Goal: Transaction & Acquisition: Book appointment/travel/reservation

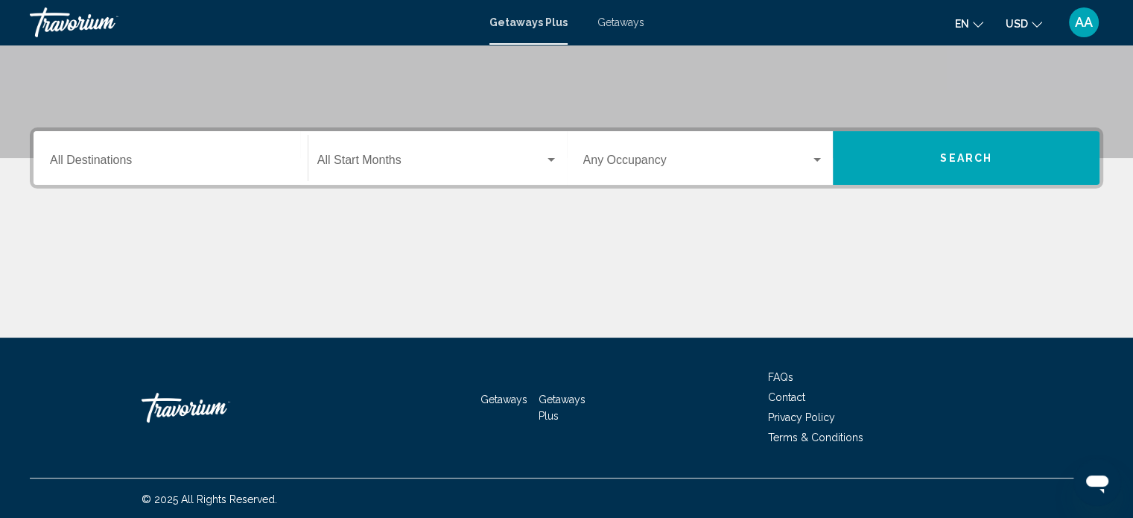
scroll to position [290, 0]
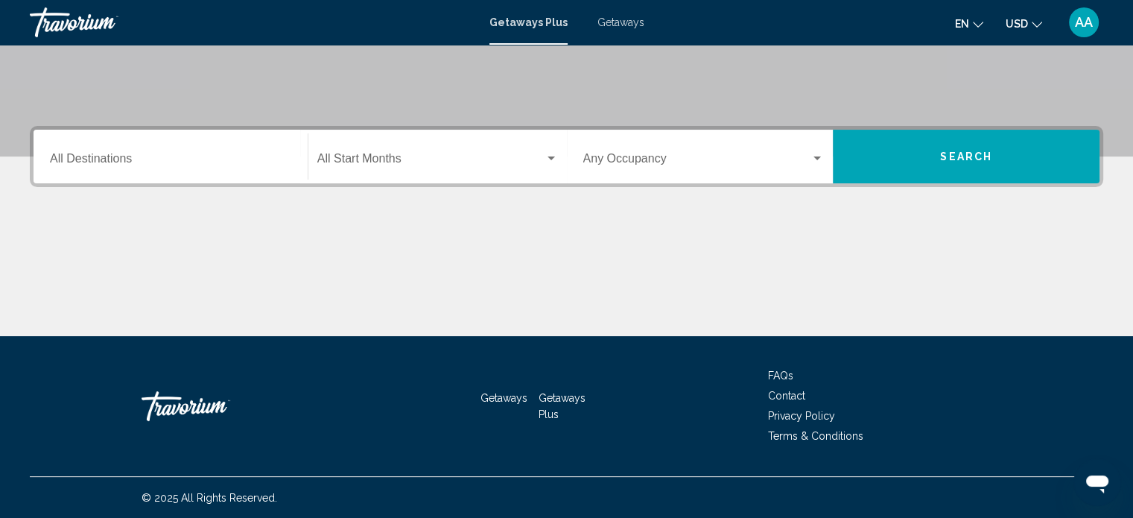
click at [150, 159] on input "Destination All Destinations" at bounding box center [170, 161] width 241 height 13
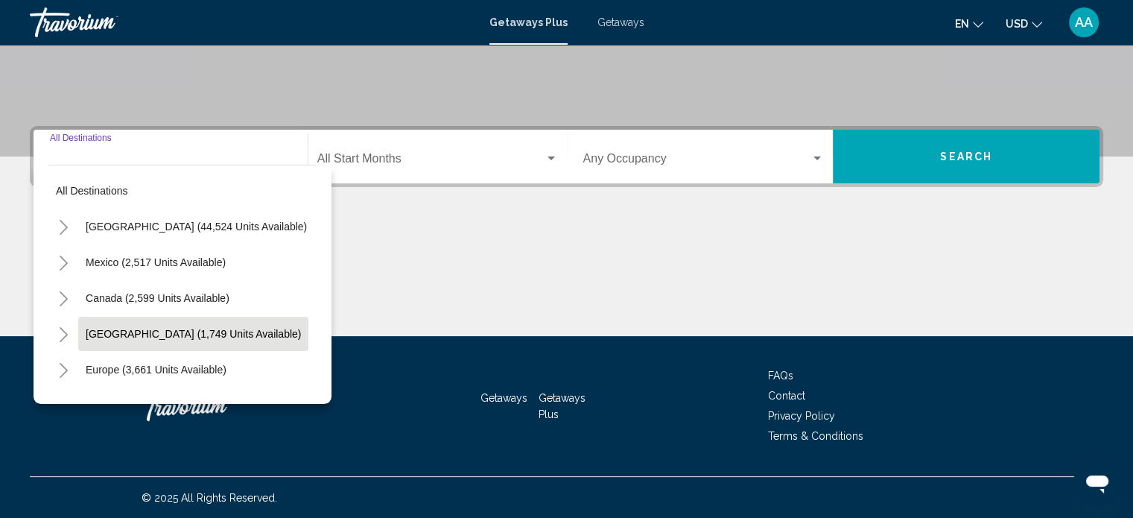
click at [186, 343] on button "[GEOGRAPHIC_DATA] (1,749 units available)" at bounding box center [193, 334] width 230 height 34
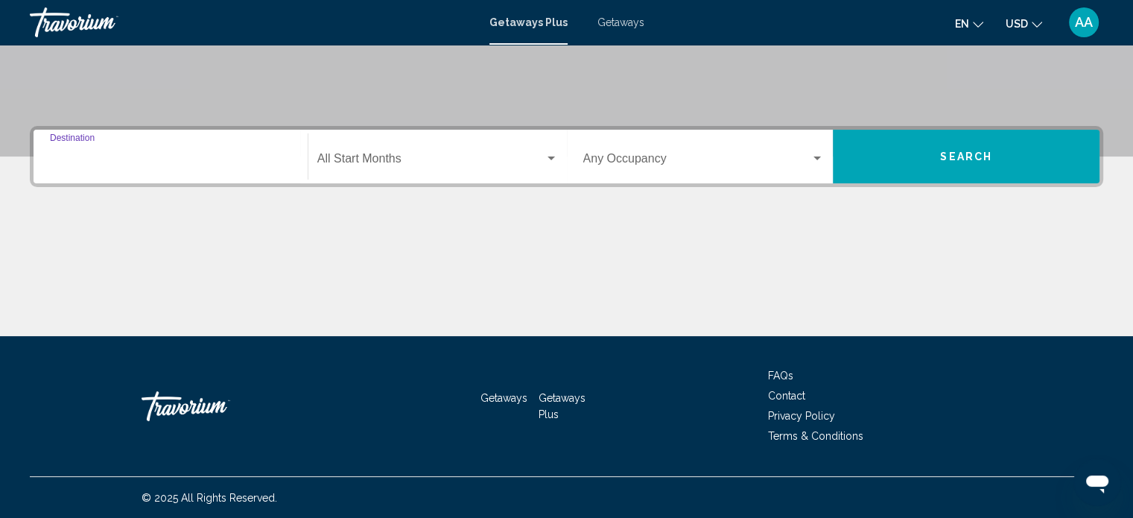
type input "**********"
click at [381, 171] on div "Start Month All Start Months" at bounding box center [437, 156] width 241 height 47
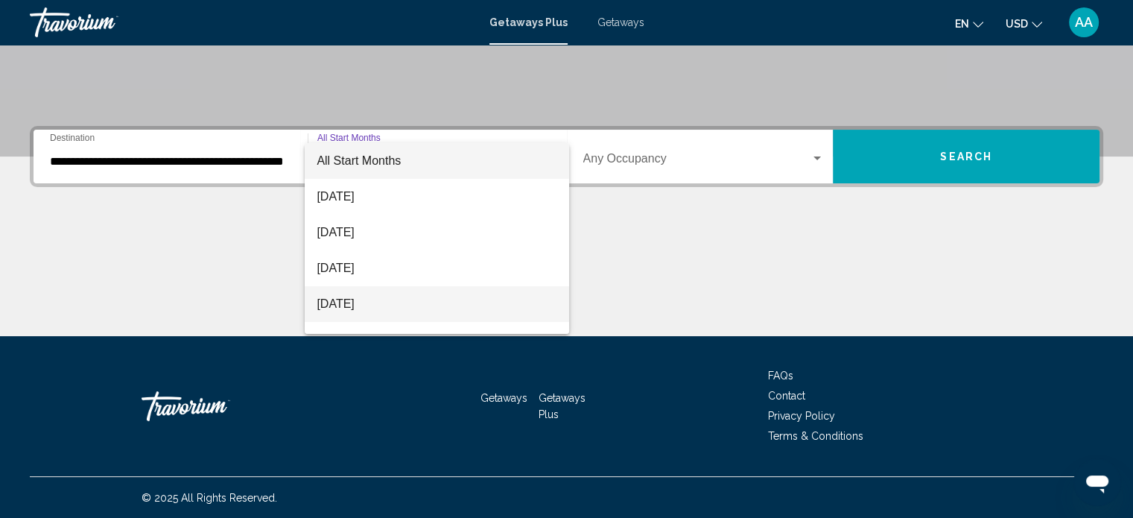
click at [389, 305] on span "[DATE]" at bounding box center [437, 304] width 241 height 36
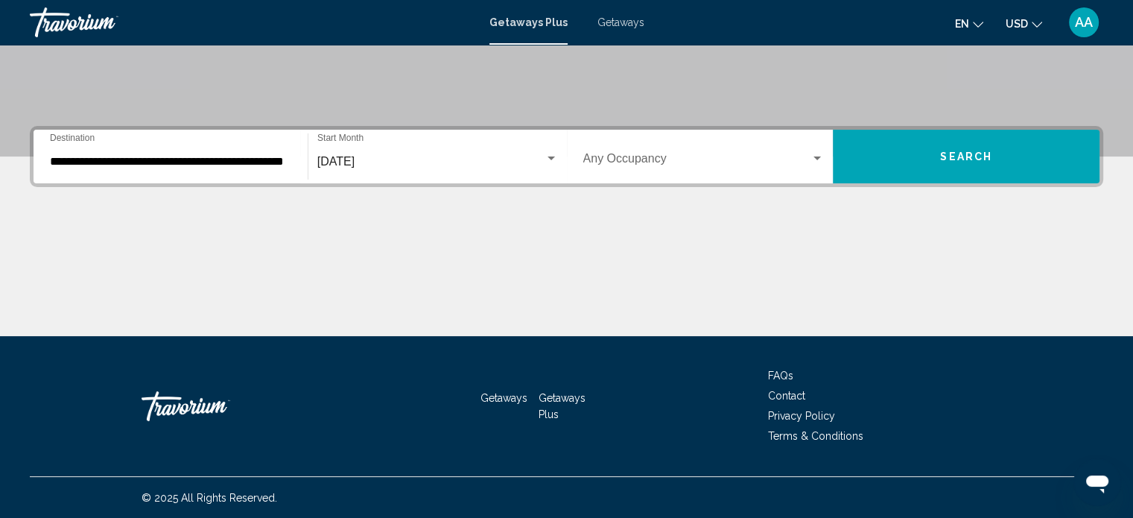
click at [588, 148] on div "Occupancy Any Occupancy" at bounding box center [703, 156] width 241 height 47
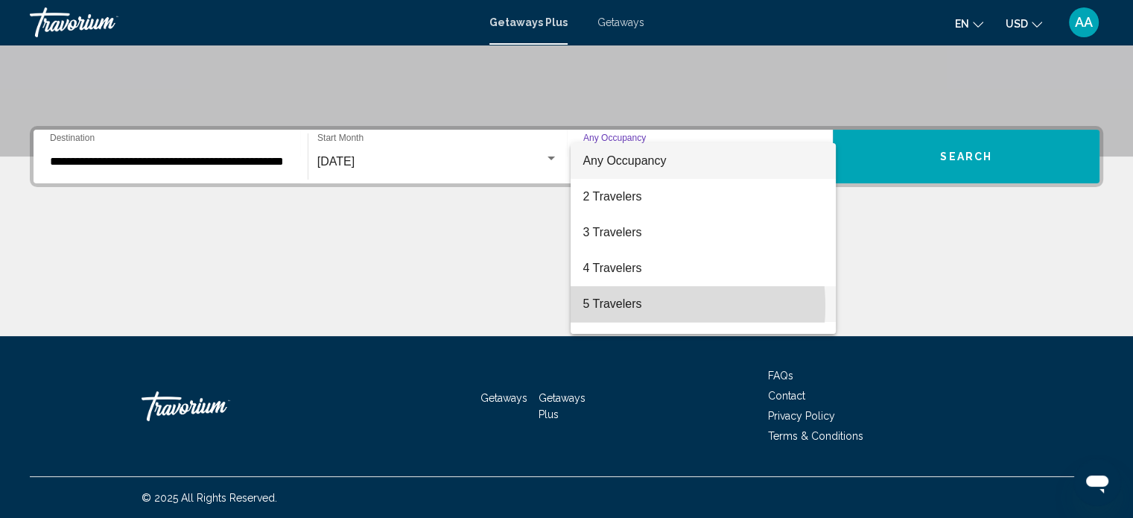
click at [623, 306] on span "5 Travelers" at bounding box center [702, 304] width 241 height 36
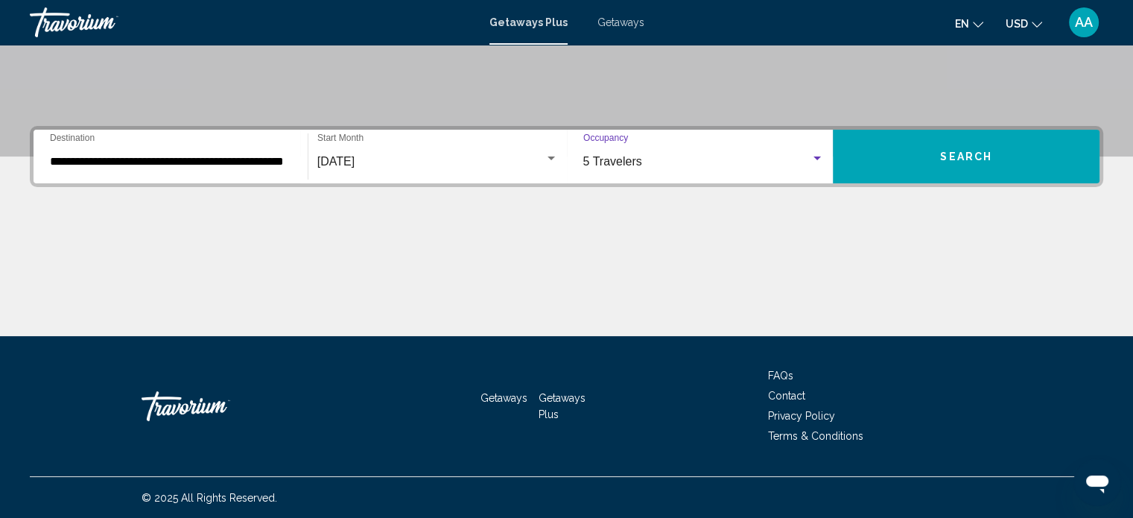
click at [869, 150] on button "Search" at bounding box center [966, 157] width 267 height 54
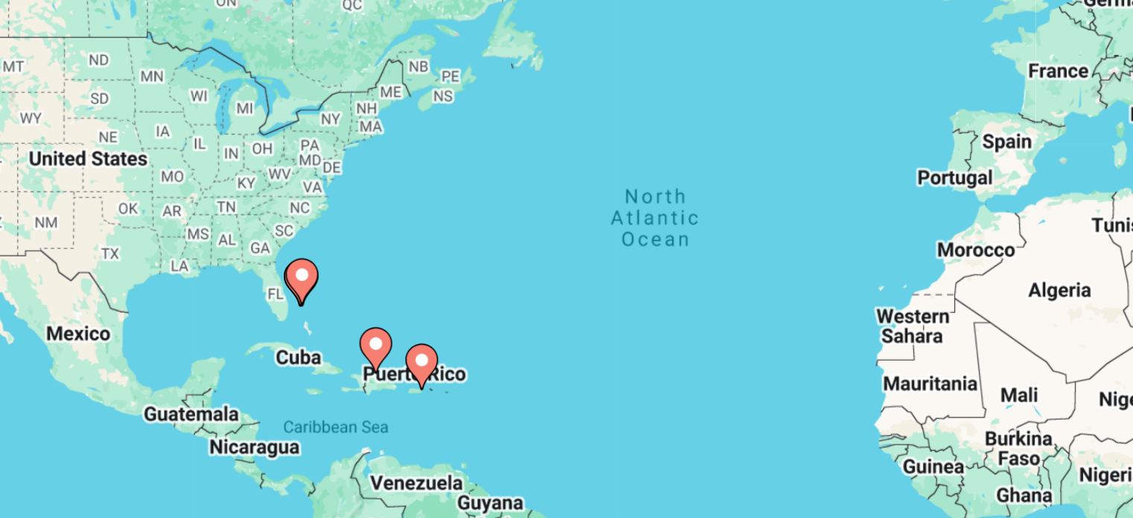
scroll to position [4, 0]
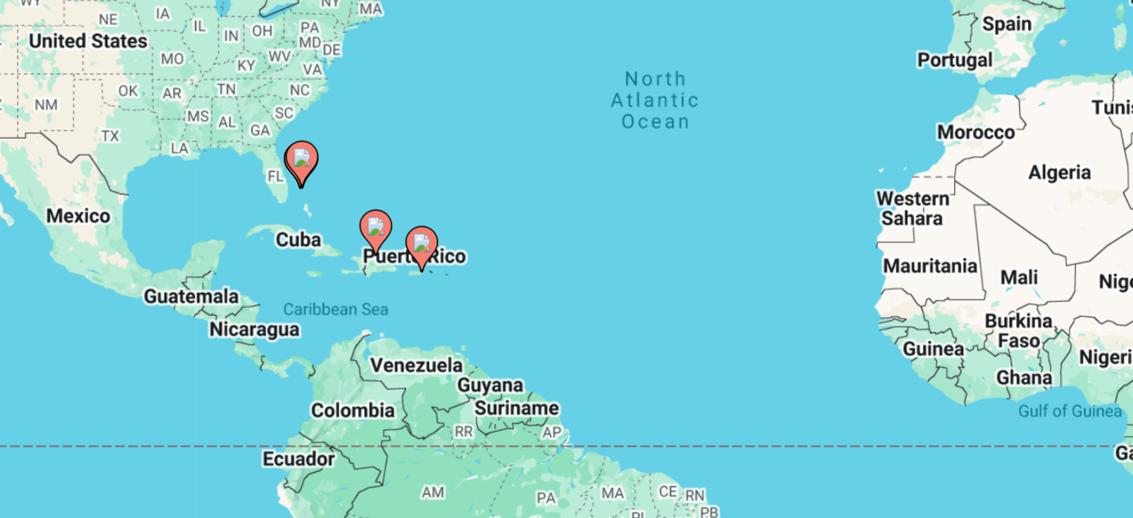
click at [357, 328] on image "Main content" at bounding box center [361, 326] width 9 height 9
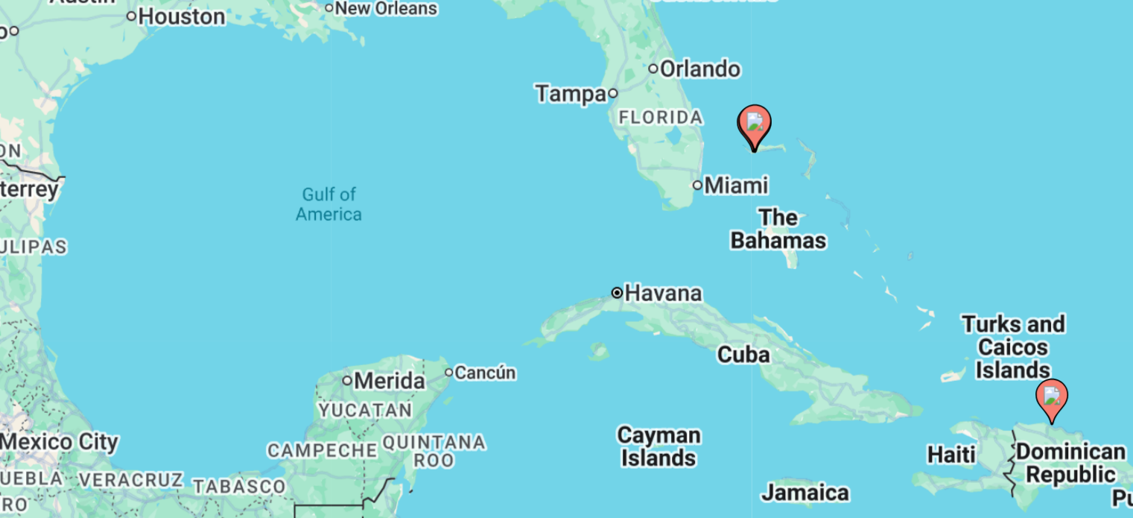
click at [565, 308] on image "Main content" at bounding box center [566, 309] width 9 height 9
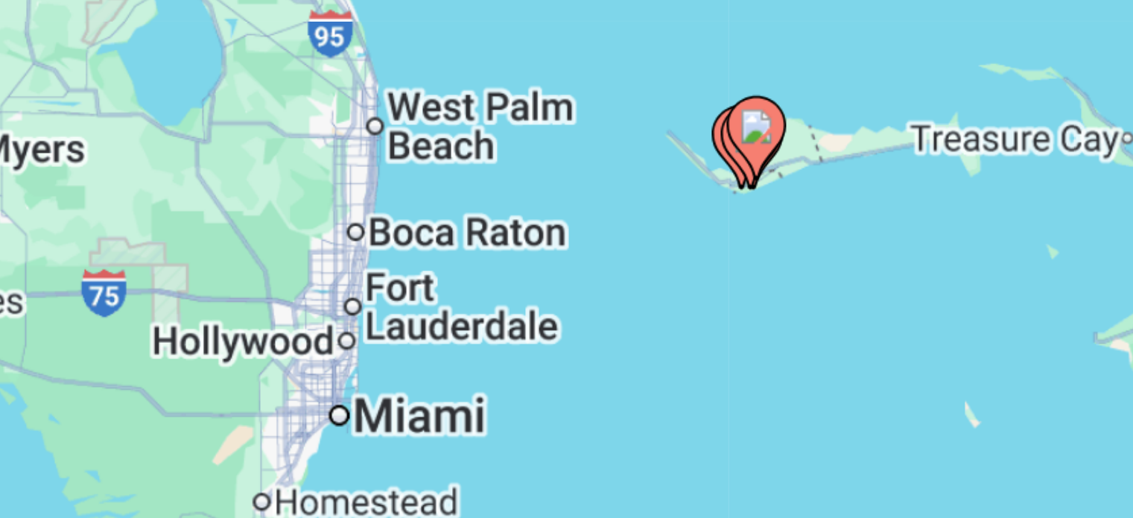
click at [566, 311] on image "Main content" at bounding box center [566, 309] width 9 height 9
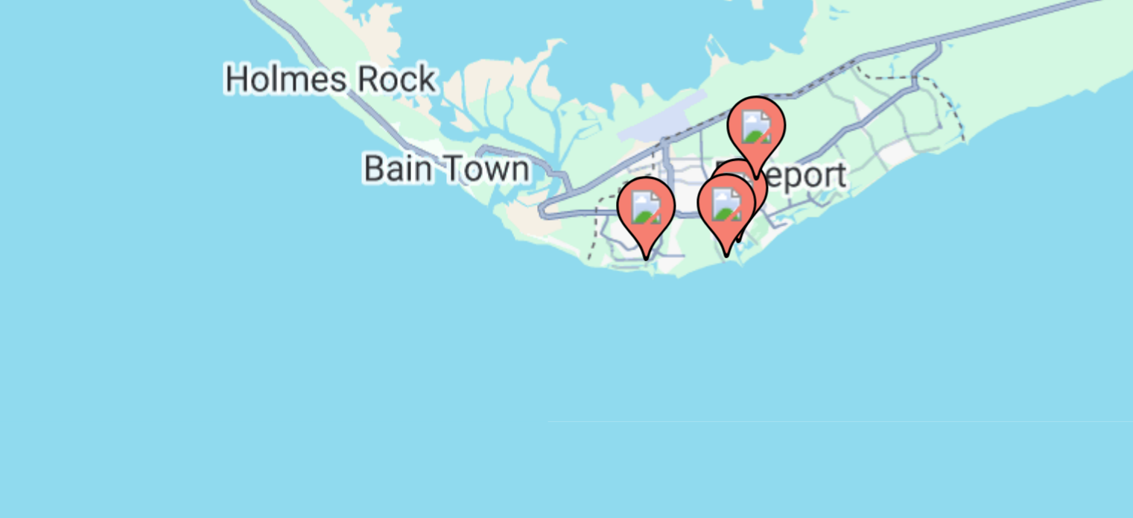
click at [540, 329] on image "Main content" at bounding box center [539, 330] width 9 height 9
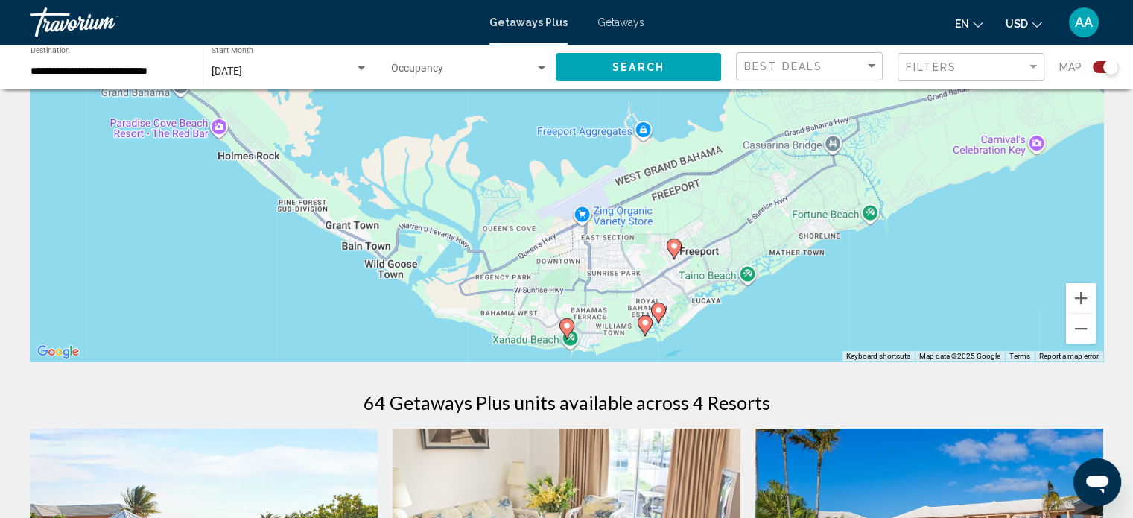
scroll to position [191, 0]
click at [566, 324] on image "Main content" at bounding box center [566, 324] width 9 height 9
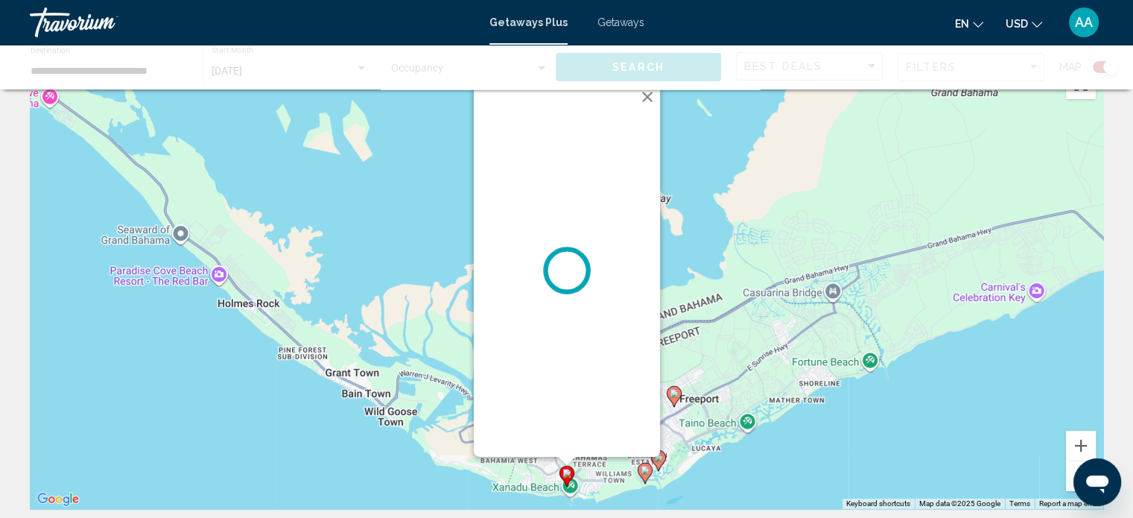
scroll to position [0, 0]
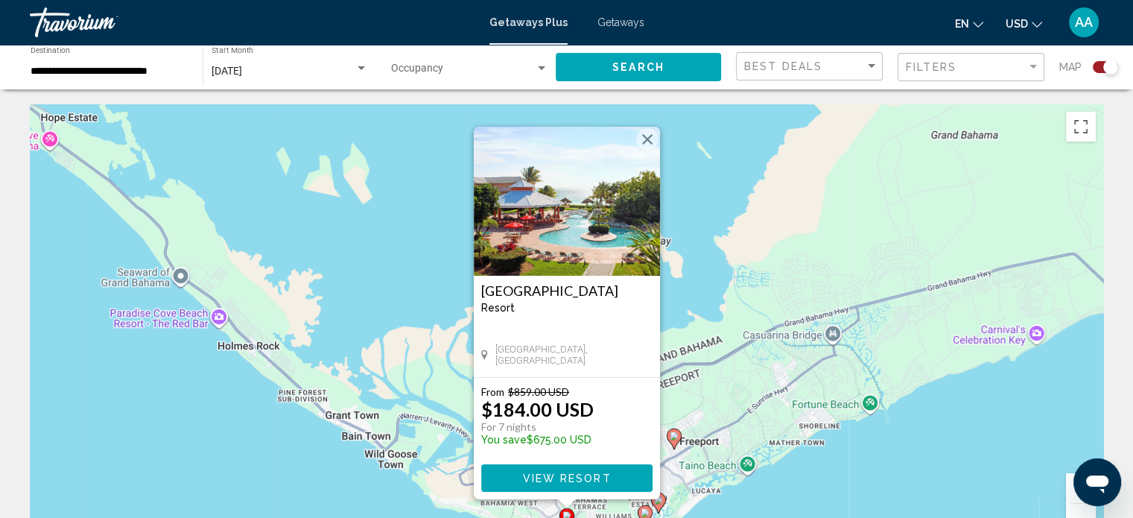
click at [653, 143] on button "Close" at bounding box center [647, 139] width 22 height 22
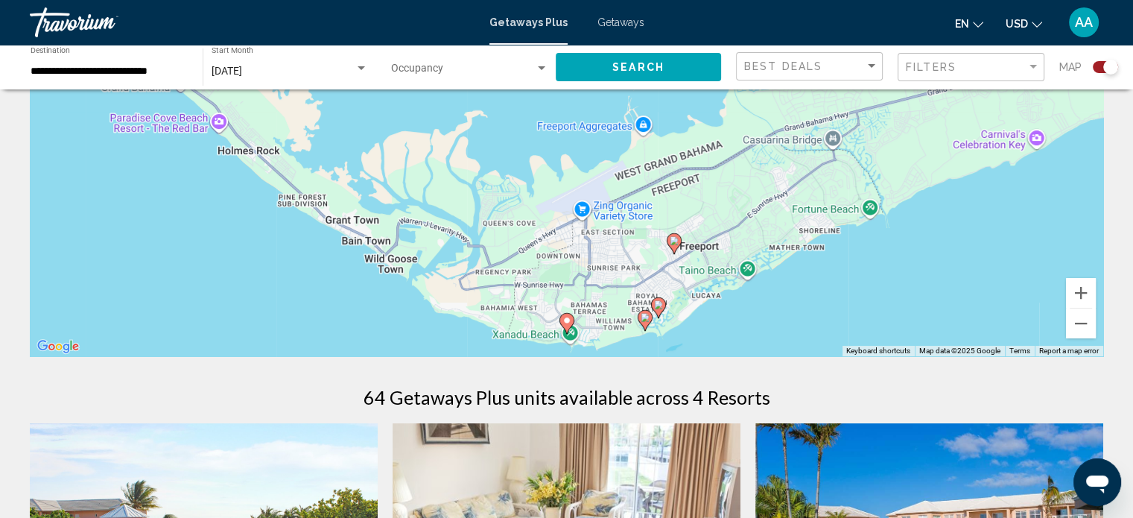
scroll to position [197, 0]
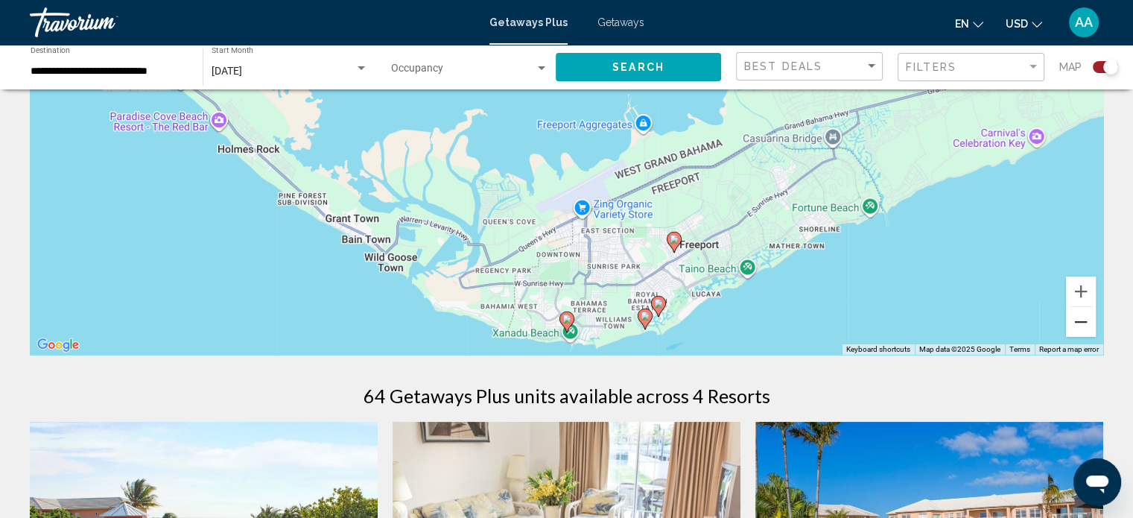
click at [1073, 327] on button "Zoom out" at bounding box center [1081, 322] width 30 height 30
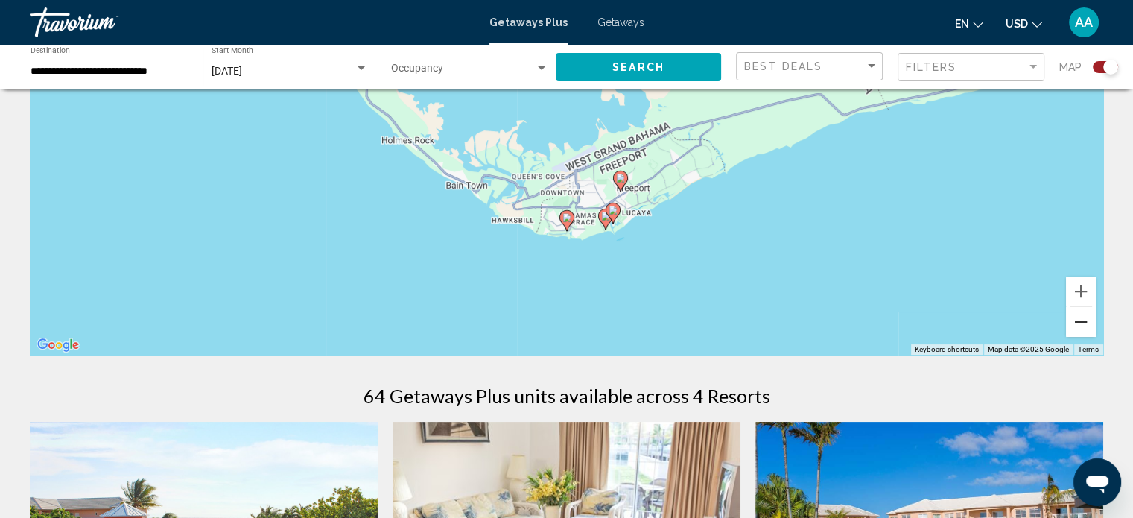
click at [1076, 328] on button "Zoom out" at bounding box center [1081, 322] width 30 height 30
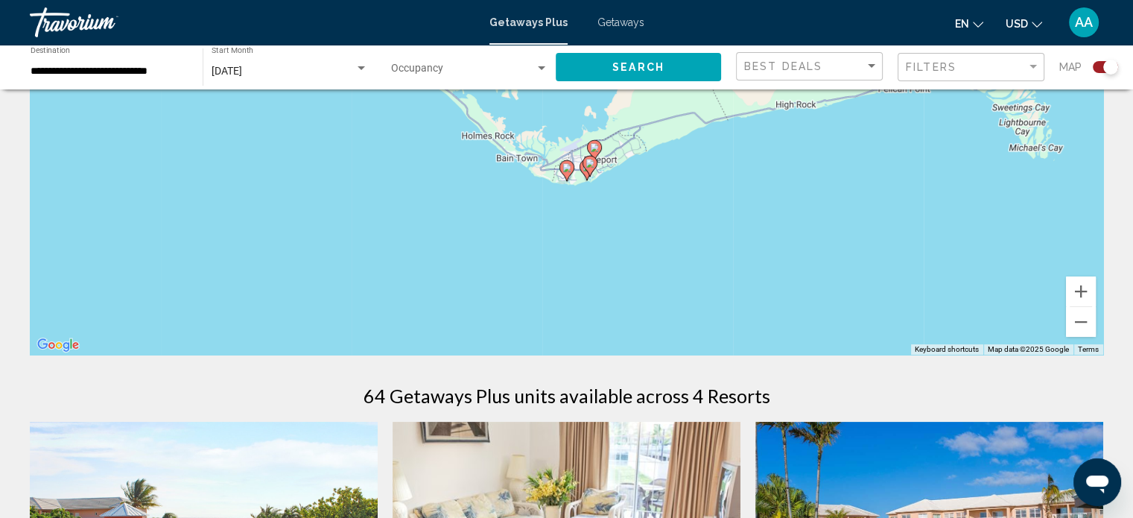
click at [147, 74] on input "**********" at bounding box center [109, 72] width 157 height 12
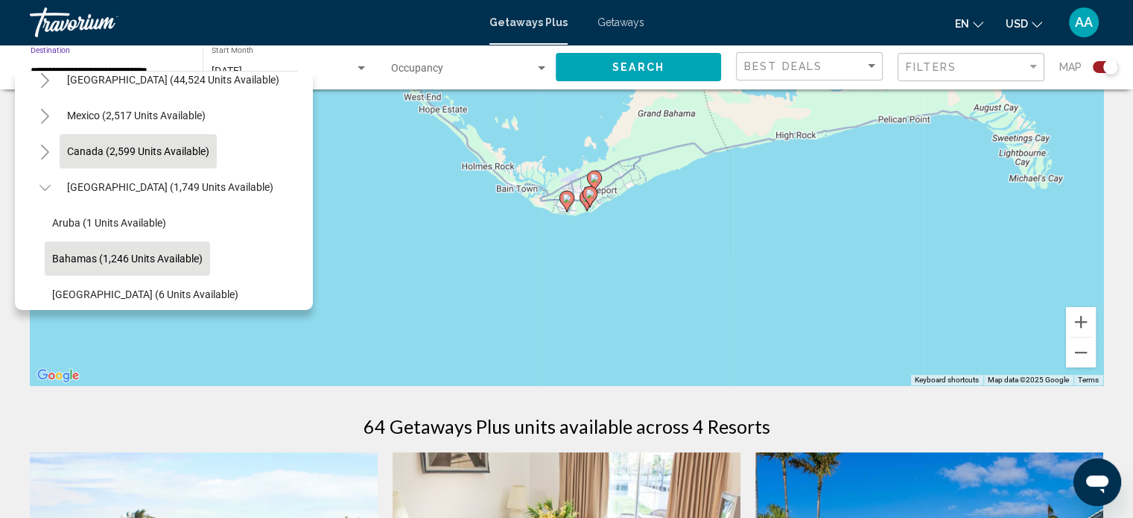
scroll to position [54, 0]
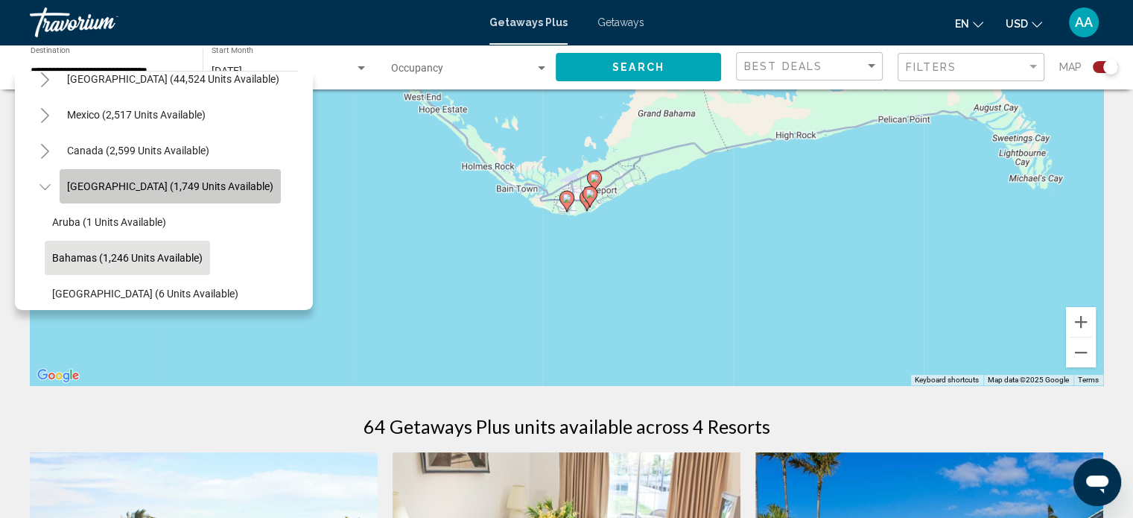
click at [164, 192] on span "[GEOGRAPHIC_DATA] (1,749 units available)" at bounding box center [170, 186] width 206 height 12
type input "**********"
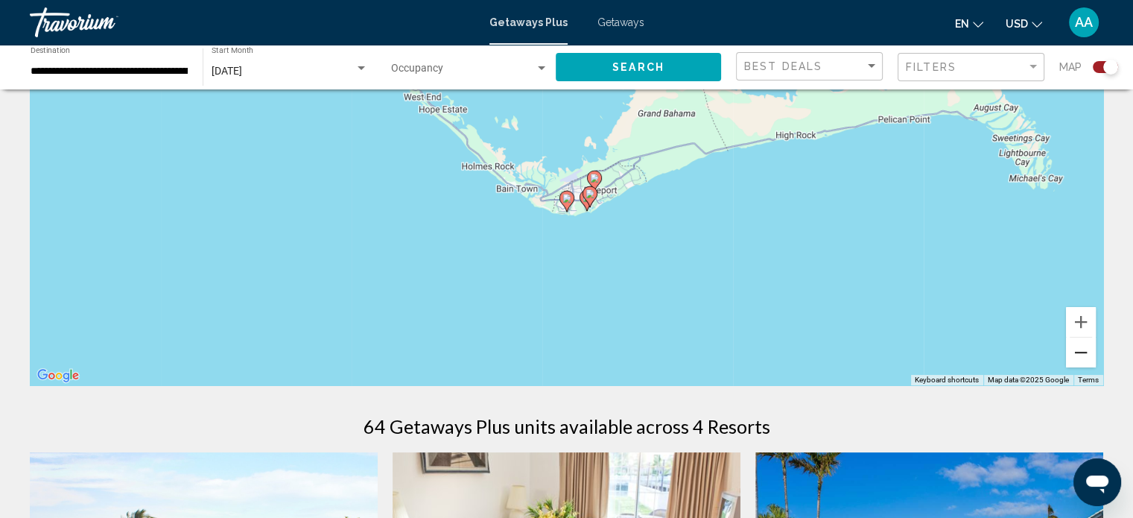
click at [1081, 357] on button "Zoom out" at bounding box center [1081, 352] width 30 height 30
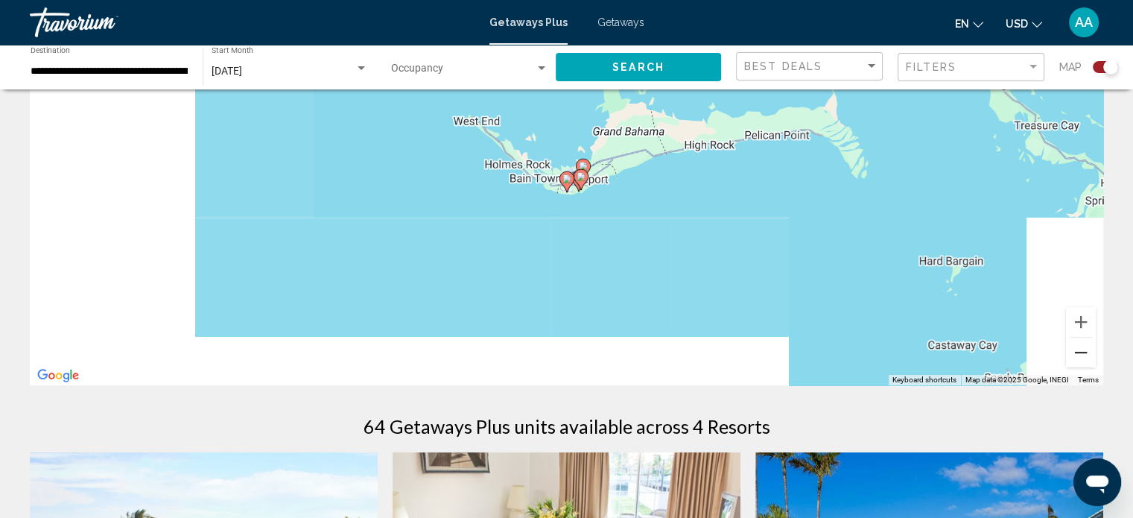
click at [1082, 357] on button "Zoom out" at bounding box center [1081, 352] width 30 height 30
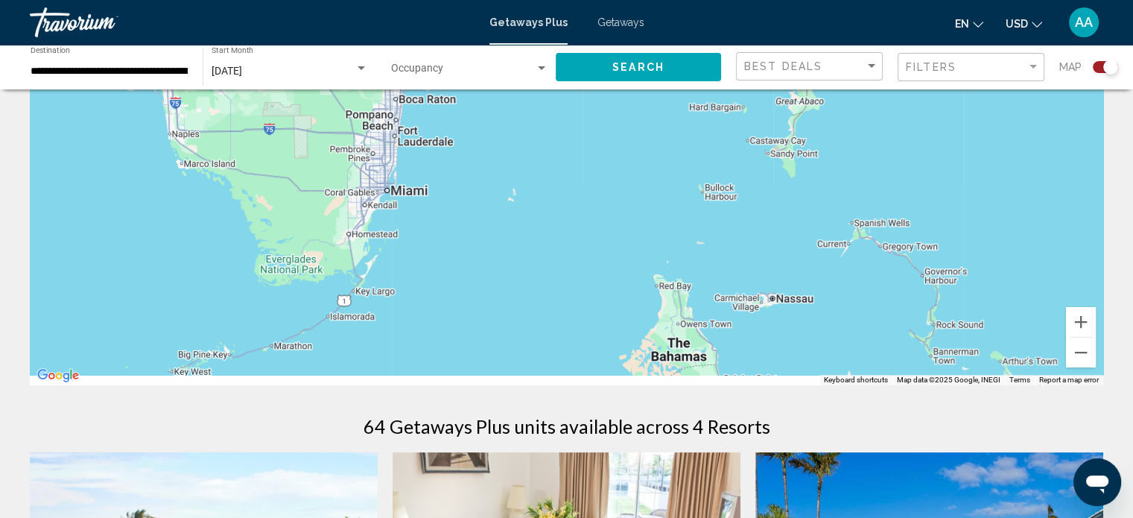
drag, startPoint x: 800, startPoint y: 249, endPoint x: 828, endPoint y: 131, distance: 120.9
click at [828, 131] on div "To activate drag with keyboard, press Alt + Enter. Once in keyboard drag state,…" at bounding box center [566, 161] width 1073 height 447
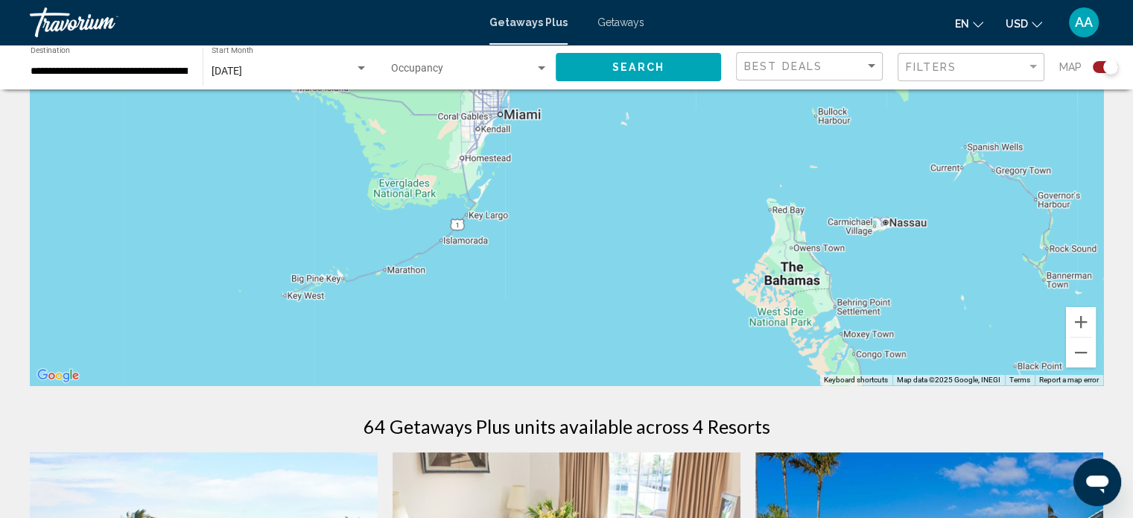
drag, startPoint x: 755, startPoint y: 287, endPoint x: 879, endPoint y: 202, distance: 150.6
click at [879, 205] on div "To activate drag with keyboard, press Alt + Enter. Once in keyboard drag state,…" at bounding box center [566, 161] width 1073 height 447
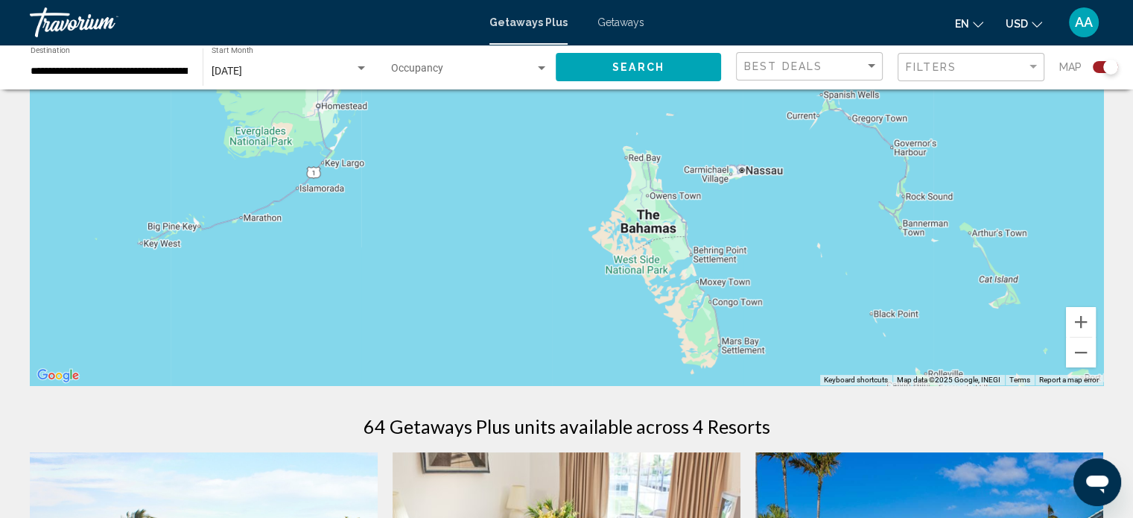
drag, startPoint x: 939, startPoint y: 279, endPoint x: 772, endPoint y: 231, distance: 173.0
click at [776, 246] on div "To activate drag with keyboard, press Alt + Enter. Once in keyboard drag state,…" at bounding box center [566, 161] width 1073 height 447
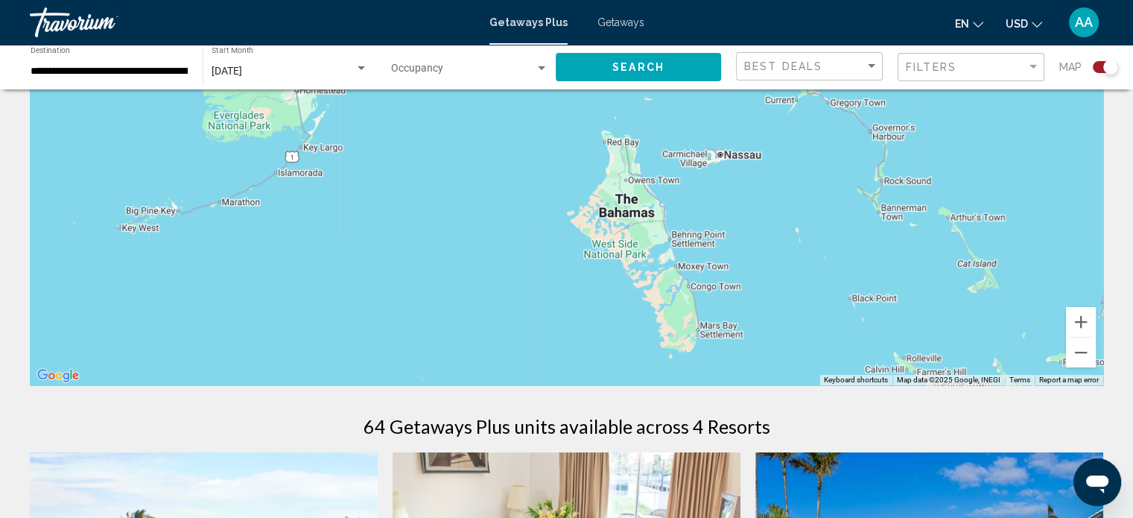
drag, startPoint x: 793, startPoint y: 310, endPoint x: 811, endPoint y: 234, distance: 78.2
click at [811, 234] on div "To activate drag with keyboard, press Alt + Enter. Once in keyboard drag state,…" at bounding box center [566, 161] width 1073 height 447
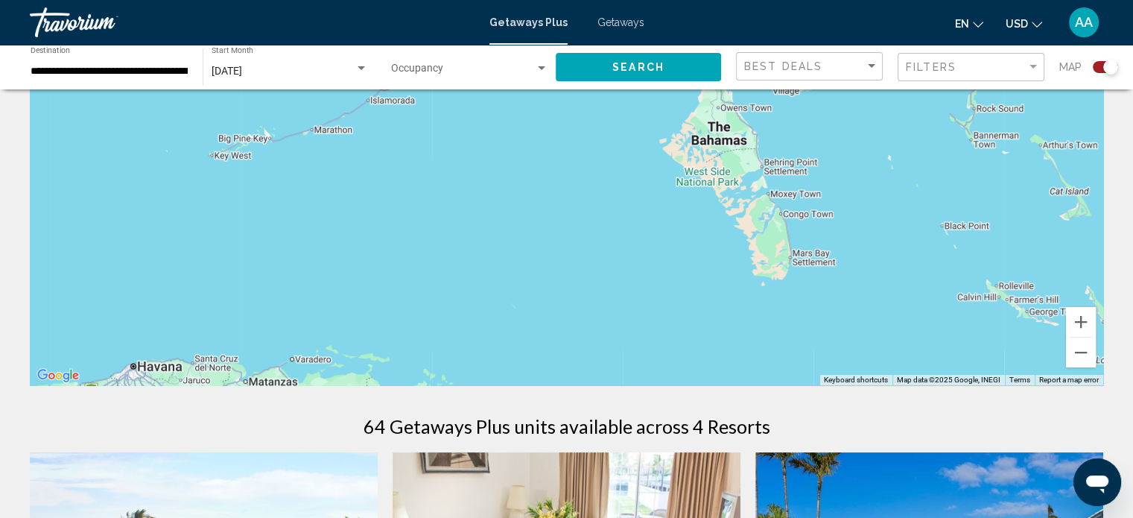
drag, startPoint x: 707, startPoint y: 290, endPoint x: 762, endPoint y: 351, distance: 82.3
click at [762, 351] on div "Main content" at bounding box center [566, 161] width 1073 height 447
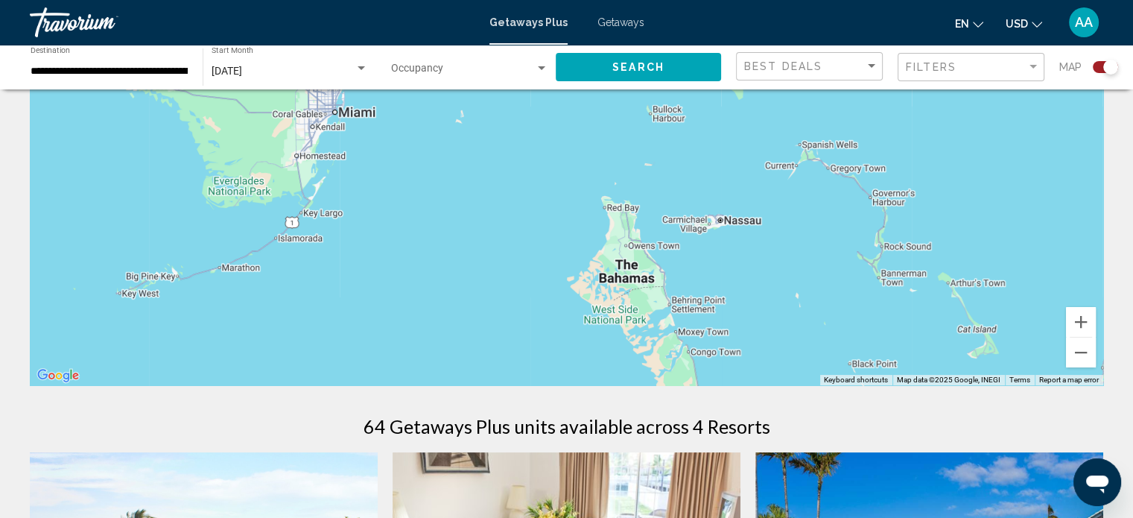
drag, startPoint x: 869, startPoint y: 261, endPoint x: 781, endPoint y: 402, distance: 166.6
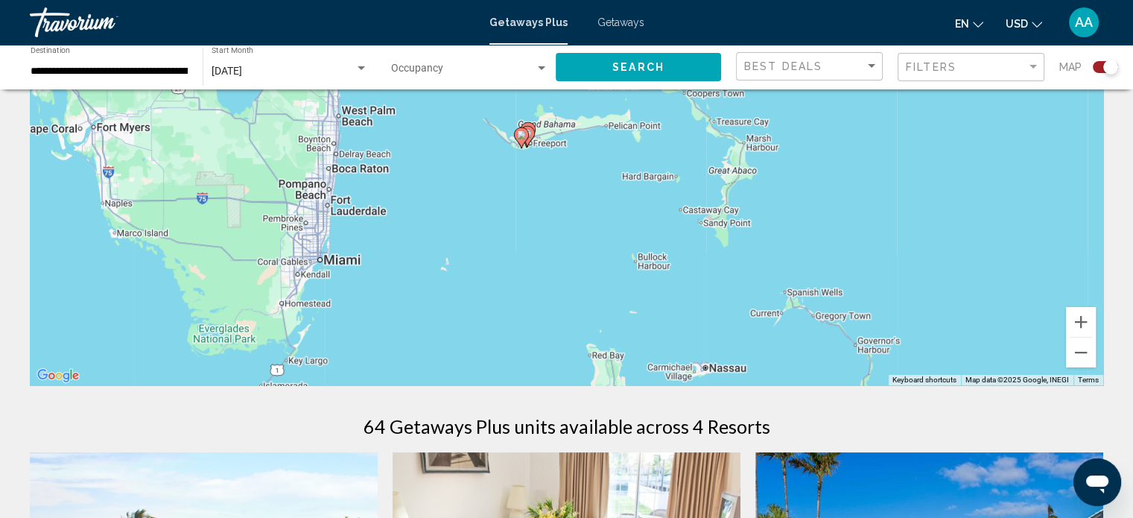
drag, startPoint x: 836, startPoint y: 266, endPoint x: 821, endPoint y: 413, distance: 148.2
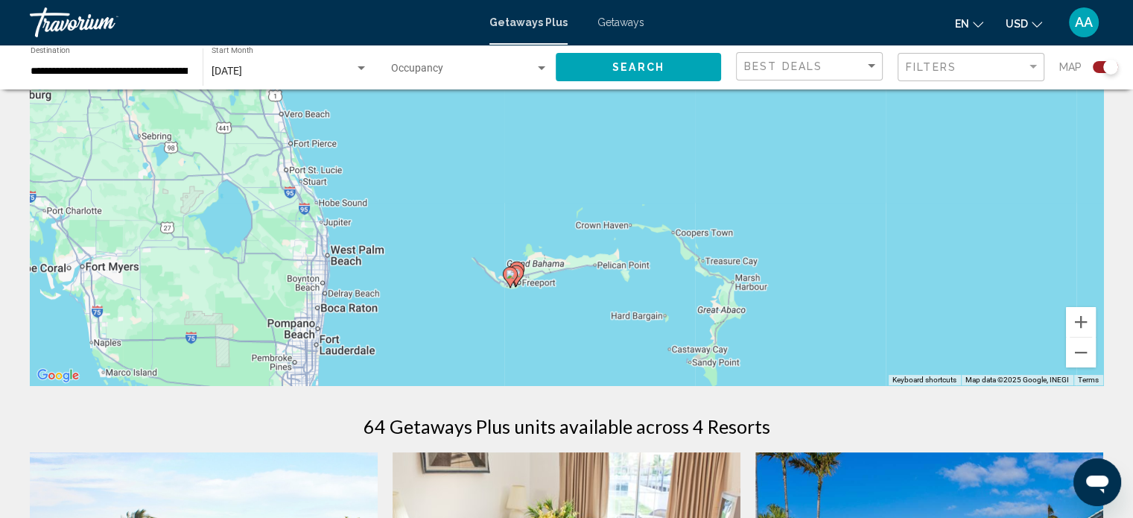
drag, startPoint x: 872, startPoint y: 231, endPoint x: 784, endPoint y: 306, distance: 116.3
click at [784, 306] on div "To activate drag with keyboard, press Alt + Enter. Once in keyboard drag state,…" at bounding box center [566, 161] width 1073 height 447
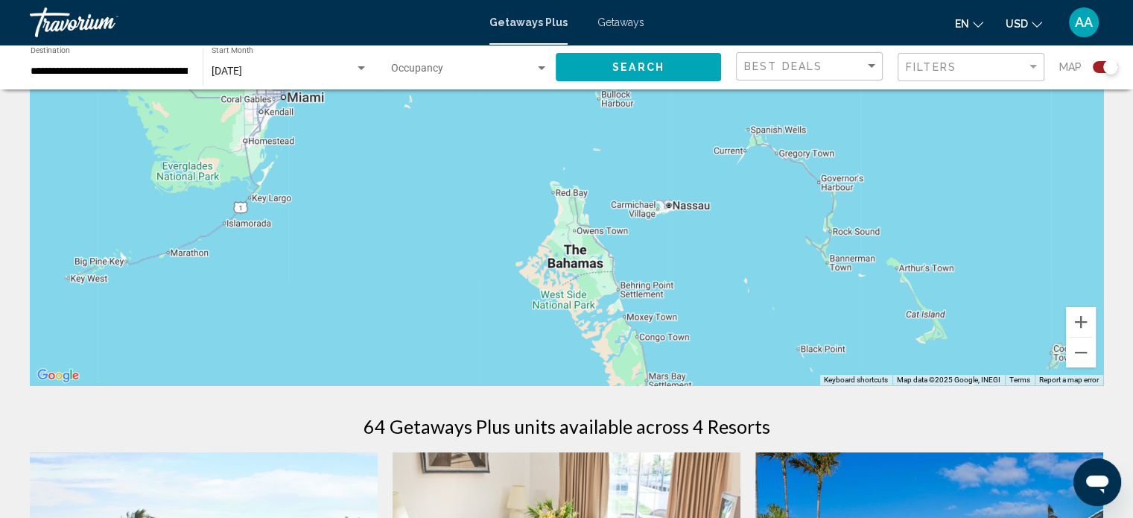
drag, startPoint x: 719, startPoint y: 337, endPoint x: 871, endPoint y: 197, distance: 207.7
click at [871, 197] on div "To activate drag with keyboard, press Alt + Enter. Once in keyboard drag state,…" at bounding box center [566, 161] width 1073 height 447
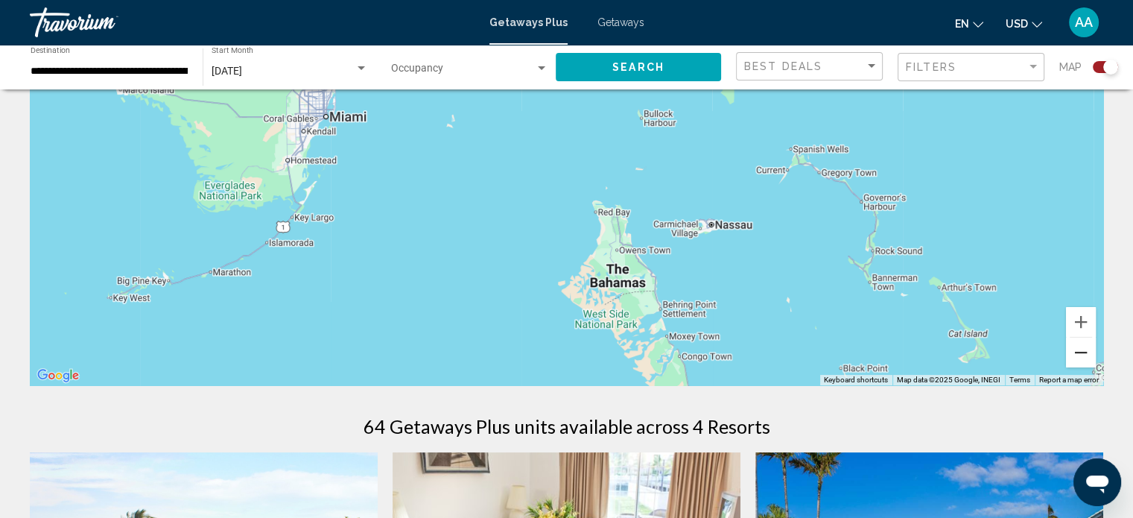
click at [1085, 346] on button "Zoom out" at bounding box center [1081, 352] width 30 height 30
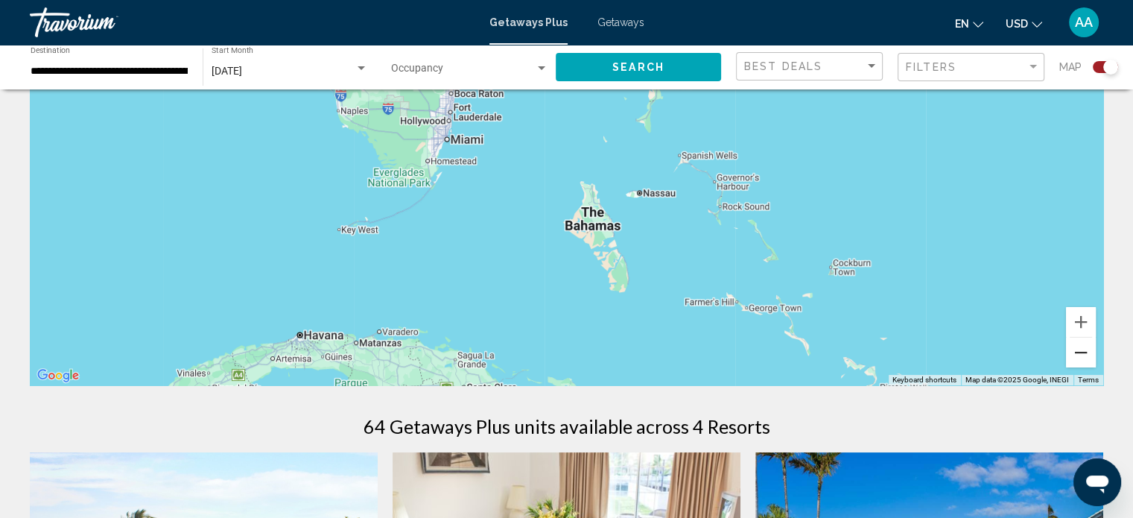
click at [1085, 346] on button "Zoom out" at bounding box center [1081, 352] width 30 height 30
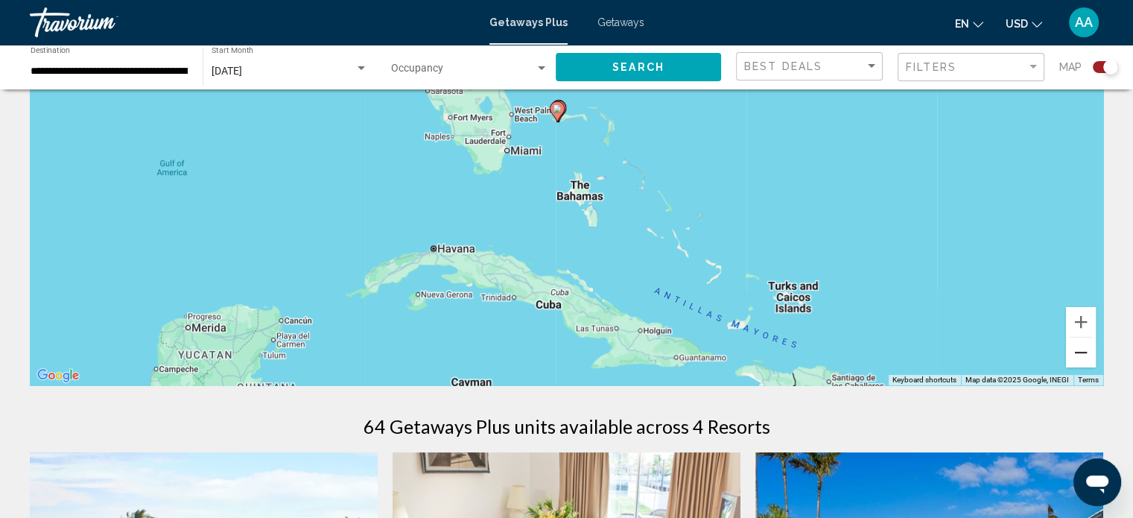
click at [1085, 346] on button "Zoom out" at bounding box center [1081, 352] width 30 height 30
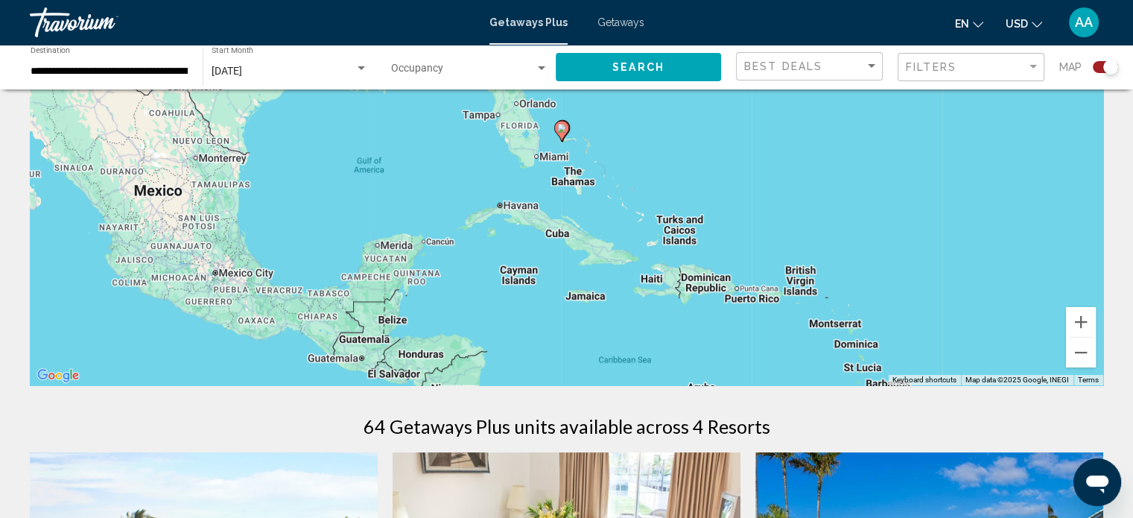
click at [583, 300] on div "To activate drag with keyboard, press Alt + Enter. Once in keyboard drag state,…" at bounding box center [566, 161] width 1073 height 447
click at [1089, 325] on button "Zoom in" at bounding box center [1081, 322] width 30 height 30
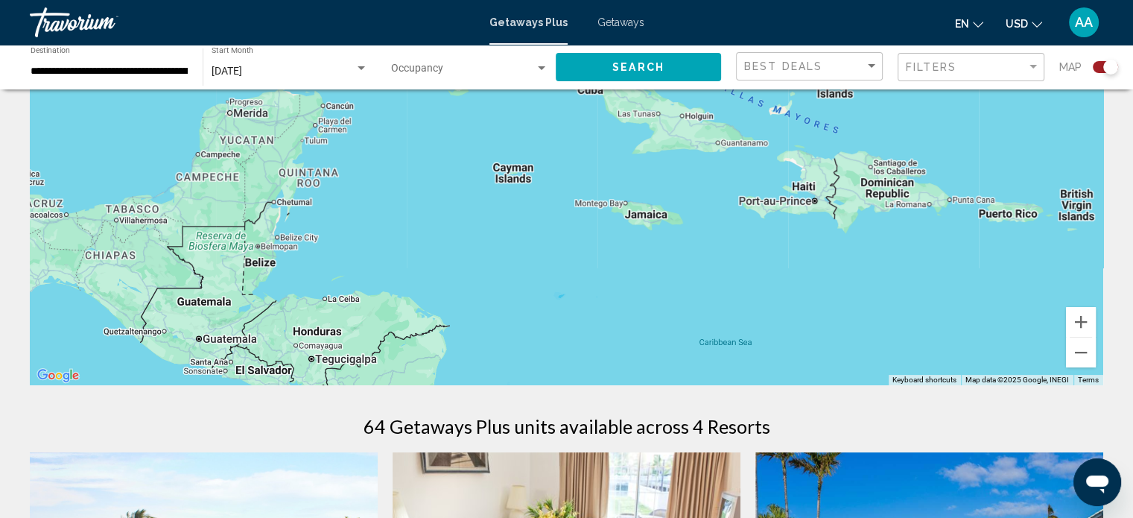
drag, startPoint x: 585, startPoint y: 336, endPoint x: 610, endPoint y: 119, distance: 218.2
click at [610, 119] on div "To activate drag with keyboard, press Alt + Enter. Once in keyboard drag state,…" at bounding box center [566, 161] width 1073 height 447
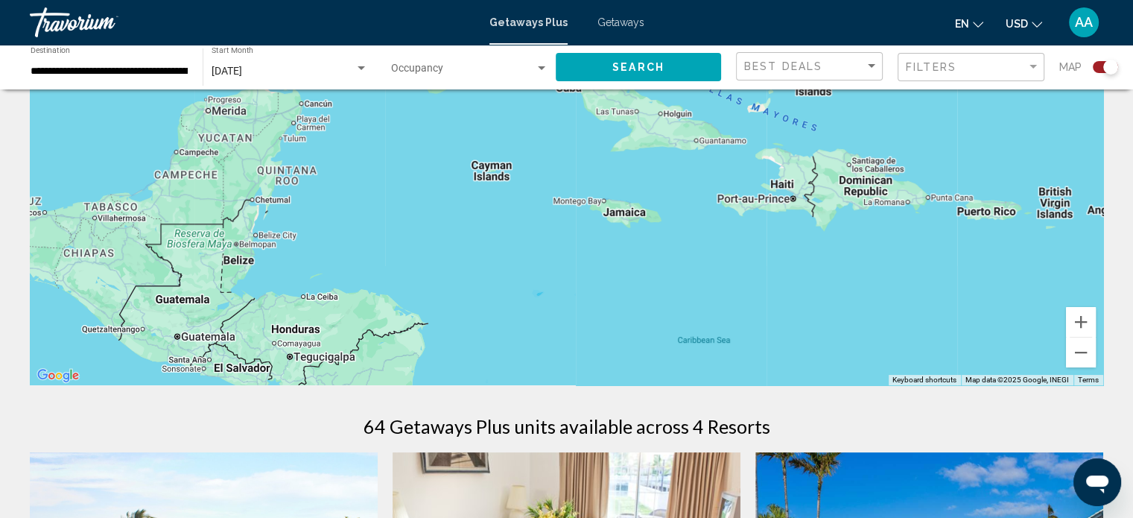
click at [635, 217] on div "To activate drag with keyboard, press Alt + Enter. Once in keyboard drag state,…" at bounding box center [566, 161] width 1073 height 447
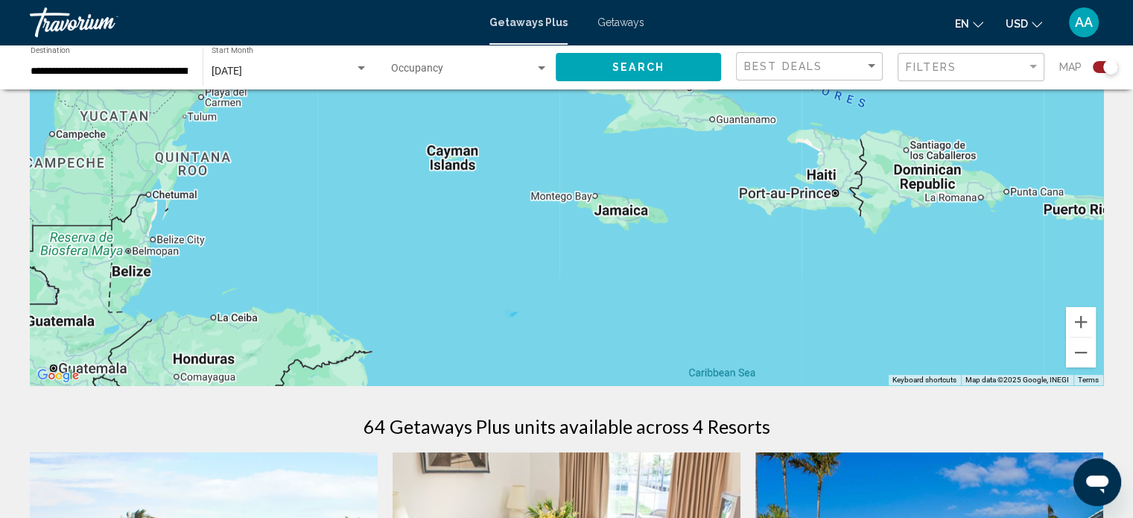
click at [635, 217] on div "Main content" at bounding box center [566, 161] width 1073 height 447
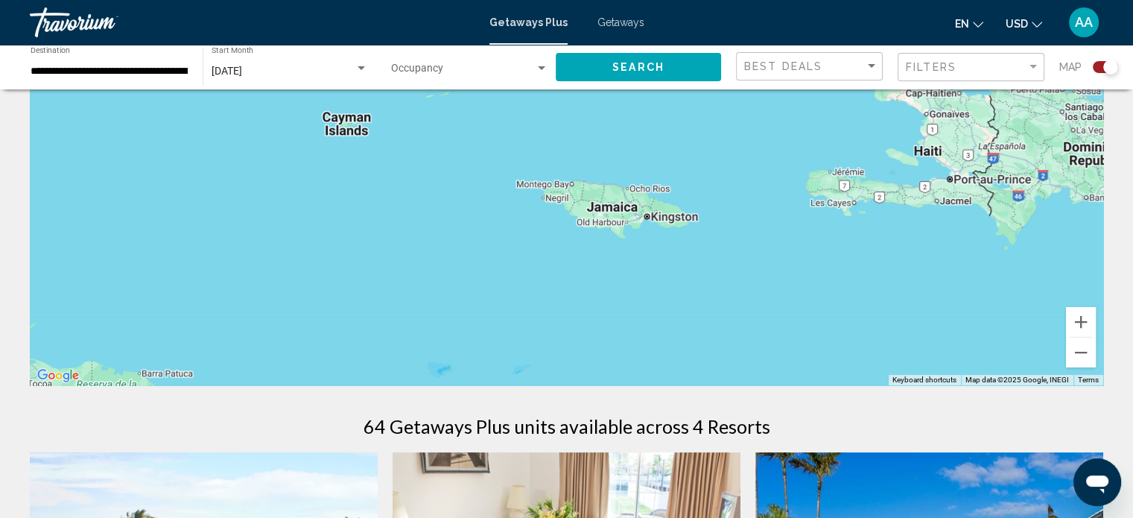
click at [559, 187] on div "Main content" at bounding box center [566, 161] width 1073 height 447
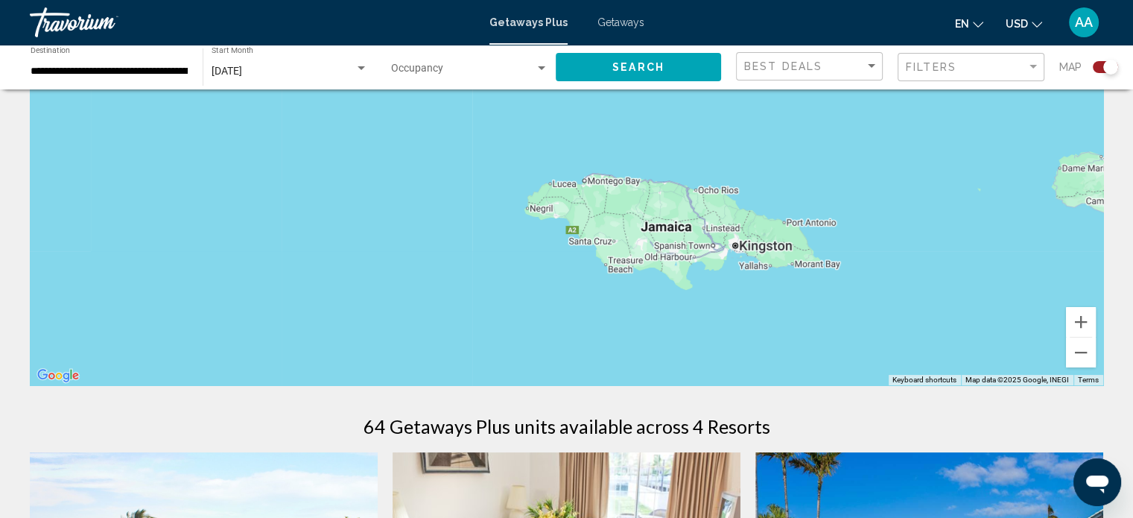
click at [155, 66] on input "**********" at bounding box center [109, 72] width 157 height 12
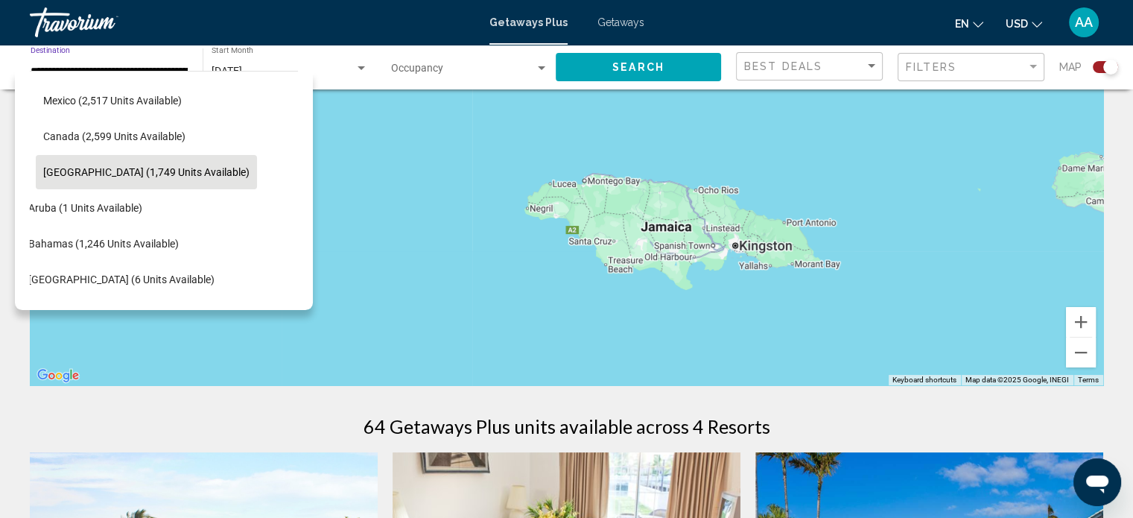
scroll to position [52, 24]
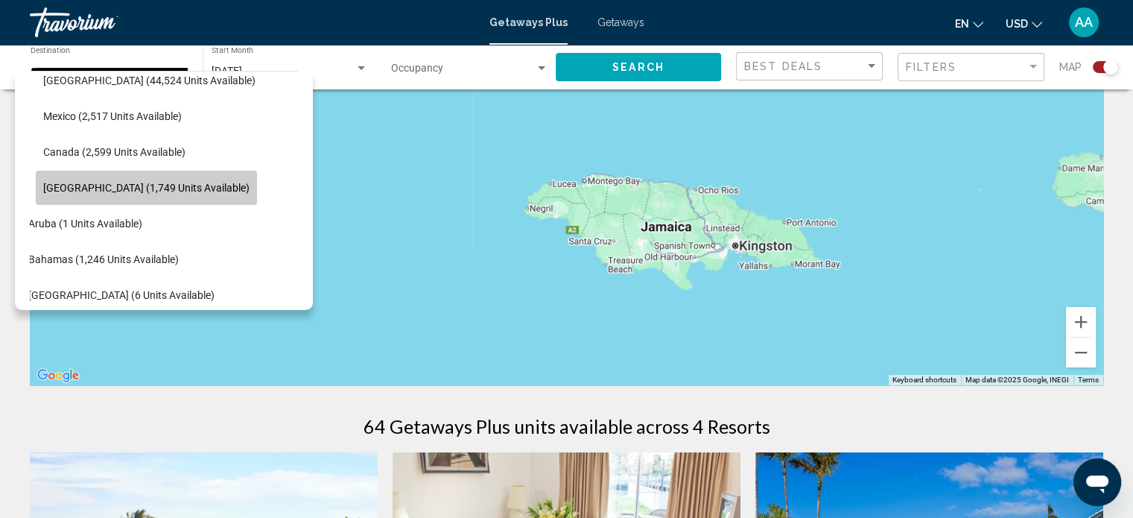
click at [188, 182] on span "[GEOGRAPHIC_DATA] (1,749 units available)" at bounding box center [146, 188] width 206 height 12
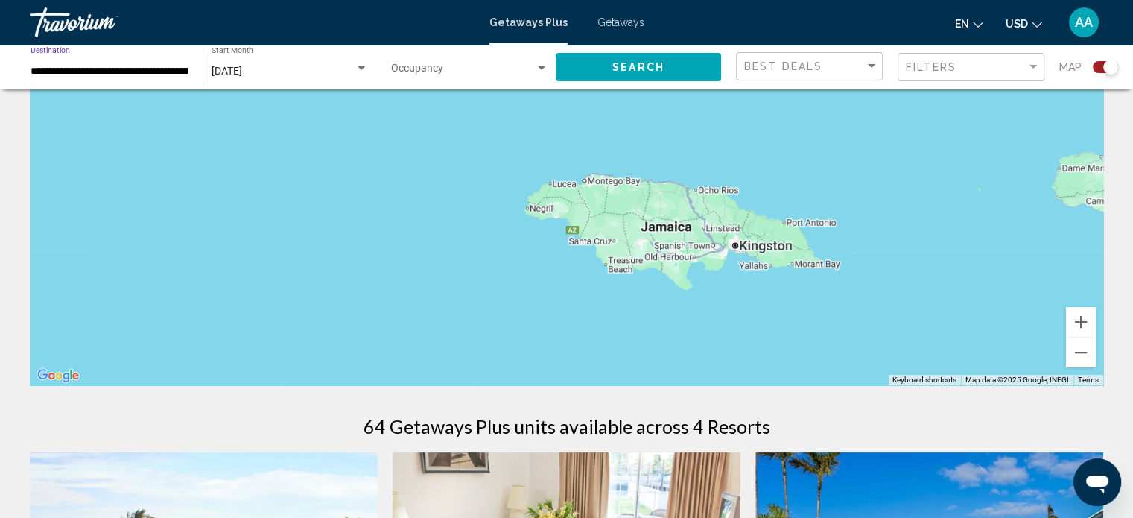
click at [137, 69] on input "**********" at bounding box center [109, 72] width 157 height 12
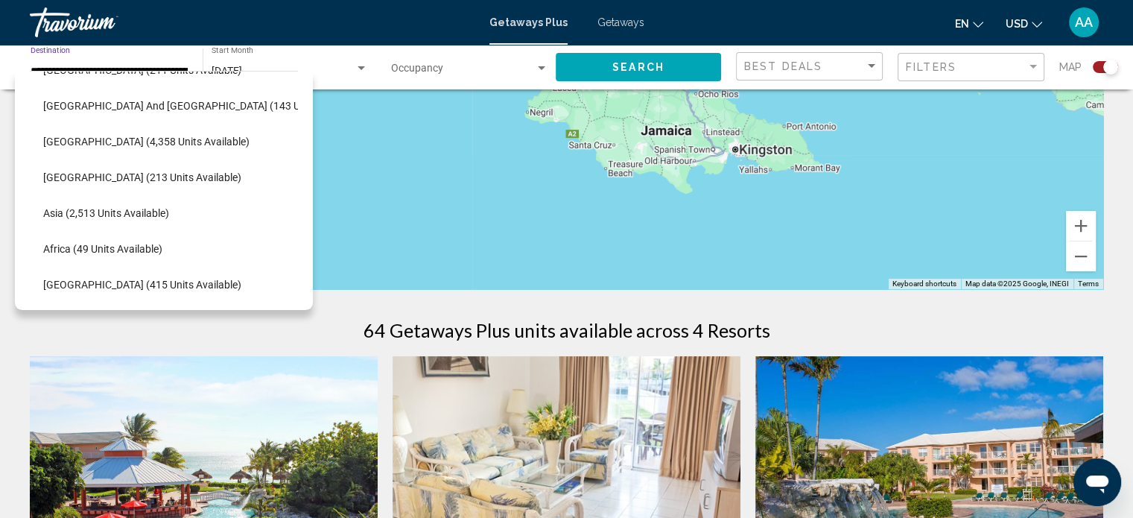
scroll to position [268, 0]
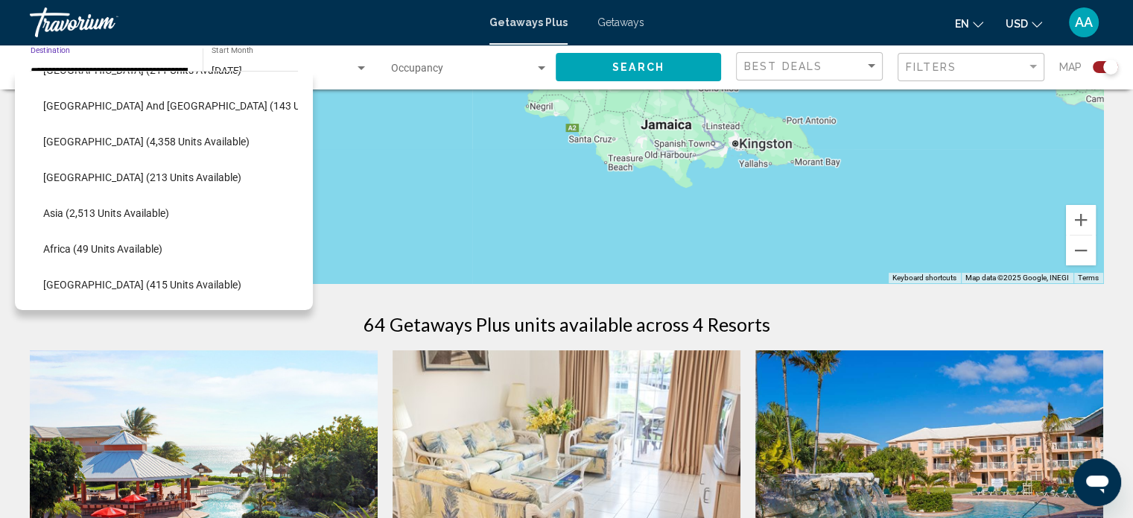
click at [539, 202] on div "Main content" at bounding box center [566, 59] width 1073 height 447
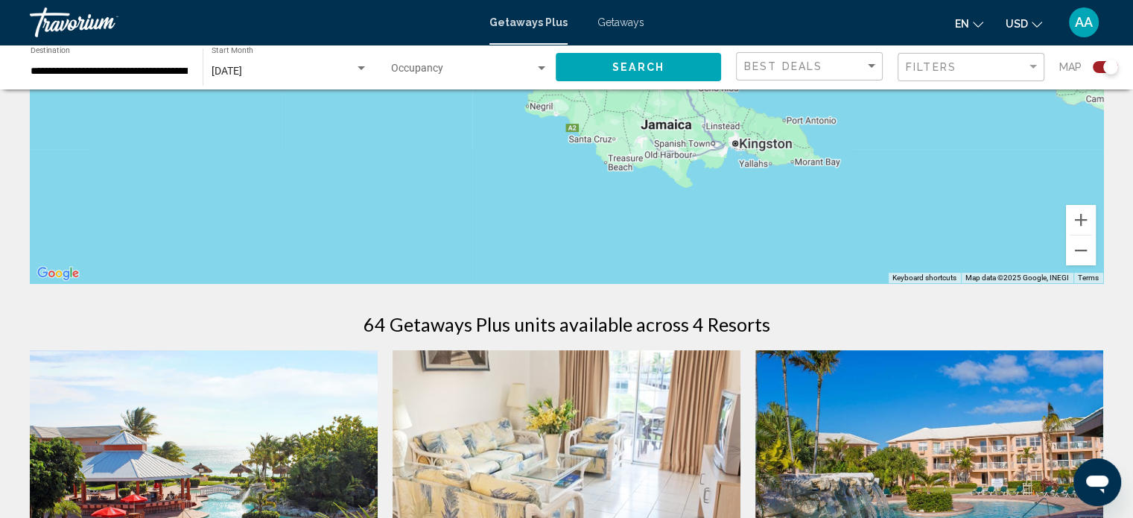
click at [611, 17] on span "Getaways" at bounding box center [620, 22] width 47 height 12
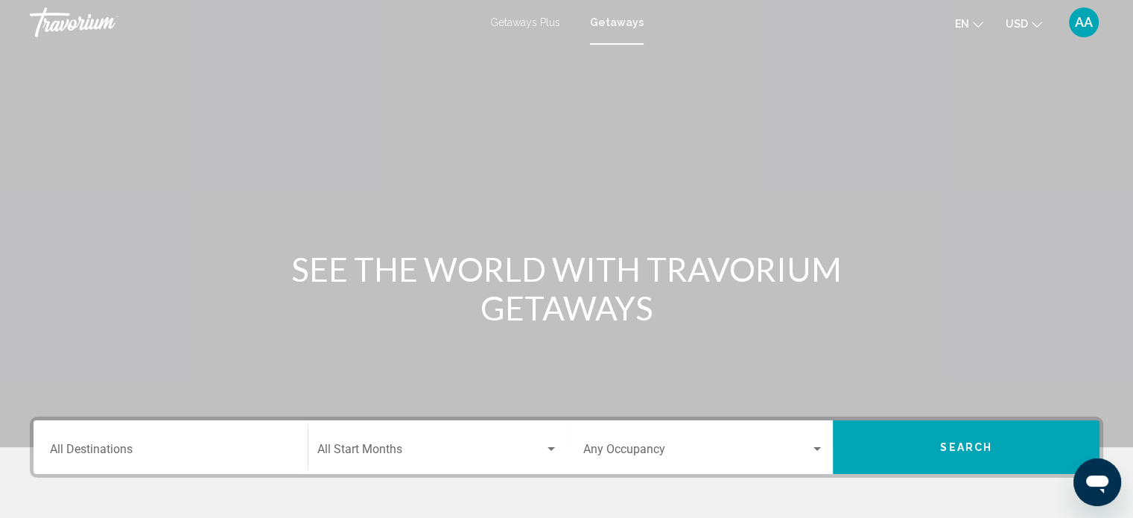
click at [104, 441] on div "Destination All Destinations" at bounding box center [170, 447] width 241 height 47
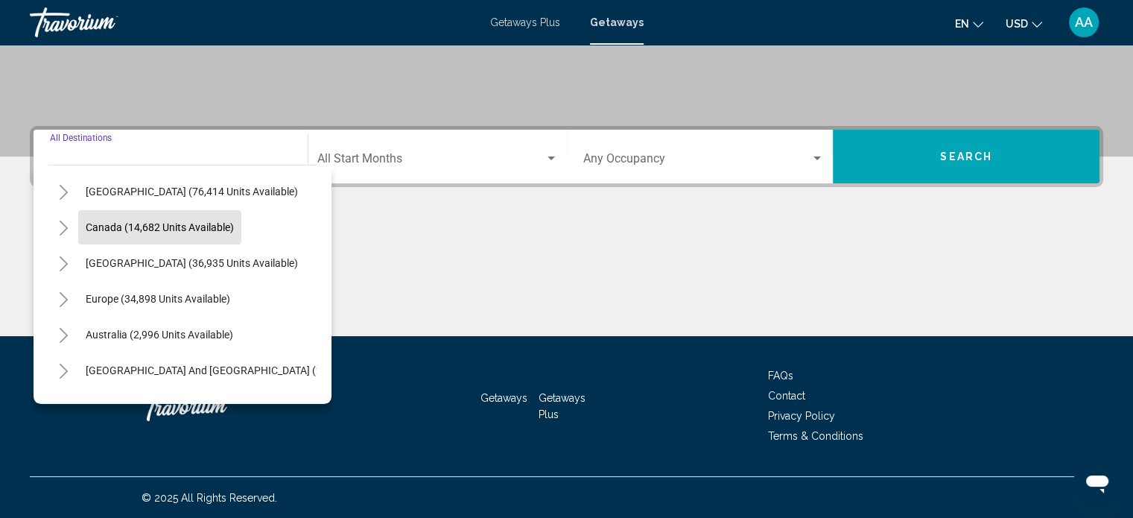
scroll to position [63, 0]
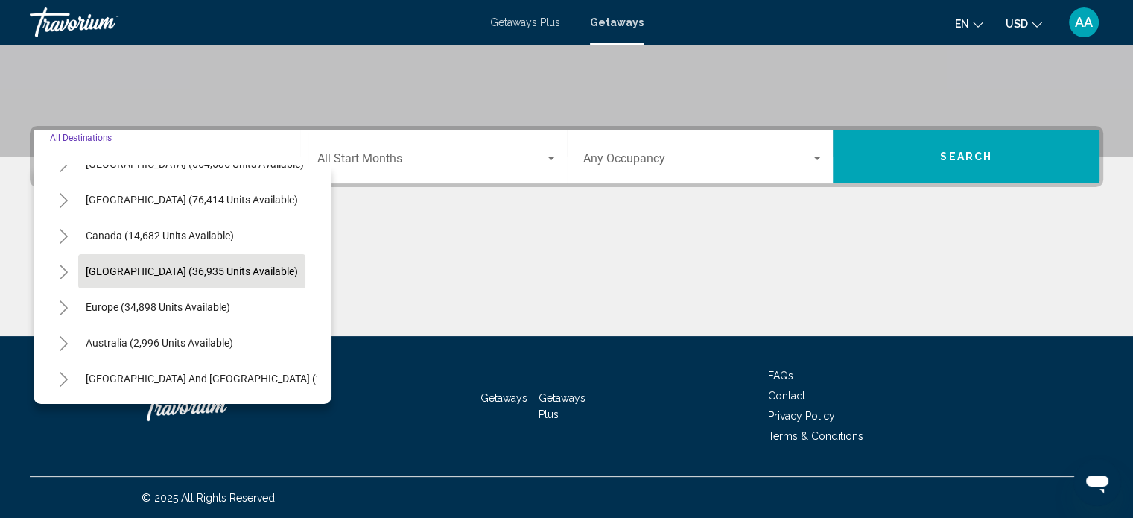
click at [164, 260] on button "[GEOGRAPHIC_DATA] (36,935 units available)" at bounding box center [191, 271] width 227 height 34
type input "**********"
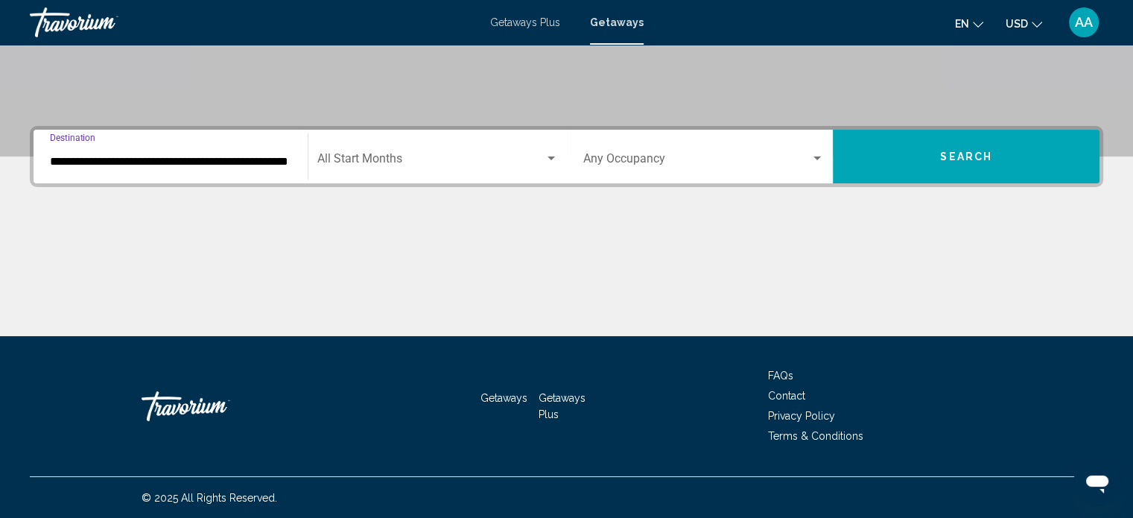
click at [413, 155] on span "Search widget" at bounding box center [430, 161] width 227 height 13
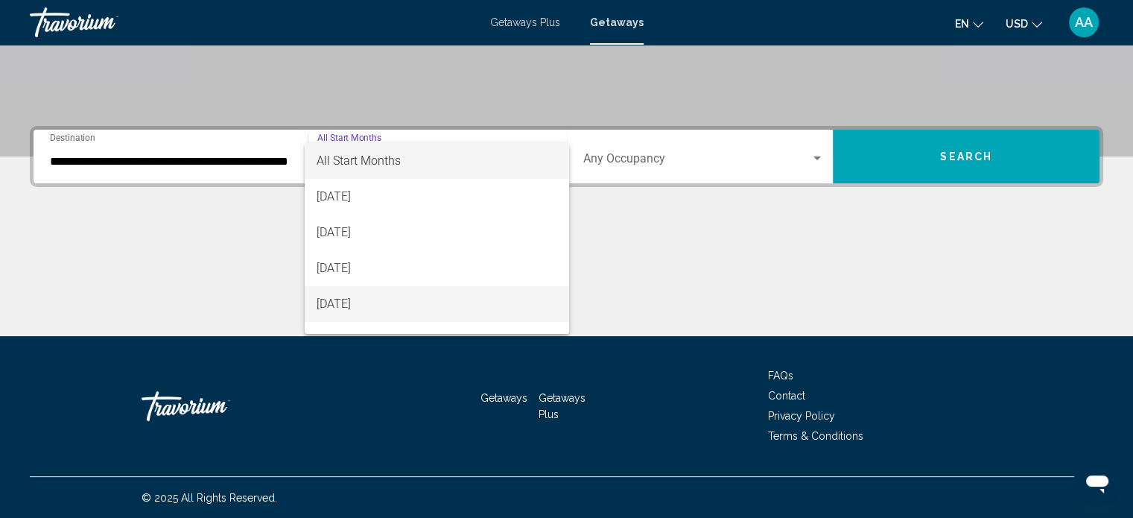
click at [388, 317] on span "[DATE]" at bounding box center [437, 304] width 241 height 36
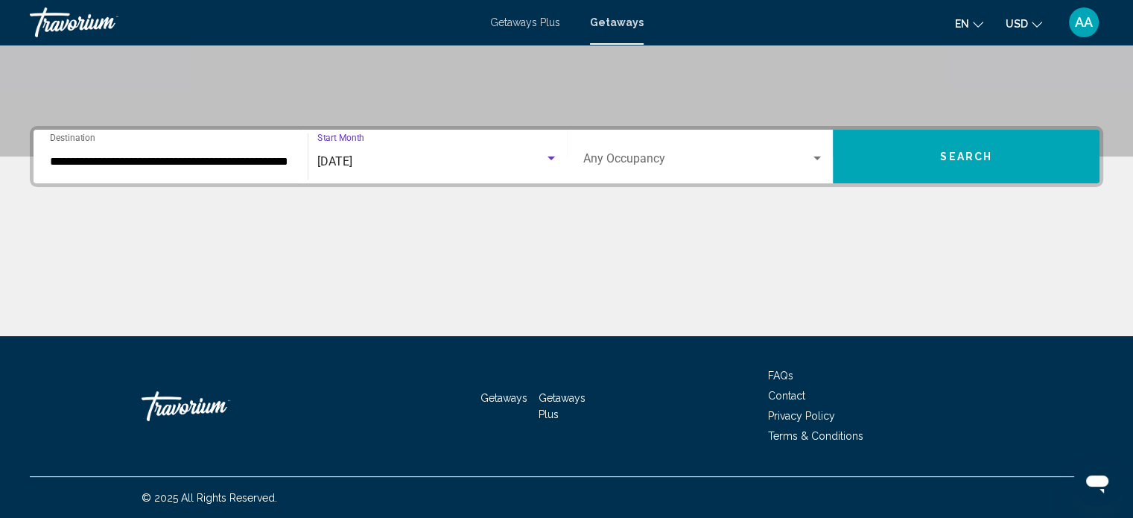
click at [739, 162] on span "Search widget" at bounding box center [697, 161] width 228 height 13
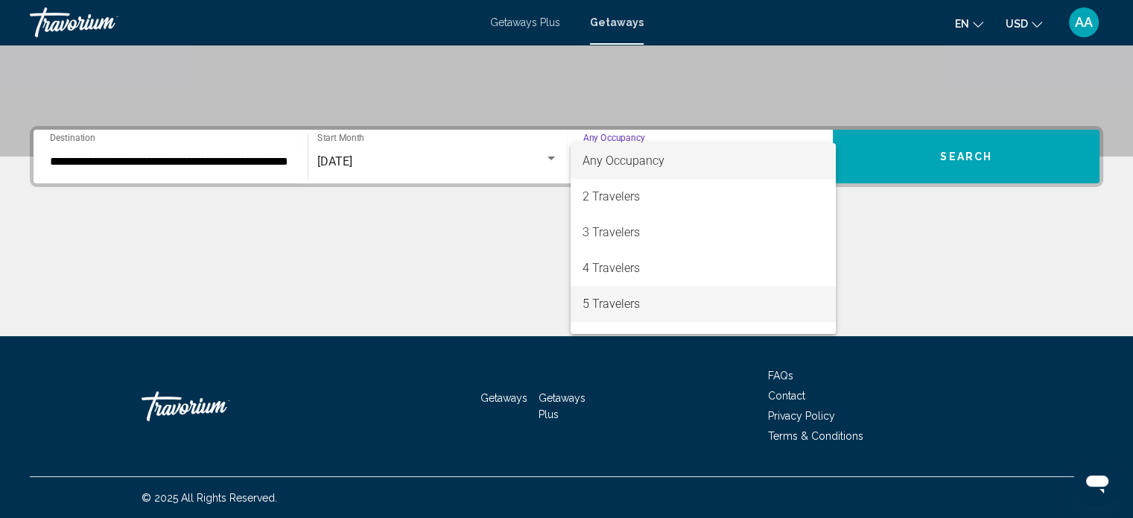
click at [653, 307] on span "5 Travelers" at bounding box center [702, 304] width 241 height 36
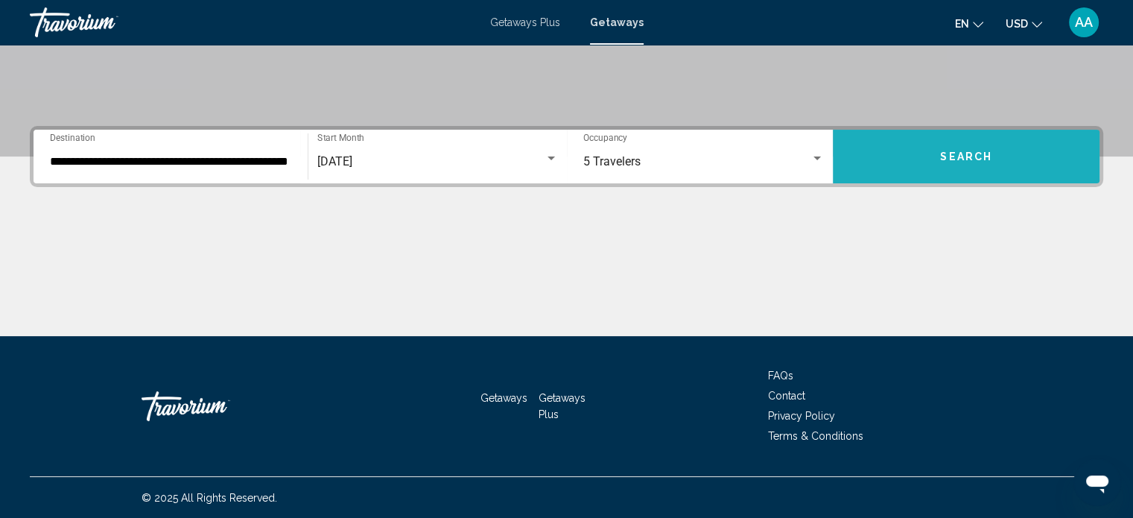
click at [950, 136] on button "Search" at bounding box center [966, 157] width 267 height 54
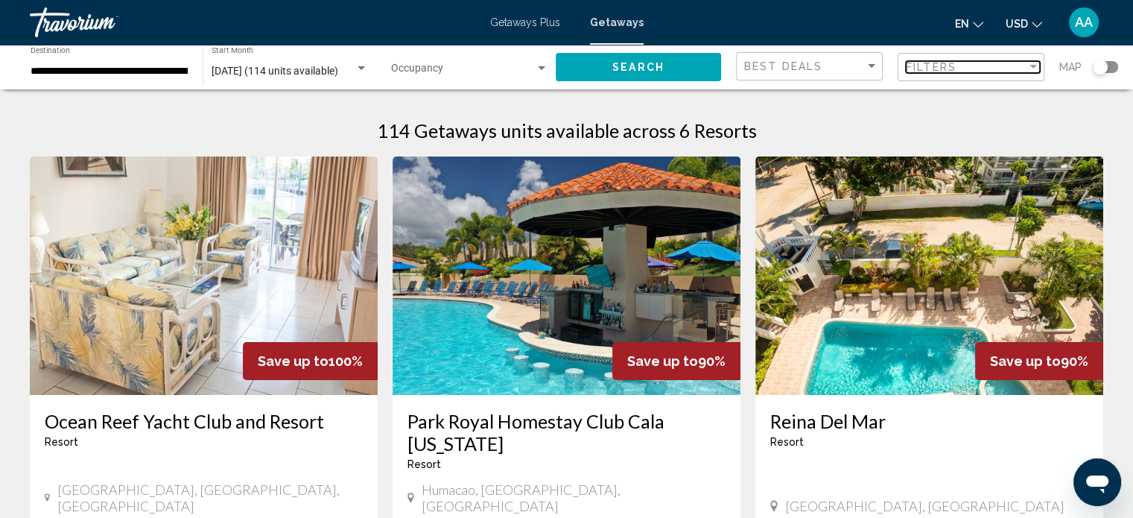
click at [940, 71] on span "Filters" at bounding box center [931, 67] width 51 height 12
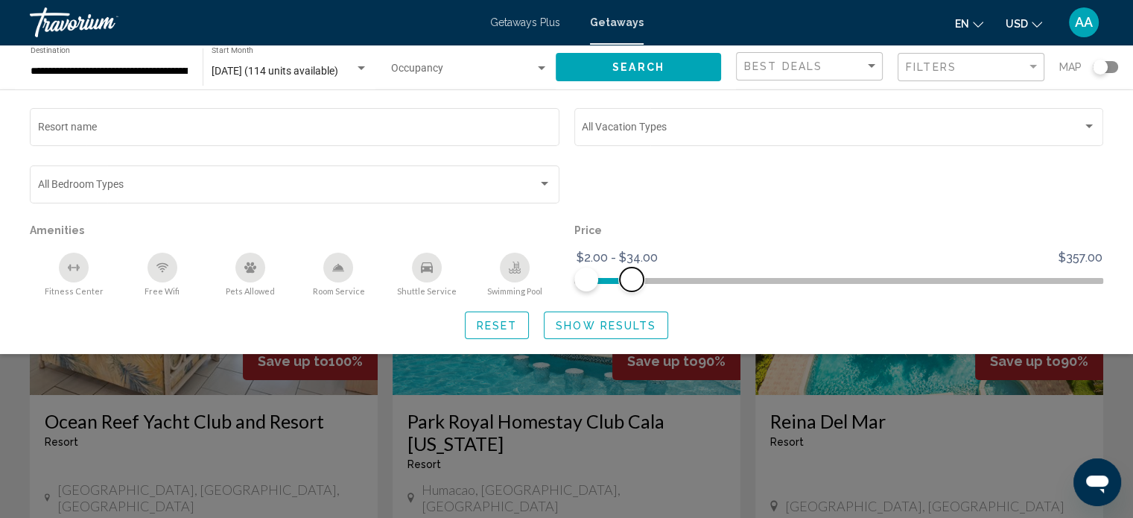
drag, startPoint x: 1082, startPoint y: 275, endPoint x: 631, endPoint y: 247, distance: 452.3
click at [631, 278] on ngx-slider "$2.00 $357.00 $2.00 $34.00 $2.00 - $34.00" at bounding box center [839, 279] width 530 height 3
click at [596, 328] on span "Show Results" at bounding box center [606, 326] width 101 height 12
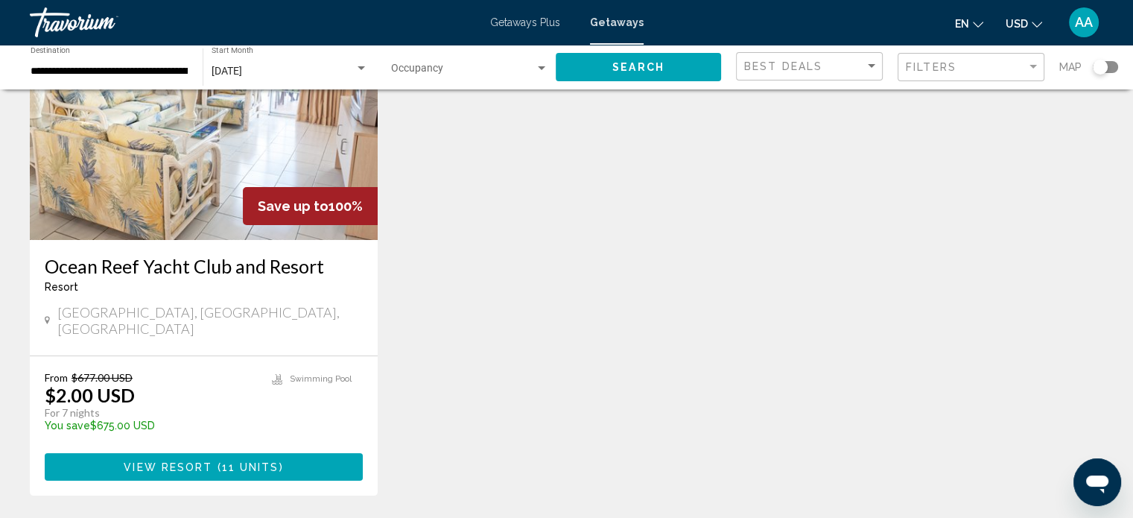
scroll to position [155, 0]
click at [203, 196] on img "Main content" at bounding box center [204, 120] width 348 height 238
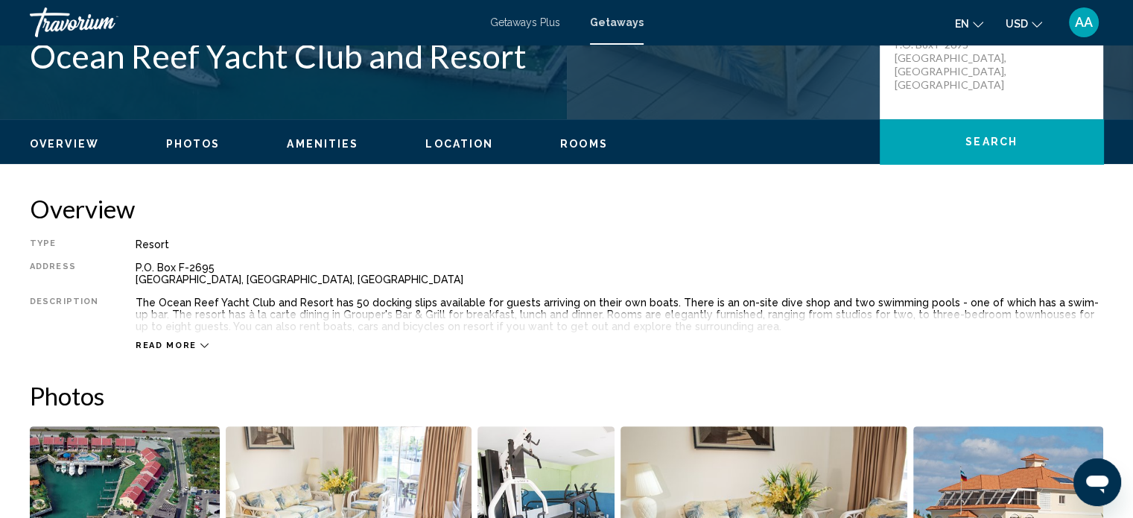
scroll to position [372, 0]
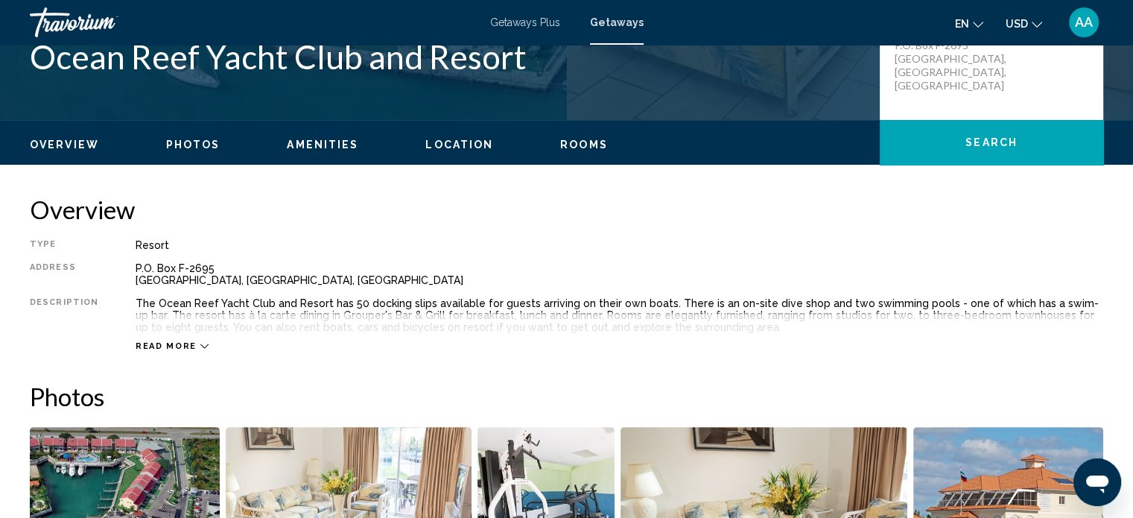
click at [571, 145] on span "Rooms" at bounding box center [584, 145] width 48 height 12
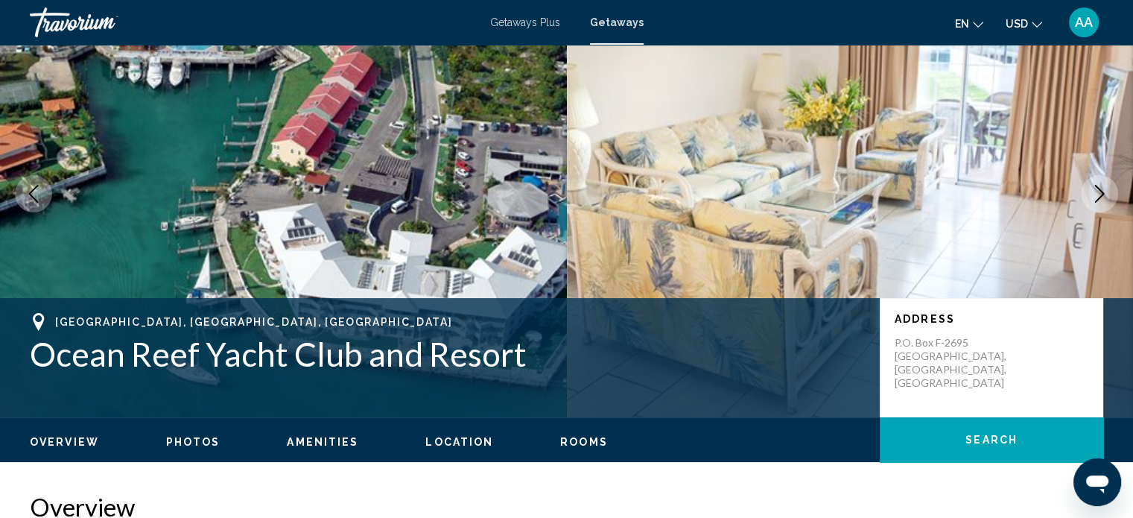
scroll to position [0, 0]
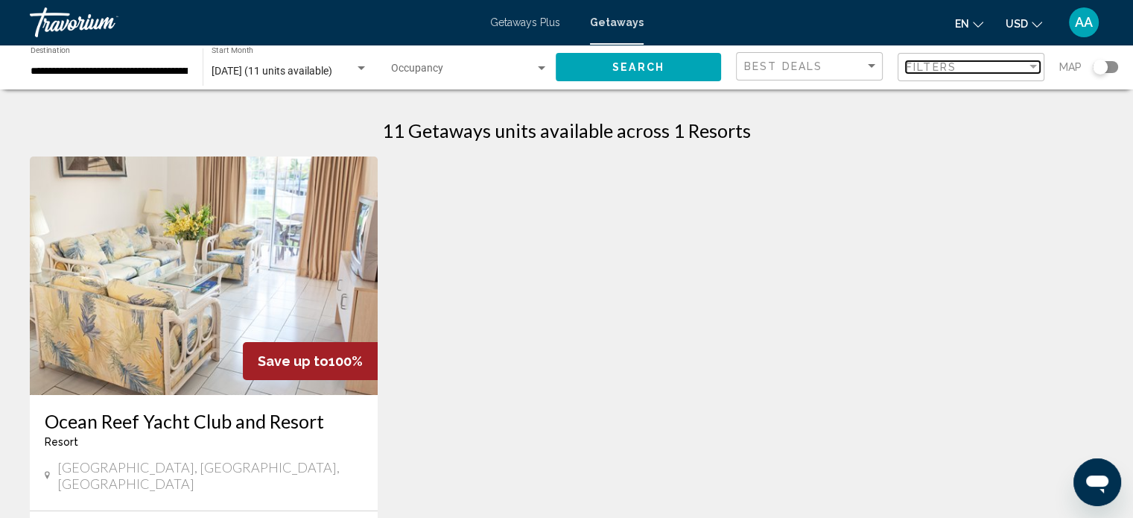
click at [967, 62] on div "Filters" at bounding box center [966, 67] width 121 height 12
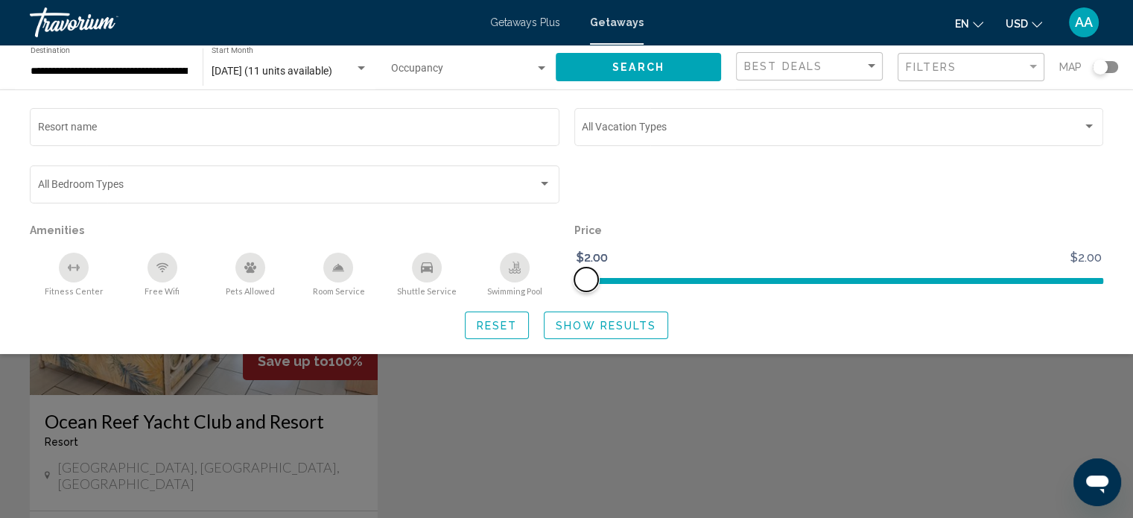
drag, startPoint x: 583, startPoint y: 279, endPoint x: 638, endPoint y: 285, distance: 54.7
click at [638, 281] on ngx-slider "$2.00 $2.00 $2.00 $2.00" at bounding box center [839, 279] width 530 height 3
drag, startPoint x: 581, startPoint y: 269, endPoint x: 731, endPoint y: 294, distance: 152.6
click at [731, 294] on div "Price $2.00 $2.00 $2.00 $2.00" at bounding box center [839, 258] width 544 height 77
click at [906, 293] on div "Price $2.00 $2.00 $2.00 $2.00" at bounding box center [839, 258] width 544 height 77
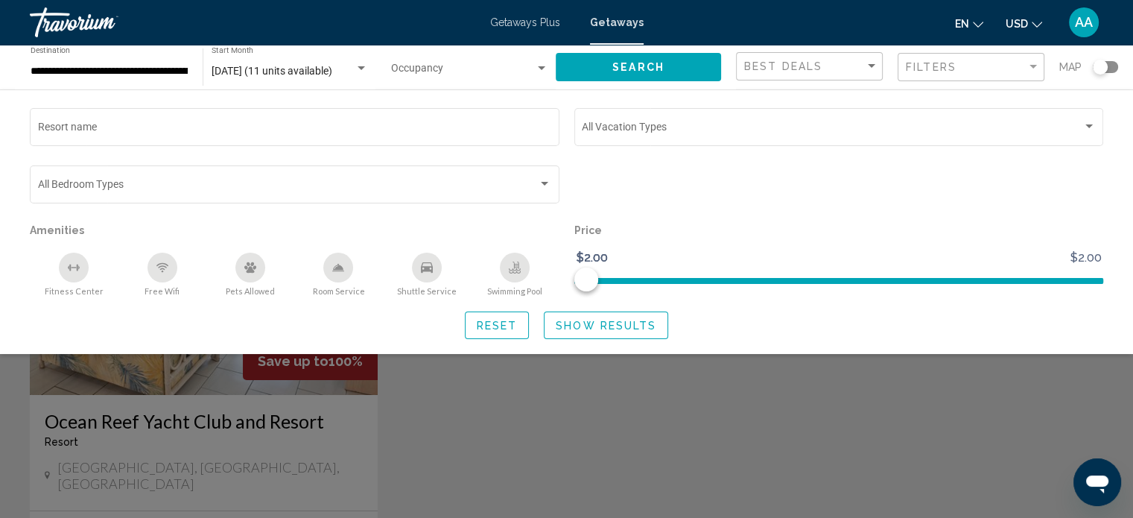
click at [1029, 264] on div "Price $2.00 $2.00 $2.00 $2.00" at bounding box center [839, 258] width 544 height 77
click at [503, 324] on span "Reset" at bounding box center [497, 326] width 41 height 12
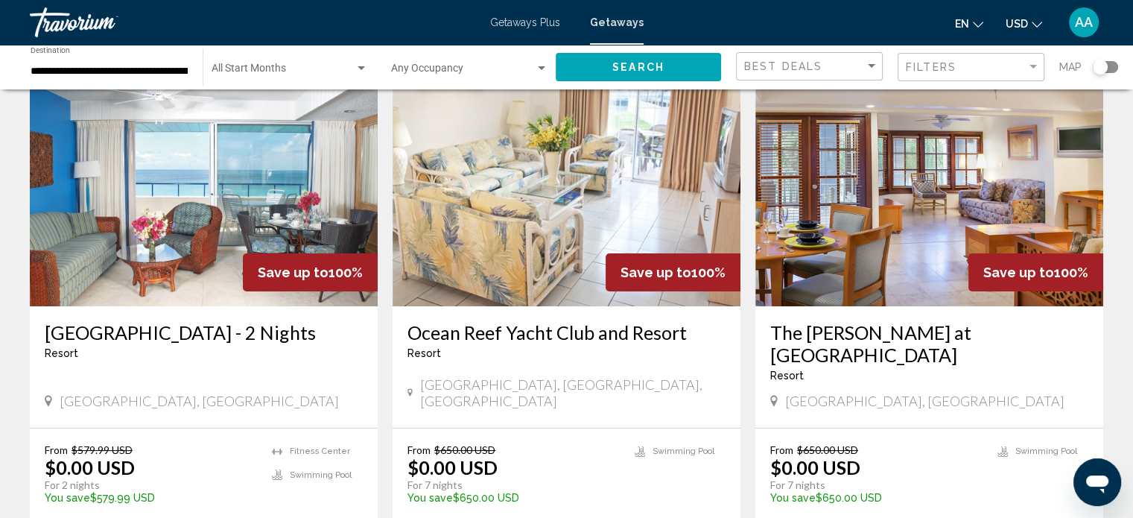
scroll to position [109, 0]
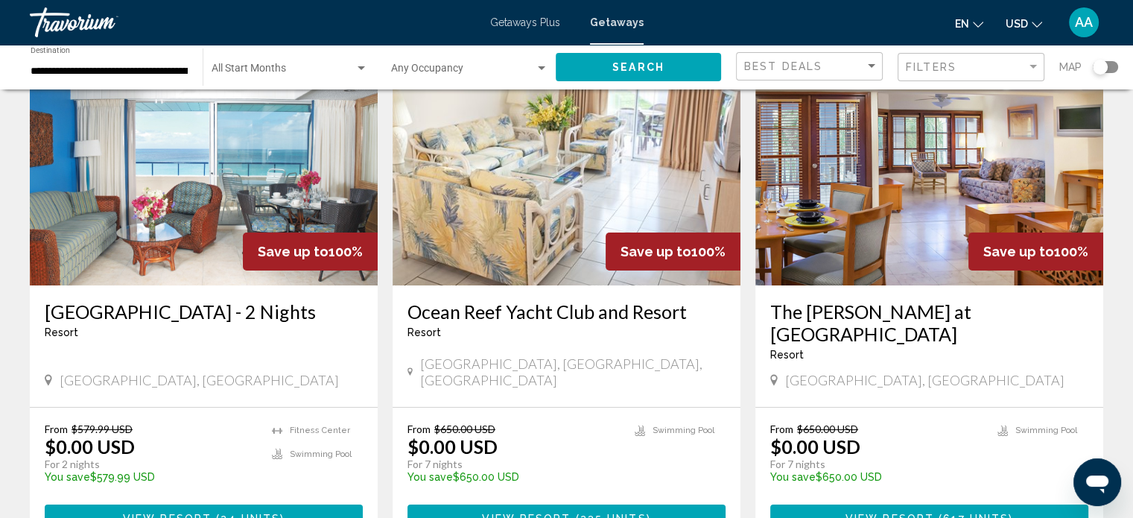
click at [1104, 70] on div "Search widget" at bounding box center [1100, 67] width 15 height 15
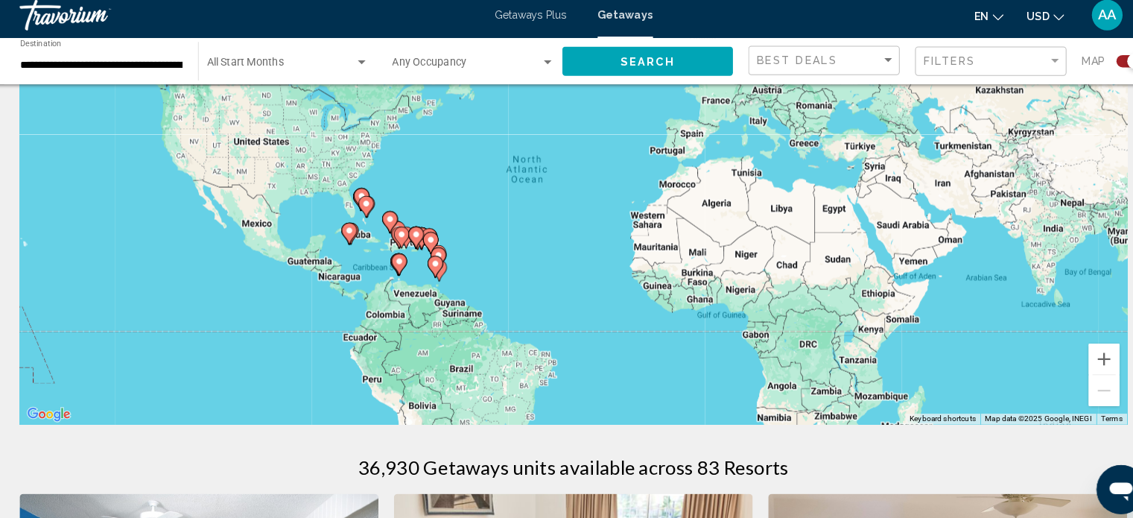
scroll to position [133, 0]
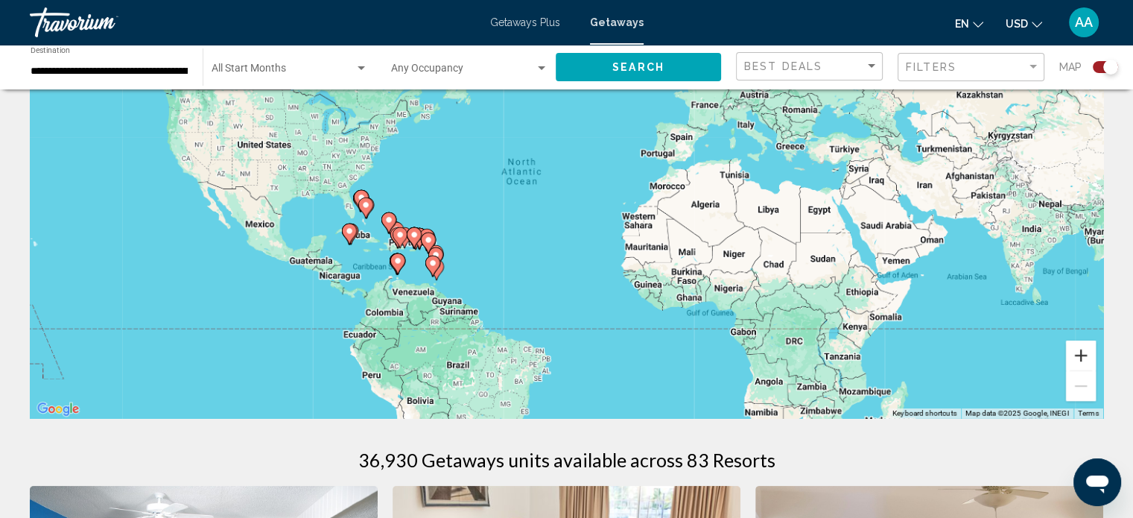
click at [1080, 355] on button "Zoom in" at bounding box center [1081, 355] width 30 height 30
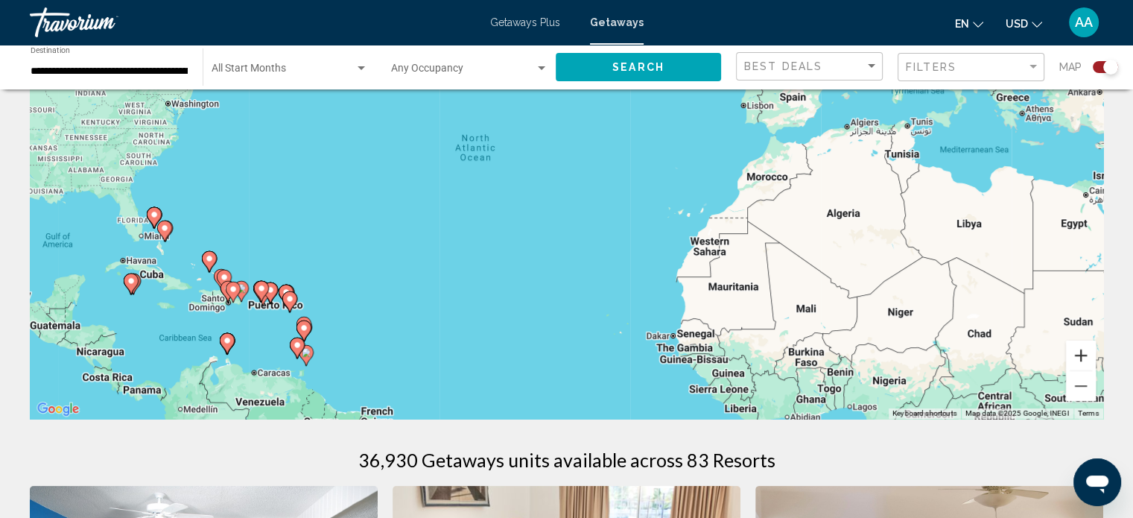
click at [1080, 355] on button "Zoom in" at bounding box center [1081, 355] width 30 height 30
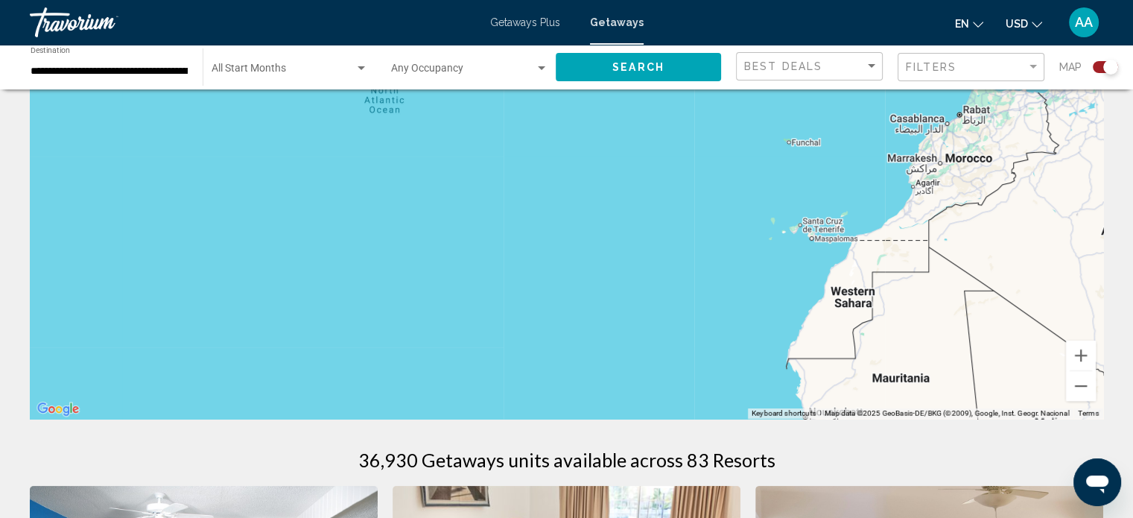
drag, startPoint x: 507, startPoint y: 304, endPoint x: 989, endPoint y: 229, distance: 488.4
click at [967, 235] on div "To activate drag with keyboard, press Alt + Enter. Once in keyboard drag state,…" at bounding box center [566, 195] width 1073 height 447
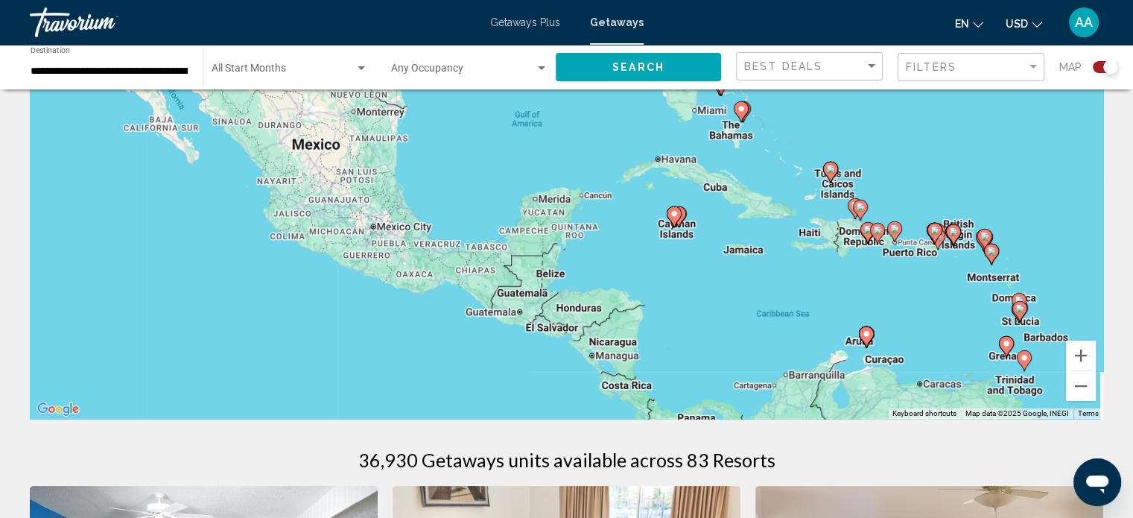
drag, startPoint x: 895, startPoint y: 311, endPoint x: 752, endPoint y: 299, distance: 143.6
click at [752, 299] on div "To activate drag with keyboard, press Alt + Enter. Once in keyboard drag state,…" at bounding box center [566, 195] width 1073 height 447
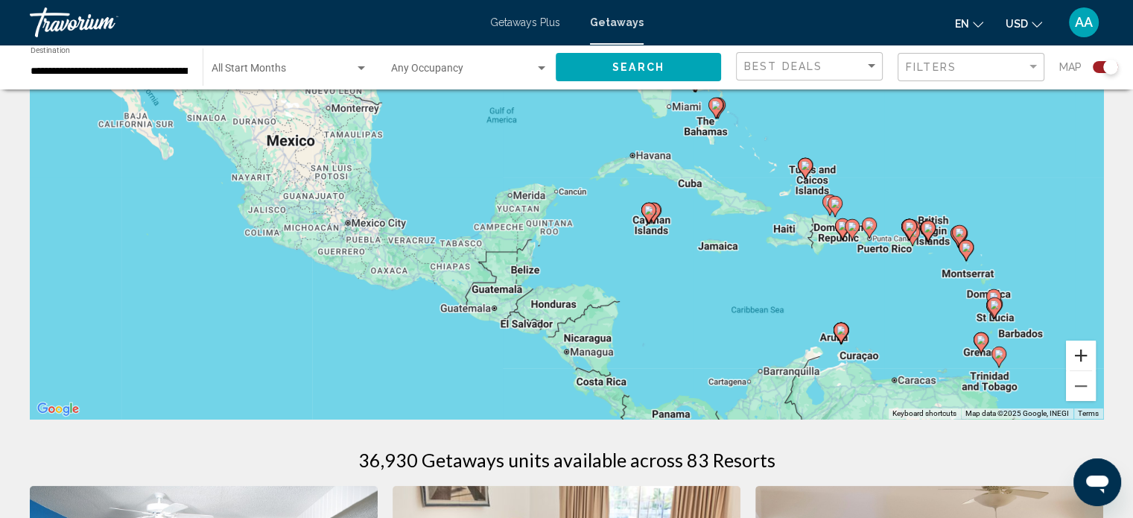
click at [1081, 353] on button "Zoom in" at bounding box center [1081, 355] width 30 height 30
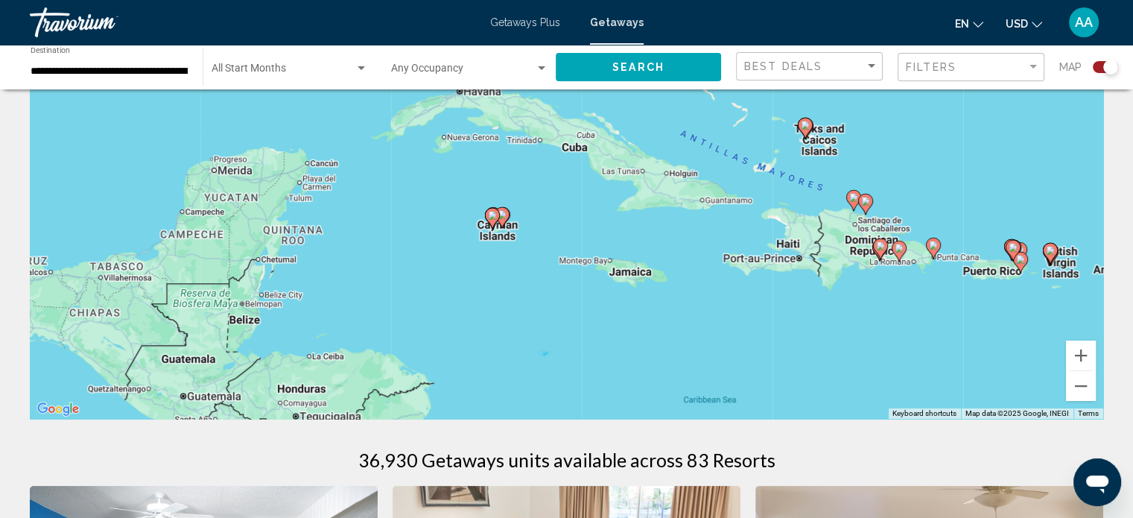
drag, startPoint x: 979, startPoint y: 363, endPoint x: 730, endPoint y: 336, distance: 250.2
click at [730, 336] on div "To activate drag with keyboard, press Alt + Enter. Once in keyboard drag state,…" at bounding box center [566, 195] width 1073 height 447
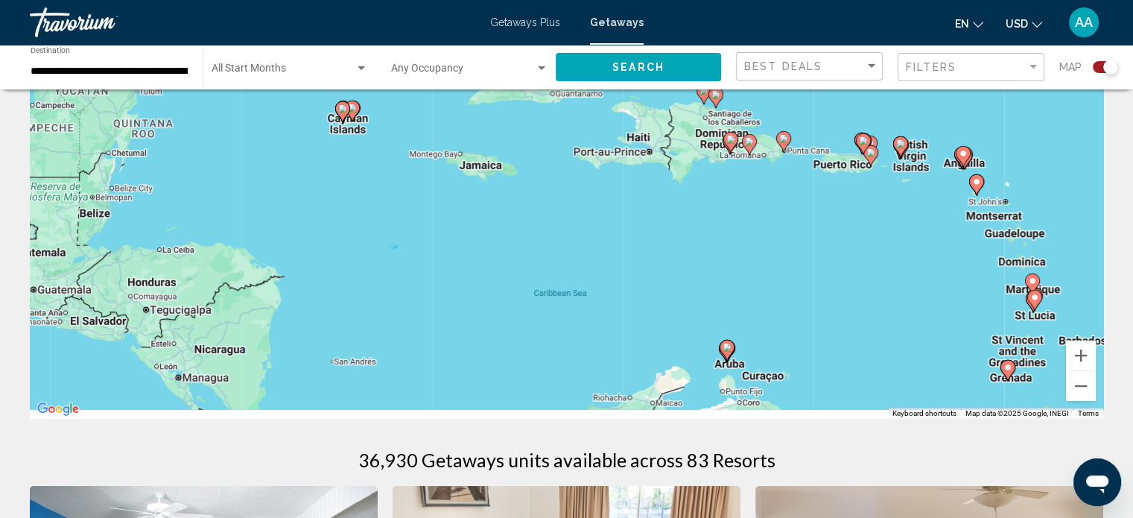
drag, startPoint x: 924, startPoint y: 372, endPoint x: 778, endPoint y: 267, distance: 180.9
click at [778, 267] on div "To activate drag with keyboard, press Alt + Enter. Once in keyboard drag state,…" at bounding box center [566, 195] width 1073 height 447
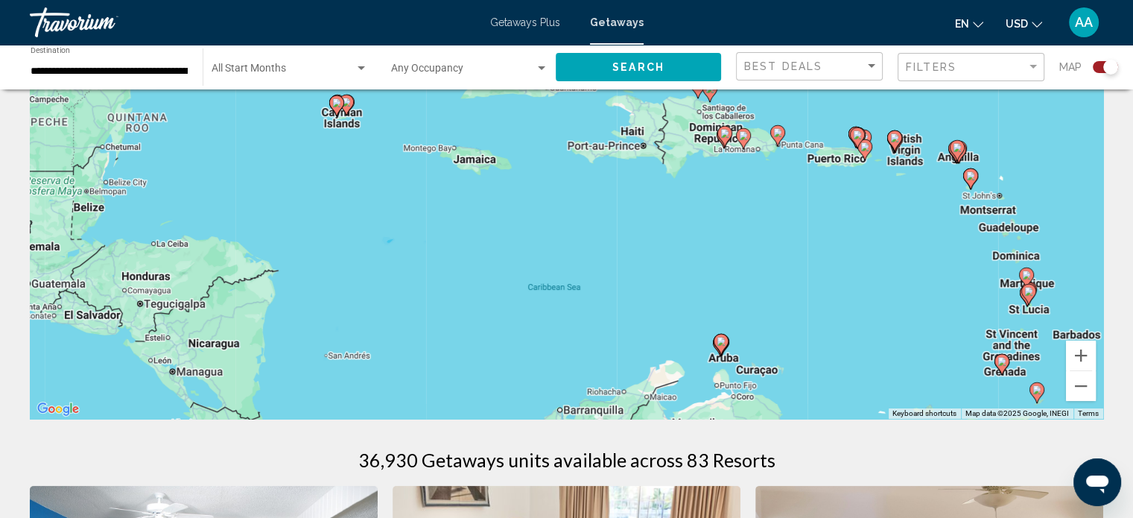
drag, startPoint x: 956, startPoint y: 354, endPoint x: 825, endPoint y: 269, distance: 156.2
click at [825, 269] on div "To activate drag with keyboard, press Alt + Enter. Once in keyboard drag state,…" at bounding box center [566, 195] width 1073 height 447
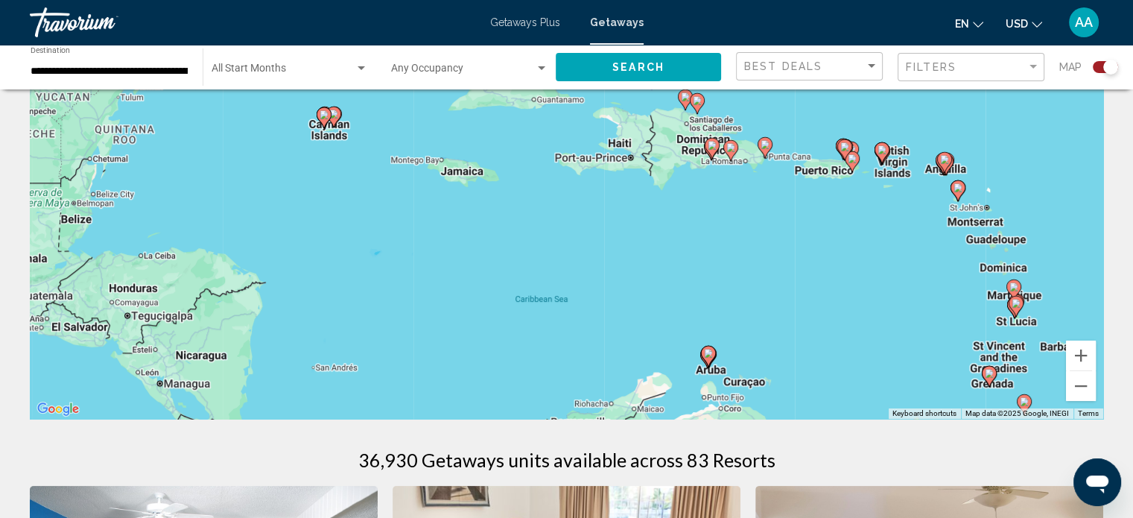
drag, startPoint x: 739, startPoint y: 200, endPoint x: 904, endPoint y: 345, distance: 219.6
click at [904, 345] on div "To activate drag with keyboard, press Alt + Enter. Once in keyboard drag state,…" at bounding box center [566, 195] width 1073 height 447
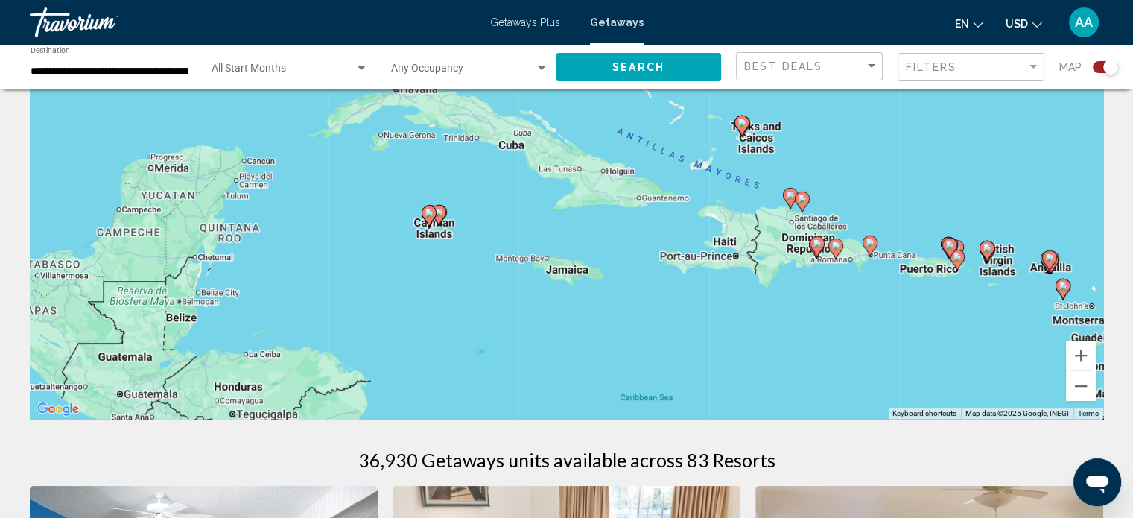
drag, startPoint x: 790, startPoint y: 271, endPoint x: 901, endPoint y: 373, distance: 150.2
click at [901, 373] on div "To activate drag with keyboard, press Alt + Enter. Once in keyboard drag state,…" at bounding box center [566, 195] width 1073 height 447
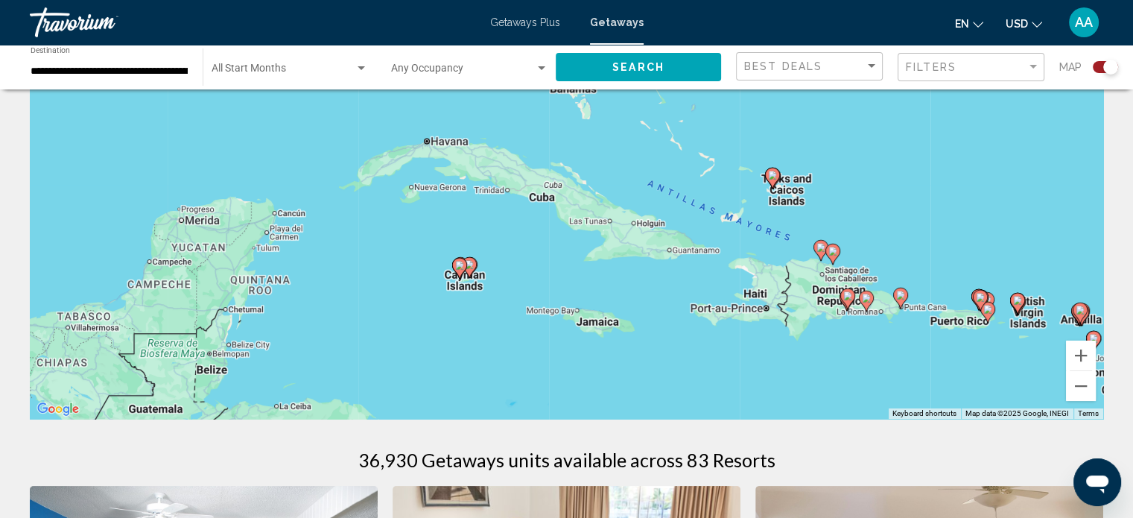
drag, startPoint x: 736, startPoint y: 343, endPoint x: 744, endPoint y: 384, distance: 41.8
click at [744, 384] on div "To activate drag with keyboard, press Alt + Enter. Once in keyboard drag state,…" at bounding box center [566, 195] width 1073 height 447
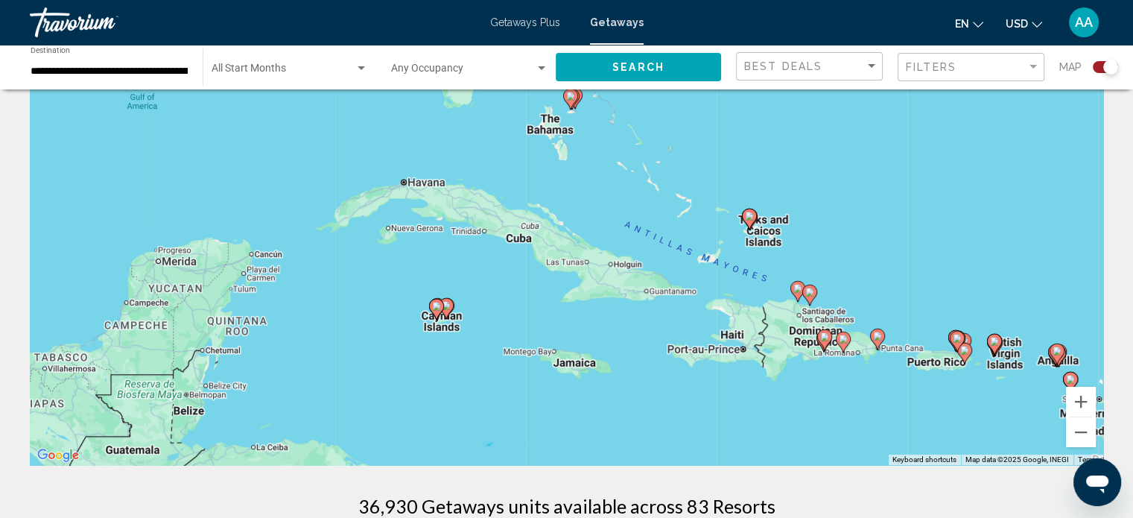
scroll to position [83, 0]
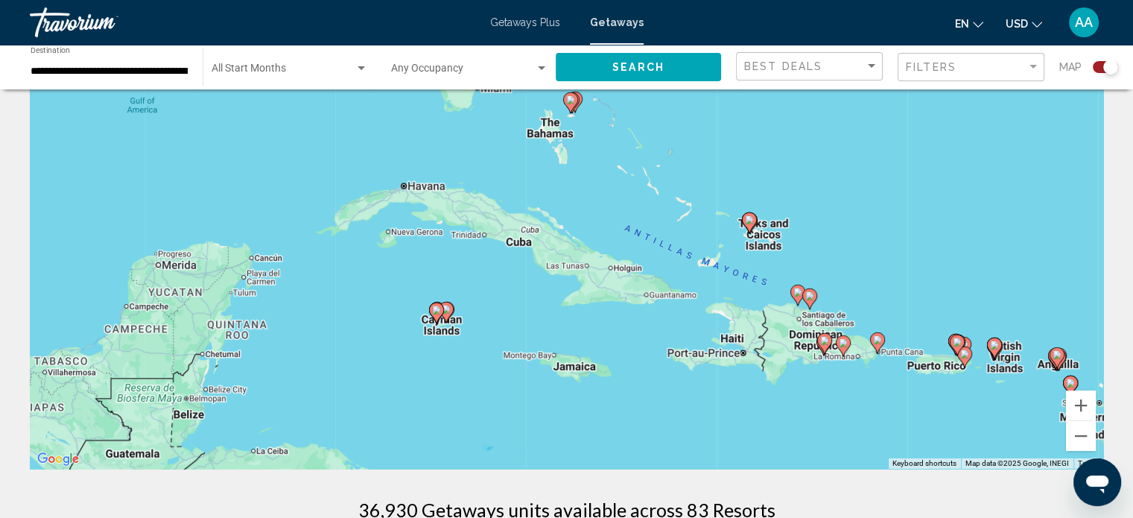
click at [992, 345] on image "Main content" at bounding box center [994, 344] width 9 height 9
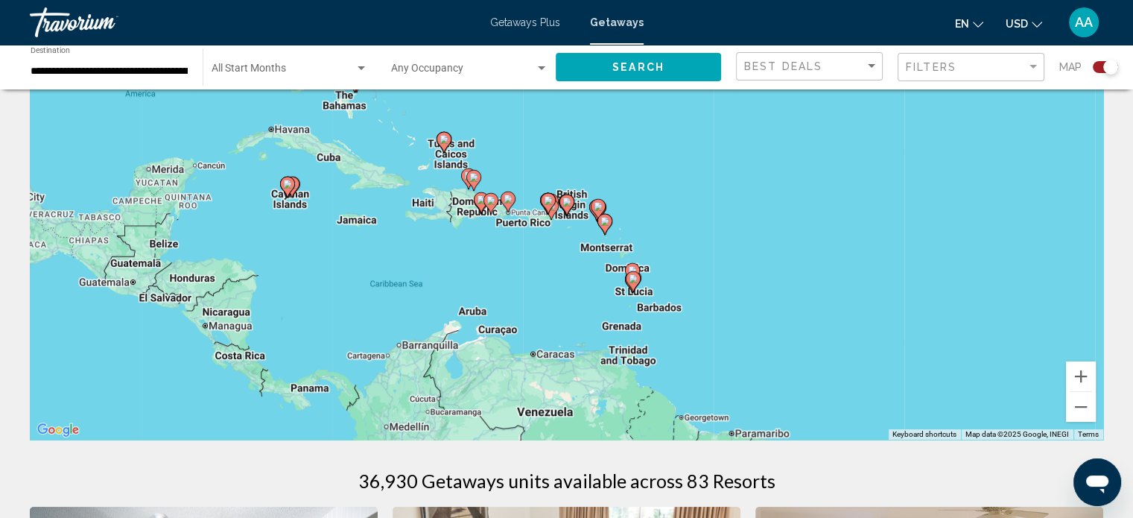
scroll to position [92, 0]
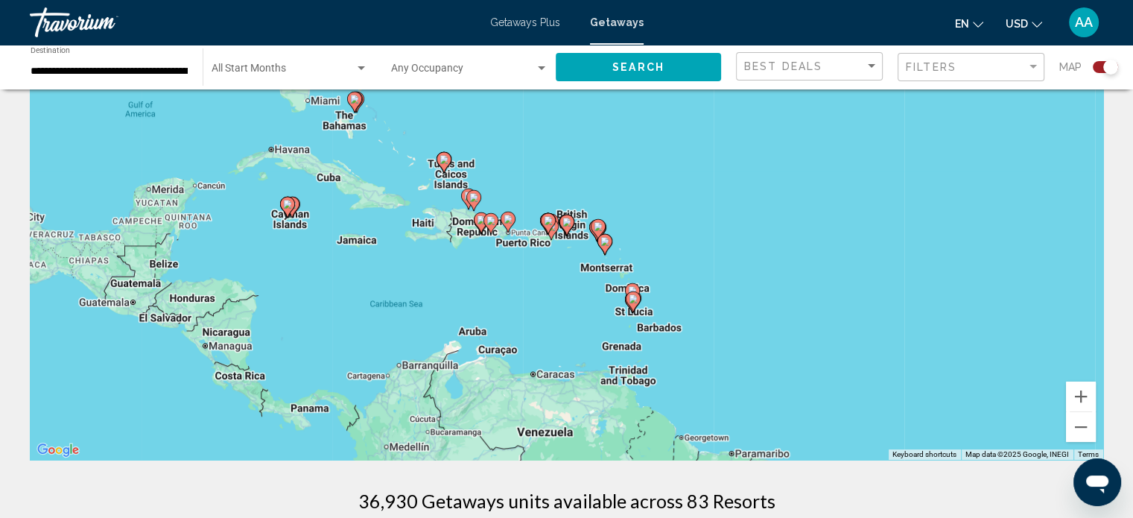
click at [568, 221] on image "Main content" at bounding box center [566, 222] width 9 height 9
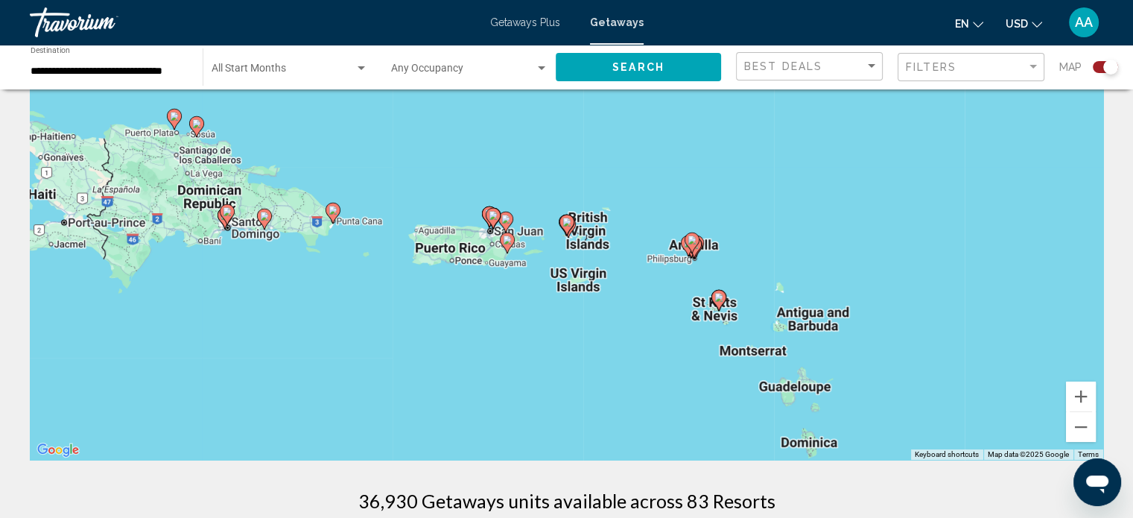
click at [567, 229] on icon "Main content" at bounding box center [565, 224] width 13 height 19
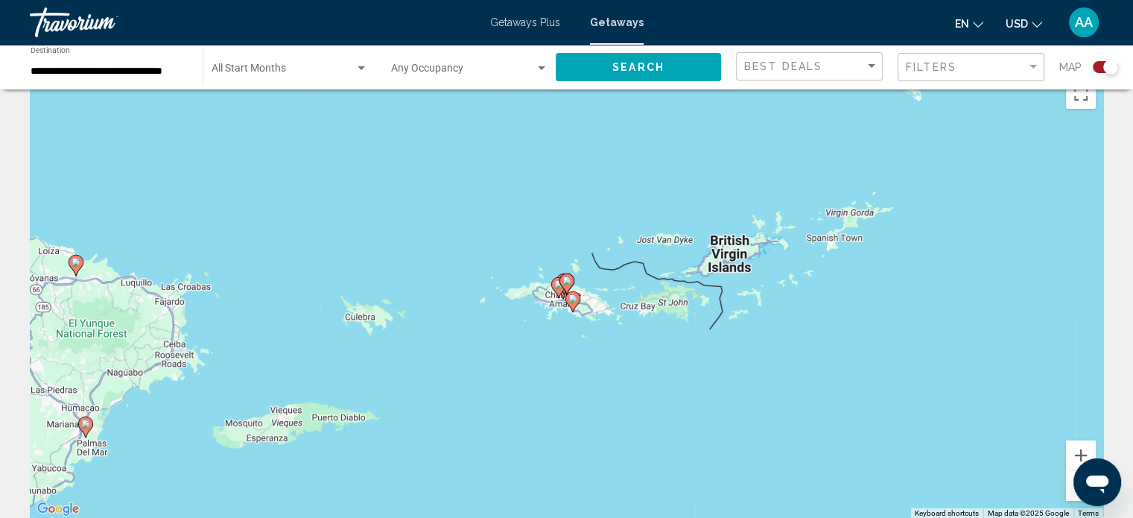
scroll to position [32, 0]
click at [562, 277] on icon "Main content" at bounding box center [565, 284] width 13 height 19
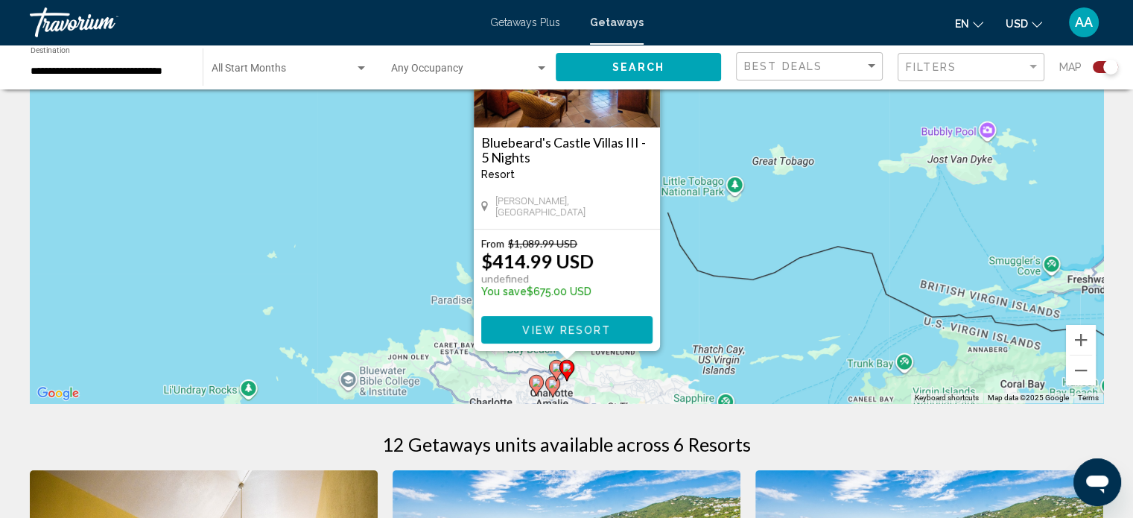
scroll to position [147, 0]
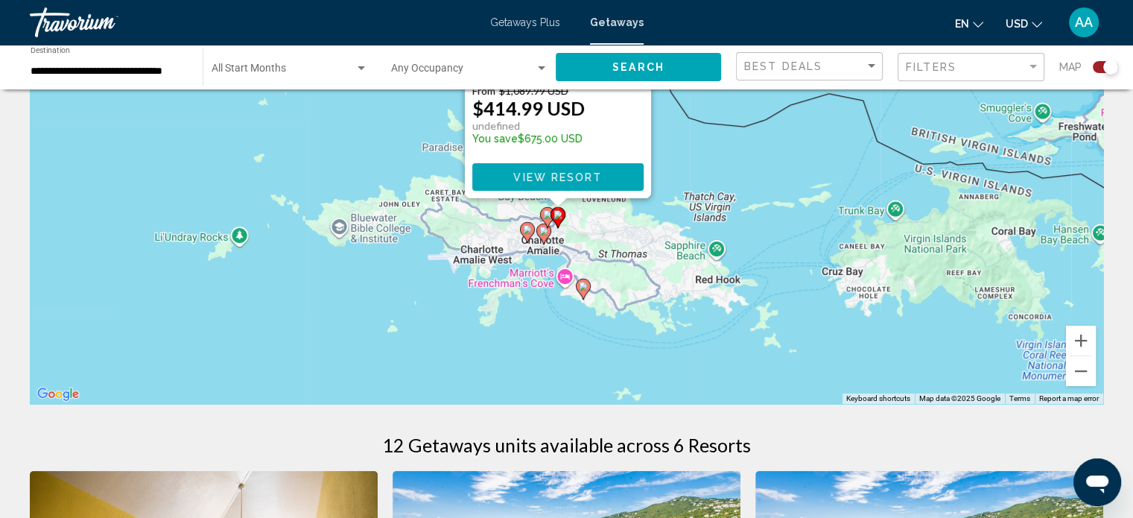
drag, startPoint x: 737, startPoint y: 330, endPoint x: 727, endPoint y: 174, distance: 156.7
click at [727, 174] on div "To activate drag with keyboard, press Alt + Enter. Once in keyboard drag state,…" at bounding box center [566, 180] width 1073 height 447
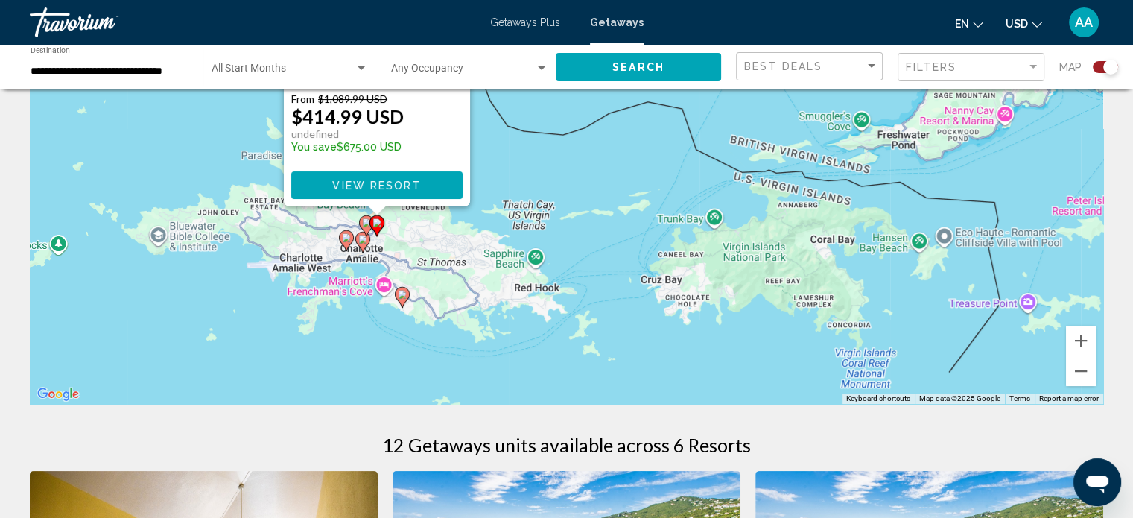
drag, startPoint x: 945, startPoint y: 235, endPoint x: 756, endPoint y: 244, distance: 189.4
click at [756, 244] on div "To activate drag with keyboard, press Alt + Enter. Once in keyboard drag state,…" at bounding box center [566, 180] width 1073 height 447
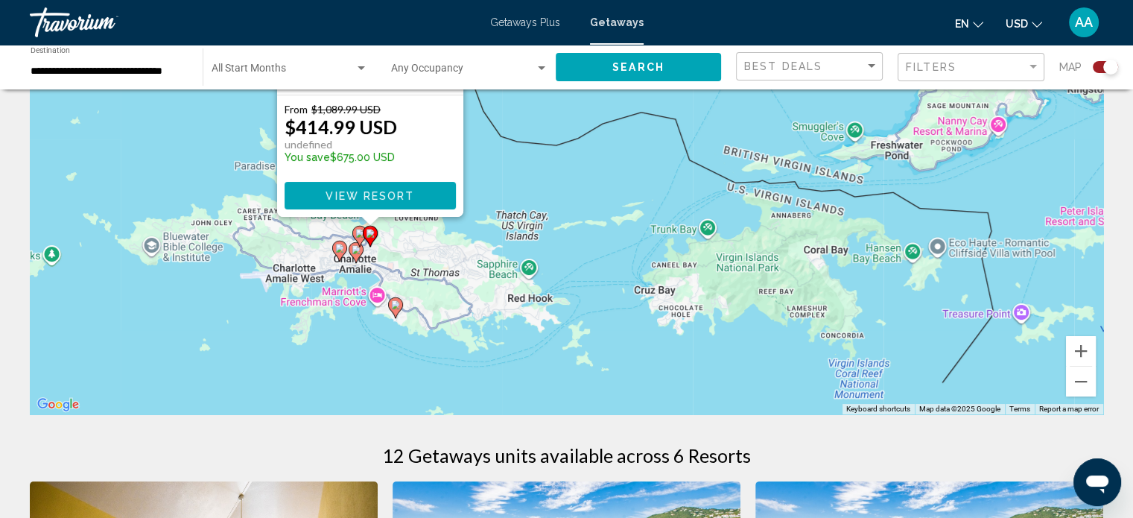
scroll to position [116, 0]
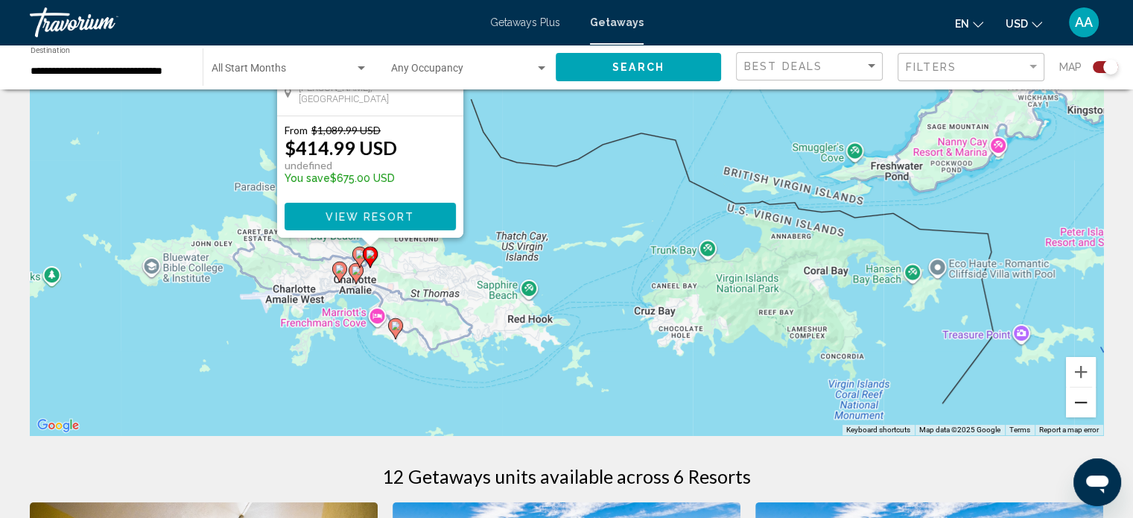
click at [1085, 409] on button "Zoom out" at bounding box center [1081, 402] width 30 height 30
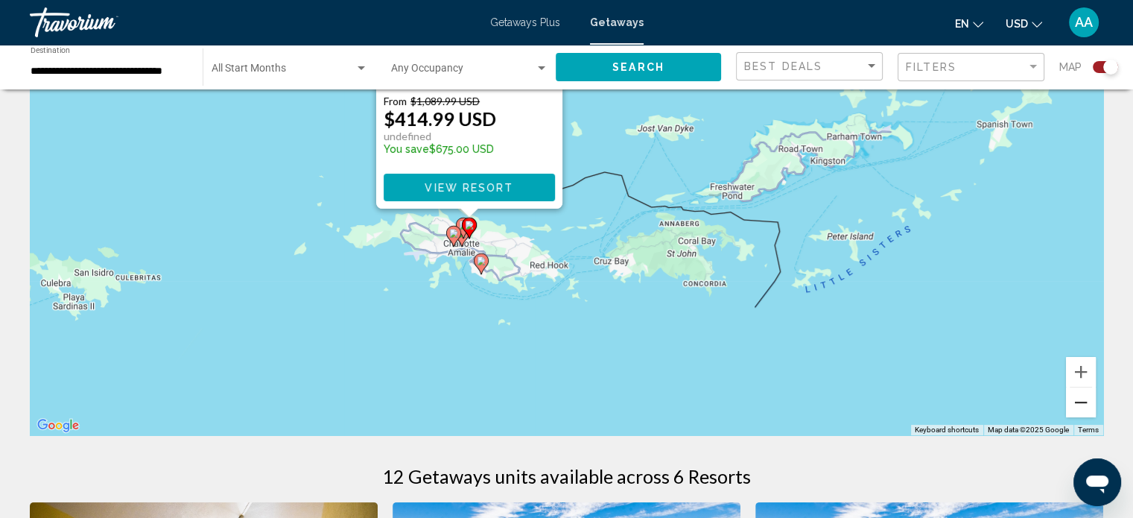
click at [1085, 409] on button "Zoom out" at bounding box center [1081, 402] width 30 height 30
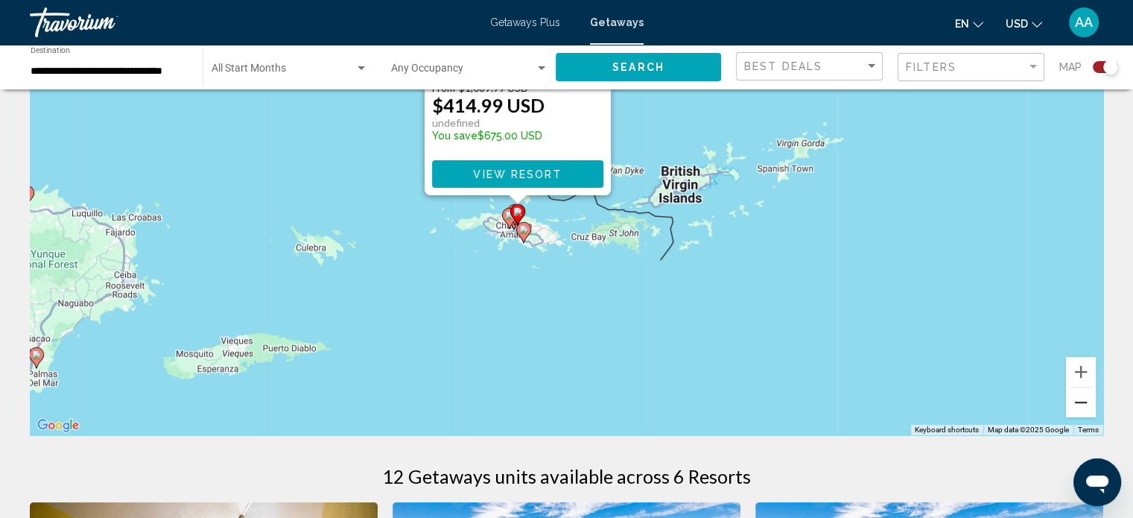
click at [1085, 409] on button "Zoom out" at bounding box center [1081, 402] width 30 height 30
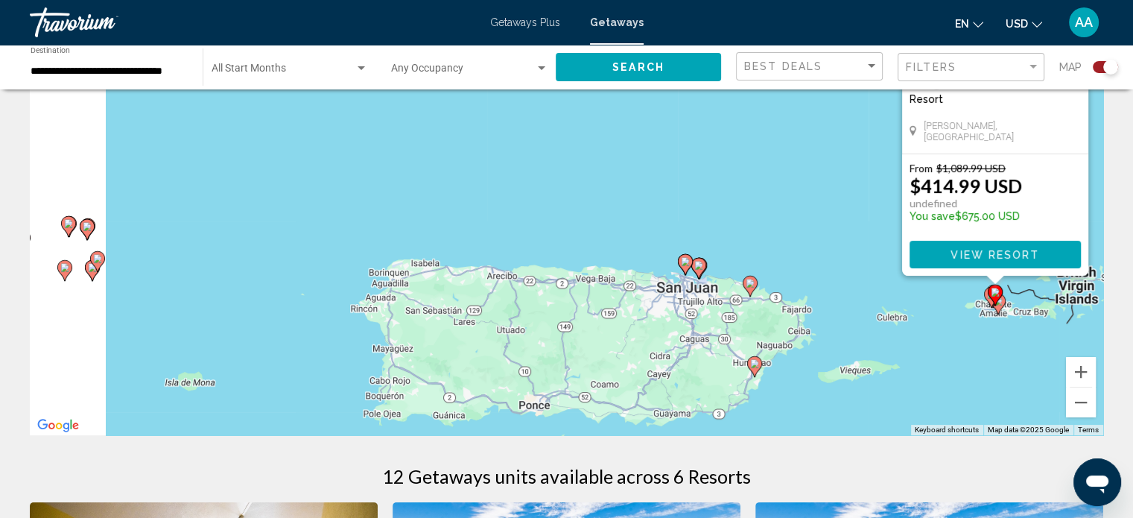
drag, startPoint x: 464, startPoint y: 267, endPoint x: 935, endPoint y: 359, distance: 479.6
click at [935, 359] on div "To activate drag with keyboard, press Alt + Enter. Once in keyboard drag state,…" at bounding box center [566, 211] width 1073 height 447
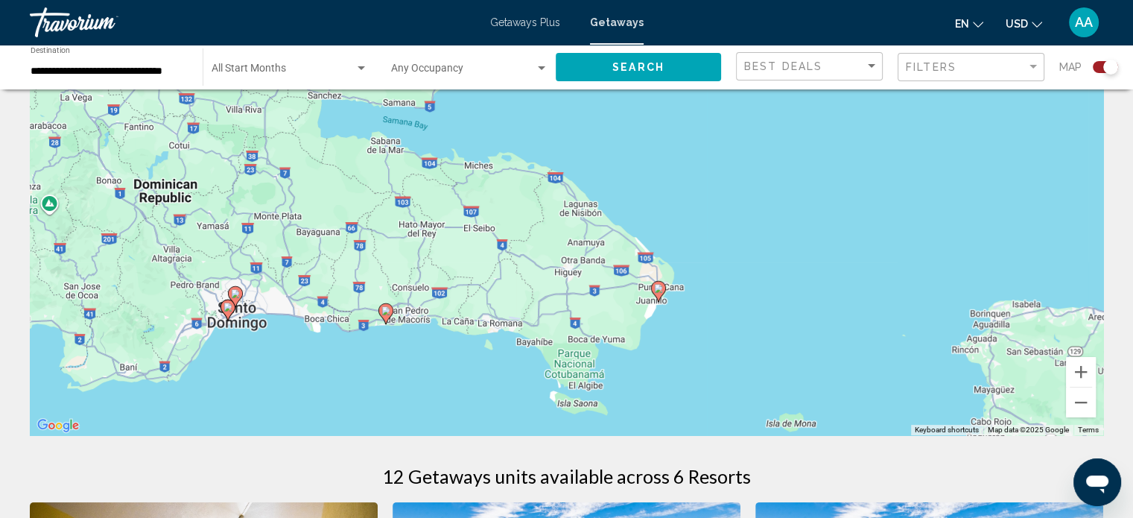
drag, startPoint x: 685, startPoint y: 288, endPoint x: 953, endPoint y: 256, distance: 270.1
click at [953, 256] on div "To activate drag with keyboard, press Alt + Enter. Once in keyboard drag state,…" at bounding box center [566, 211] width 1073 height 447
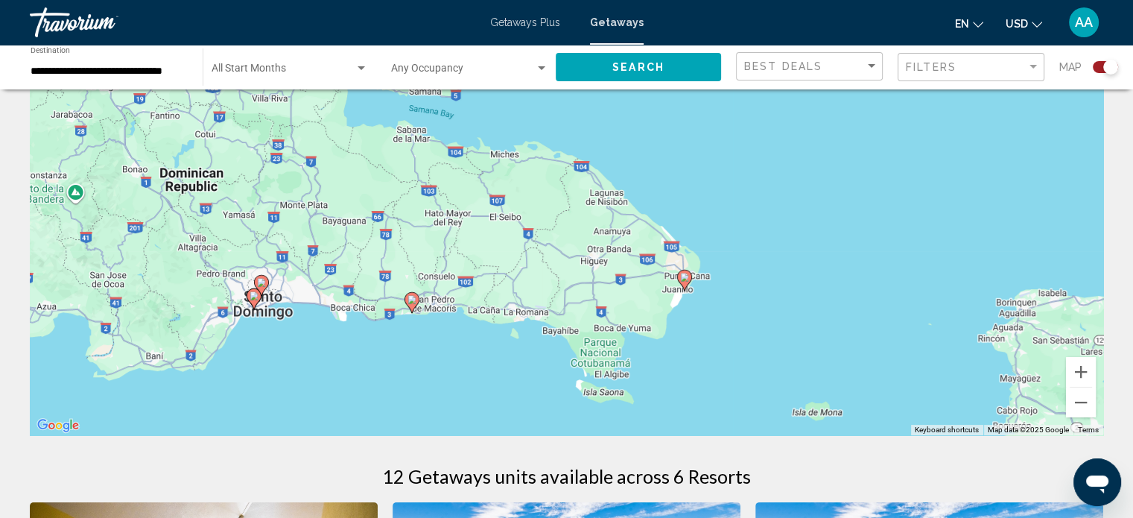
click at [685, 279] on image "Main content" at bounding box center [684, 277] width 9 height 9
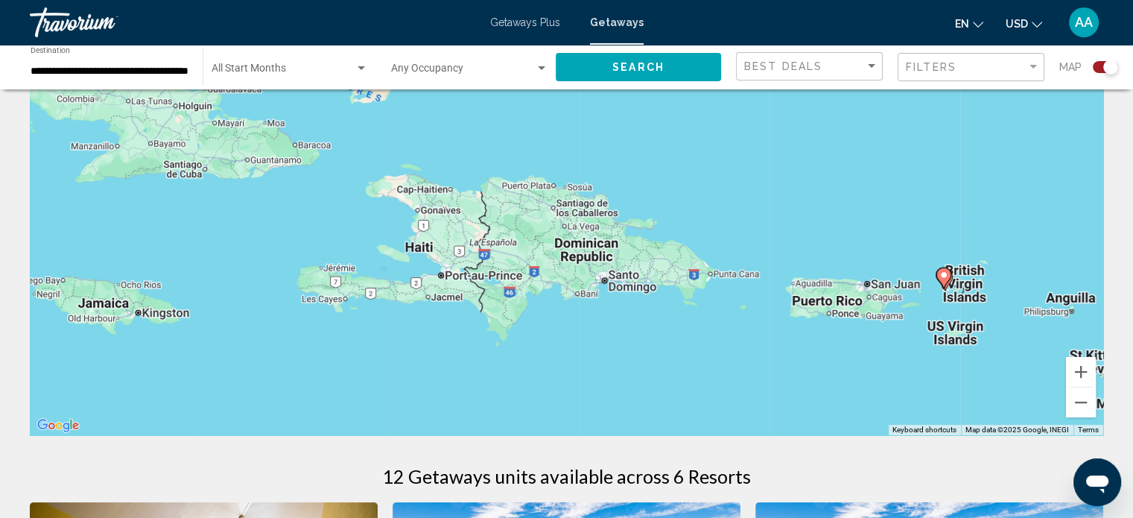
drag, startPoint x: 685, startPoint y: 279, endPoint x: 843, endPoint y: 351, distance: 173.7
click at [843, 351] on div "To activate drag with keyboard, press Alt + Enter. Once in keyboard drag state,…" at bounding box center [566, 211] width 1073 height 447
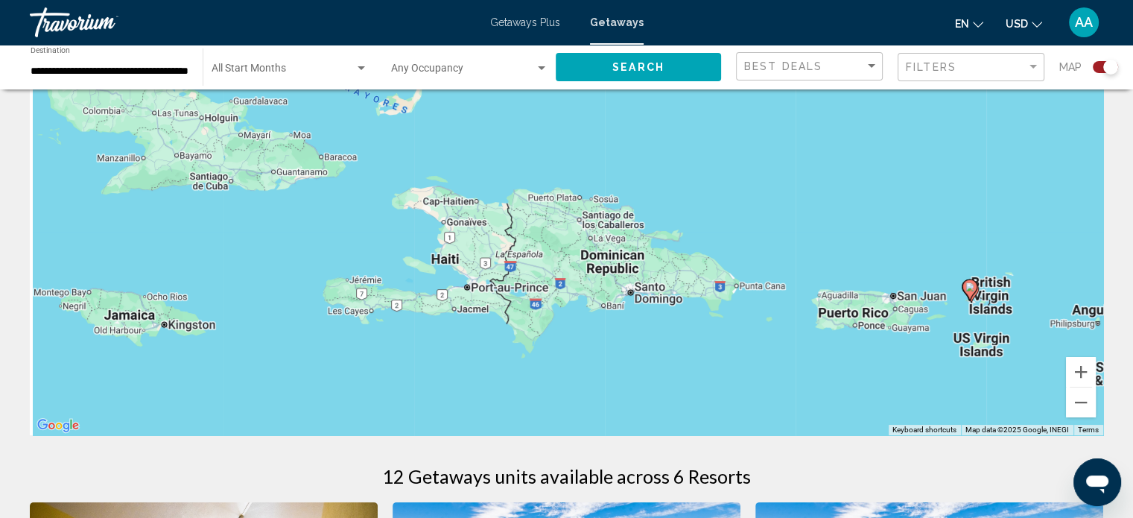
drag, startPoint x: 709, startPoint y: 178, endPoint x: 911, endPoint y: 261, distance: 218.1
click at [911, 261] on div "To activate drag with keyboard, press Alt + Enter. Once in keyboard drag state,…" at bounding box center [566, 211] width 1073 height 447
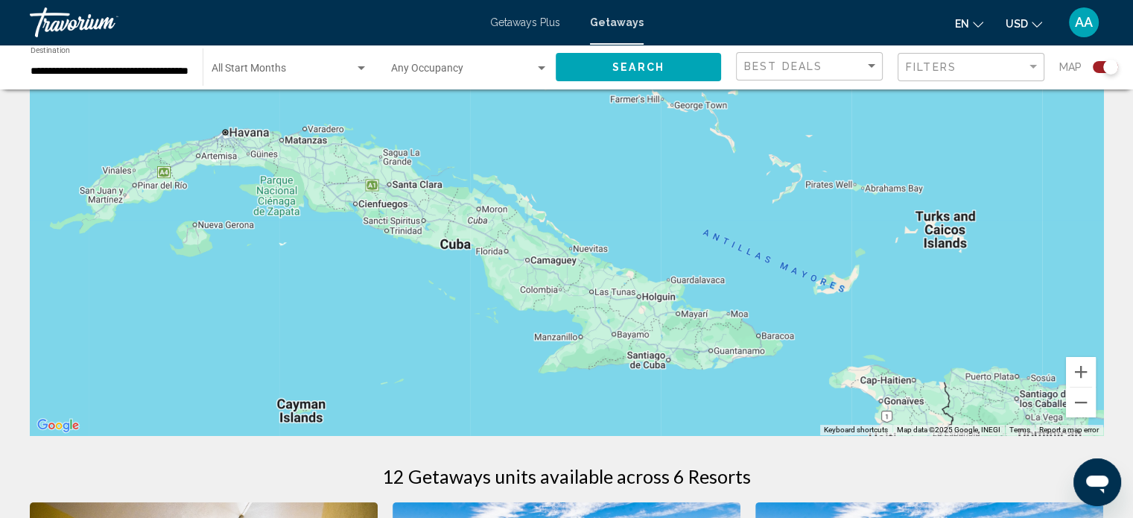
drag, startPoint x: 739, startPoint y: 258, endPoint x: 880, endPoint y: 317, distance: 152.6
click at [880, 317] on div "To activate drag with keyboard, press Alt + Enter. Once in keyboard drag state,…" at bounding box center [566, 211] width 1073 height 447
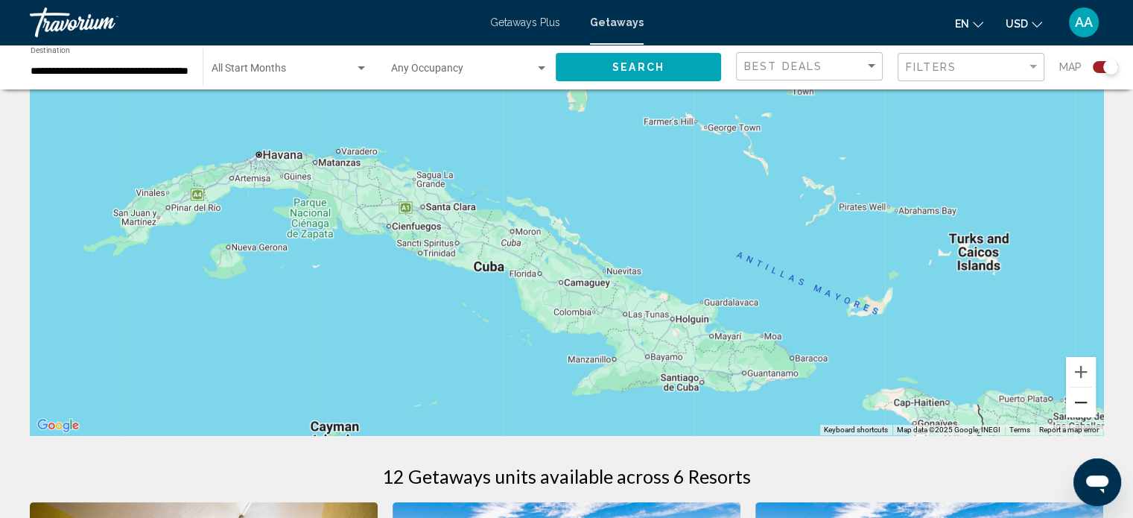
click at [1076, 408] on button "Zoom out" at bounding box center [1081, 402] width 30 height 30
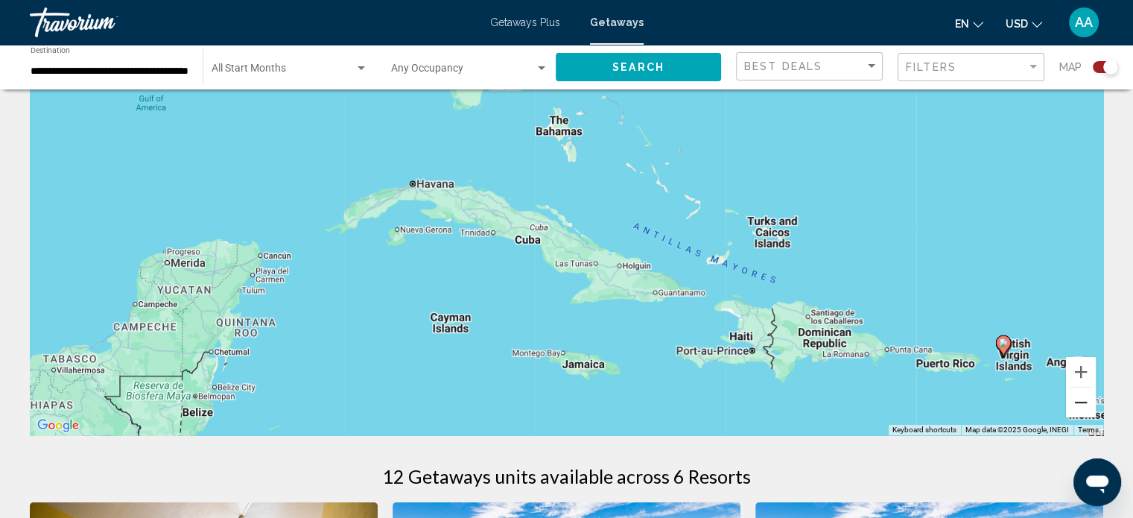
click at [1076, 408] on button "Zoom out" at bounding box center [1081, 402] width 30 height 30
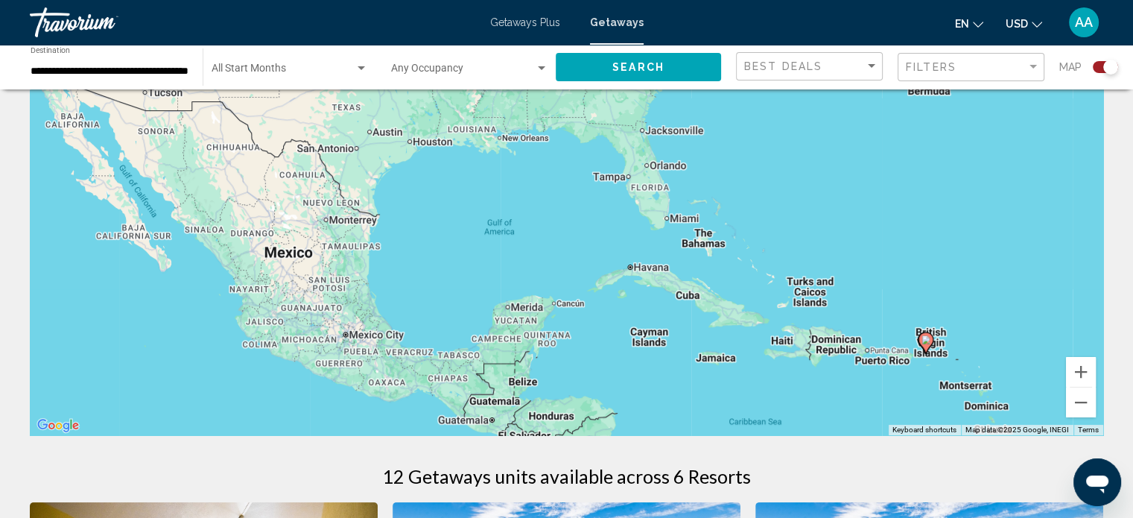
drag, startPoint x: 599, startPoint y: 294, endPoint x: 740, endPoint y: 366, distance: 158.6
click at [740, 366] on div "To activate drag with keyboard, press Alt + Enter. Once in keyboard drag state,…" at bounding box center [566, 211] width 1073 height 447
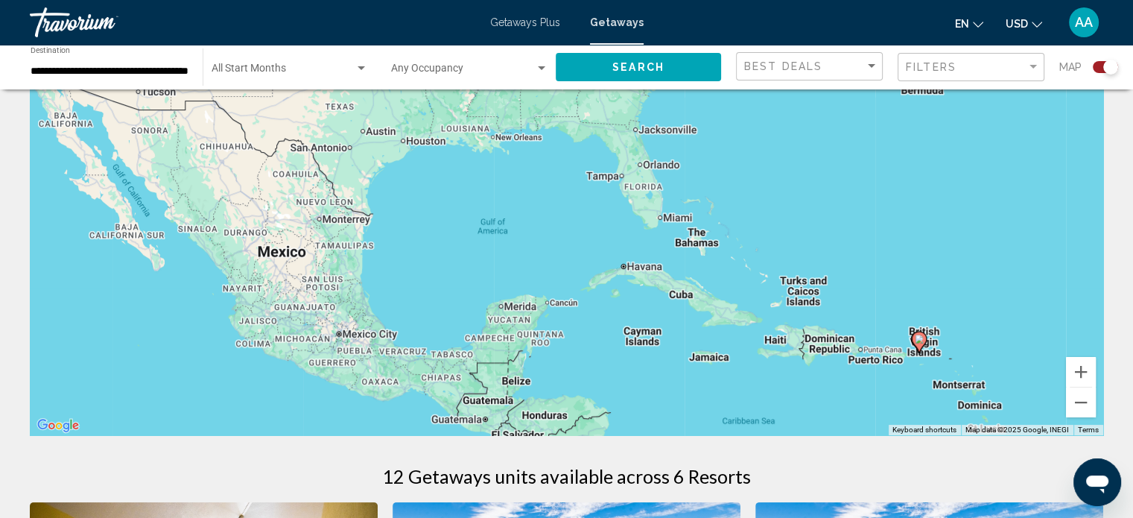
click at [697, 242] on div "To activate drag with keyboard, press Alt + Enter. Once in keyboard drag state,…" at bounding box center [566, 211] width 1073 height 447
click at [141, 78] on div "**********" at bounding box center [109, 67] width 157 height 41
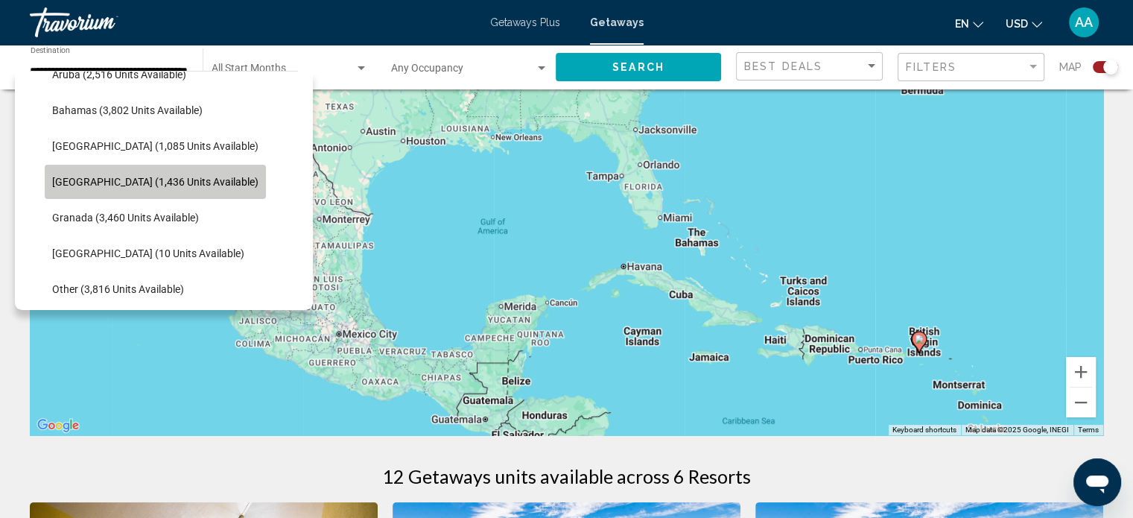
scroll to position [0, 0]
click at [158, 184] on span "[GEOGRAPHIC_DATA] (1,436 units available)" at bounding box center [155, 182] width 206 height 12
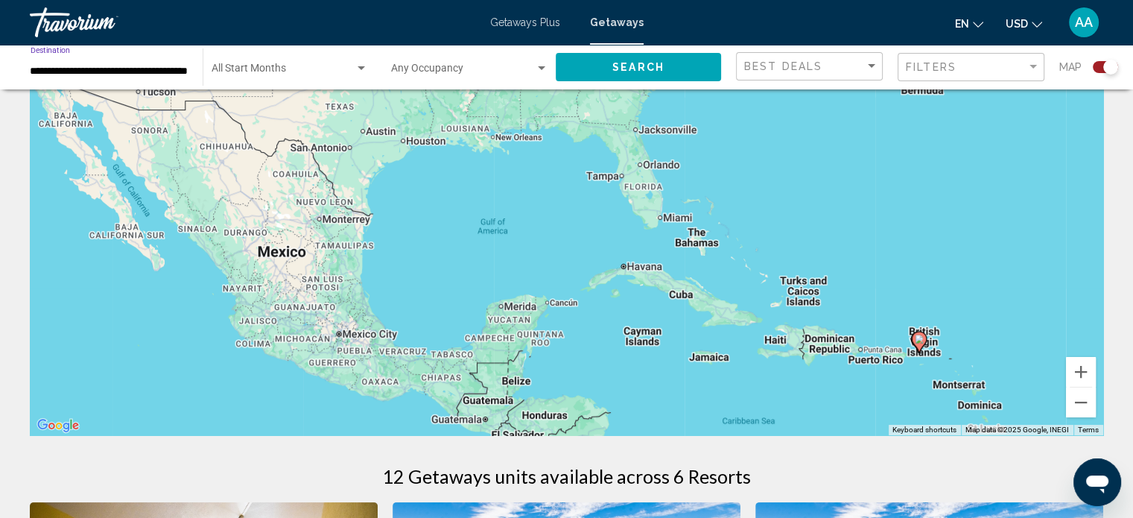
click at [148, 66] on input "**********" at bounding box center [109, 72] width 157 height 12
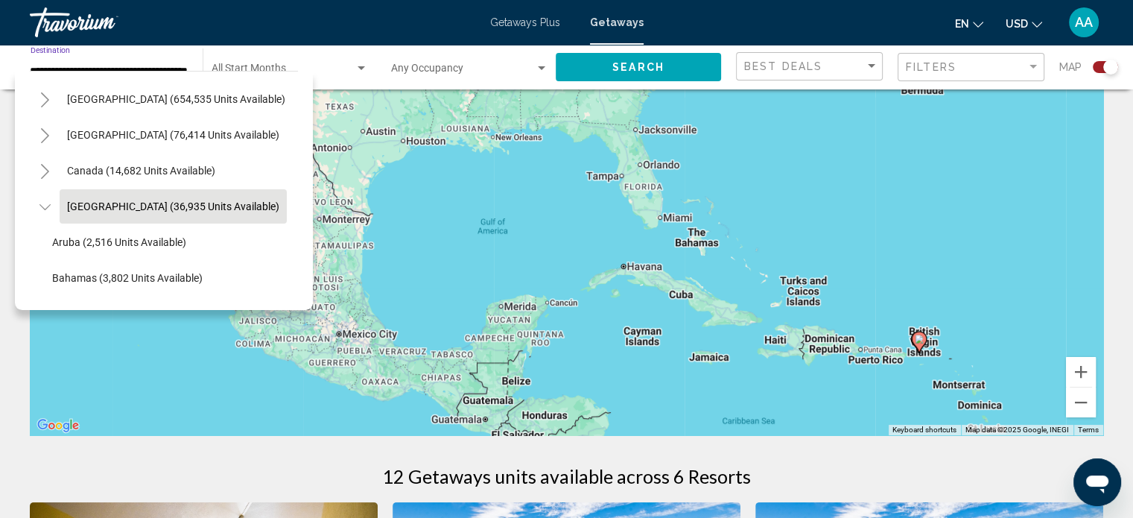
scroll to position [0, 0]
click at [137, 197] on button "[GEOGRAPHIC_DATA] (36,935 units available)" at bounding box center [173, 206] width 227 height 34
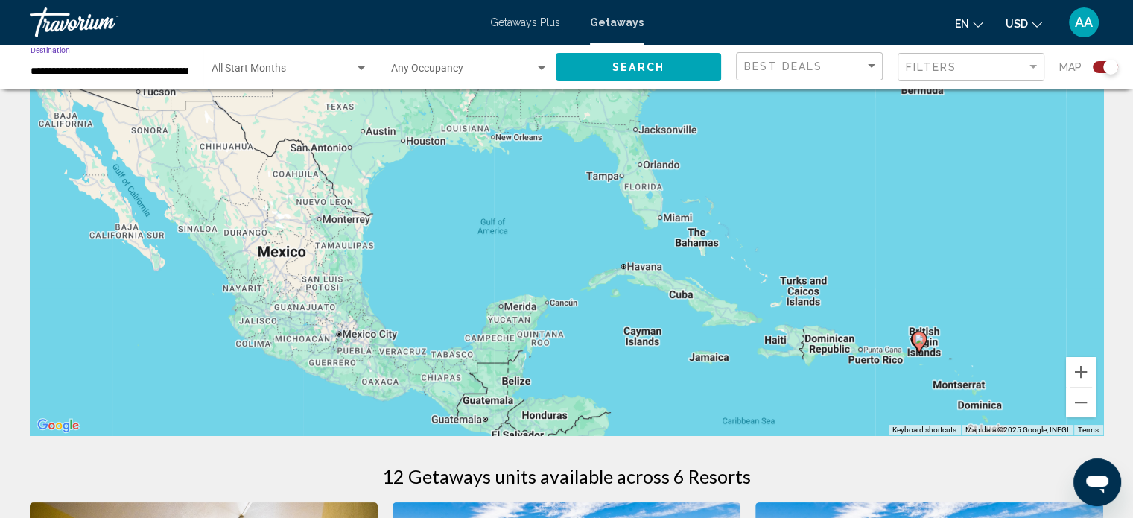
scroll to position [0, 1]
click at [146, 74] on input "**********" at bounding box center [109, 72] width 157 height 12
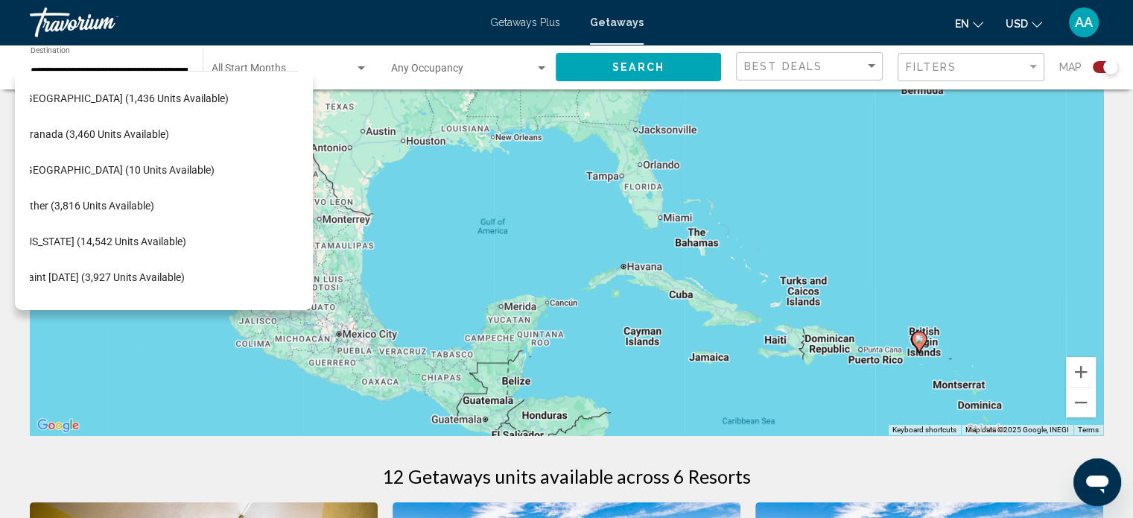
scroll to position [285, 0]
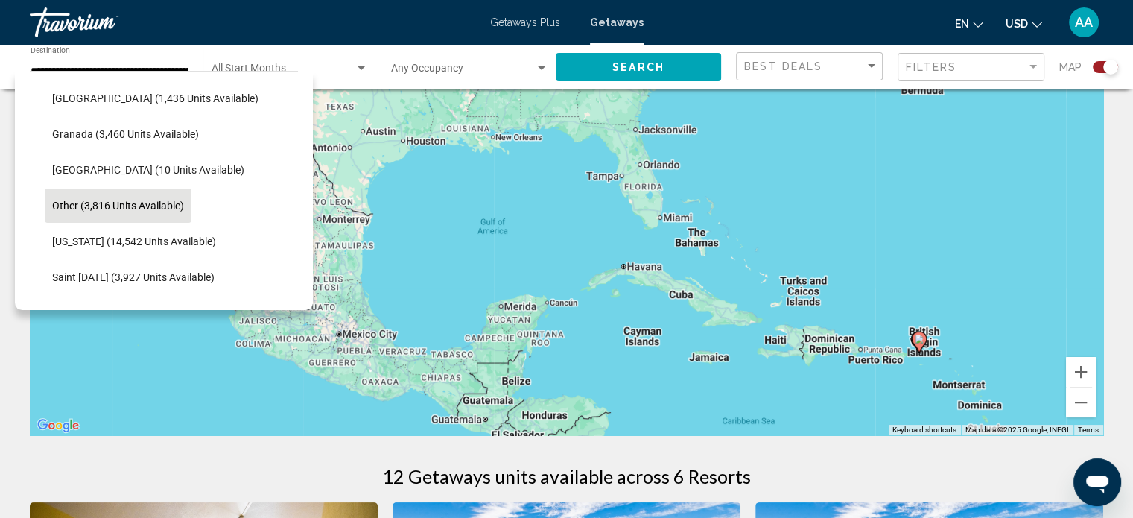
click at [141, 214] on button "Other (3,816 units available)" at bounding box center [118, 205] width 147 height 34
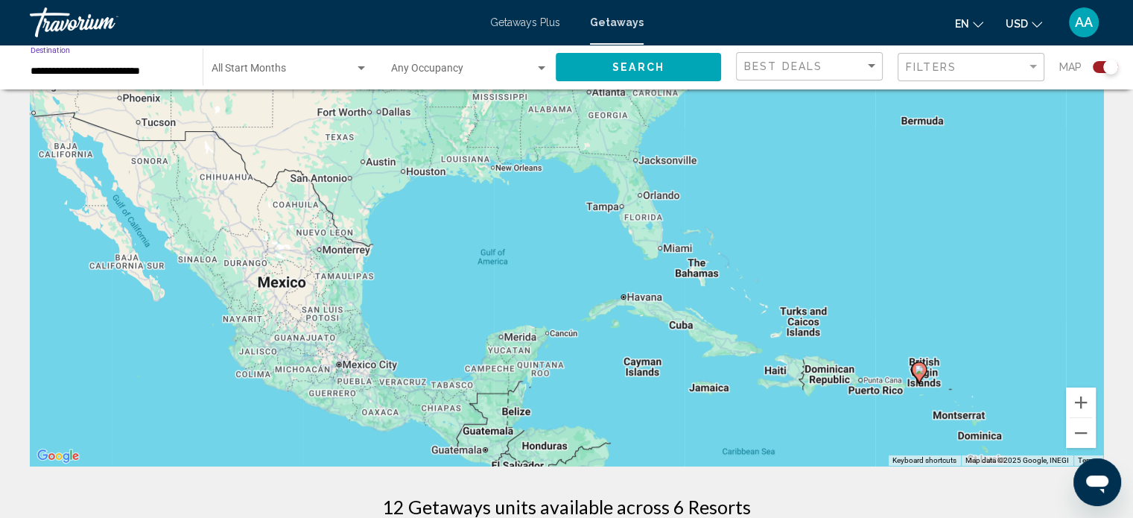
scroll to position [58, 0]
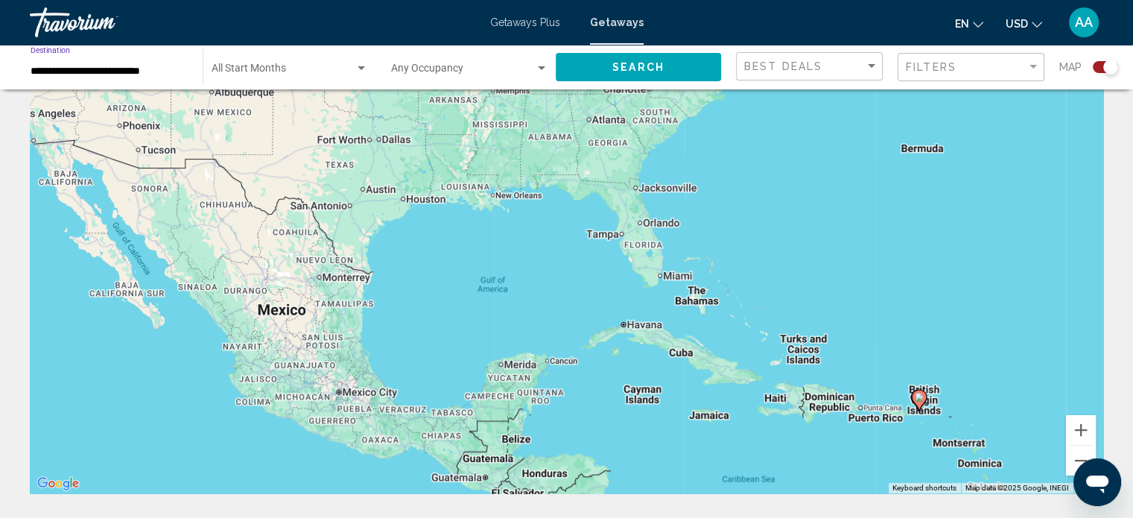
click at [596, 54] on button "Search" at bounding box center [638, 67] width 165 height 28
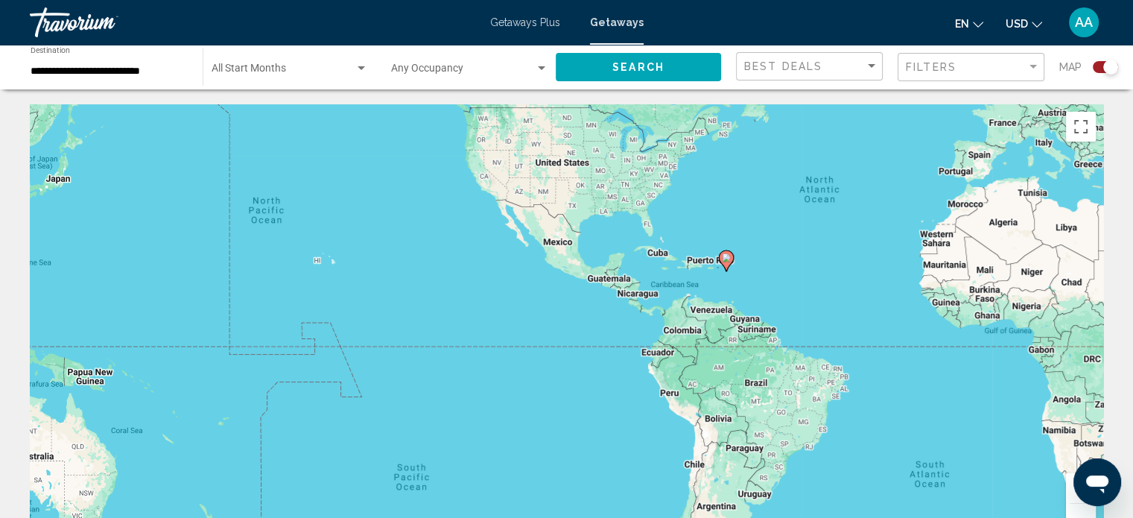
drag, startPoint x: 547, startPoint y: 378, endPoint x: 820, endPoint y: 242, distance: 305.5
click at [820, 242] on div "To activate drag with keyboard, press Alt + Enter. Once in keyboard drag state,…" at bounding box center [566, 327] width 1073 height 447
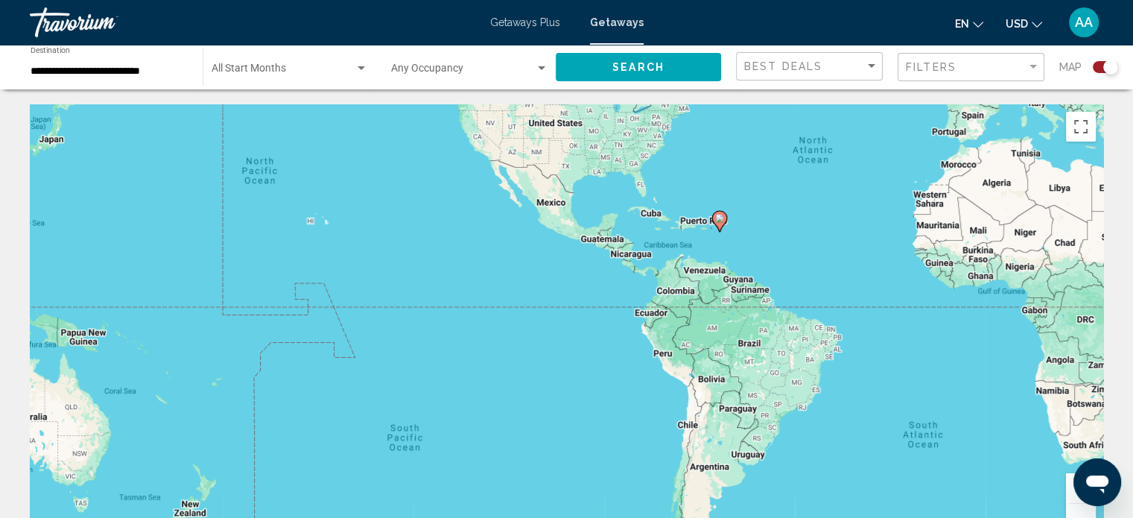
drag, startPoint x: 971, startPoint y: 492, endPoint x: 1022, endPoint y: 476, distance: 53.2
click at [1022, 476] on div "To activate drag with keyboard, press Alt + Enter. Once in keyboard drag state,…" at bounding box center [566, 327] width 1073 height 447
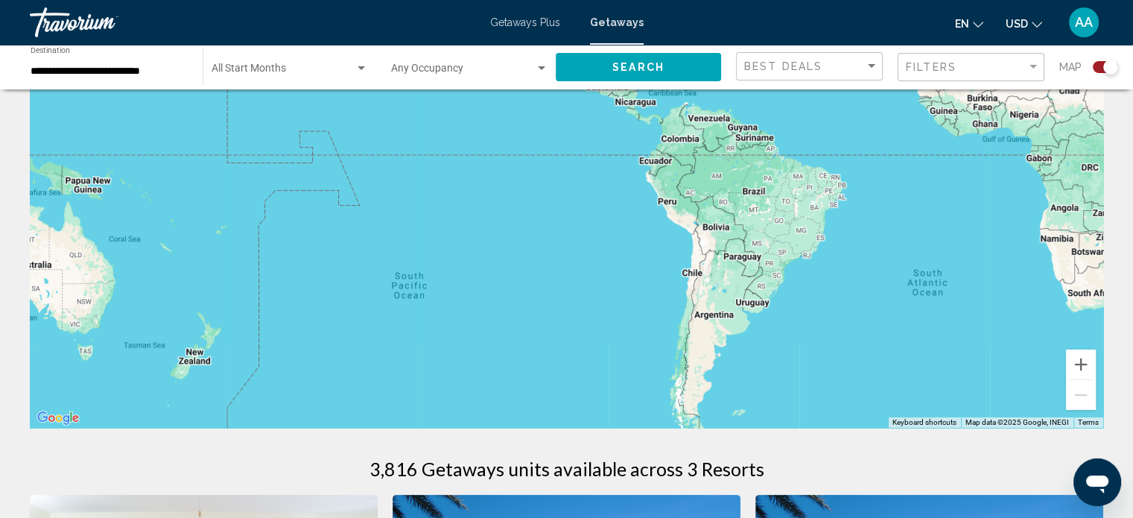
scroll to position [116, 0]
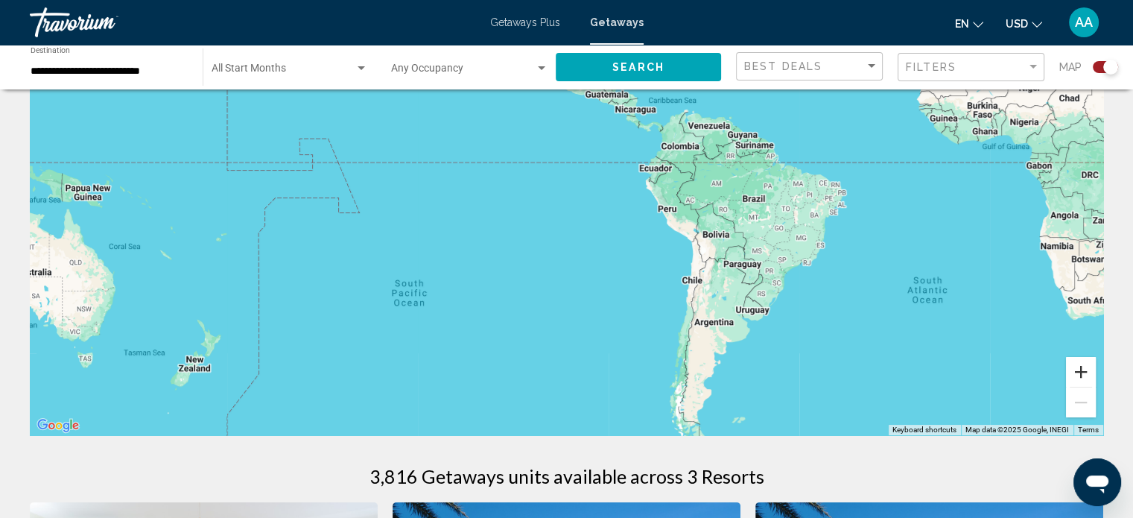
click at [1087, 366] on button "Zoom in" at bounding box center [1081, 372] width 30 height 30
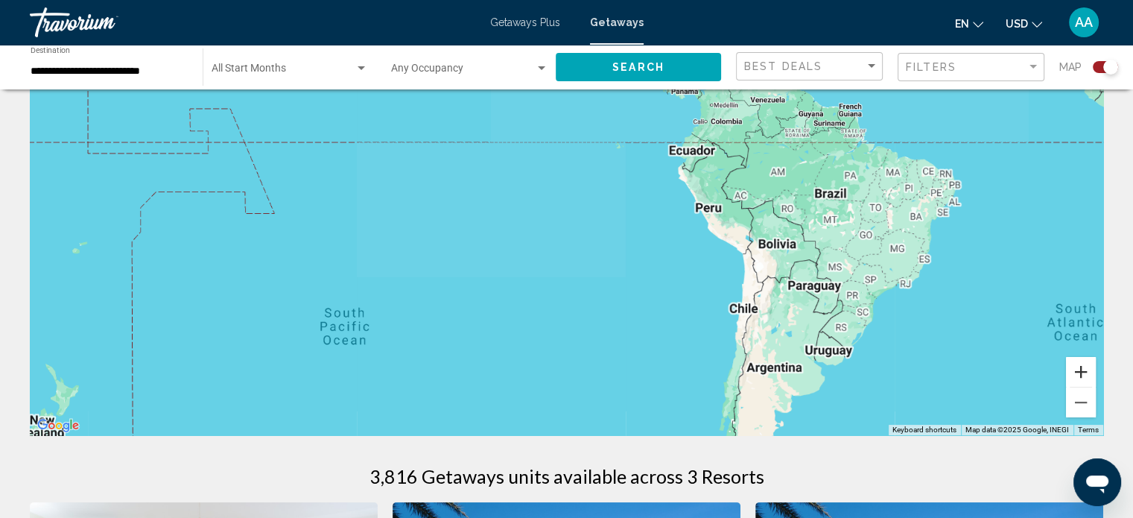
click at [1087, 366] on button "Zoom in" at bounding box center [1081, 372] width 30 height 30
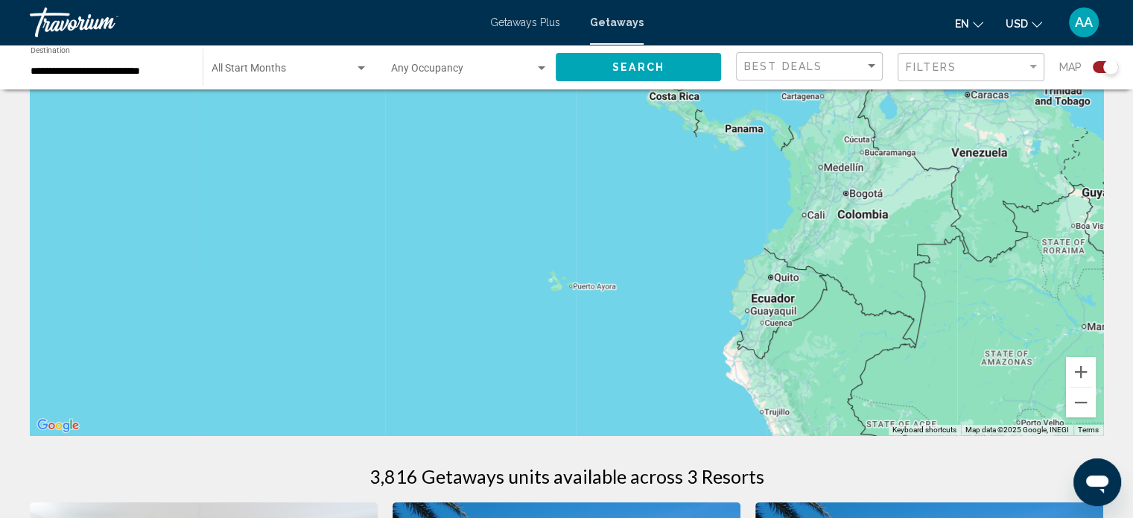
drag, startPoint x: 939, startPoint y: 191, endPoint x: 775, endPoint y: 457, distance: 312.1
click at [775, 457] on div "← Move left → Move right ↑ Move up ↓ Move down + Zoom in - Zoom out Home Jump l…" at bounding box center [566, 513] width 1133 height 1051
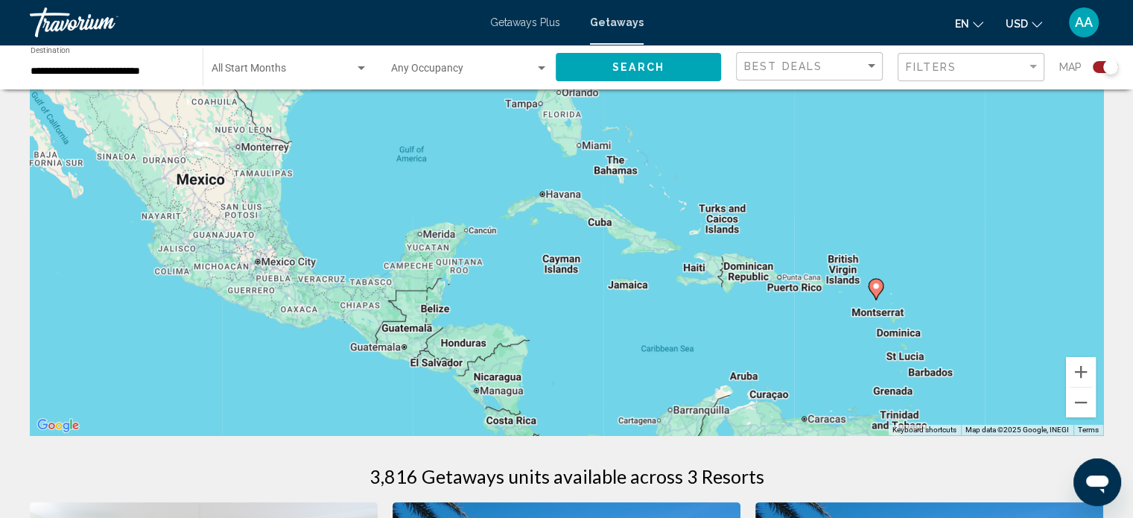
drag, startPoint x: 824, startPoint y: 261, endPoint x: 738, endPoint y: 503, distance: 256.1
click at [738, 503] on div "← Move left → Move right ↑ Move up ↓ Move down + Zoom in - Zoom out Home Jump l…" at bounding box center [566, 513] width 1133 height 1051
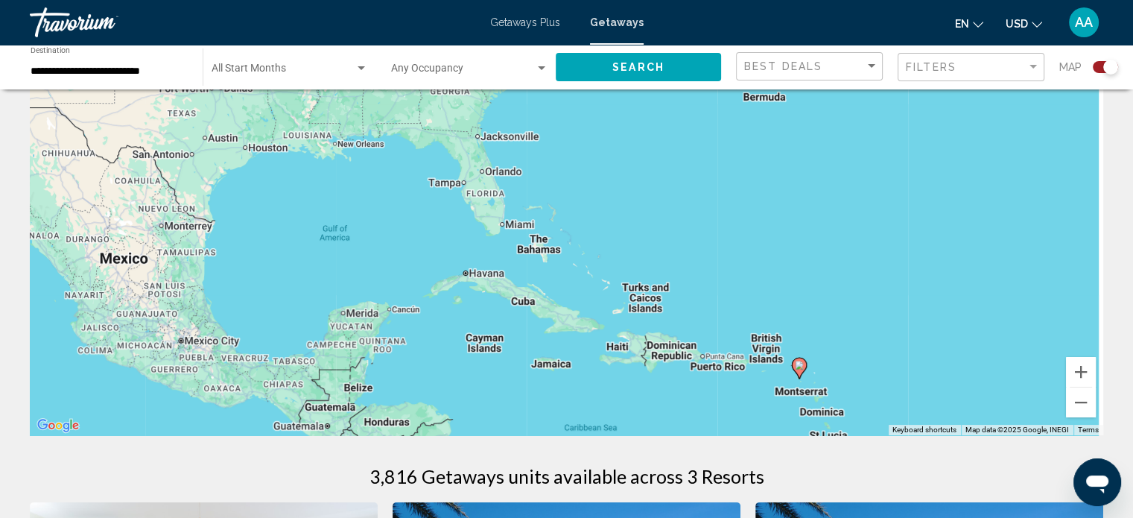
drag, startPoint x: 915, startPoint y: 397, endPoint x: 773, endPoint y: 312, distance: 165.7
click at [773, 312] on div "To activate drag with keyboard, press Alt + Enter. Once in keyboard drag state,…" at bounding box center [566, 211] width 1073 height 447
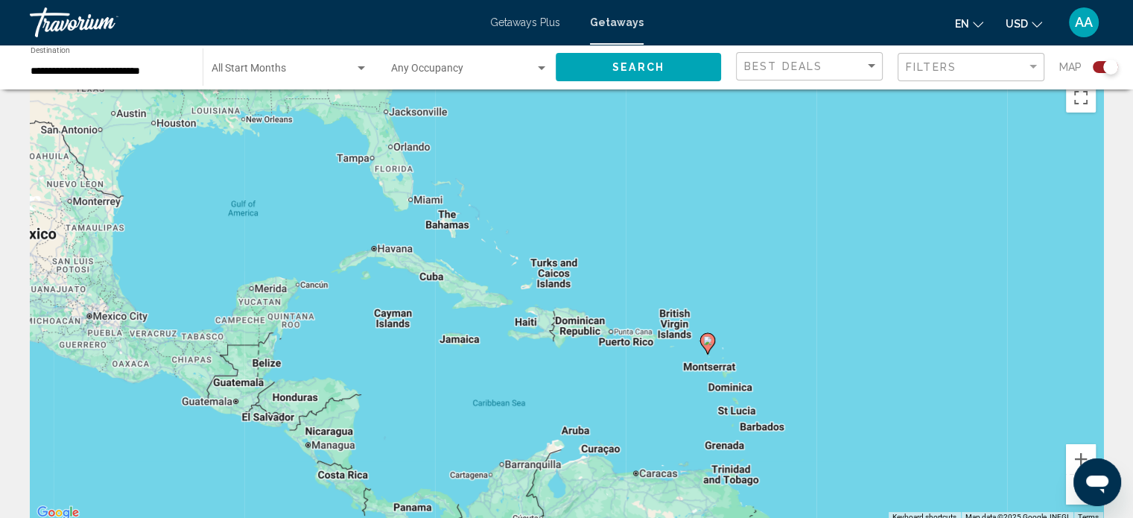
scroll to position [0, 0]
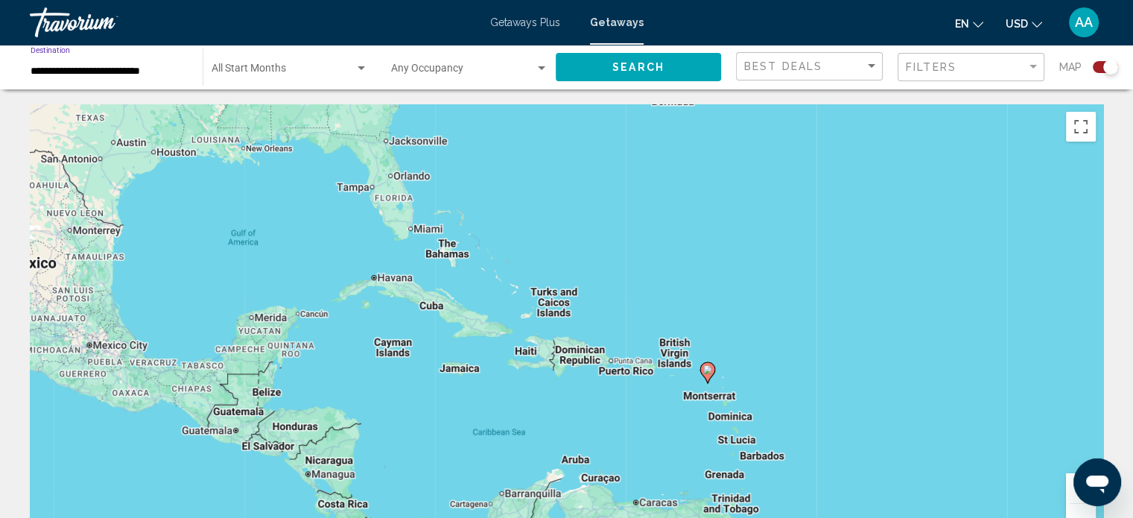
click at [134, 68] on input "**********" at bounding box center [109, 72] width 157 height 12
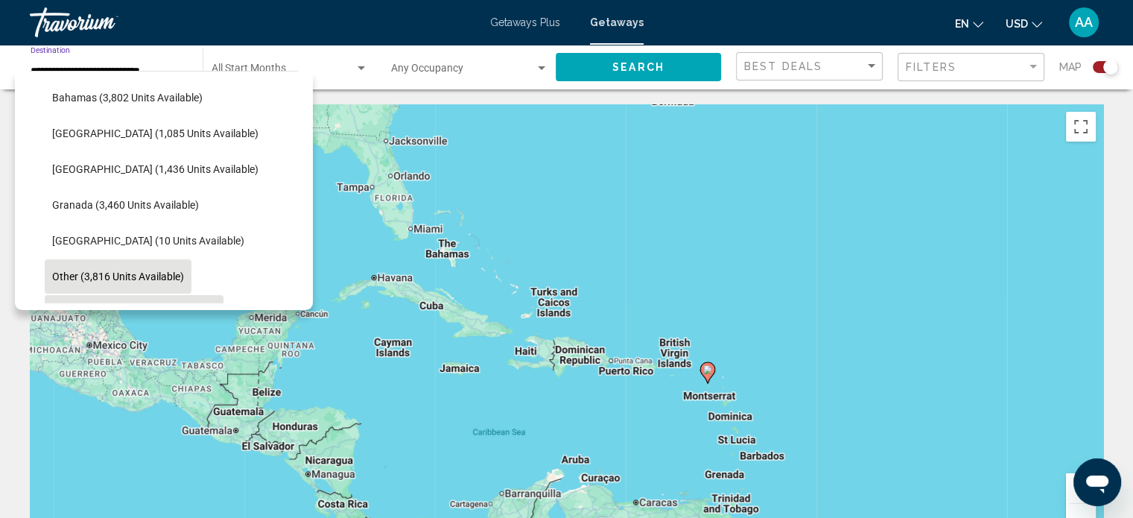
scroll to position [220, 0]
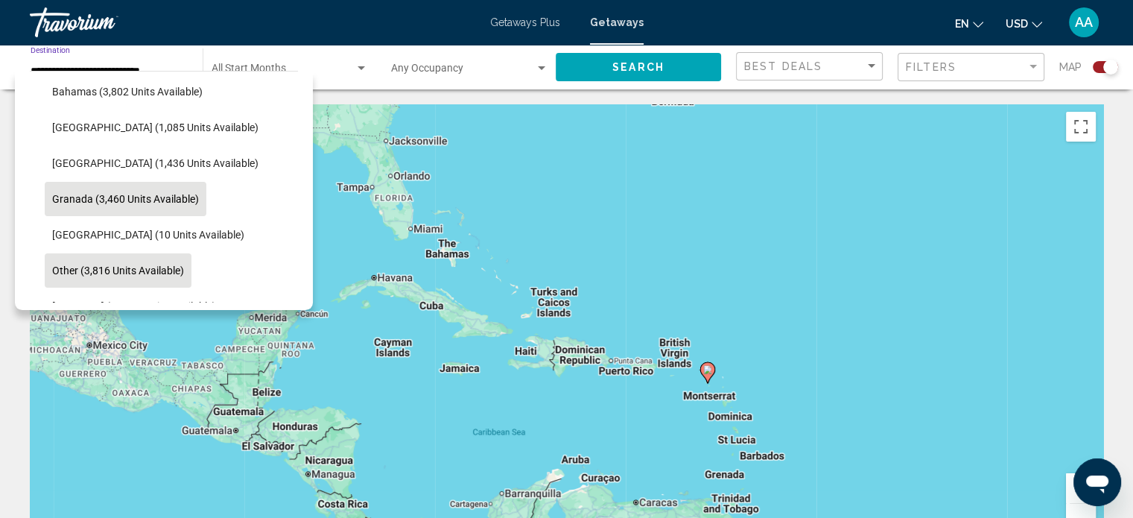
click at [103, 199] on span "Granada (3,460 units available)" at bounding box center [125, 199] width 147 height 12
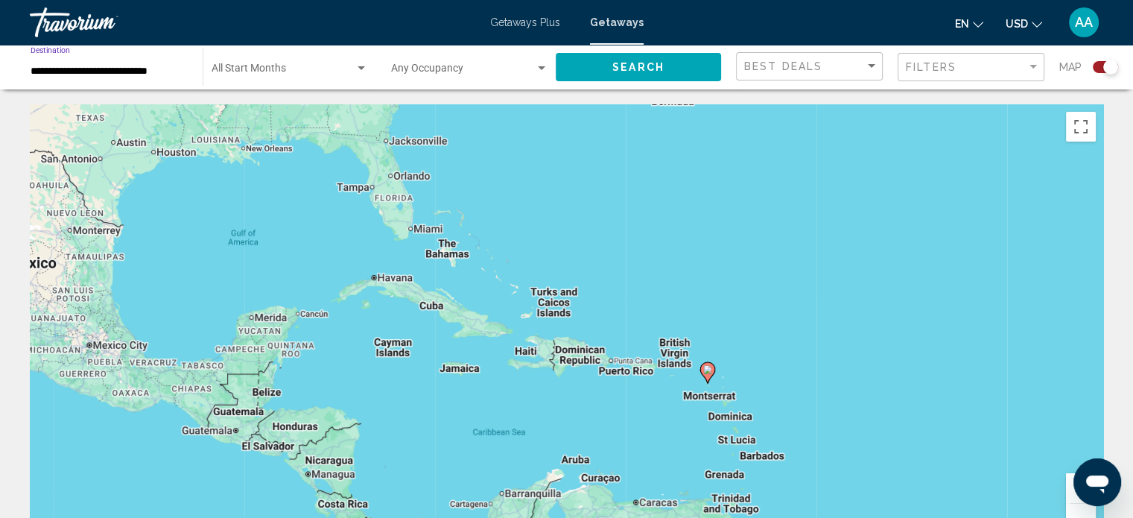
click at [636, 65] on span "Search" at bounding box center [638, 68] width 52 height 12
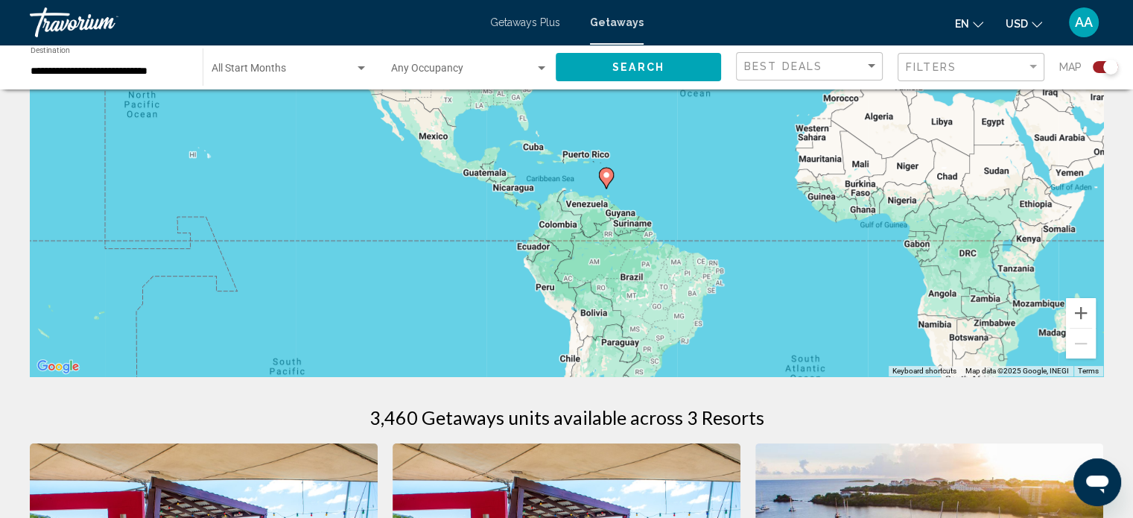
scroll to position [174, 0]
click at [145, 74] on input "**********" at bounding box center [109, 72] width 157 height 12
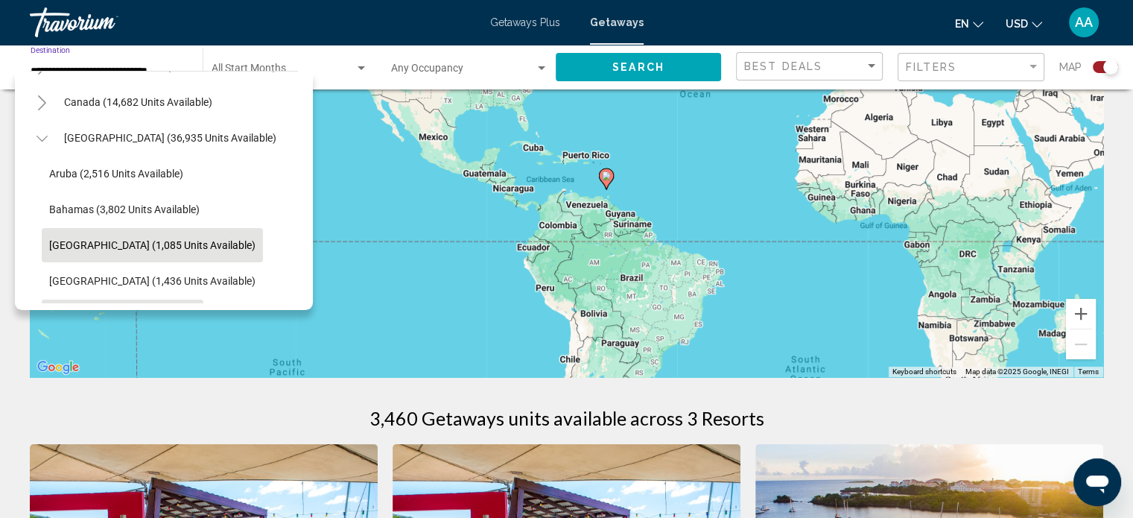
scroll to position [103, 3]
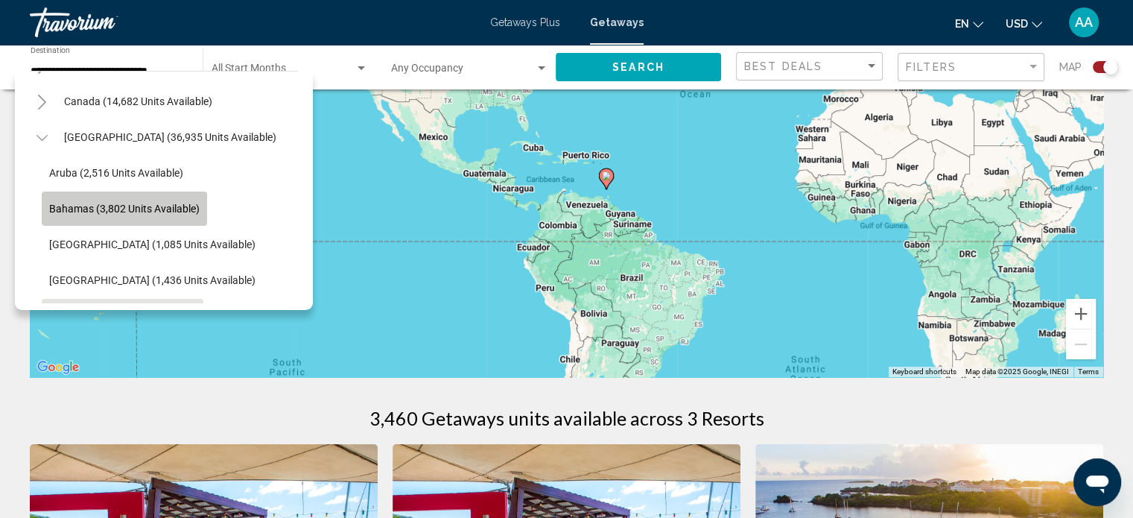
click at [122, 206] on span "Bahamas (3,802 units available)" at bounding box center [124, 209] width 150 height 12
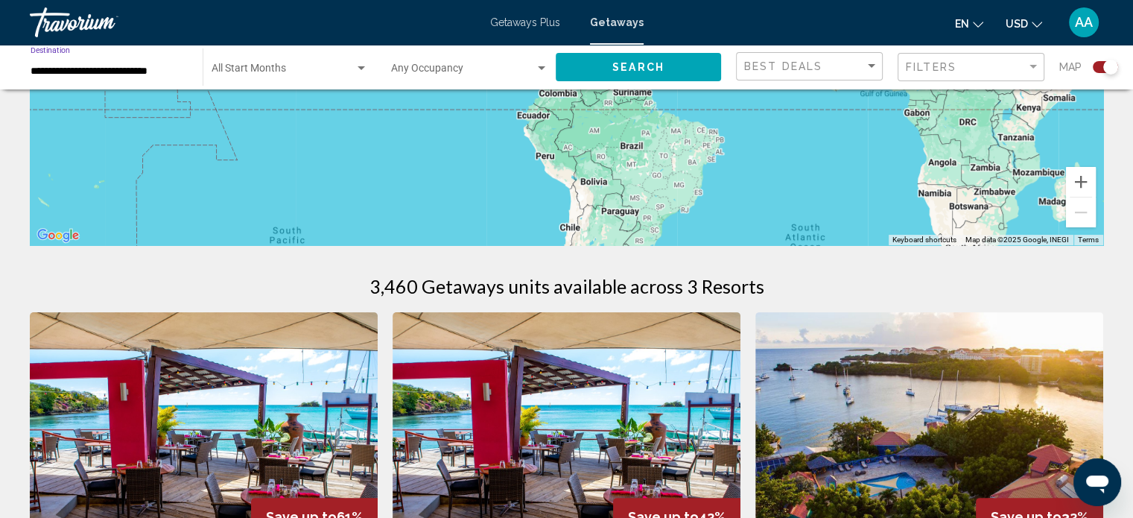
scroll to position [267, 0]
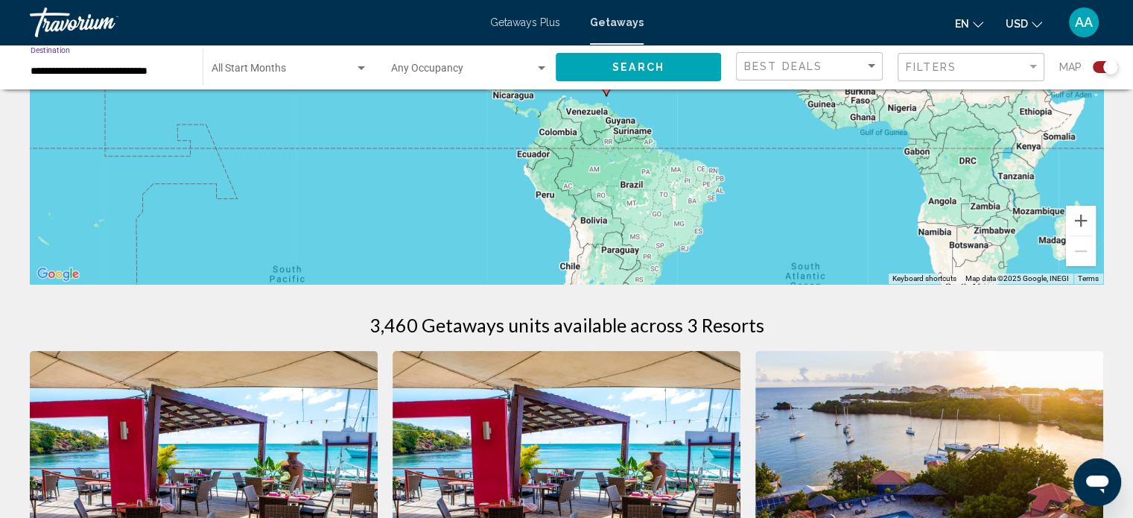
click at [605, 62] on button "Search" at bounding box center [638, 67] width 165 height 28
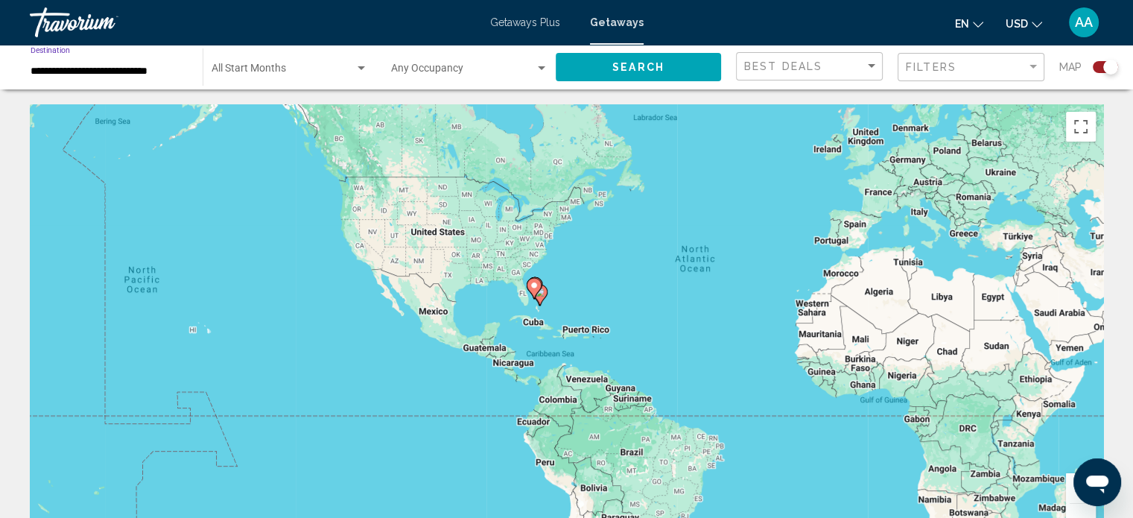
click at [136, 69] on input "**********" at bounding box center [109, 72] width 157 height 12
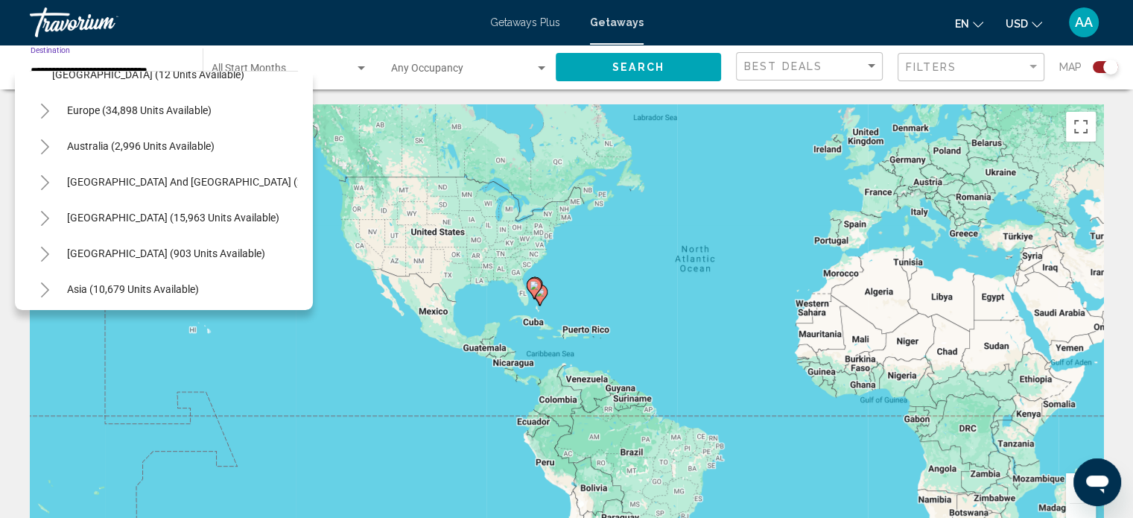
scroll to position [651, 0]
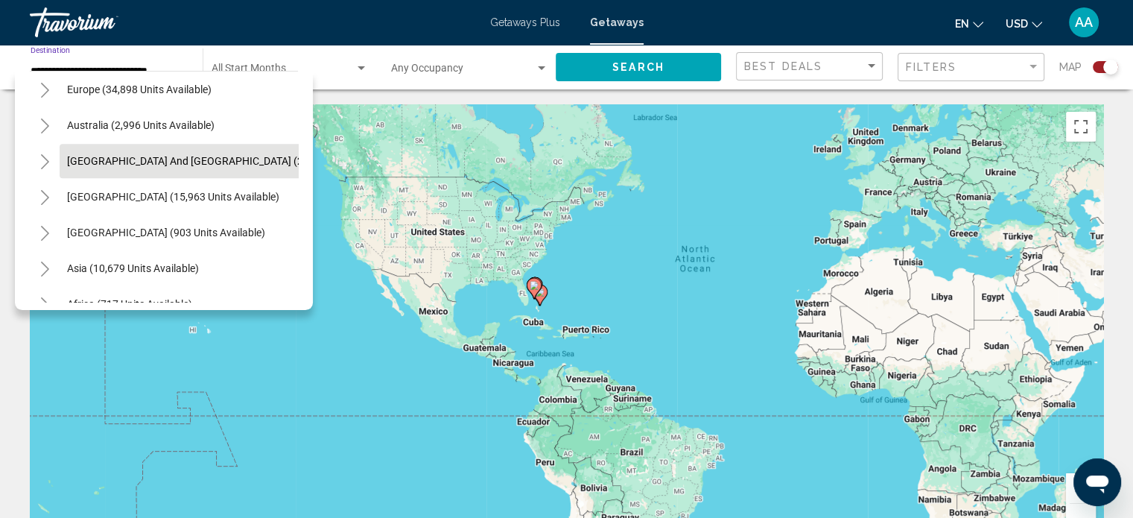
click at [185, 157] on span "[GEOGRAPHIC_DATA] and [GEOGRAPHIC_DATA] (269 units available)" at bounding box center [228, 161] width 322 height 12
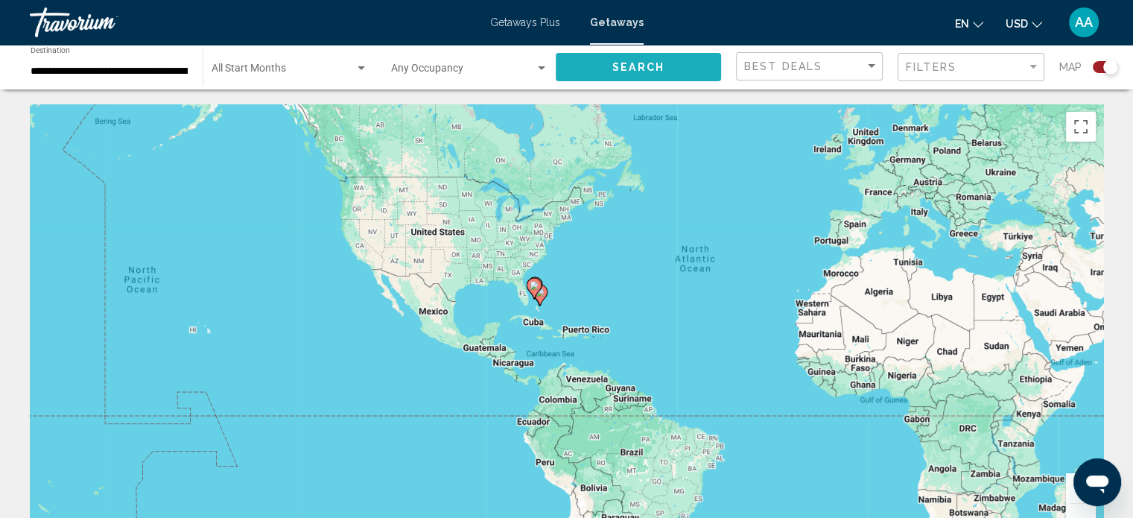
click at [615, 69] on span "Search" at bounding box center [638, 68] width 52 height 12
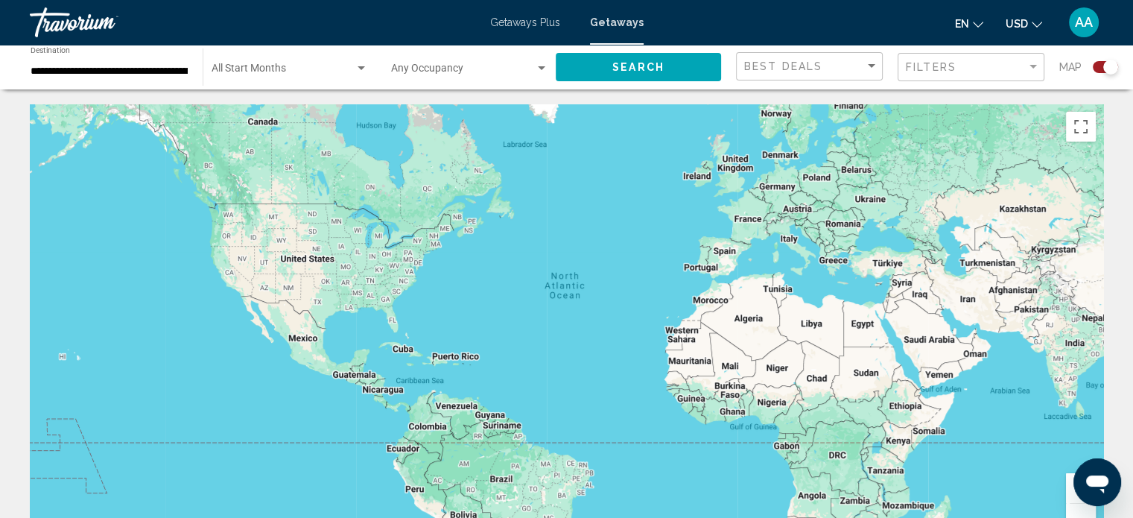
drag, startPoint x: 755, startPoint y: 226, endPoint x: 396, endPoint y: 244, distance: 359.4
click at [396, 244] on div "To activate drag with keyboard, press Alt + Enter. Once in keyboard drag state,…" at bounding box center [566, 327] width 1073 height 447
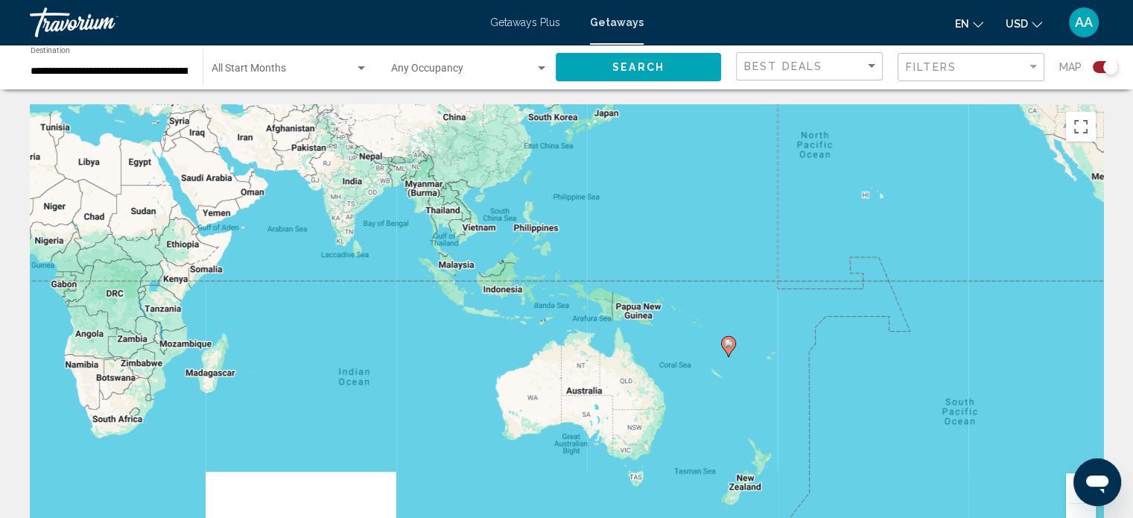
drag, startPoint x: 676, startPoint y: 370, endPoint x: 379, endPoint y: 235, distance: 326.7
click at [379, 235] on div "To activate drag with keyboard, press Alt + Enter. Once in keyboard drag state,…" at bounding box center [566, 327] width 1073 height 447
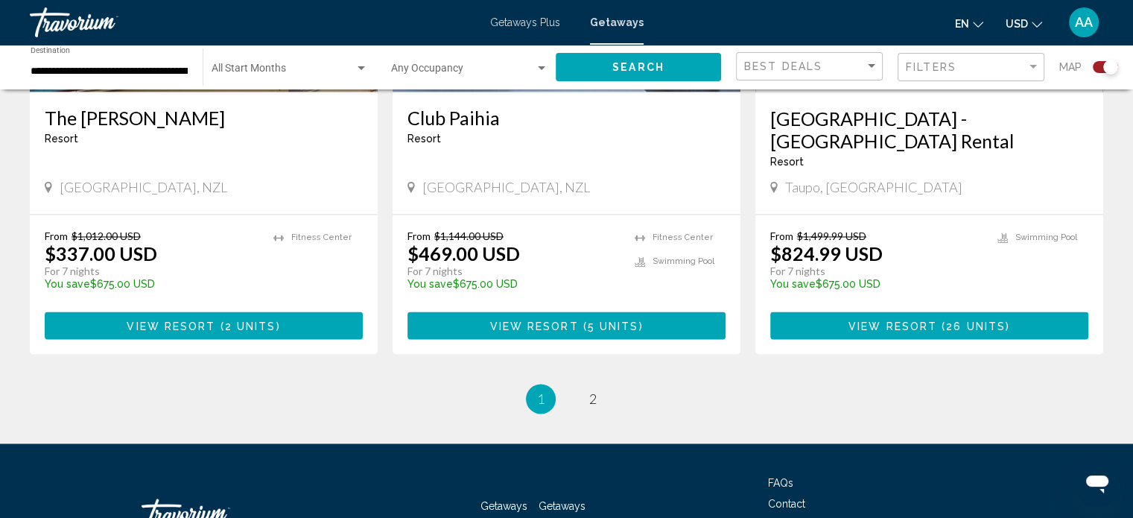
scroll to position [2328, 0]
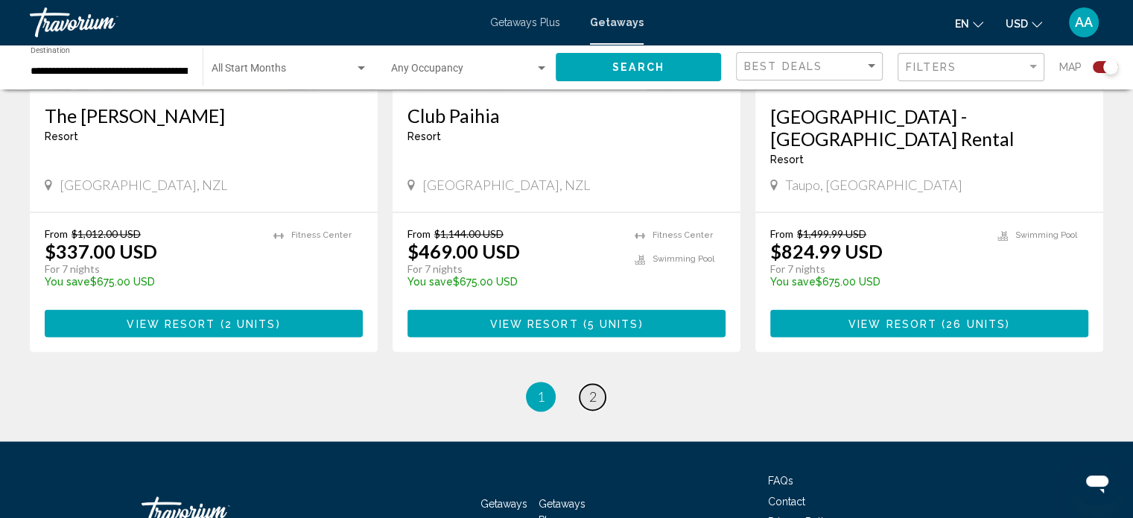
click at [589, 388] on span "2" at bounding box center [592, 396] width 7 height 16
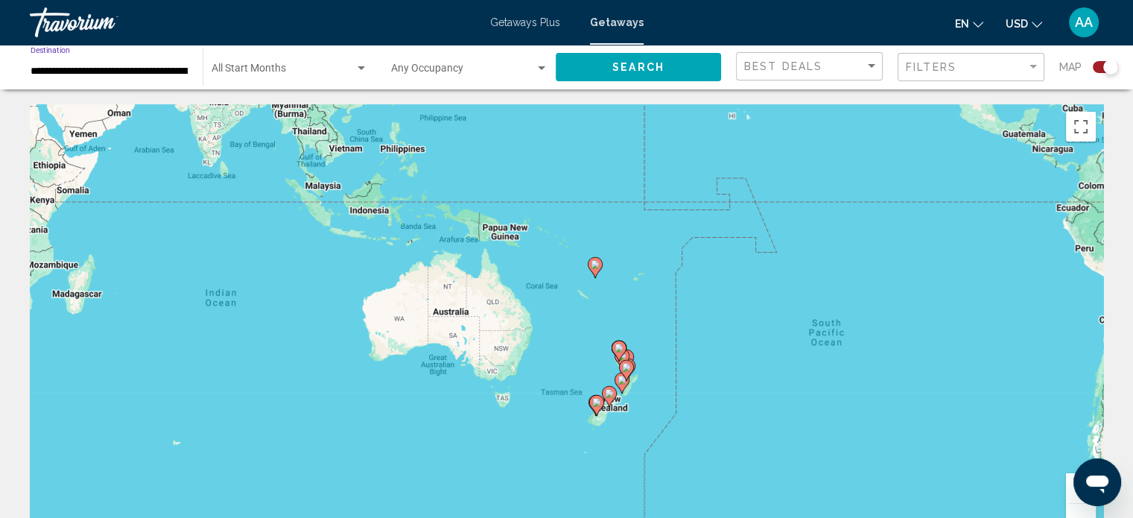
click at [154, 71] on input "**********" at bounding box center [109, 72] width 157 height 12
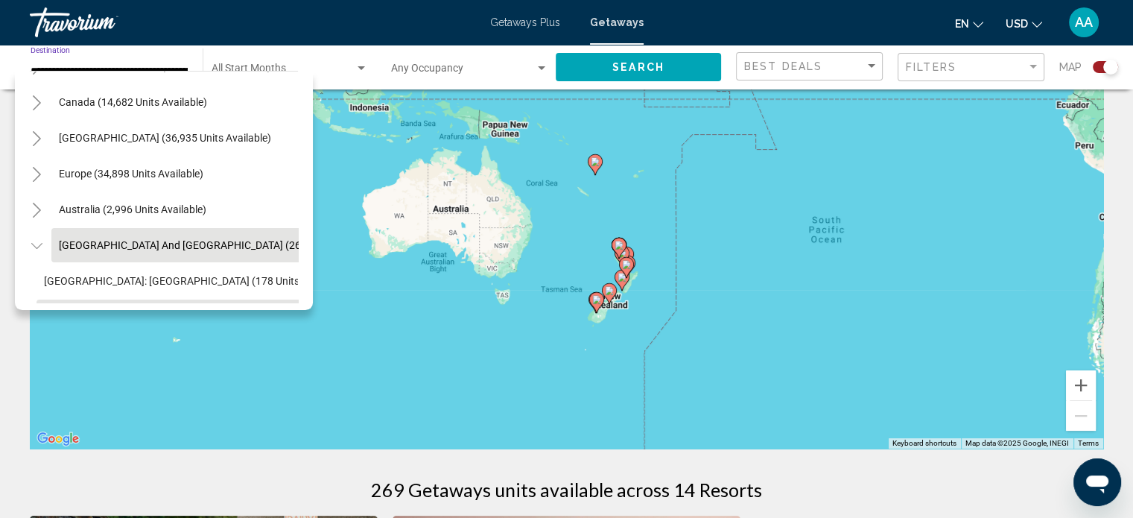
scroll to position [0, 8]
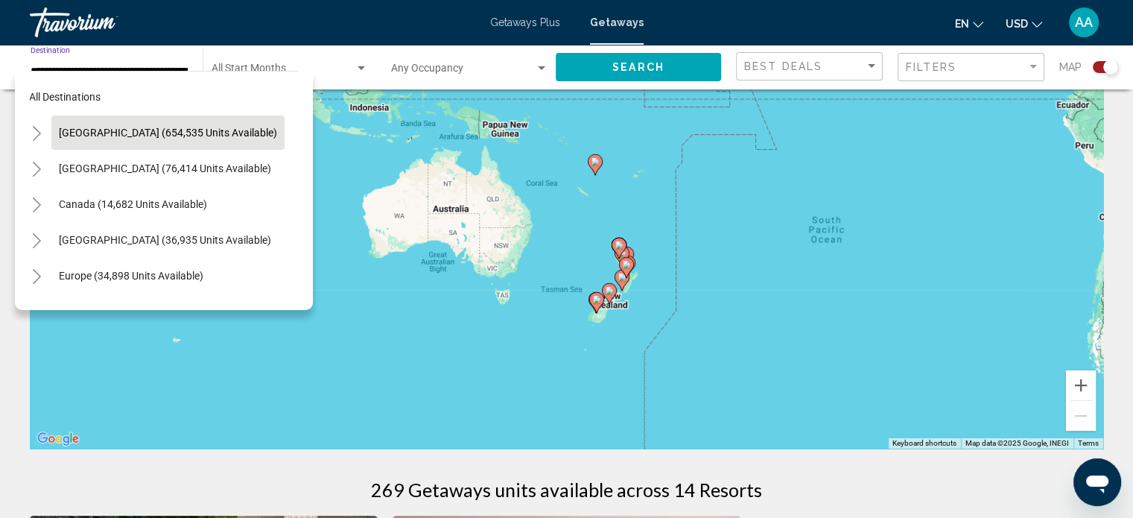
click at [156, 139] on button "[GEOGRAPHIC_DATA] (654,535 units available)" at bounding box center [167, 132] width 233 height 34
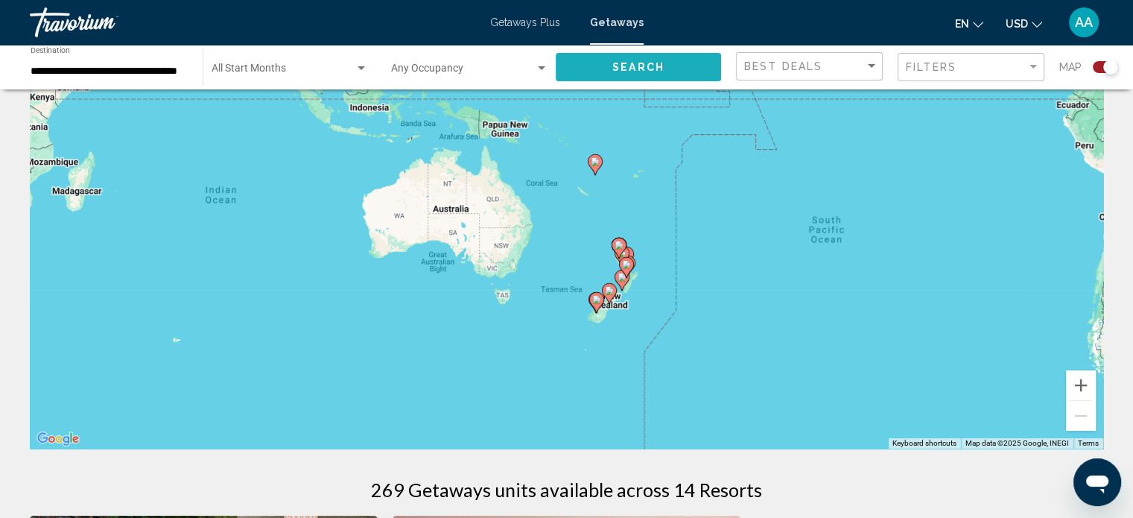
click at [608, 64] on button "Search" at bounding box center [638, 67] width 165 height 28
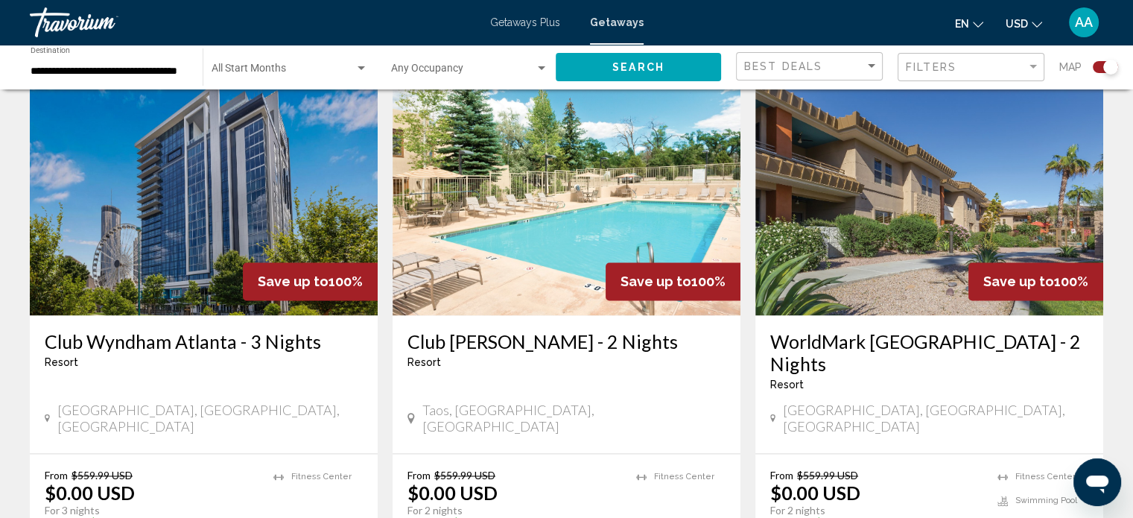
scroll to position [2181, 0]
click at [113, 71] on input "**********" at bounding box center [109, 72] width 157 height 12
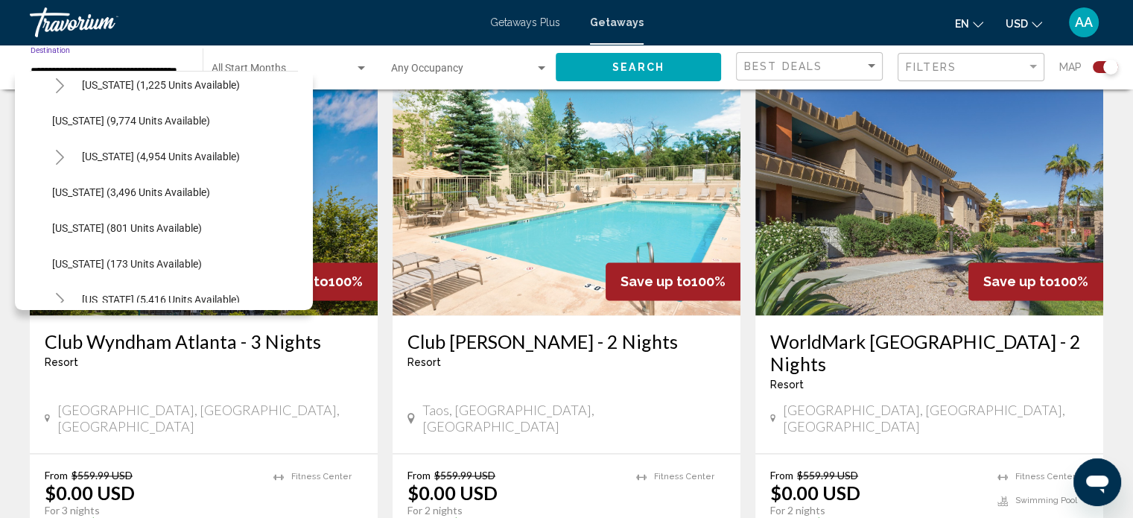
scroll to position [660, 0]
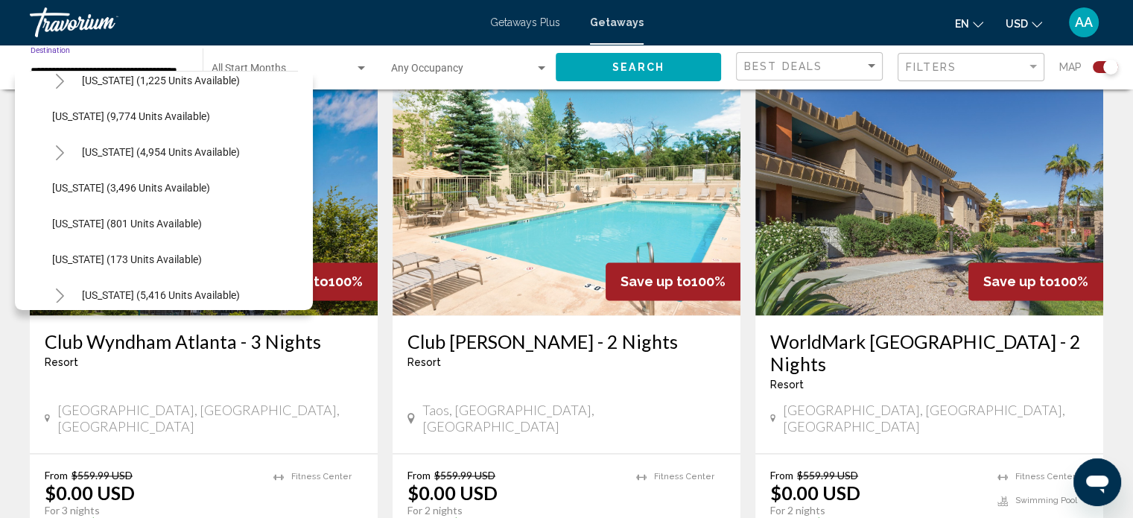
click at [146, 219] on span "[US_STATE] (801 units available)" at bounding box center [127, 224] width 150 height 12
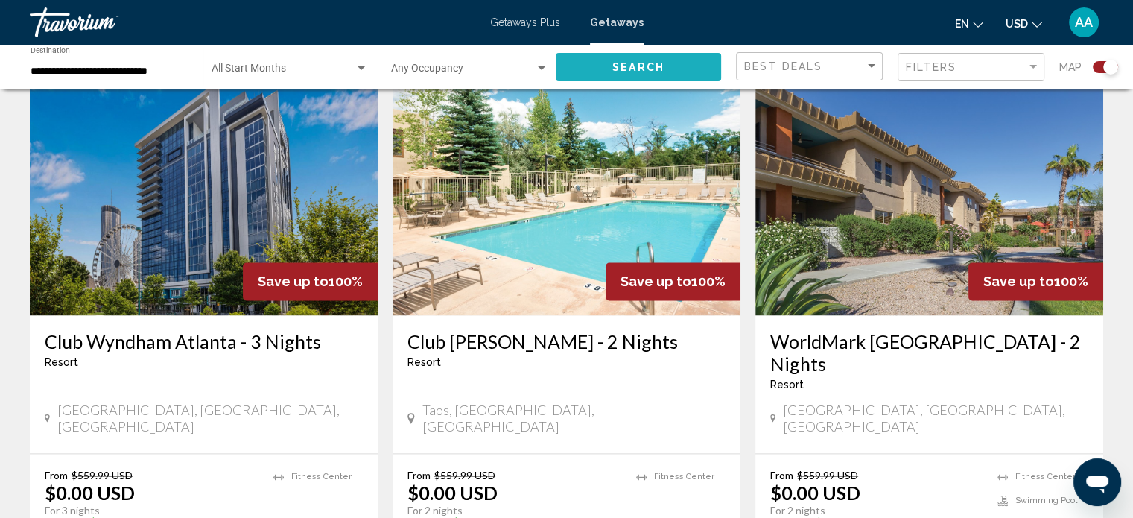
click at [602, 60] on button "Search" at bounding box center [638, 67] width 165 height 28
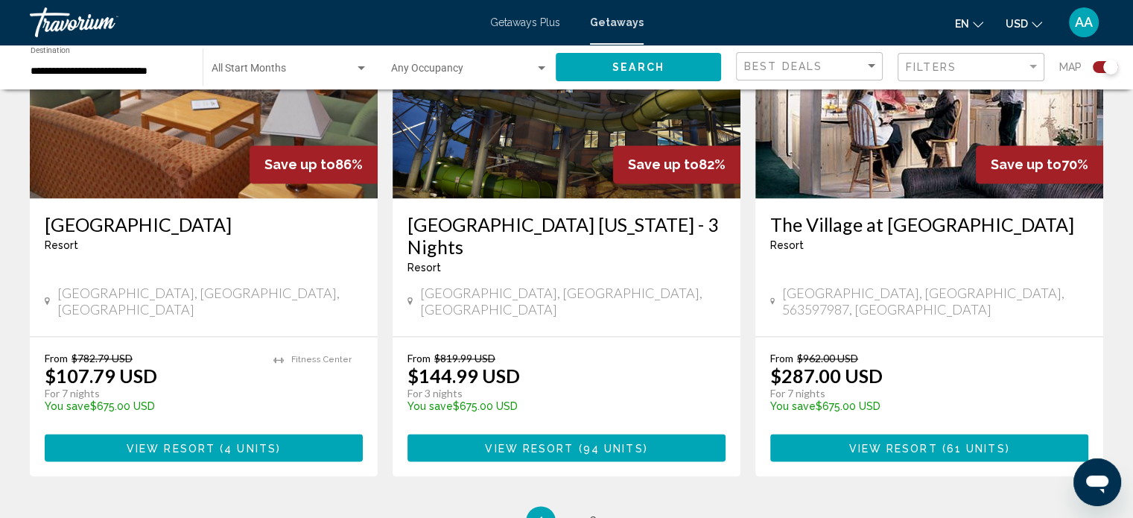
scroll to position [2257, 0]
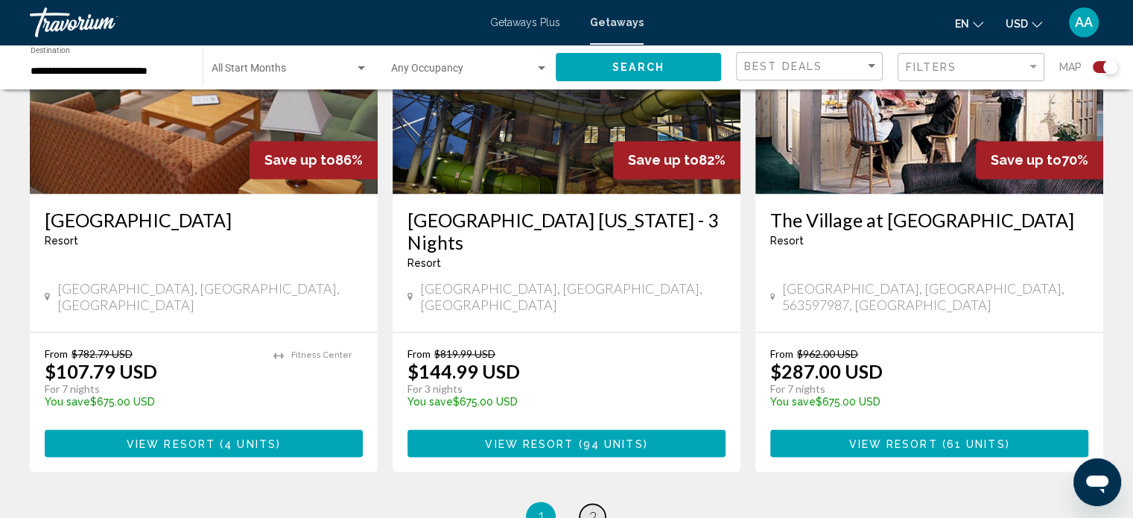
click at [592, 508] on span "2" at bounding box center [592, 516] width 7 height 16
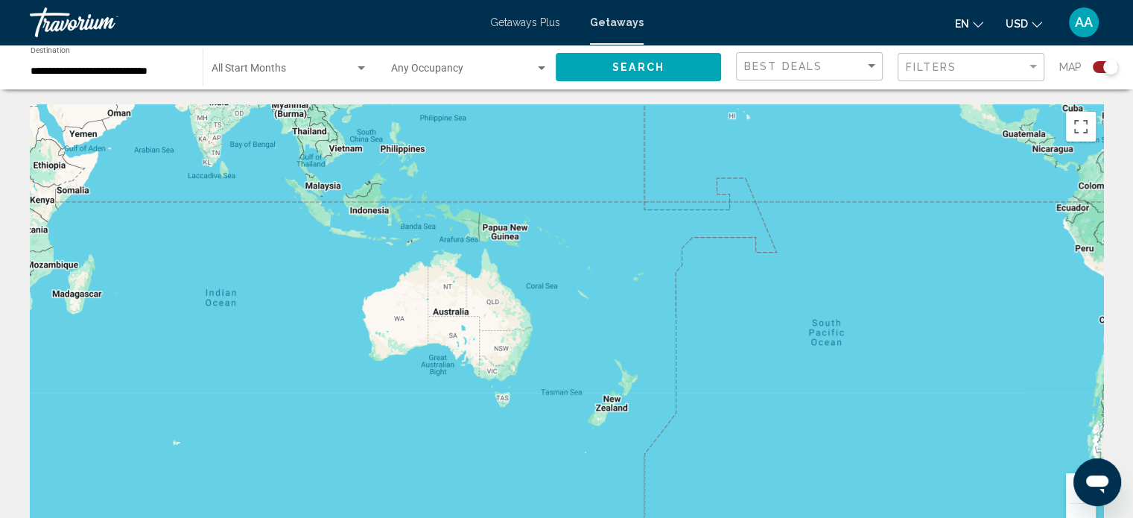
click at [131, 66] on input "**********" at bounding box center [109, 72] width 157 height 12
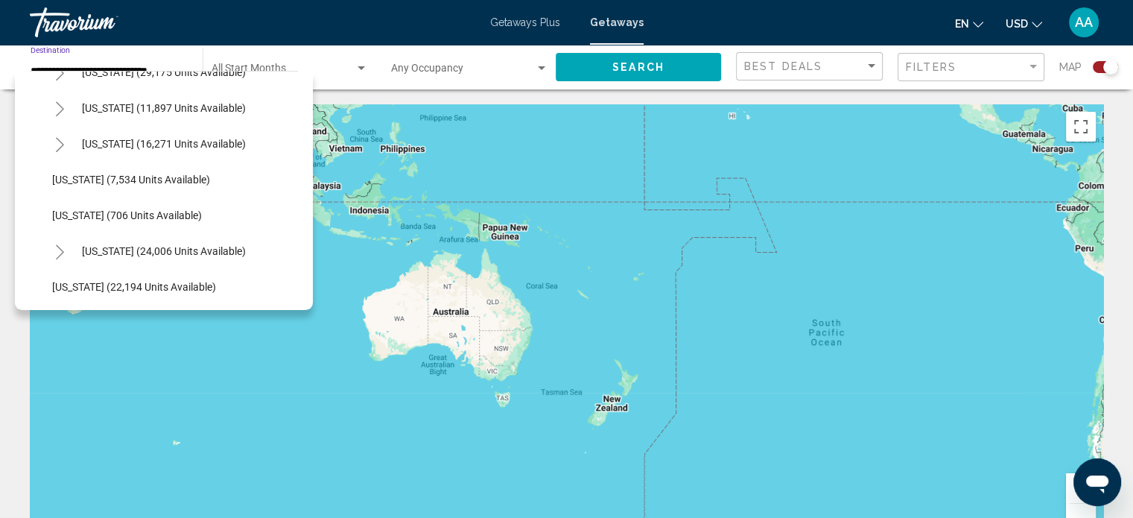
scroll to position [1347, 0]
click at [129, 145] on span "[US_STATE] (16,271 units available)" at bounding box center [164, 145] width 164 height 12
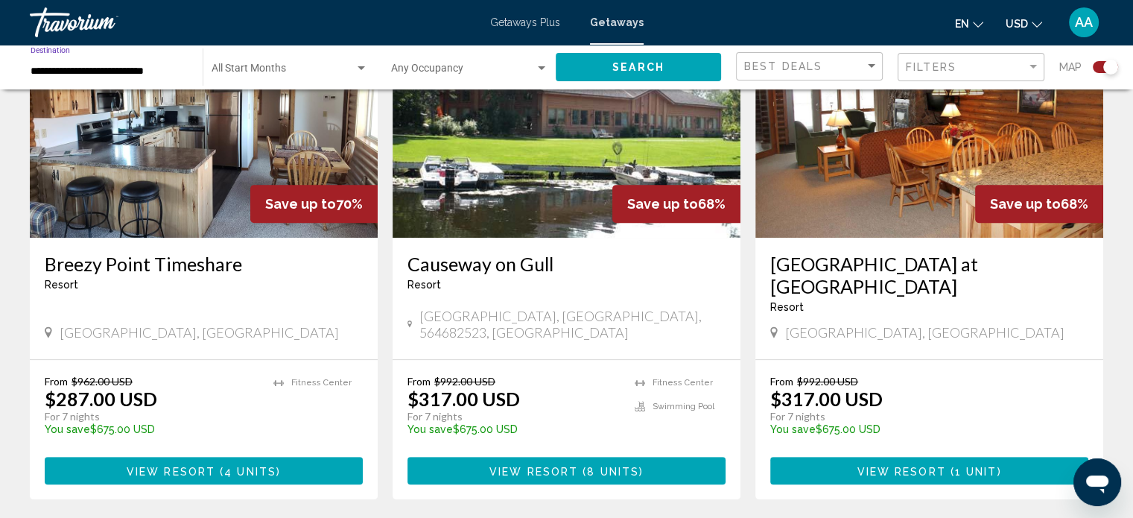
scroll to position [621, 0]
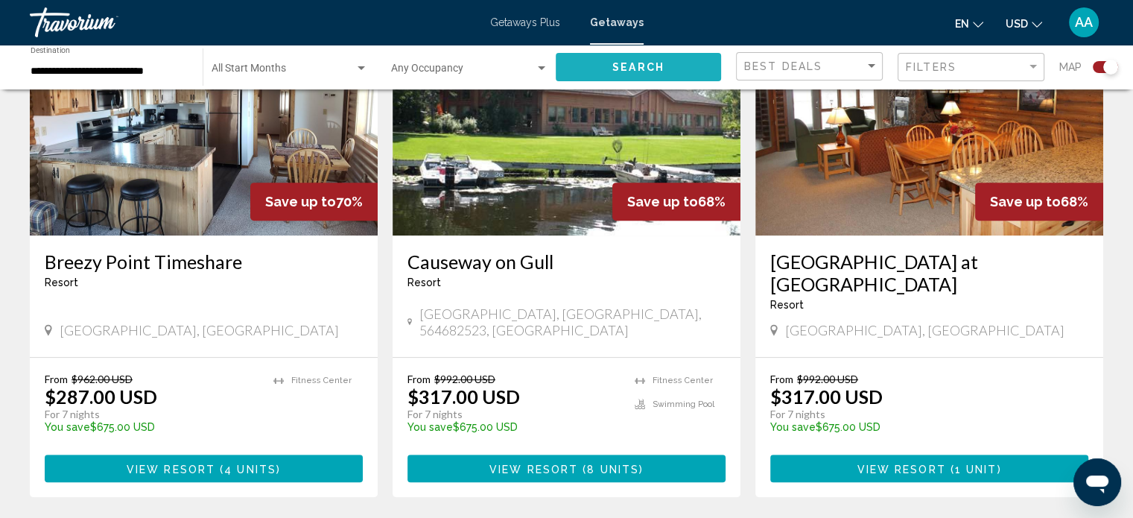
click at [591, 64] on button "Search" at bounding box center [638, 67] width 165 height 28
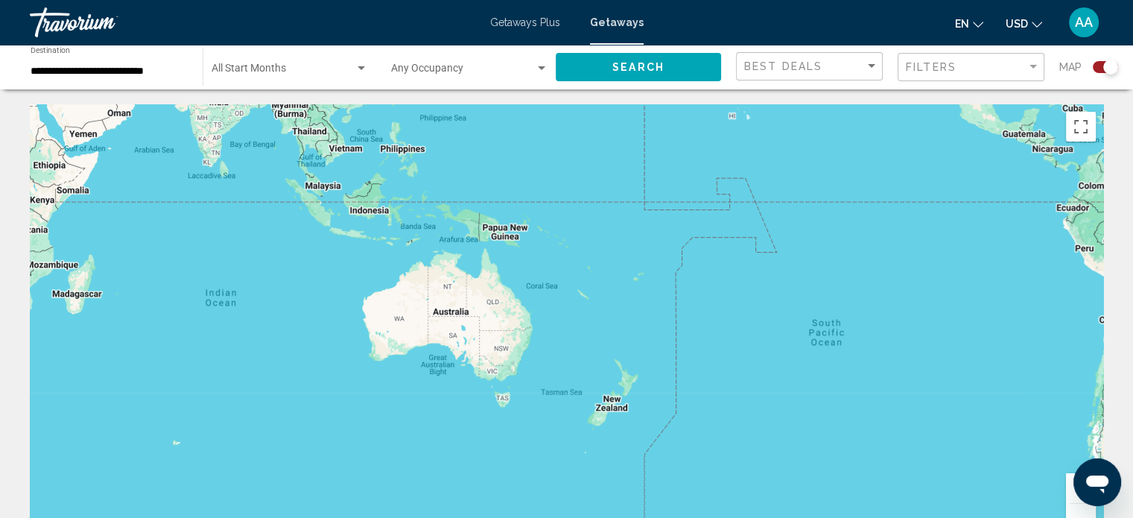
drag, startPoint x: 256, startPoint y: 240, endPoint x: 656, endPoint y: 250, distance: 400.1
click at [656, 250] on div "Main content" at bounding box center [566, 327] width 1073 height 447
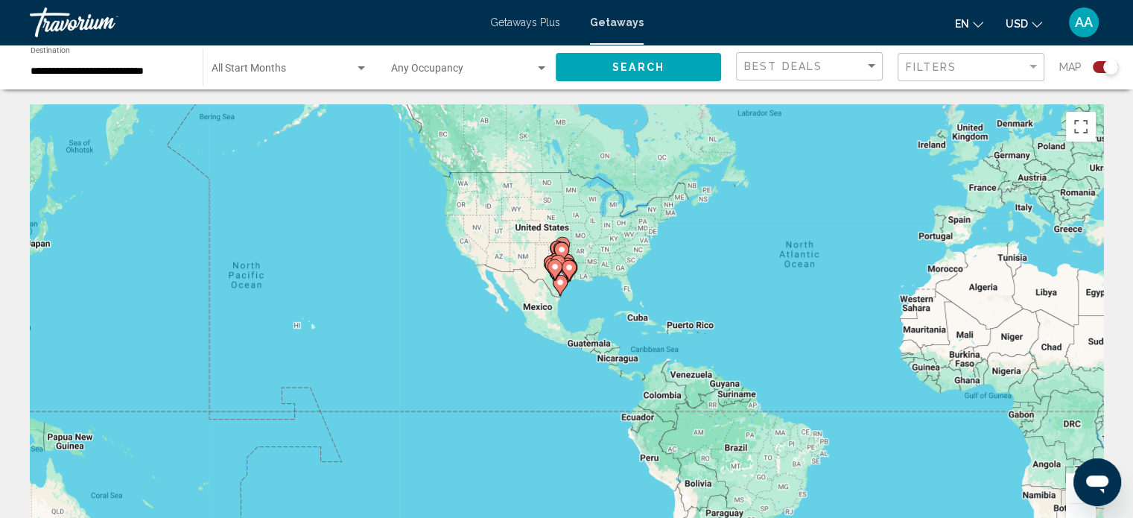
drag, startPoint x: 514, startPoint y: 255, endPoint x: 355, endPoint y: 390, distance: 208.3
click at [355, 390] on div "To activate drag with keyboard, press Alt + Enter. Once in keyboard drag state,…" at bounding box center [566, 327] width 1073 height 447
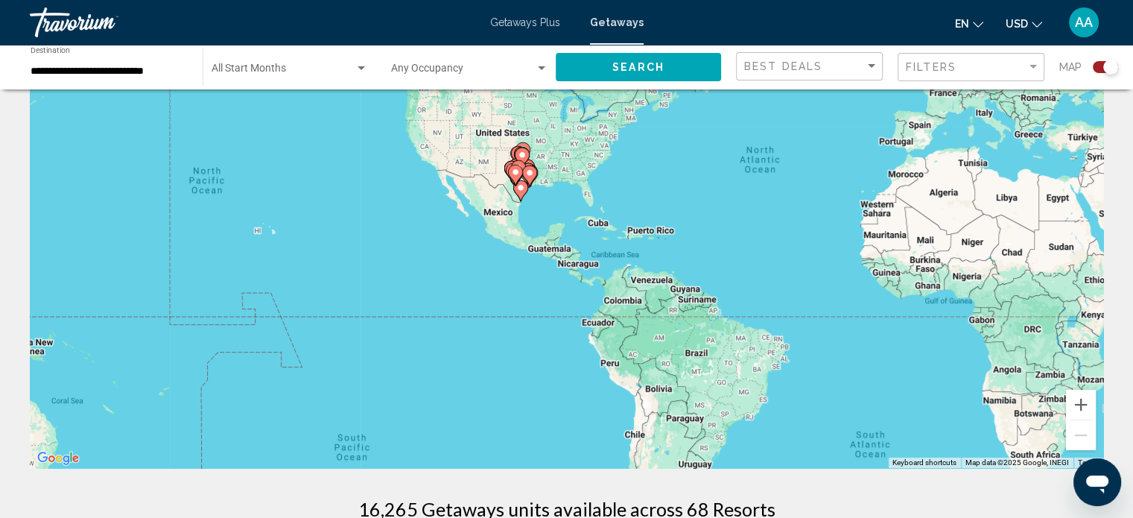
scroll to position [83, 0]
click at [1079, 401] on button "Zoom in" at bounding box center [1081, 405] width 30 height 30
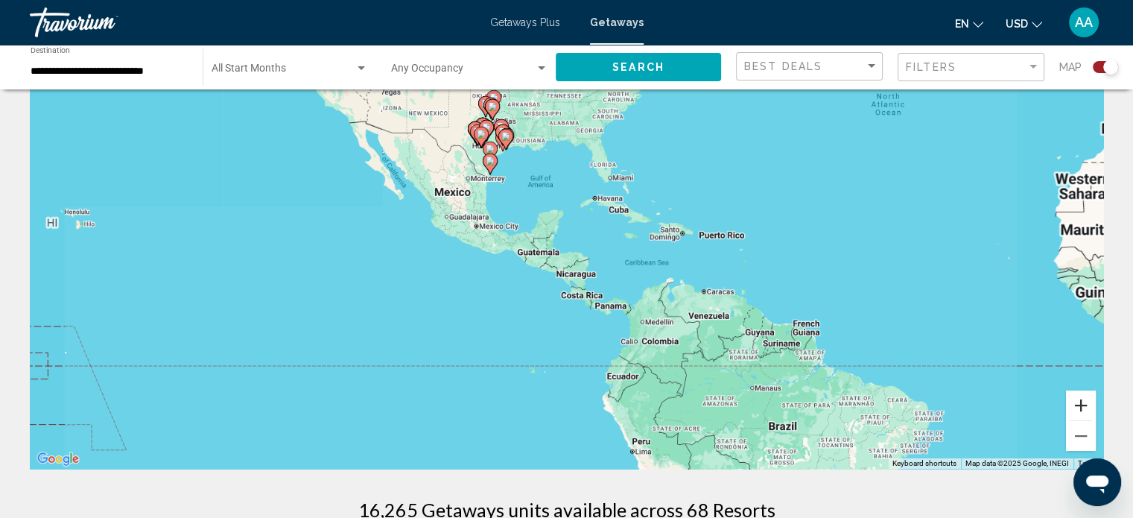
click at [1079, 401] on button "Zoom in" at bounding box center [1081, 405] width 30 height 30
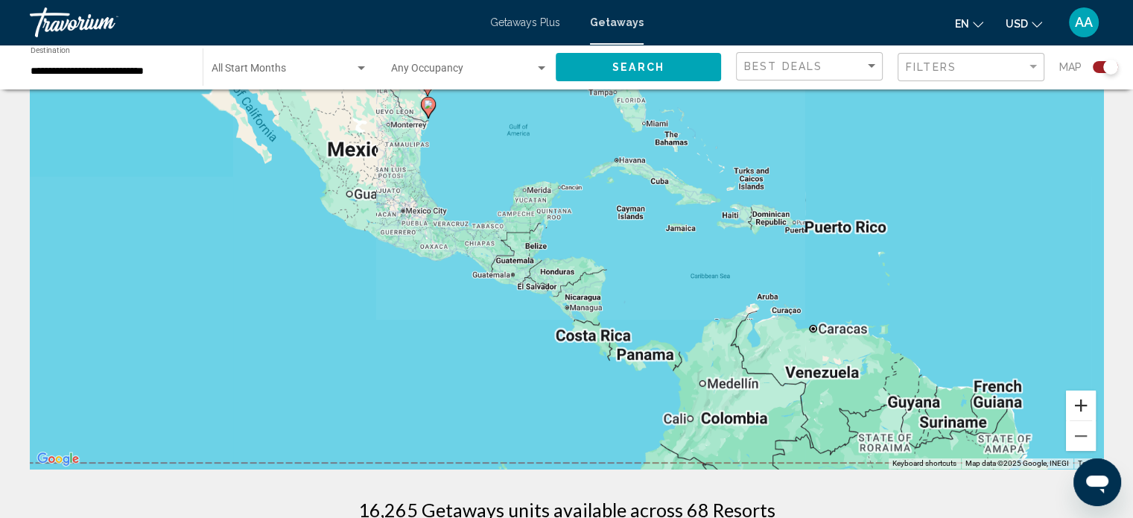
click at [1079, 401] on button "Zoom in" at bounding box center [1081, 405] width 30 height 30
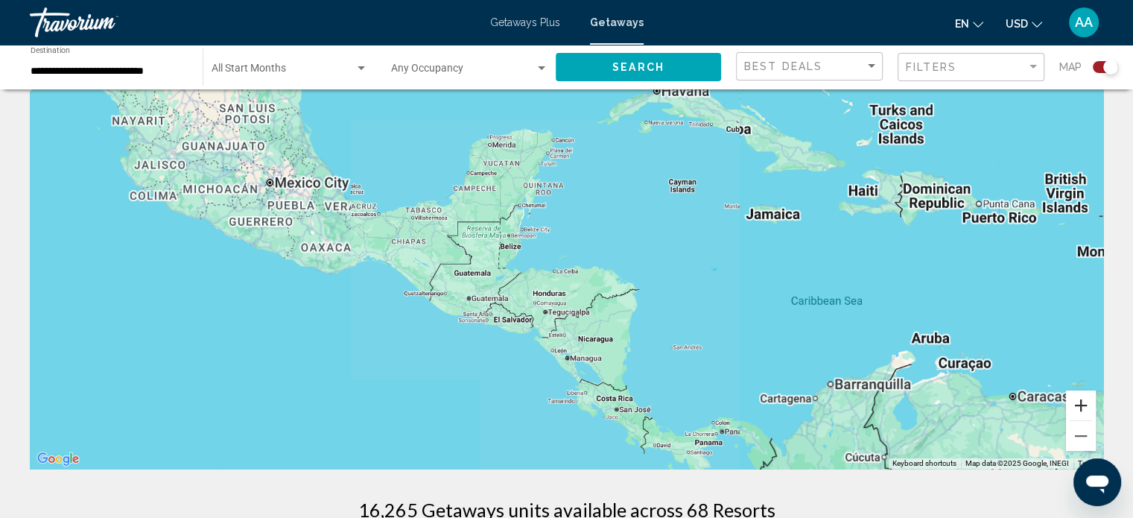
click at [1079, 401] on button "Zoom in" at bounding box center [1081, 405] width 30 height 30
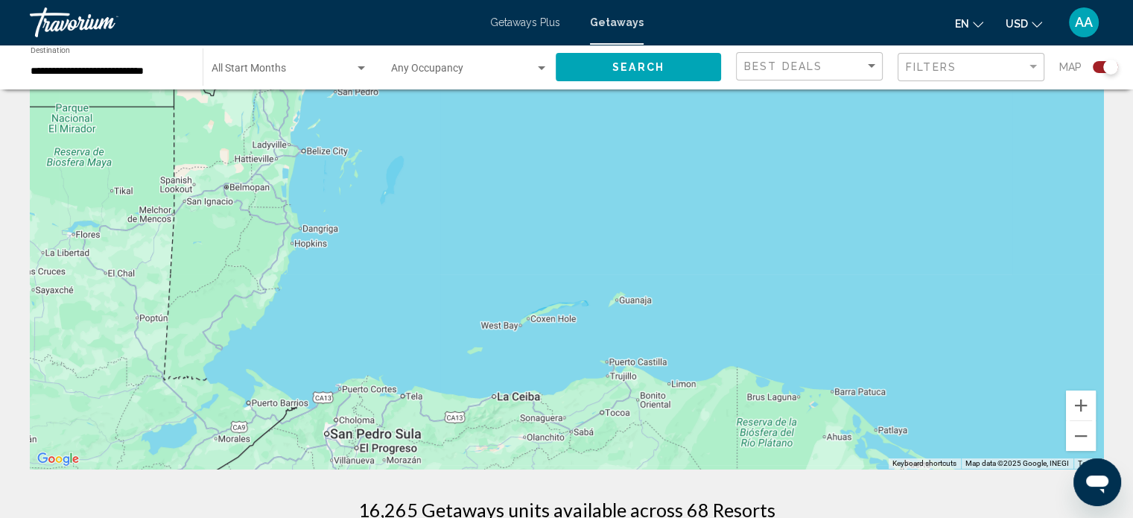
drag, startPoint x: 283, startPoint y: 111, endPoint x: 743, endPoint y: 369, distance: 527.3
click at [743, 369] on div "Main content" at bounding box center [566, 245] width 1073 height 447
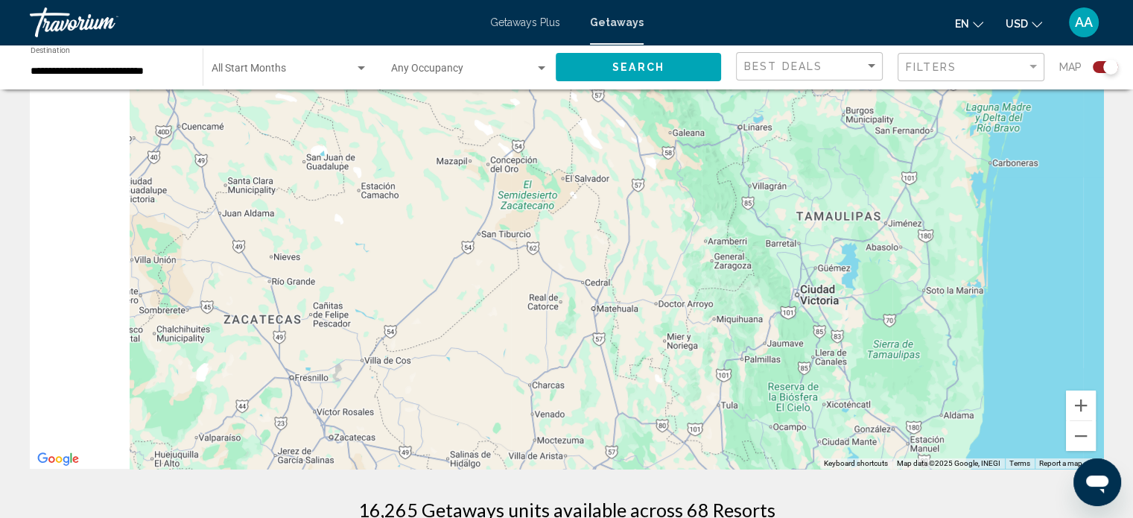
drag, startPoint x: 553, startPoint y: 419, endPoint x: 797, endPoint y: 434, distance: 244.8
click at [792, 434] on div "To activate drag with keyboard, press Alt + Enter. Once in keyboard drag state,…" at bounding box center [566, 245] width 1073 height 447
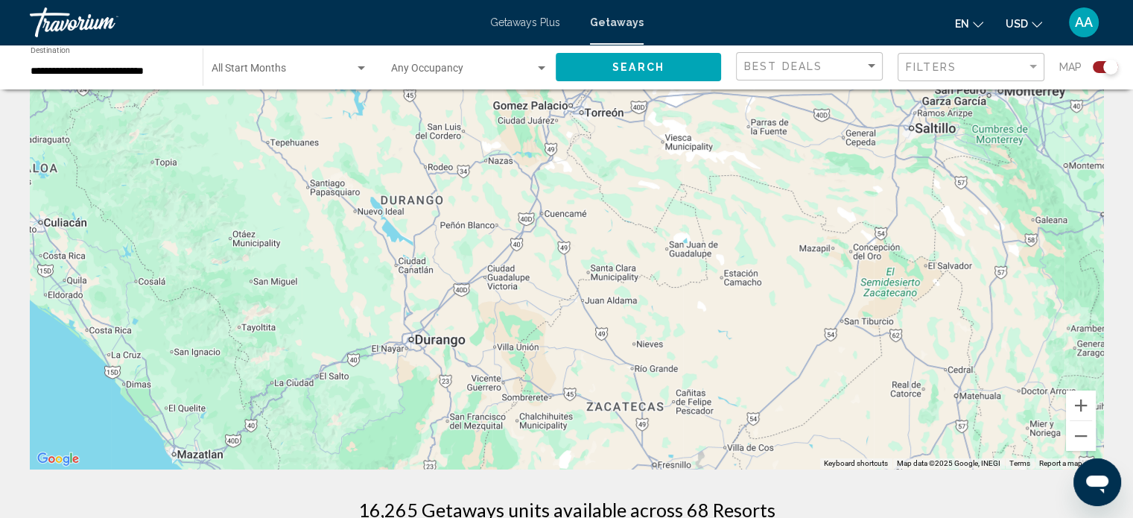
drag, startPoint x: 798, startPoint y: 221, endPoint x: 721, endPoint y: 553, distance: 340.4
click at [721, 435] on html "**********" at bounding box center [566, 176] width 1133 height 518
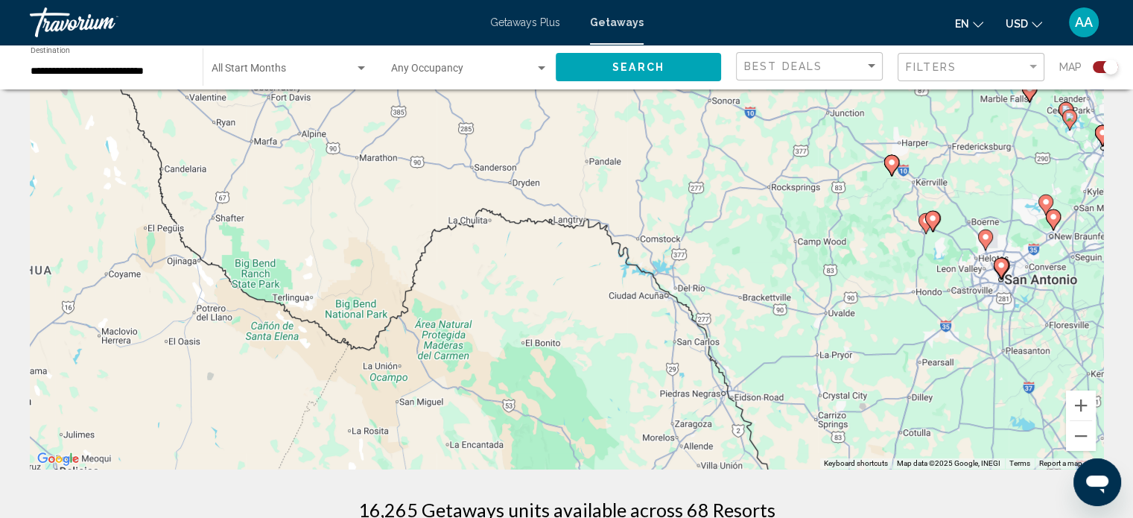
drag, startPoint x: 822, startPoint y: 319, endPoint x: 647, endPoint y: 553, distance: 291.7
click at [647, 435] on html "**********" at bounding box center [566, 176] width 1133 height 518
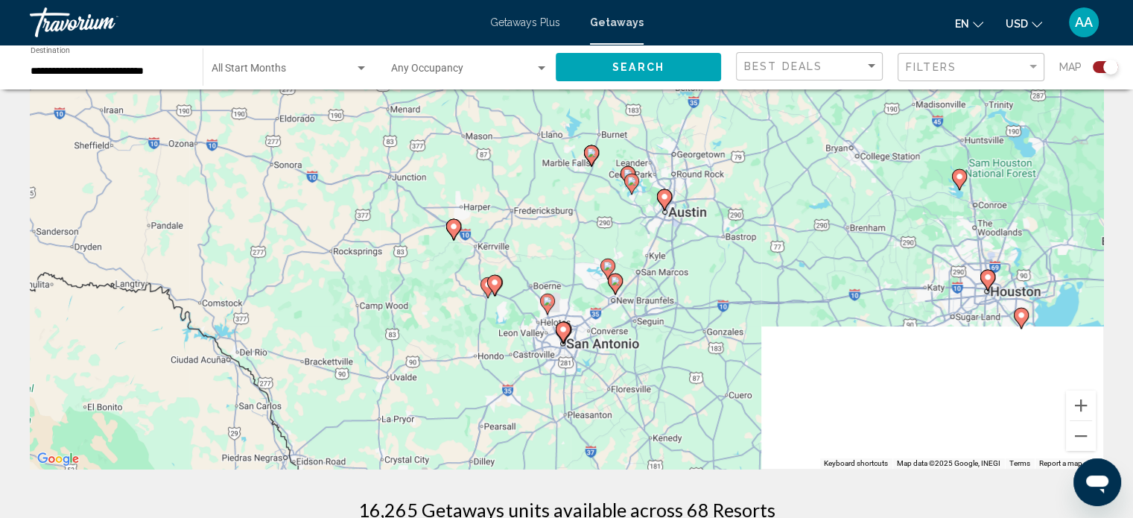
drag, startPoint x: 728, startPoint y: 437, endPoint x: 539, endPoint y: 223, distance: 286.0
click at [539, 223] on div "To activate drag with keyboard, press Alt + Enter. Once in keyboard drag state,…" at bounding box center [566, 245] width 1073 height 447
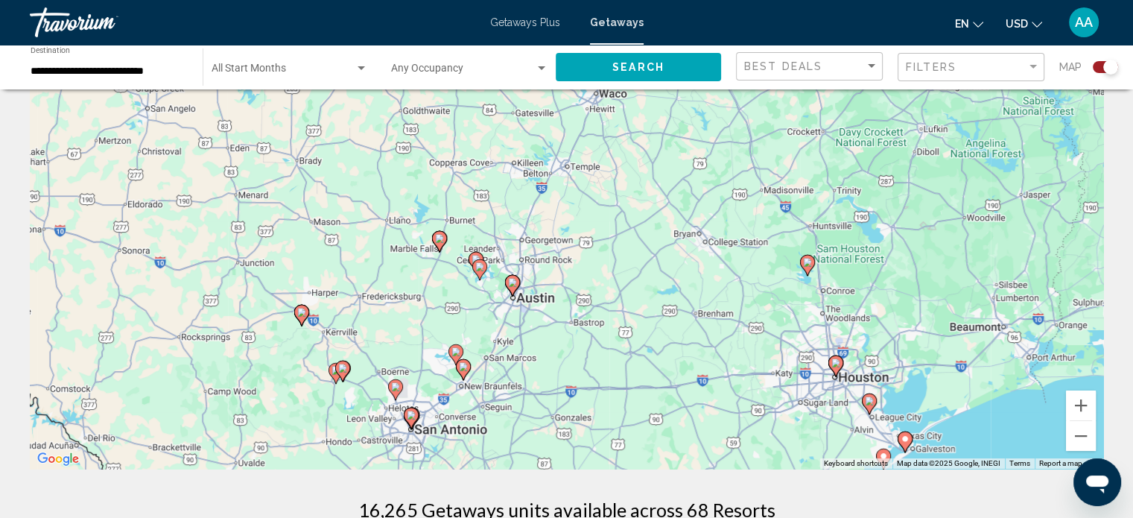
drag, startPoint x: 733, startPoint y: 295, endPoint x: 638, endPoint y: 484, distance: 211.9
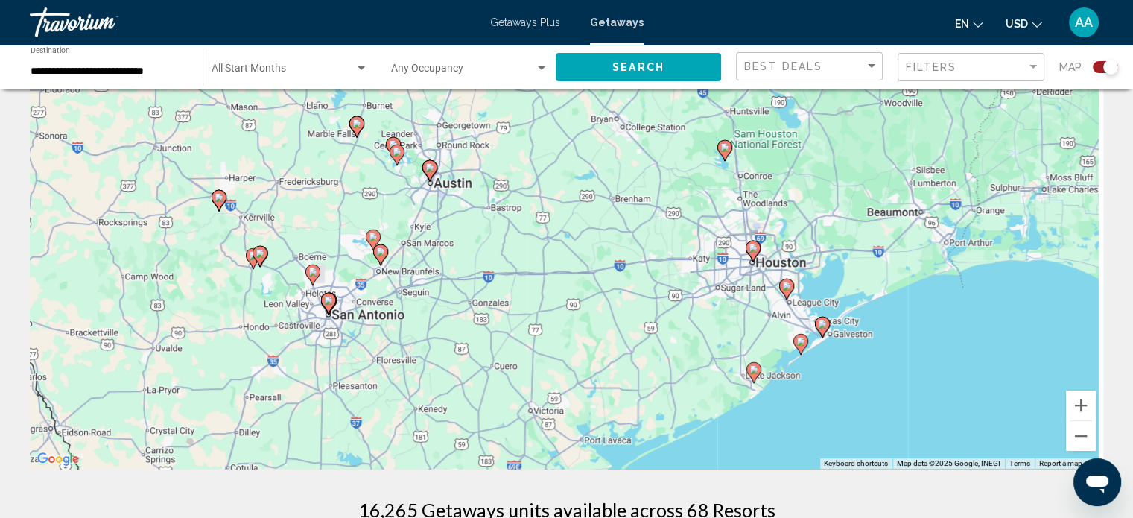
drag, startPoint x: 670, startPoint y: 419, endPoint x: 572, endPoint y: 251, distance: 193.9
click at [572, 251] on div "To activate drag with keyboard, press Alt + Enter. Once in keyboard drag state,…" at bounding box center [566, 245] width 1073 height 447
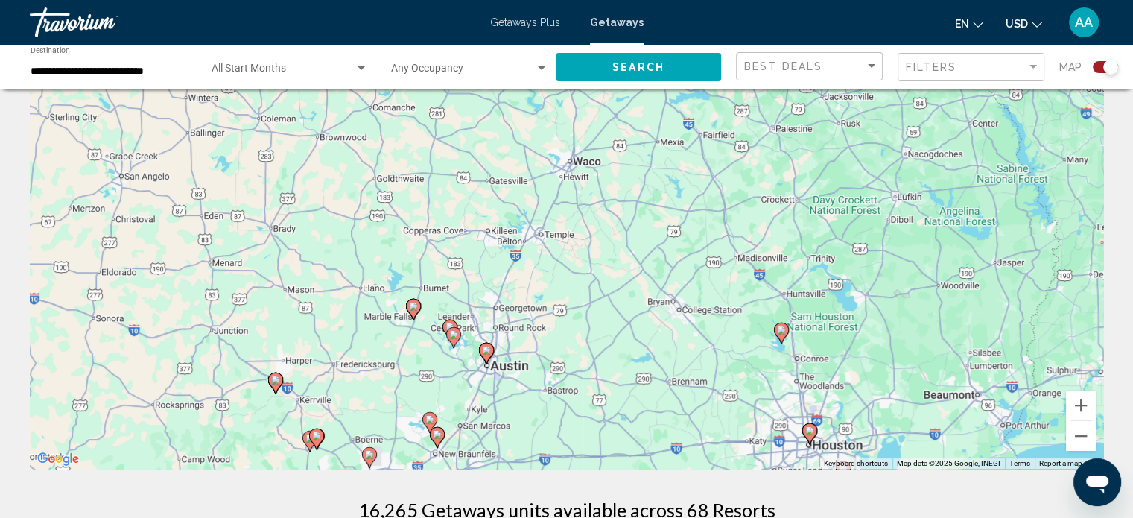
drag, startPoint x: 571, startPoint y: 262, endPoint x: 657, endPoint y: 549, distance: 299.3
click at [657, 435] on html "**********" at bounding box center [566, 176] width 1133 height 518
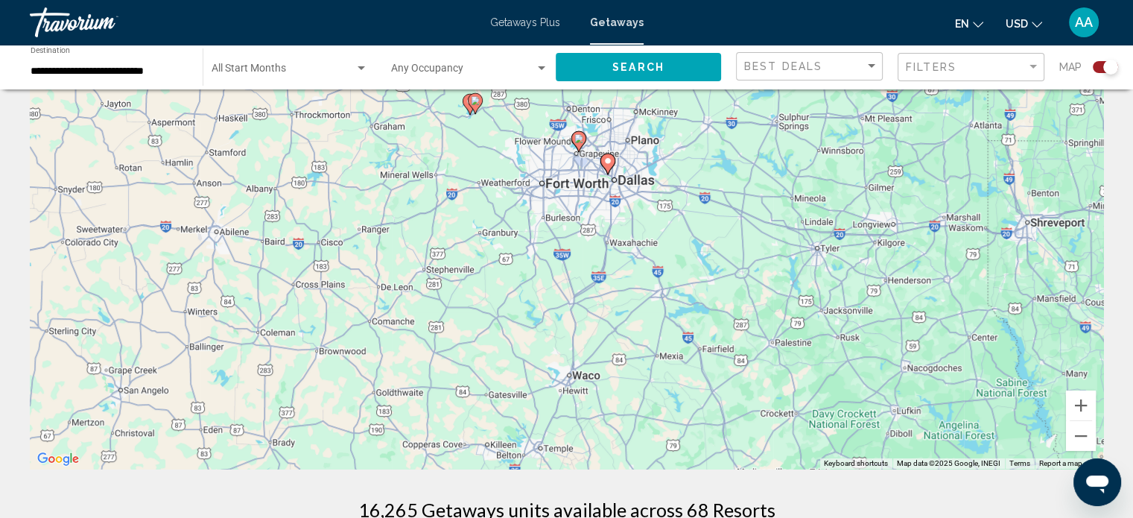
drag, startPoint x: 571, startPoint y: 400, endPoint x: 582, endPoint y: 553, distance: 153.1
click at [582, 435] on html "**********" at bounding box center [566, 176] width 1133 height 518
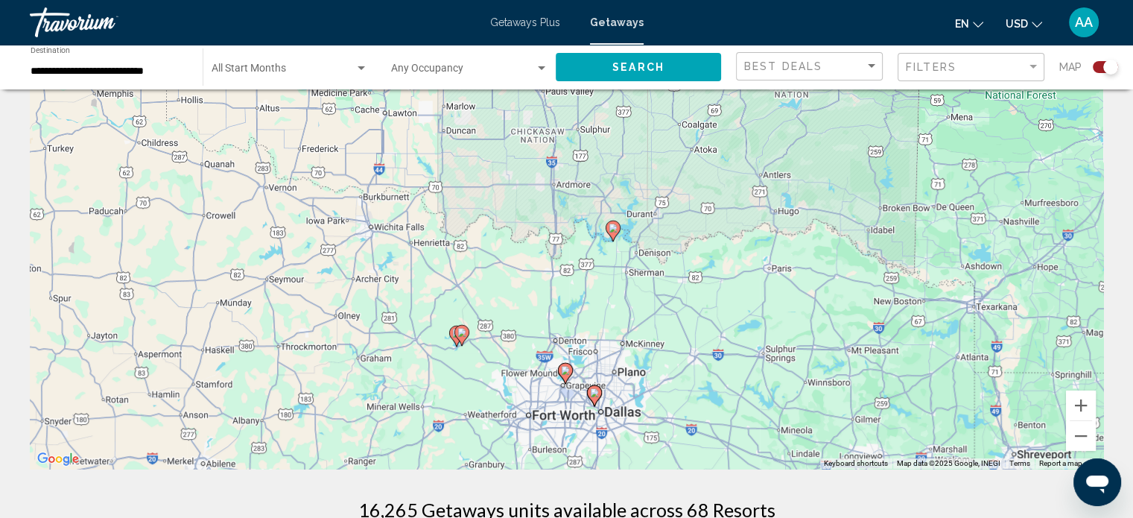
drag, startPoint x: 685, startPoint y: 286, endPoint x: 664, endPoint y: 524, distance: 238.5
click at [664, 435] on html "**********" at bounding box center [566, 176] width 1133 height 518
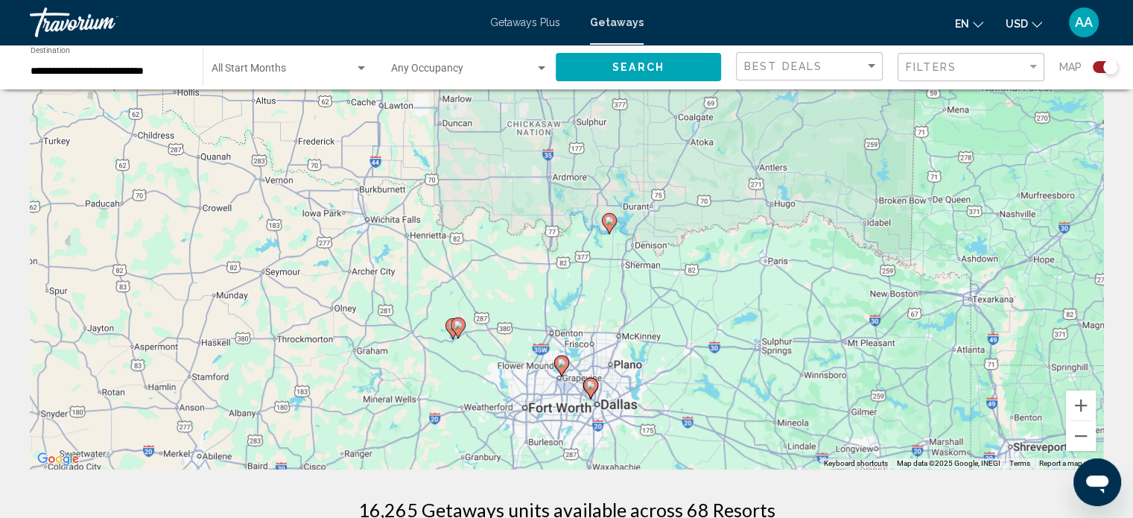
click at [591, 384] on image "Main content" at bounding box center [590, 385] width 9 height 9
type input "**********"
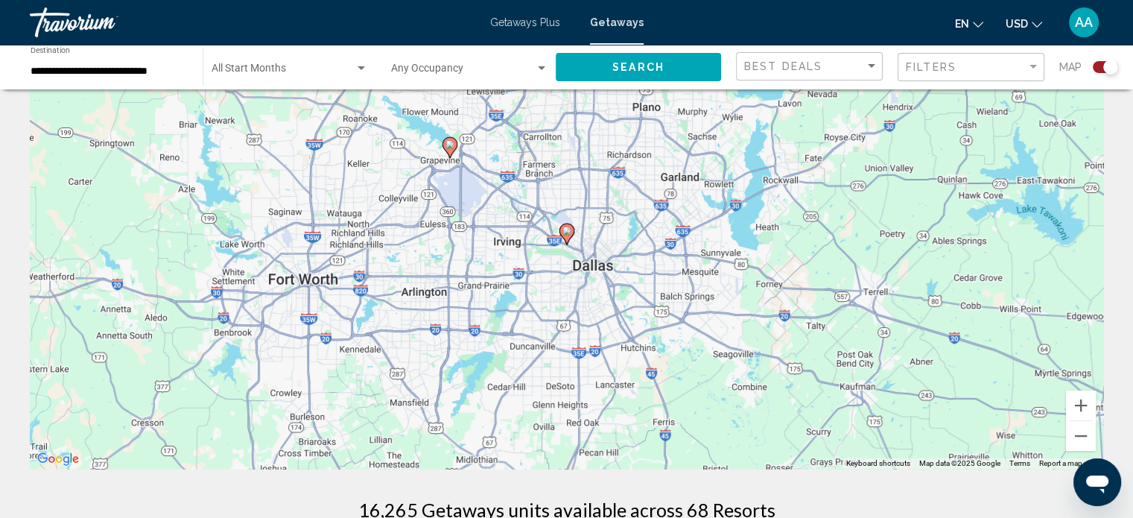
click at [571, 229] on icon "Main content" at bounding box center [565, 233] width 13 height 19
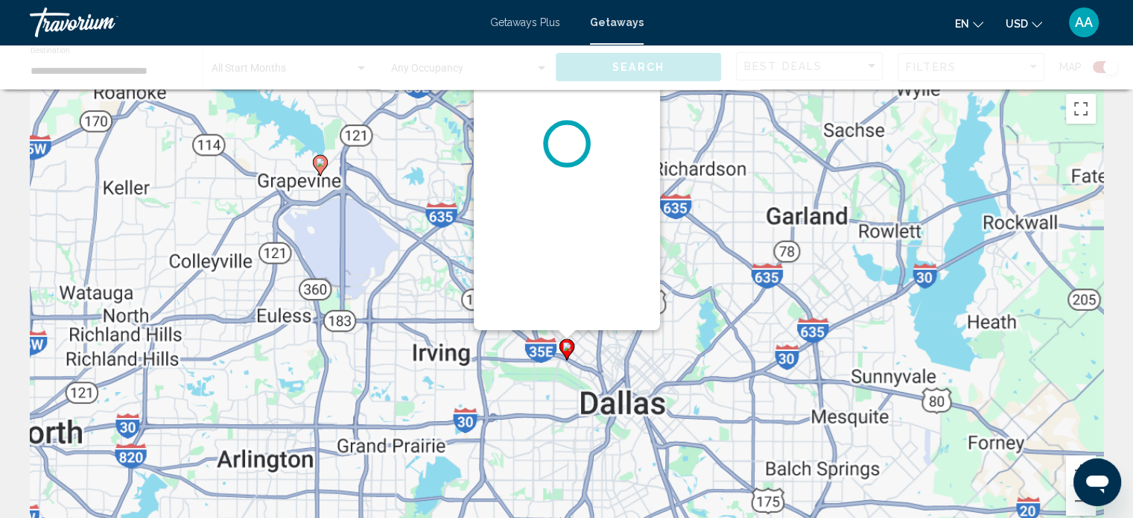
scroll to position [0, 0]
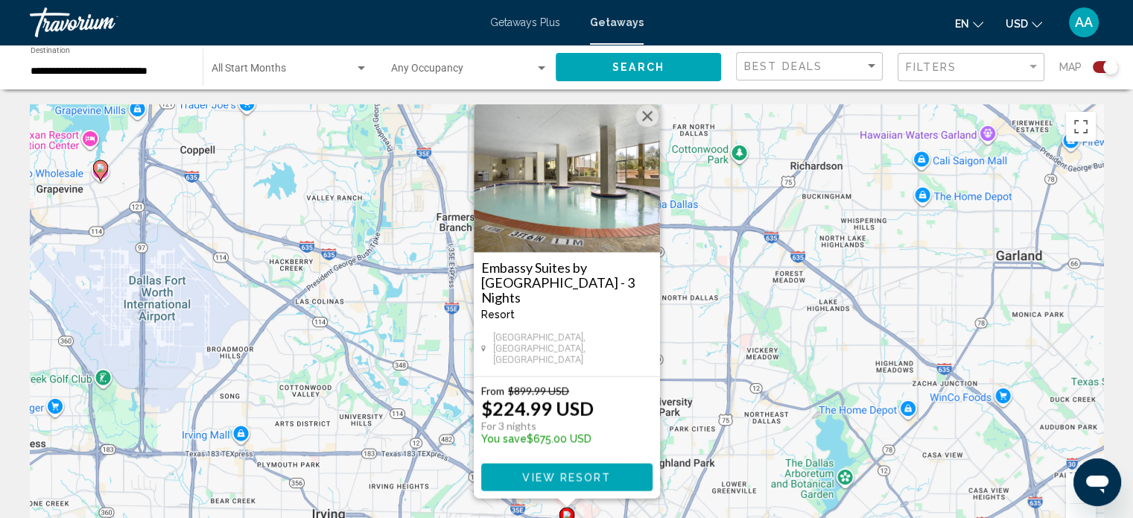
click at [644, 127] on button "Close" at bounding box center [647, 116] width 22 height 22
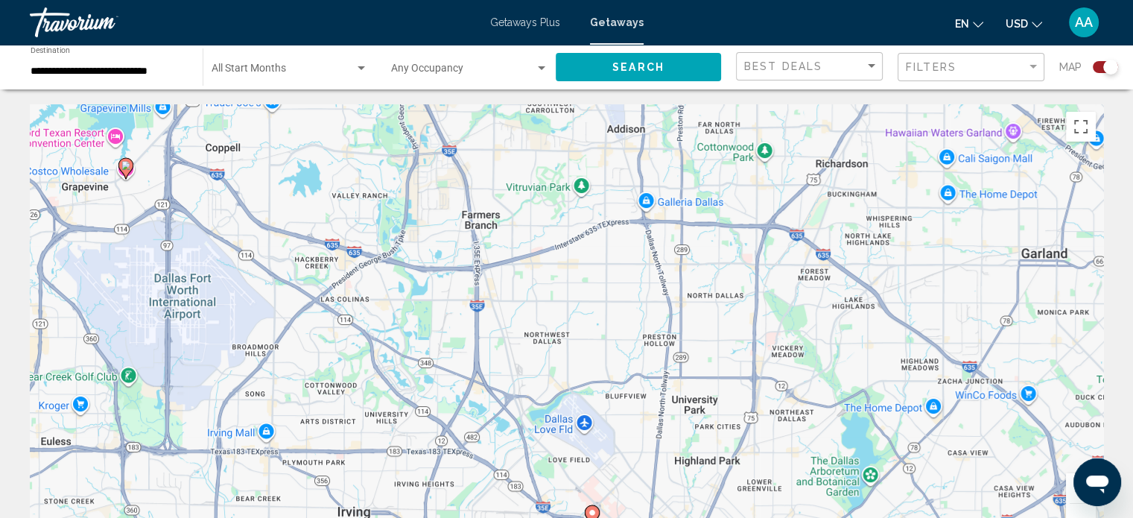
drag, startPoint x: 652, startPoint y: 311, endPoint x: 766, endPoint y: 276, distance: 119.2
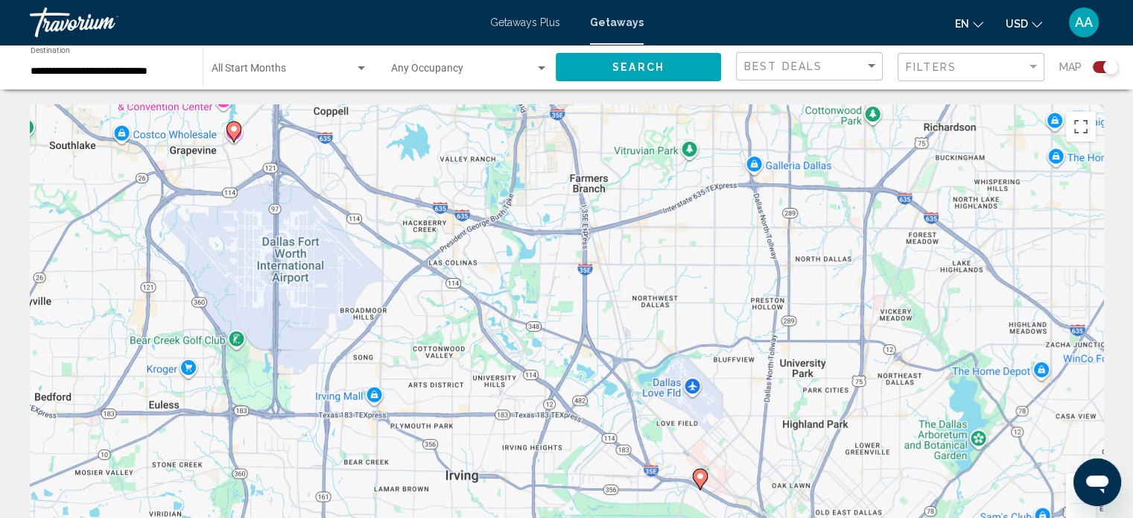
click at [230, 124] on image "Main content" at bounding box center [233, 128] width 9 height 9
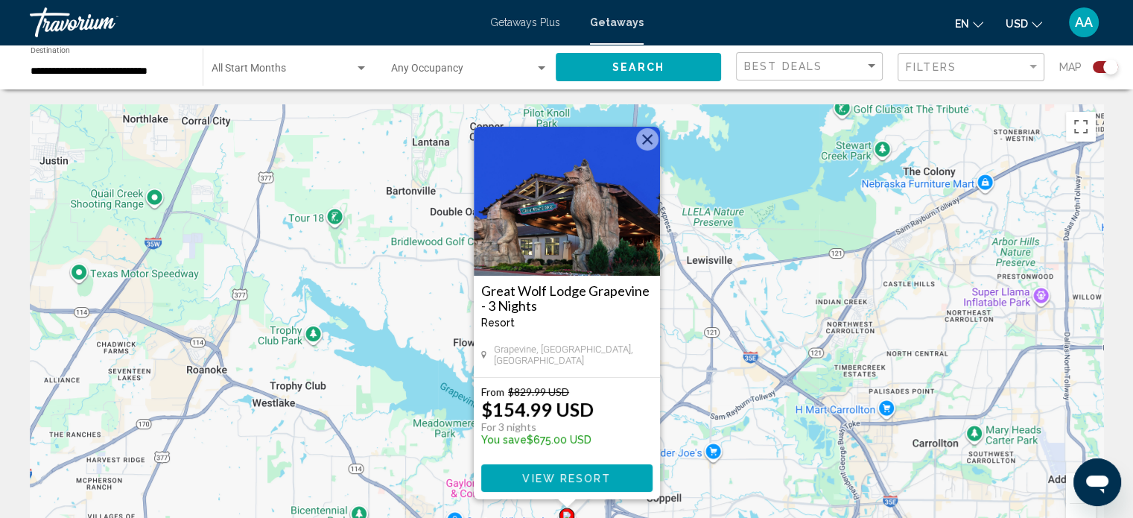
click at [648, 141] on button "Close" at bounding box center [647, 139] width 22 height 22
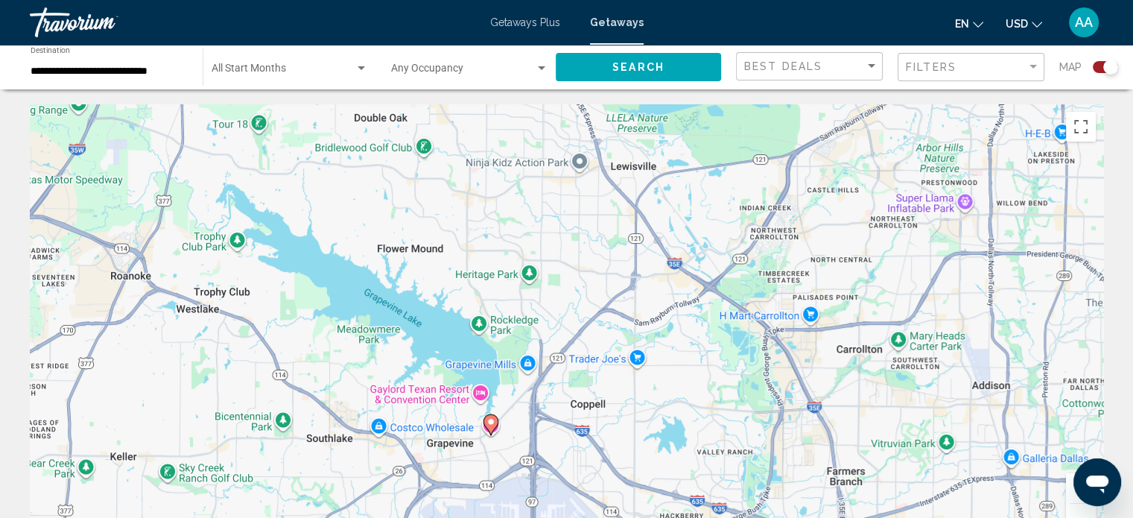
drag, startPoint x: 632, startPoint y: 391, endPoint x: 495, endPoint y: 188, distance: 245.6
click at [495, 188] on div "To activate drag with keyboard, press Alt + Enter. Once in keyboard drag state,…" at bounding box center [566, 327] width 1073 height 447
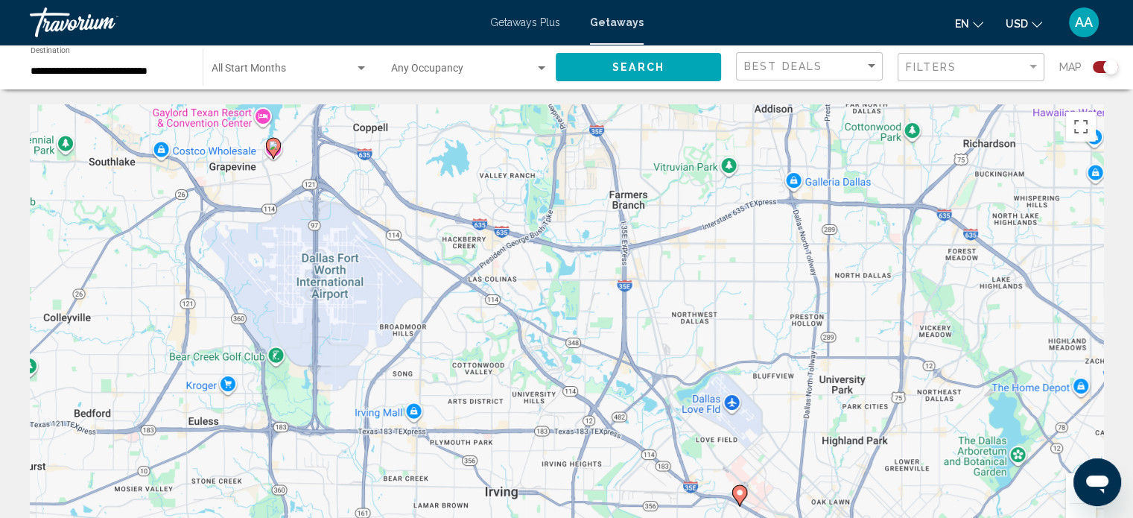
drag, startPoint x: 704, startPoint y: 348, endPoint x: 545, endPoint y: 222, distance: 202.5
click at [545, 222] on div "To activate drag with keyboard, press Alt + Enter. Once in keyboard drag state,…" at bounding box center [566, 327] width 1073 height 447
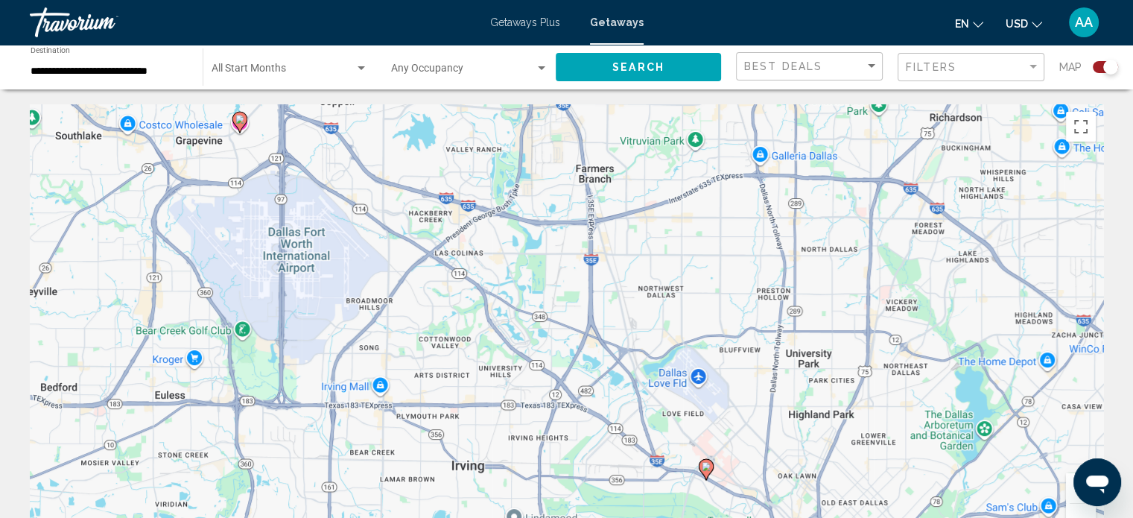
drag, startPoint x: 711, startPoint y: 402, endPoint x: 702, endPoint y: 206, distance: 196.9
click at [702, 206] on div "To activate drag with keyboard, press Alt + Enter. Once in keyboard drag state,…" at bounding box center [566, 327] width 1073 height 447
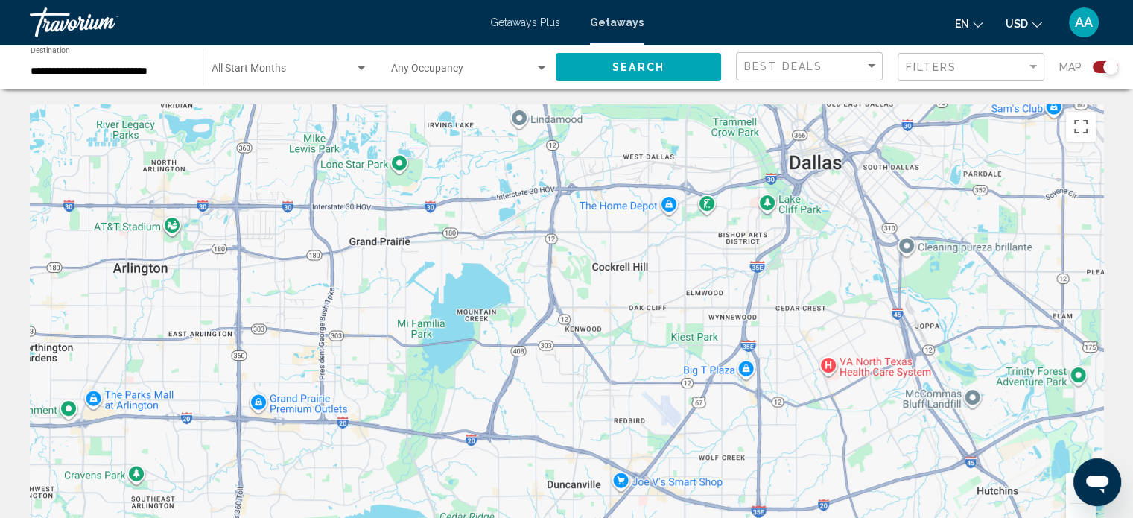
click at [1039, 442] on div "To activate drag with keyboard, press Alt + Enter. Once in keyboard drag state,…" at bounding box center [566, 327] width 1073 height 447
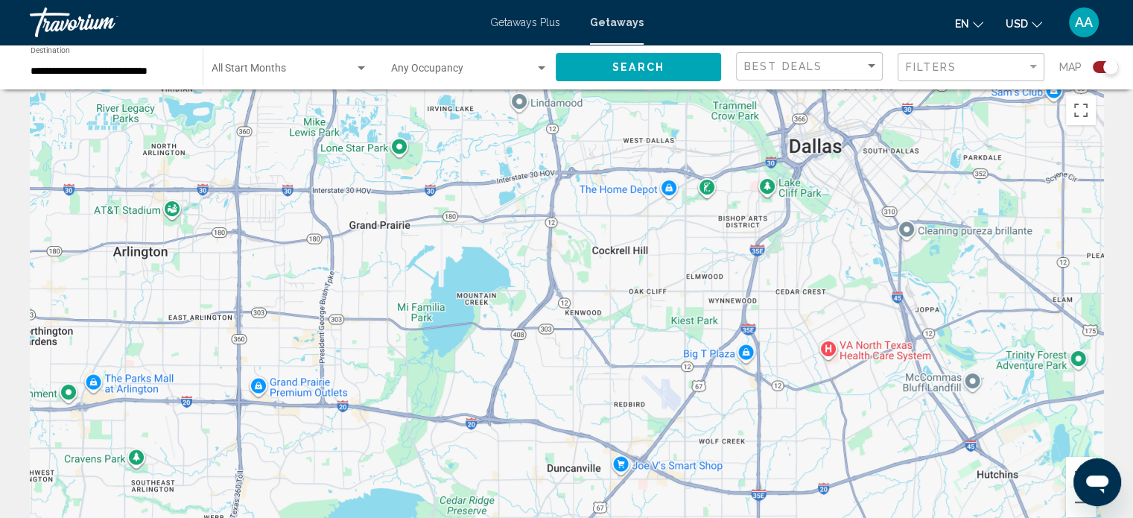
scroll to position [16, 0]
click at [1076, 503] on button "Zoom out" at bounding box center [1081, 503] width 30 height 30
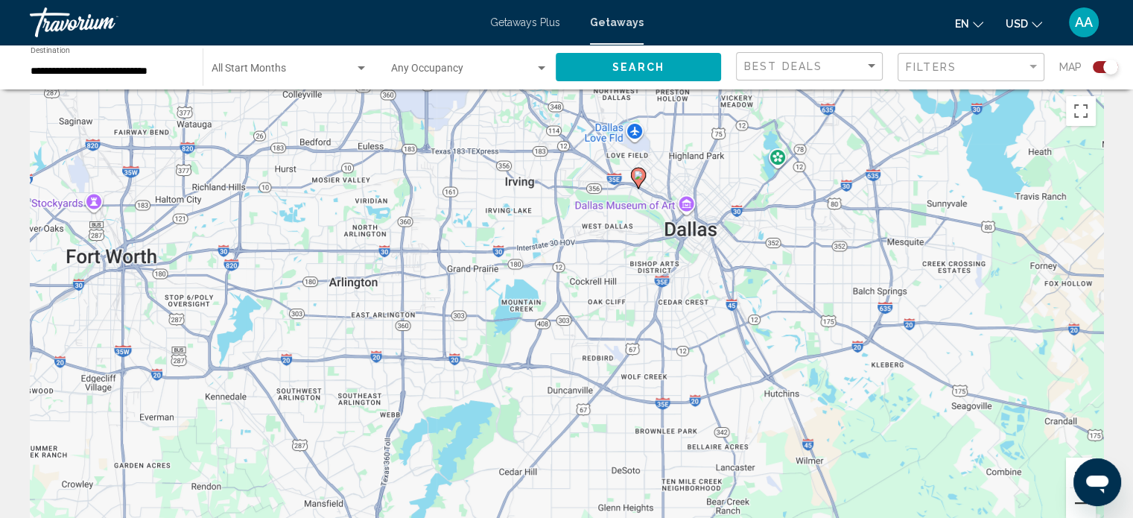
click at [1076, 503] on button "Zoom out" at bounding box center [1081, 503] width 30 height 30
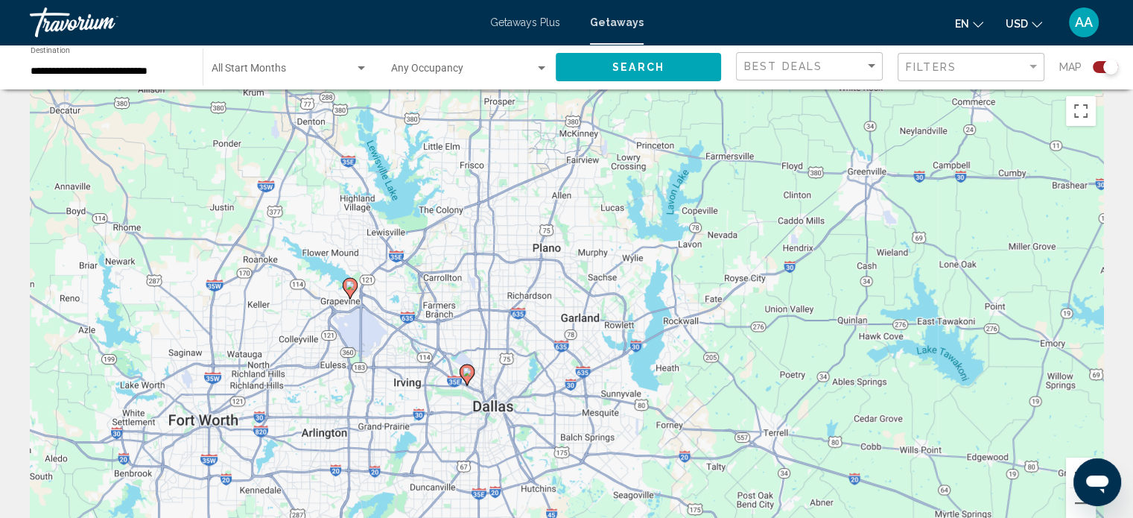
drag, startPoint x: 861, startPoint y: 321, endPoint x: 720, endPoint y: 466, distance: 202.3
click at [720, 466] on div "To activate drag with keyboard, press Alt + Enter. Once in keyboard drag state,…" at bounding box center [566, 312] width 1073 height 447
click at [1067, 507] on button "Zoom out" at bounding box center [1081, 503] width 30 height 30
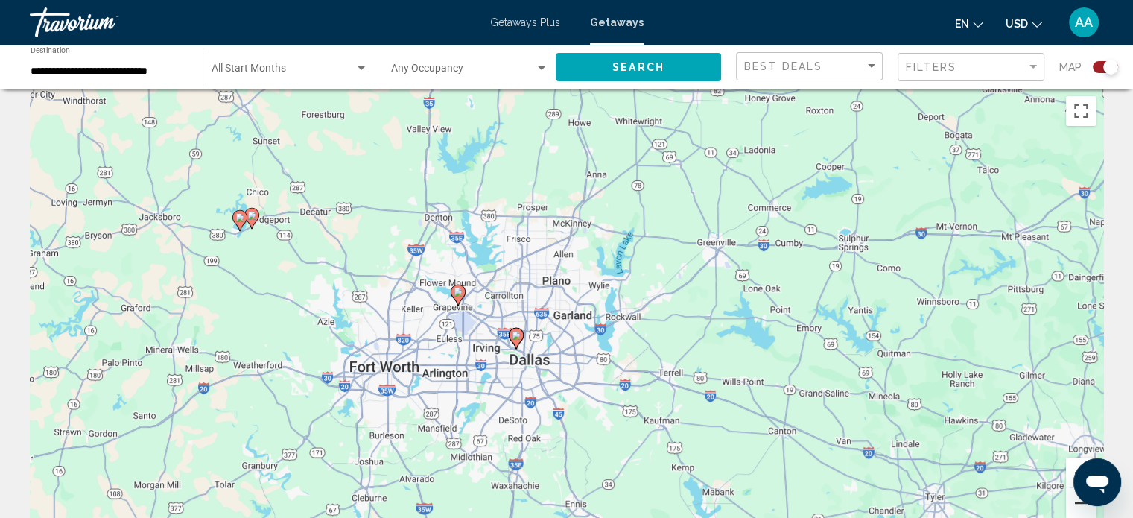
click at [1067, 507] on button "Zoom out" at bounding box center [1081, 503] width 30 height 30
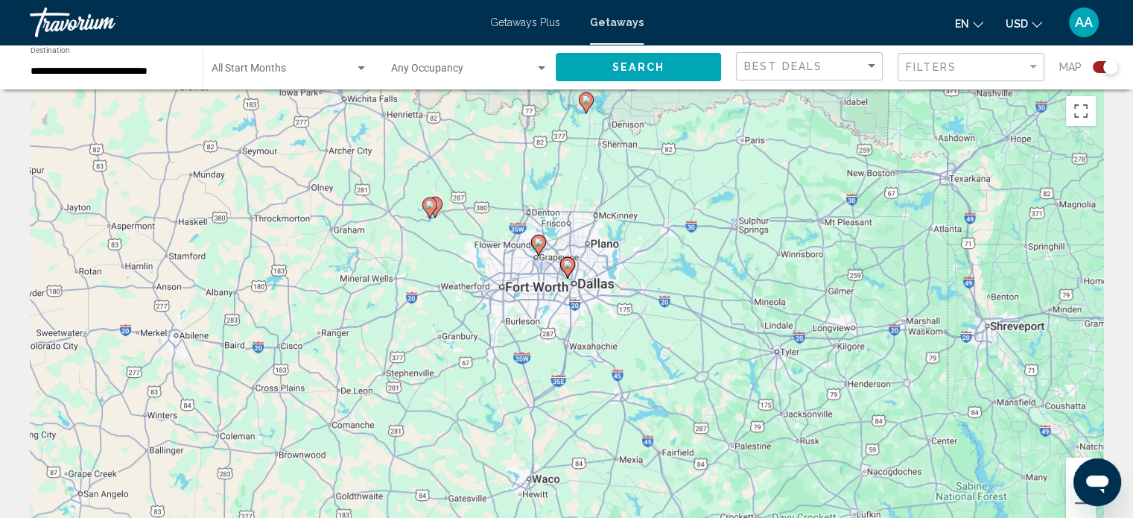
drag, startPoint x: 601, startPoint y: 396, endPoint x: 623, endPoint y: 343, distance: 57.1
click at [623, 343] on div "To activate drag with keyboard, press Alt + Enter. Once in keyboard drag state,…" at bounding box center [566, 312] width 1073 height 447
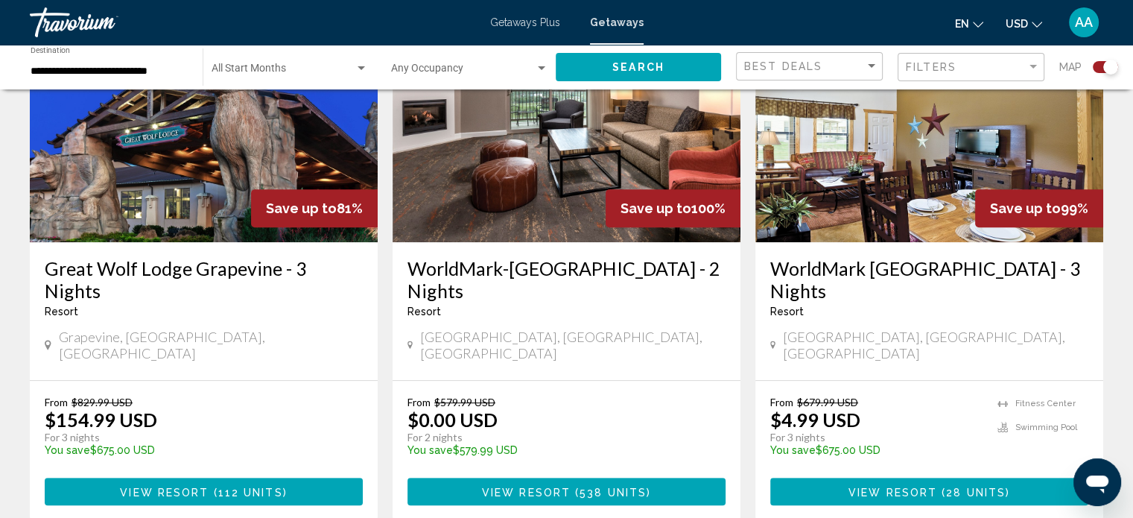
scroll to position [614, 0]
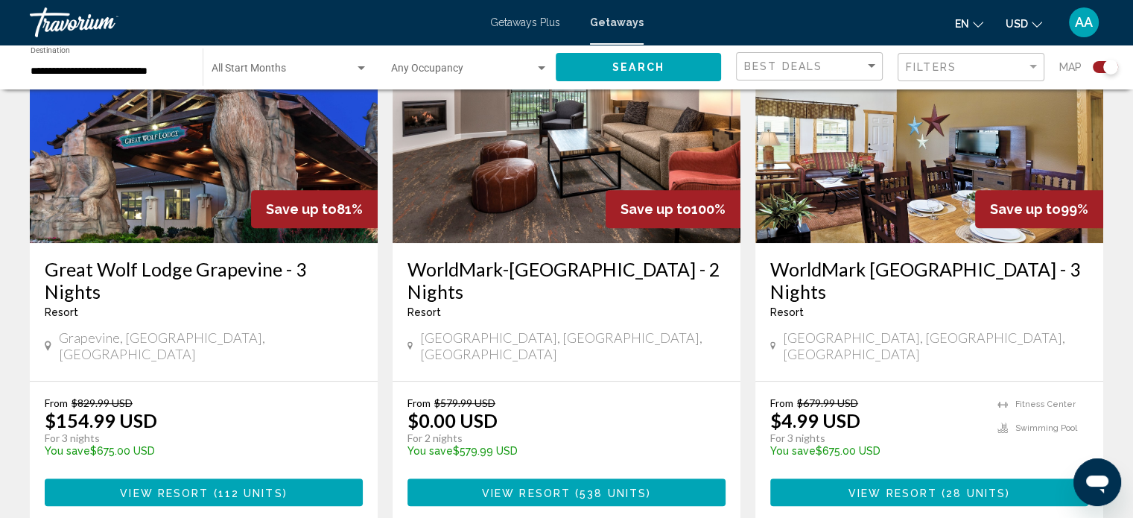
click at [226, 486] on span "112 units" at bounding box center [250, 492] width 65 height 12
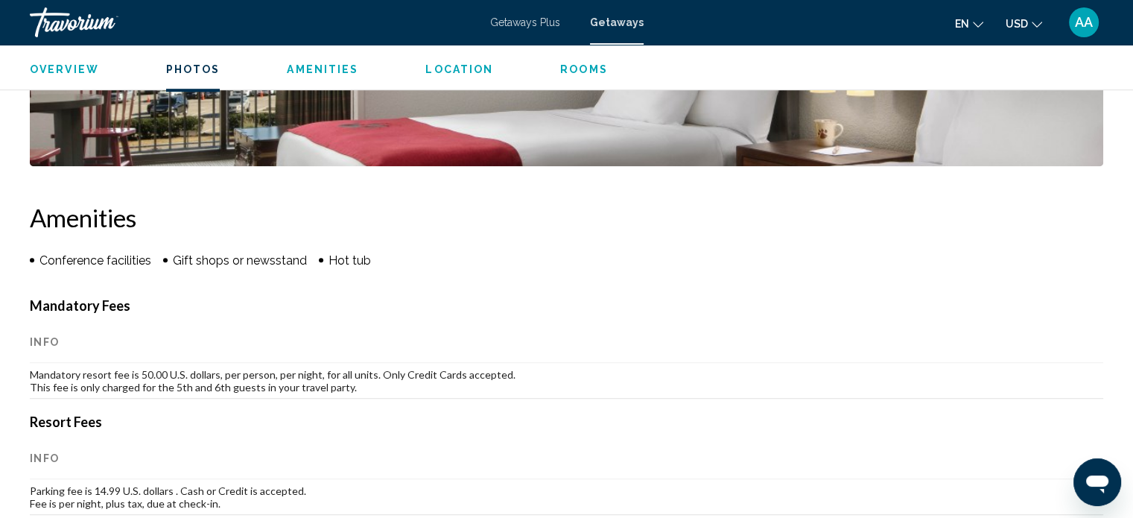
scroll to position [1013, 0]
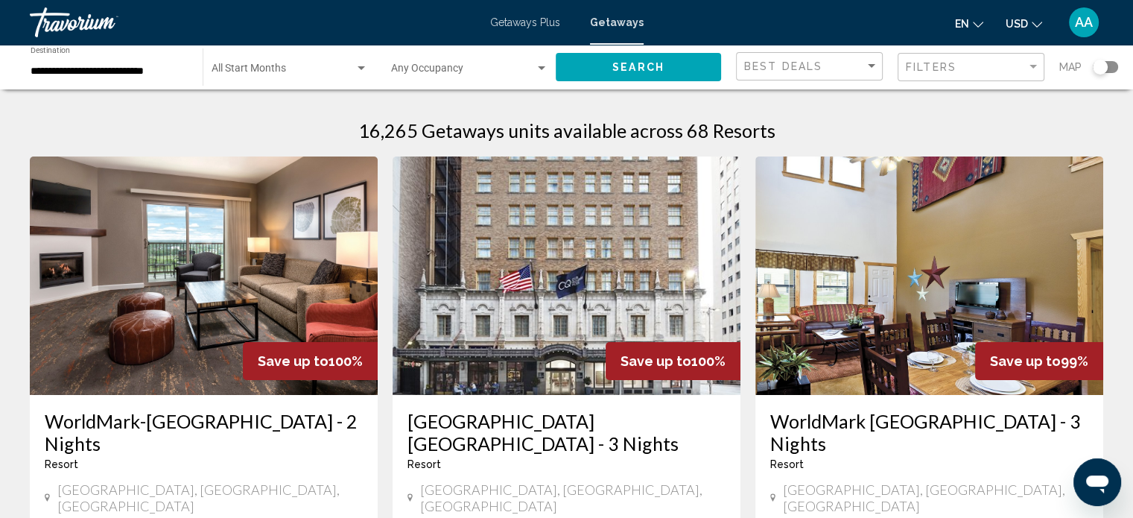
click at [145, 68] on input "**********" at bounding box center [109, 72] width 157 height 12
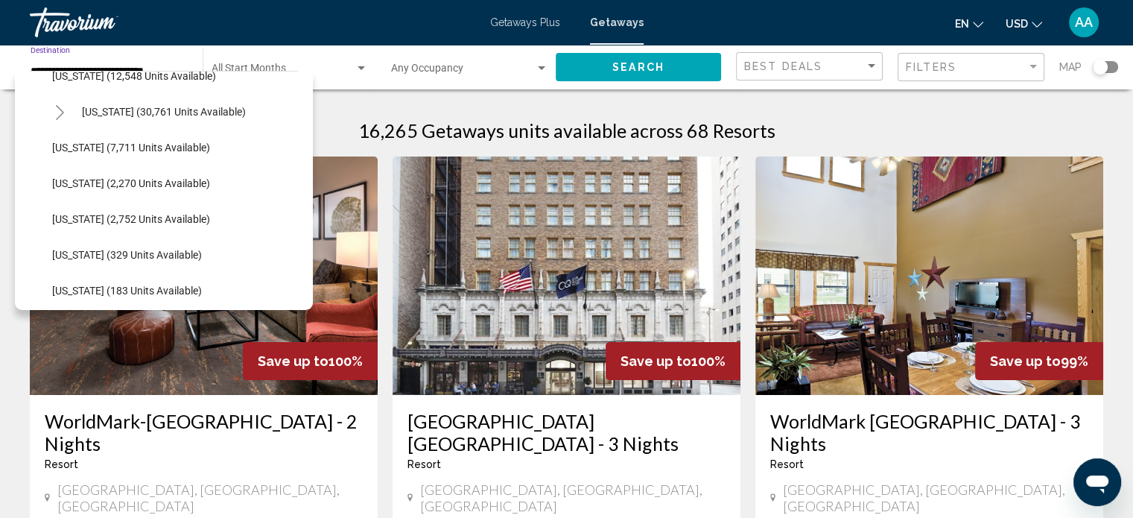
scroll to position [380, 0]
click at [136, 180] on span "[US_STATE] (2,270 units available)" at bounding box center [131, 182] width 158 height 12
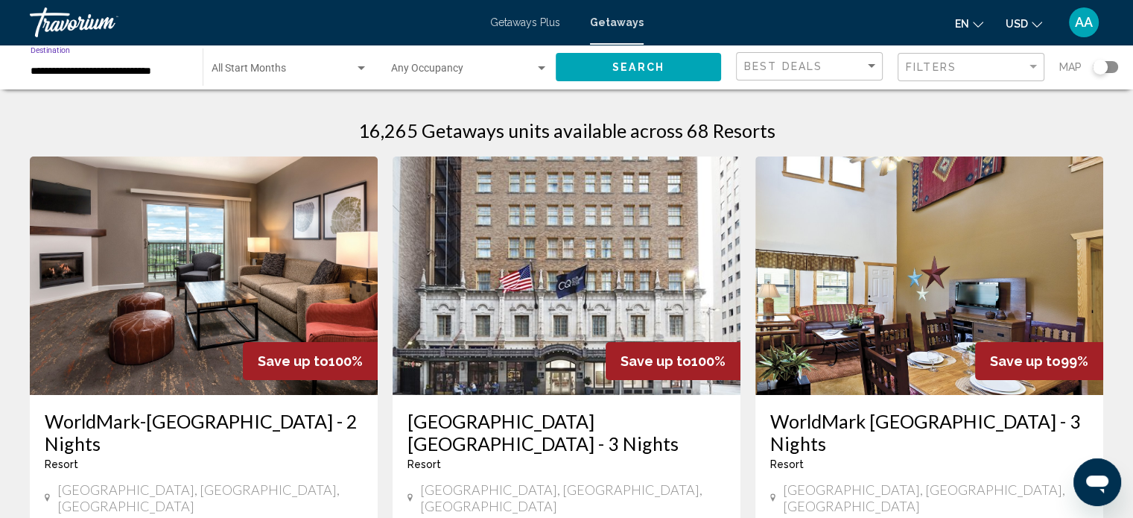
click at [591, 69] on button "Search" at bounding box center [638, 67] width 165 height 28
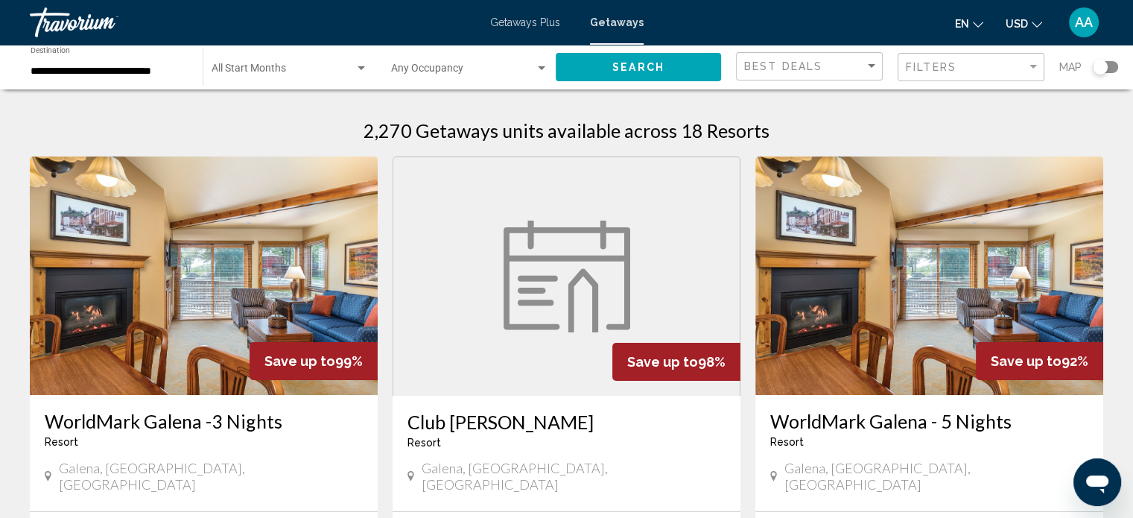
click at [1102, 68] on div "Search widget" at bounding box center [1100, 67] width 15 height 15
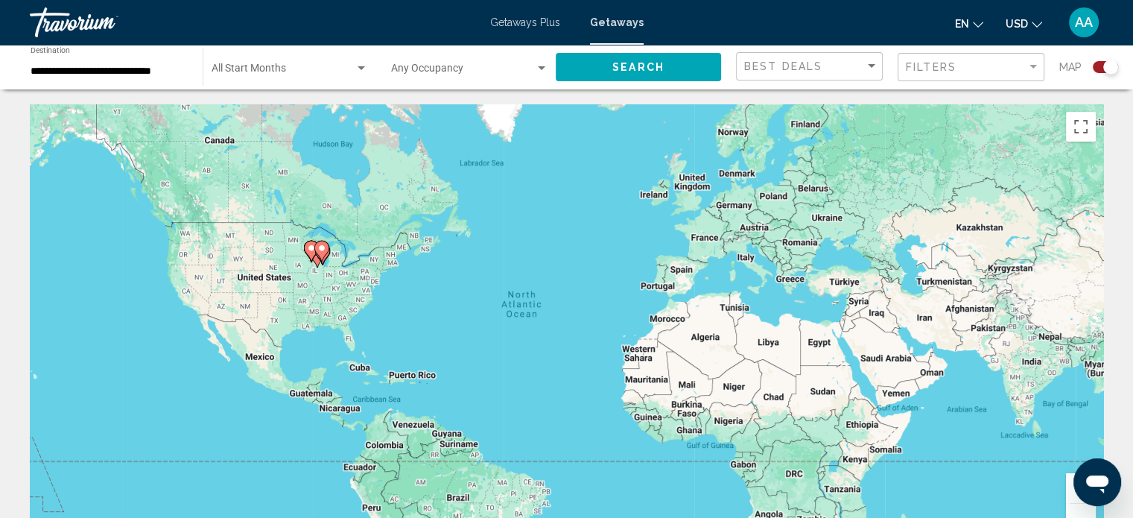
click at [1069, 494] on button "Zoom in" at bounding box center [1081, 488] width 30 height 30
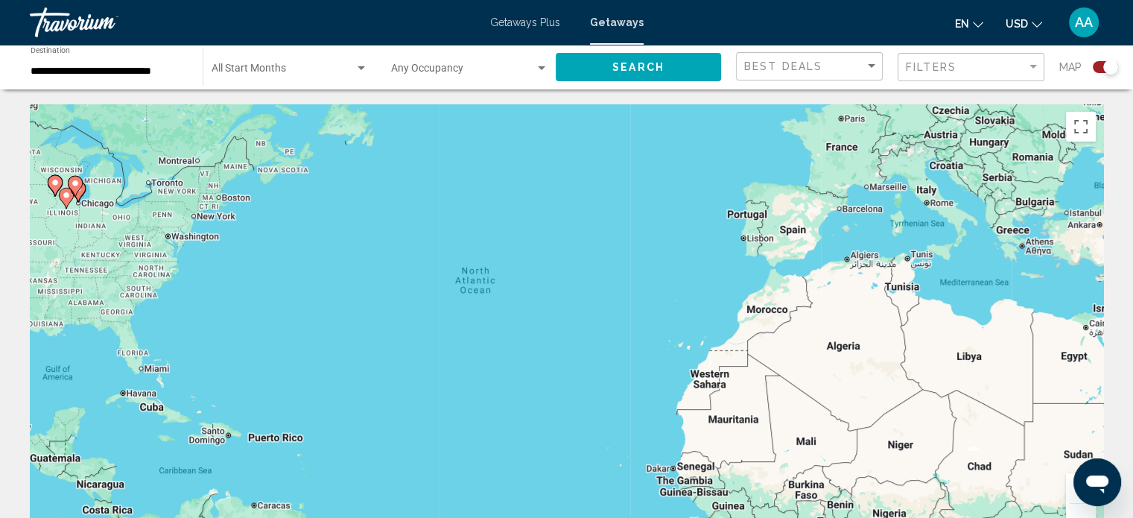
click at [1069, 494] on button "Zoom in" at bounding box center [1081, 488] width 30 height 30
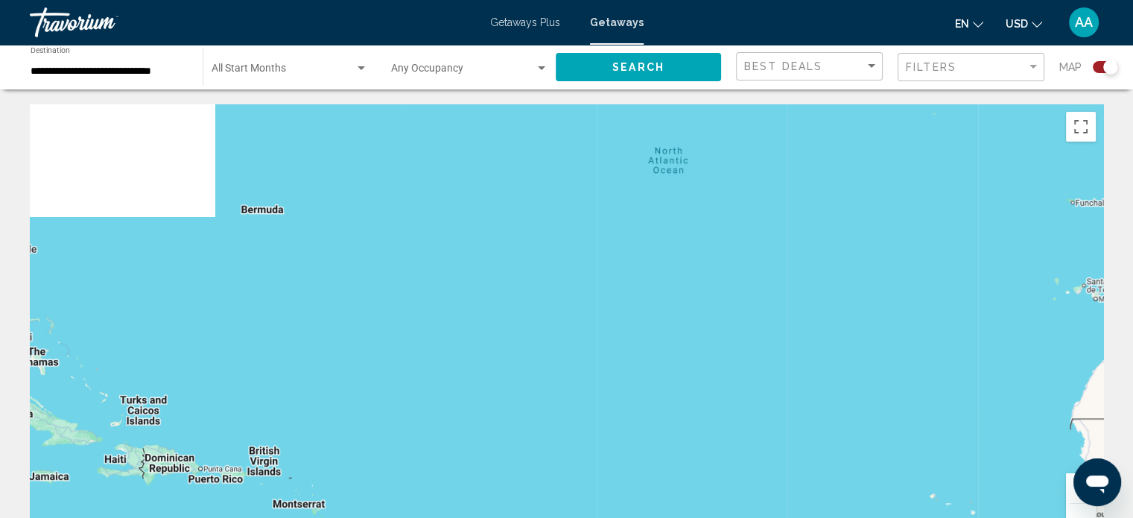
drag, startPoint x: 384, startPoint y: 428, endPoint x: 950, endPoint y: 390, distance: 567.4
click at [950, 390] on div "Main content" at bounding box center [566, 327] width 1073 height 447
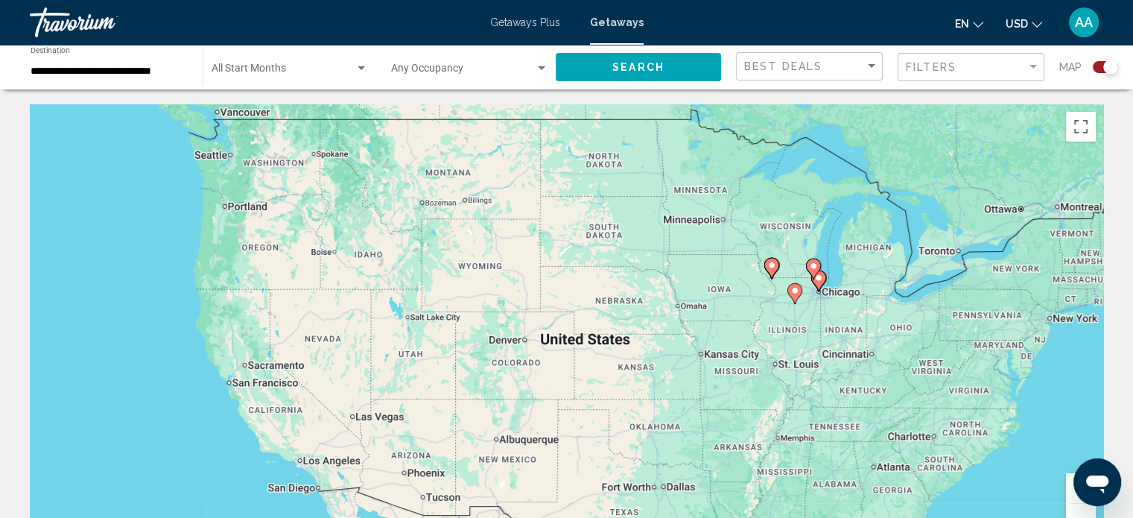
drag, startPoint x: 1001, startPoint y: 203, endPoint x: 676, endPoint y: 369, distance: 364.4
click at [676, 369] on div "To activate drag with keyboard, press Alt + Enter. Once in keyboard drag state,…" at bounding box center [566, 327] width 1073 height 447
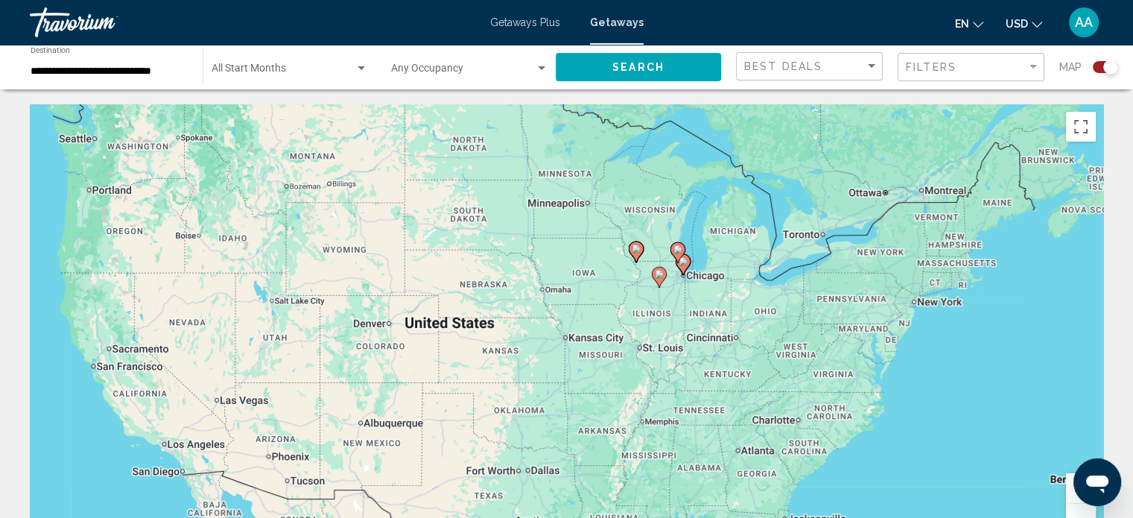
drag, startPoint x: 822, startPoint y: 317, endPoint x: 724, endPoint y: 318, distance: 97.6
click at [724, 318] on div "To activate drag with keyboard, press Alt + Enter. Once in keyboard drag state,…" at bounding box center [566, 327] width 1073 height 447
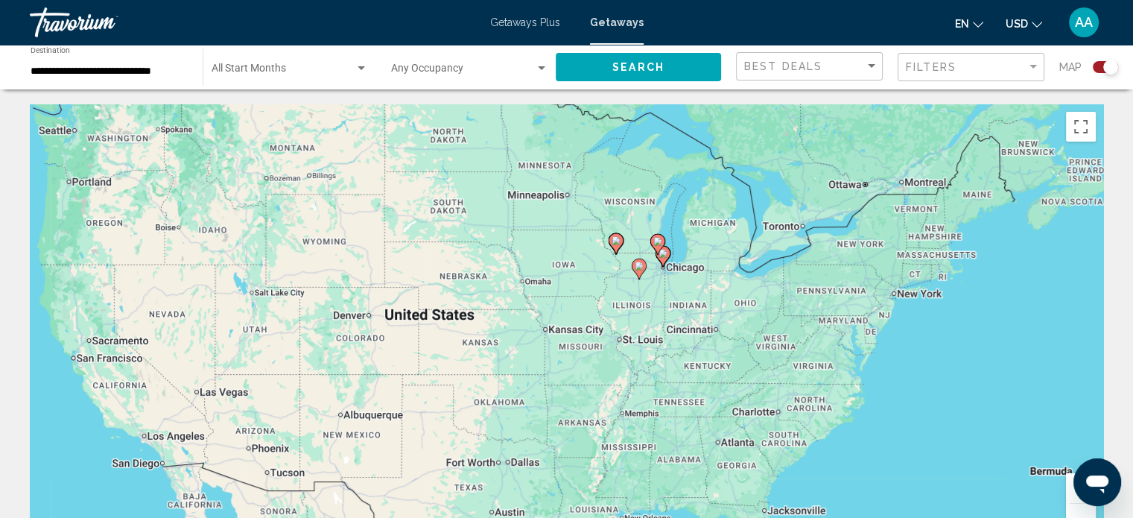
click at [666, 258] on icon "Main content" at bounding box center [661, 256] width 13 height 19
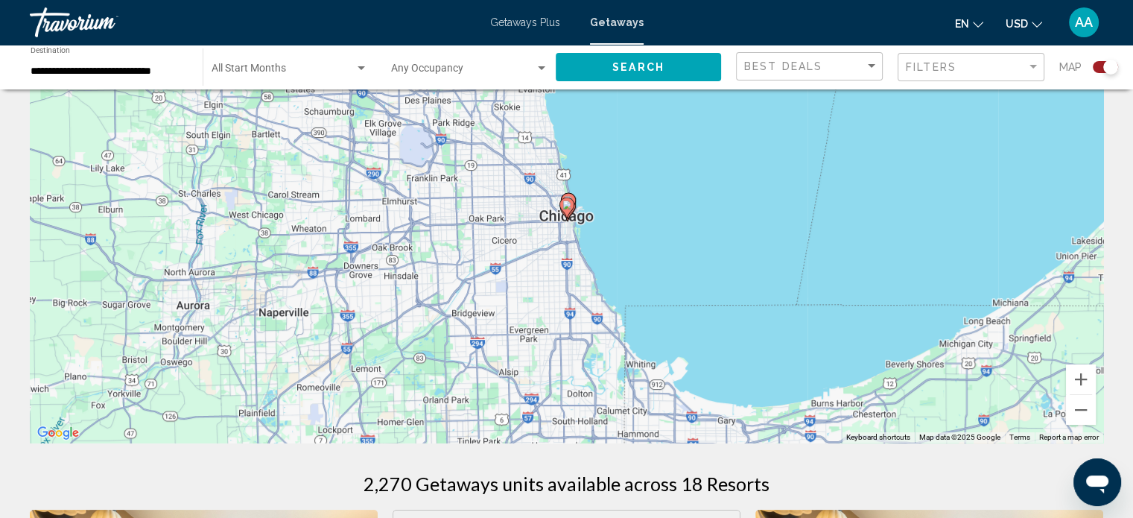
scroll to position [107, 0]
click at [569, 211] on icon "Main content" at bounding box center [565, 209] width 13 height 19
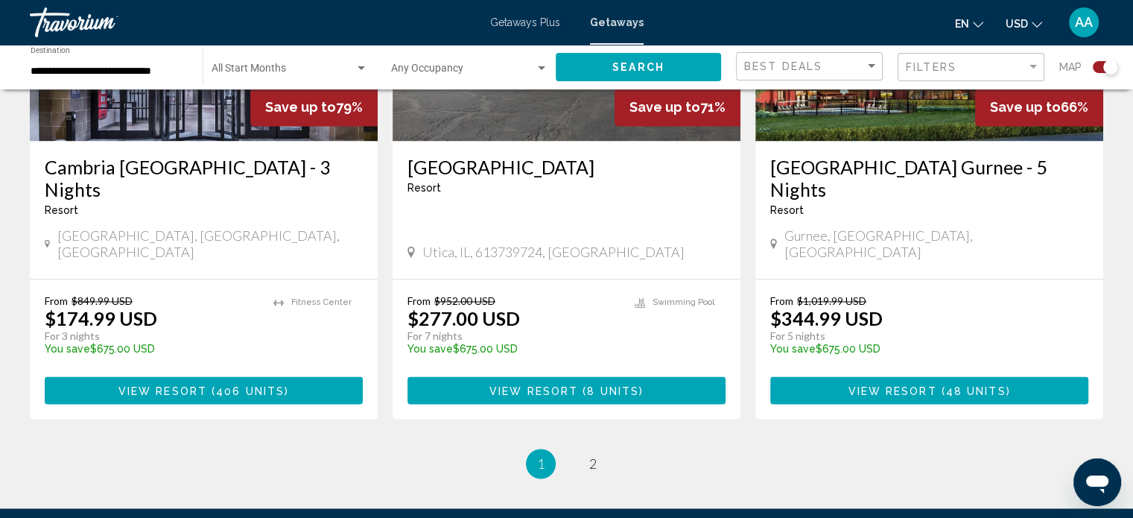
scroll to position [2333, 0]
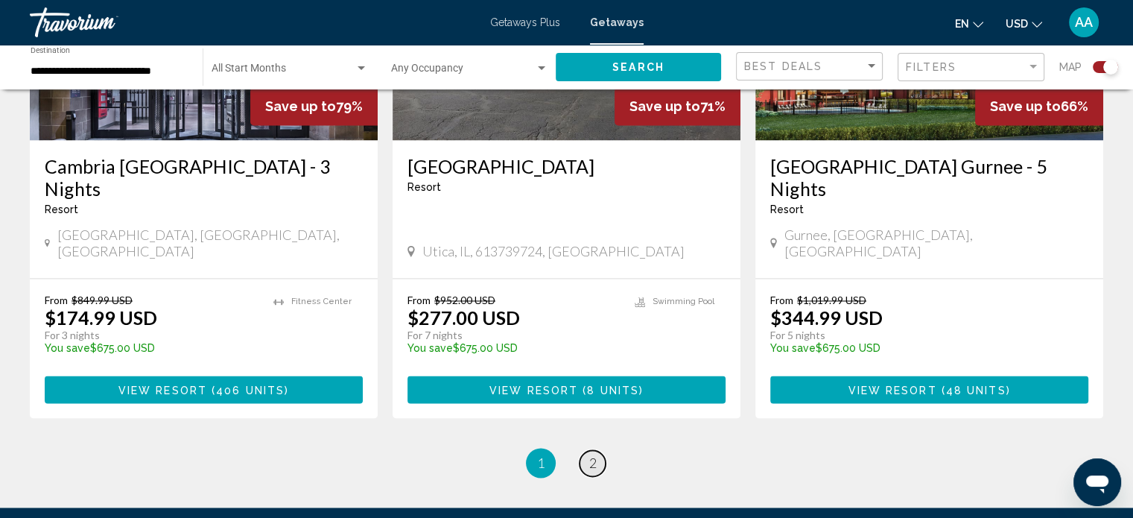
click at [590, 454] on span "2" at bounding box center [592, 462] width 7 height 16
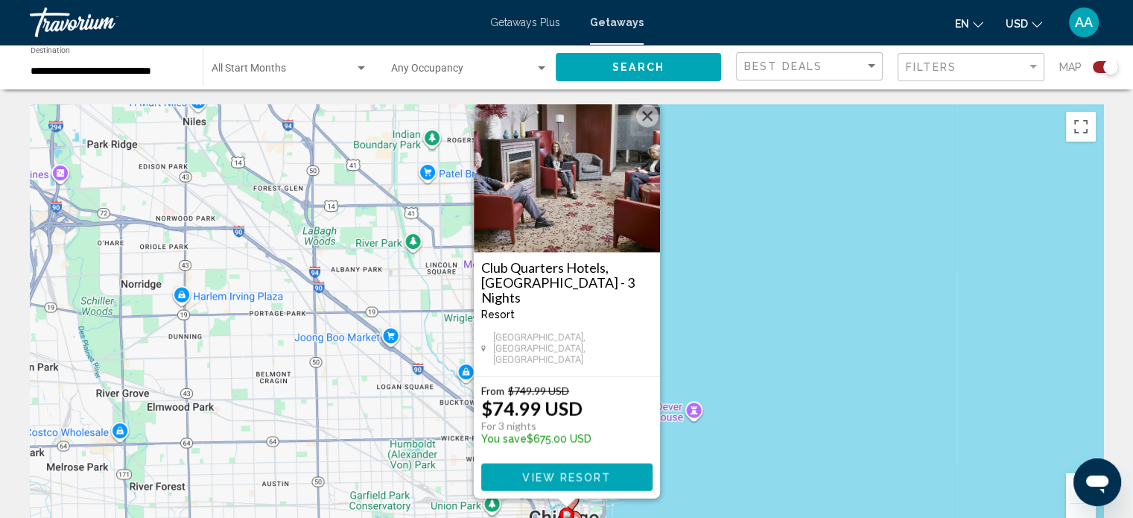
click at [642, 127] on button "Close" at bounding box center [647, 116] width 22 height 22
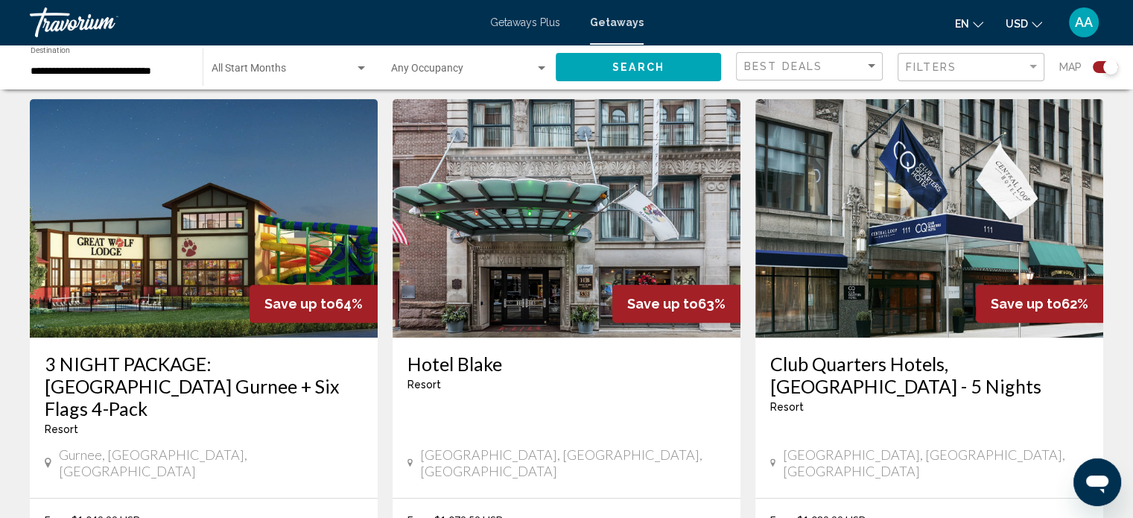
scroll to position [520, 0]
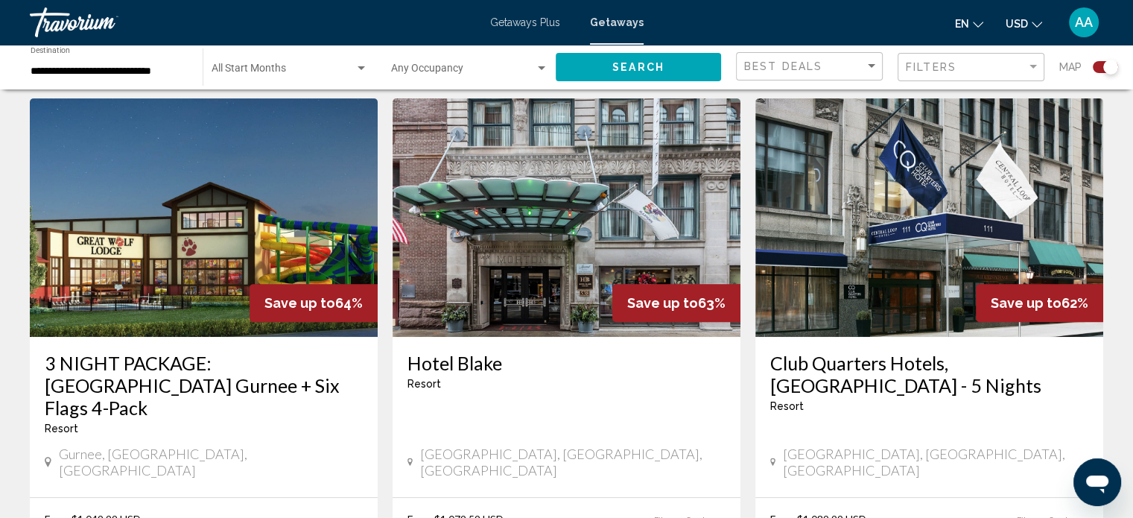
click at [131, 74] on input "**********" at bounding box center [109, 72] width 157 height 12
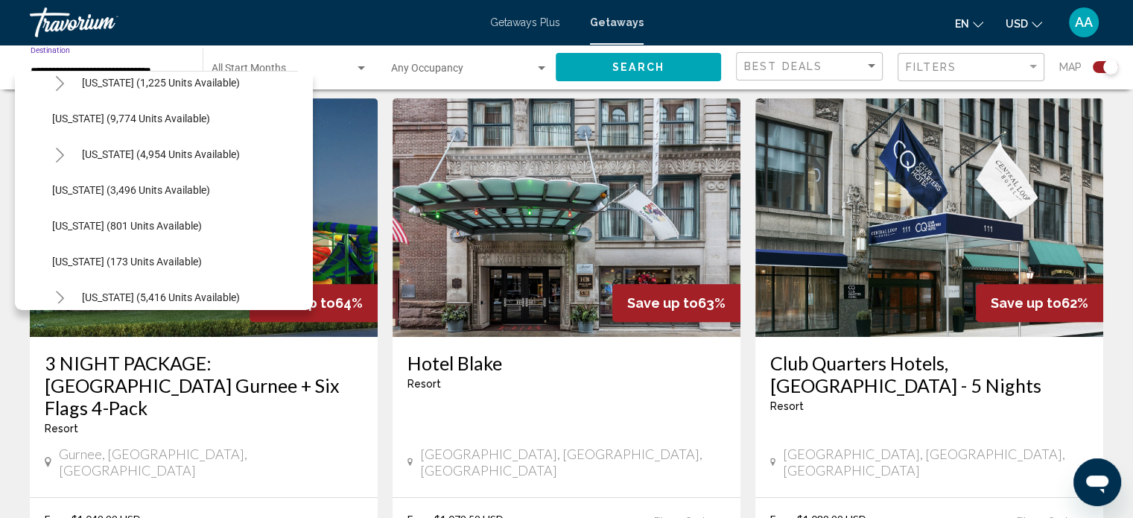
scroll to position [658, 0]
click at [115, 189] on span "[US_STATE] (3,496 units available)" at bounding box center [131, 189] width 158 height 12
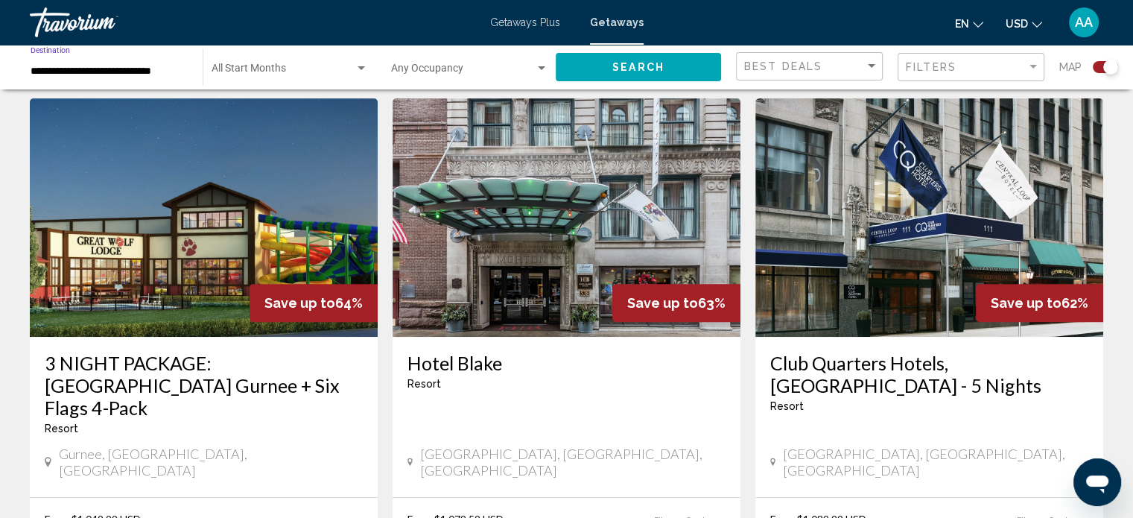
click at [589, 65] on button "Search" at bounding box center [638, 67] width 165 height 28
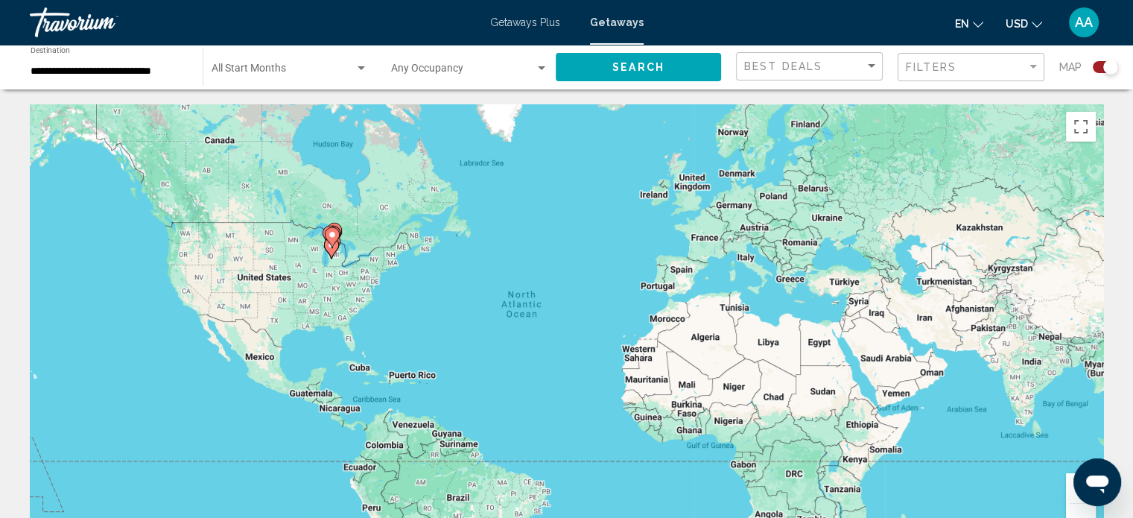
click at [1068, 490] on button "Zoom in" at bounding box center [1081, 488] width 30 height 30
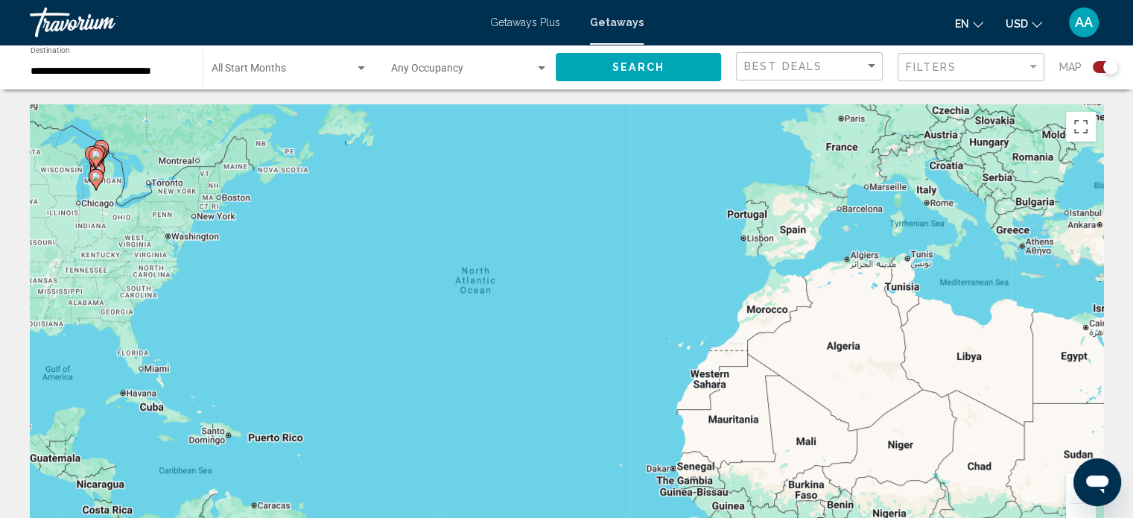
click at [1068, 490] on button "Zoom in" at bounding box center [1081, 488] width 30 height 30
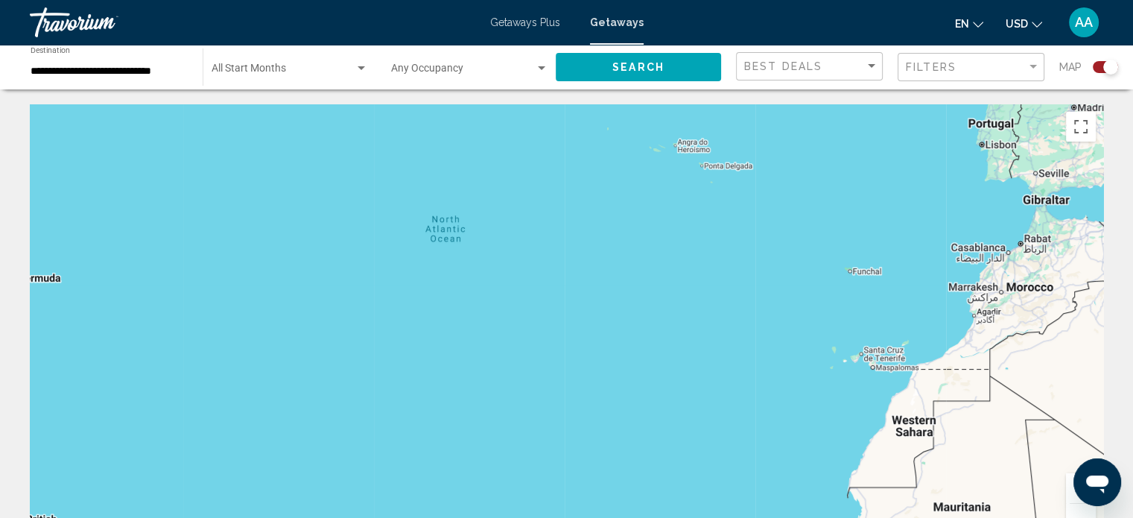
drag, startPoint x: 378, startPoint y: 332, endPoint x: 834, endPoint y: 424, distance: 465.0
click at [834, 424] on div "Main content" at bounding box center [566, 327] width 1073 height 447
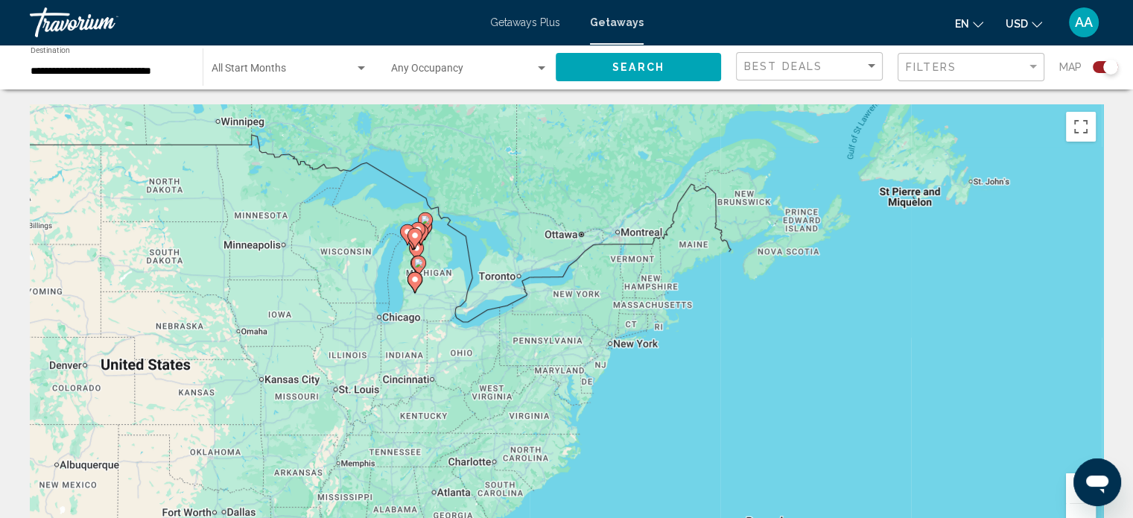
drag, startPoint x: 606, startPoint y: 387, endPoint x: 719, endPoint y: 450, distance: 129.7
click at [719, 450] on div "To activate drag with keyboard, press Alt + Enter. Once in keyboard drag state,…" at bounding box center [566, 327] width 1073 height 447
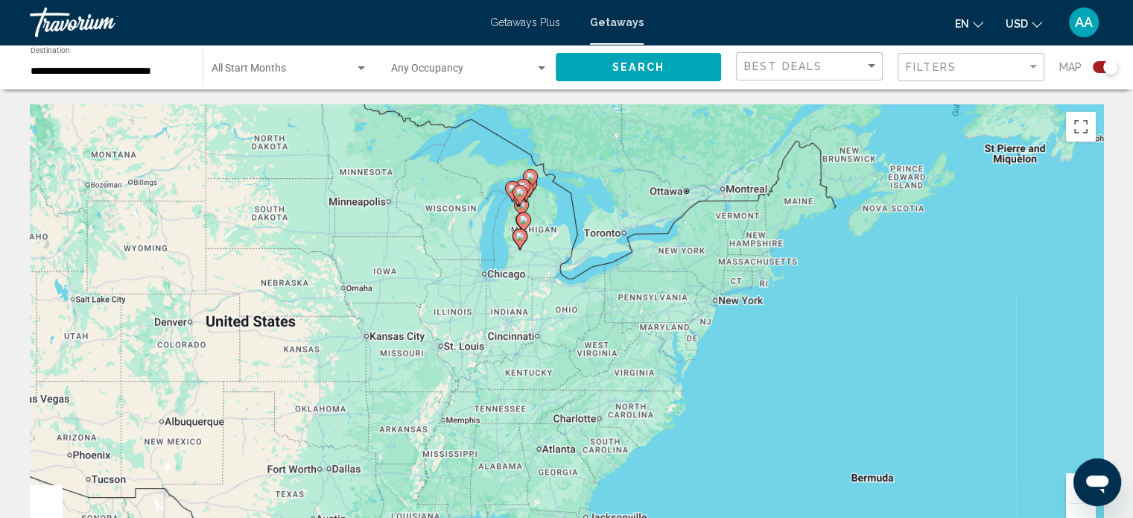
drag, startPoint x: 528, startPoint y: 401, endPoint x: 599, endPoint y: 109, distance: 301.2
click at [599, 109] on div "To activate drag with keyboard, press Alt + Enter. Once in keyboard drag state,…" at bounding box center [566, 327] width 1073 height 447
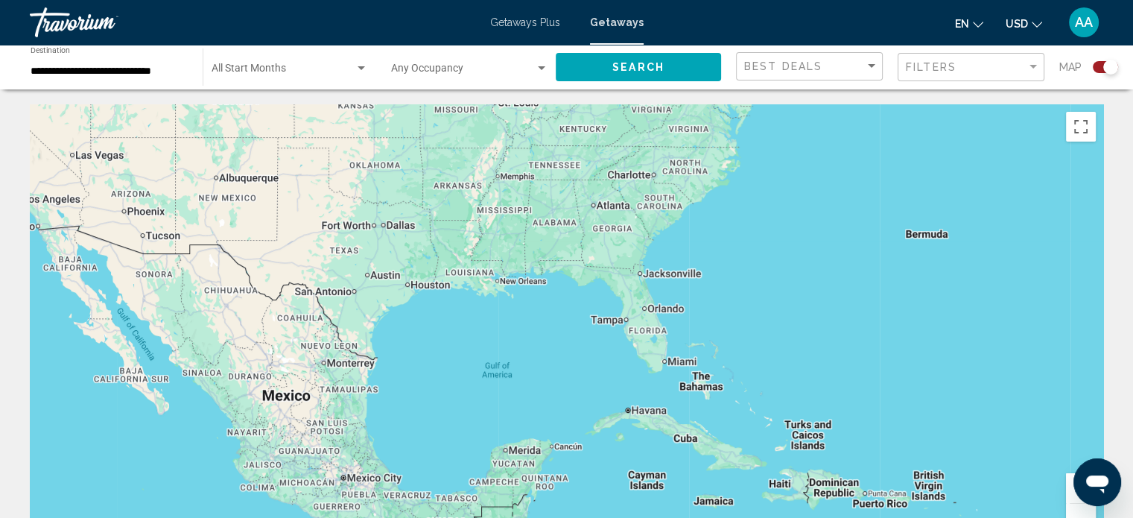
click at [109, 58] on div "**********" at bounding box center [109, 67] width 157 height 41
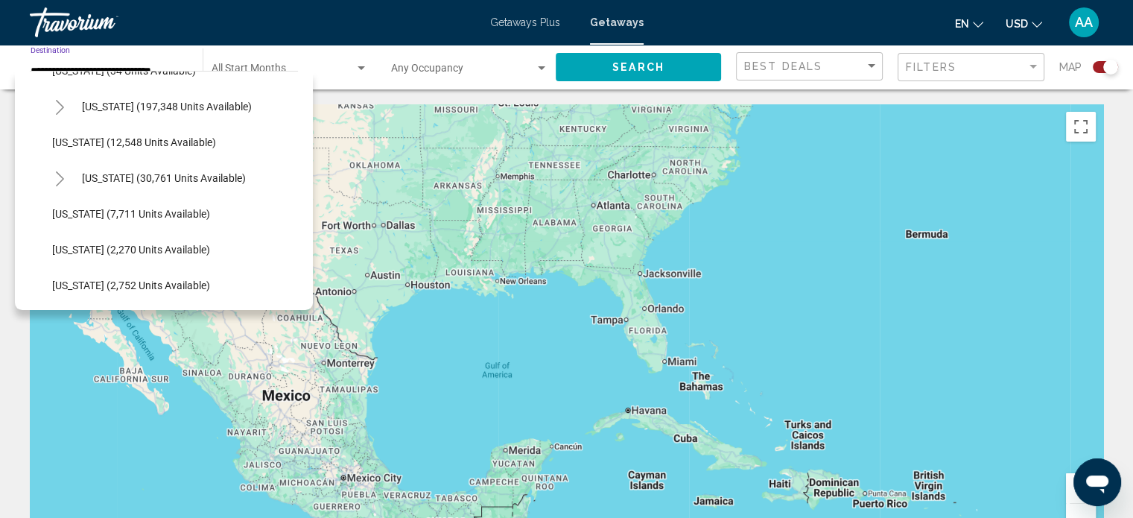
scroll to position [304, 0]
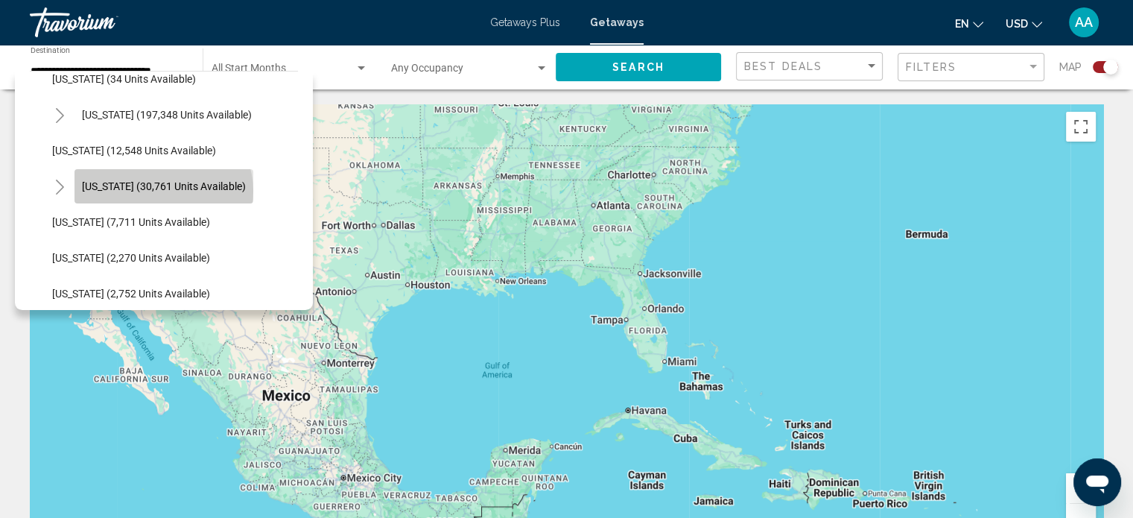
click at [162, 191] on span "[US_STATE] (30,761 units available)" at bounding box center [164, 186] width 164 height 12
type input "**********"
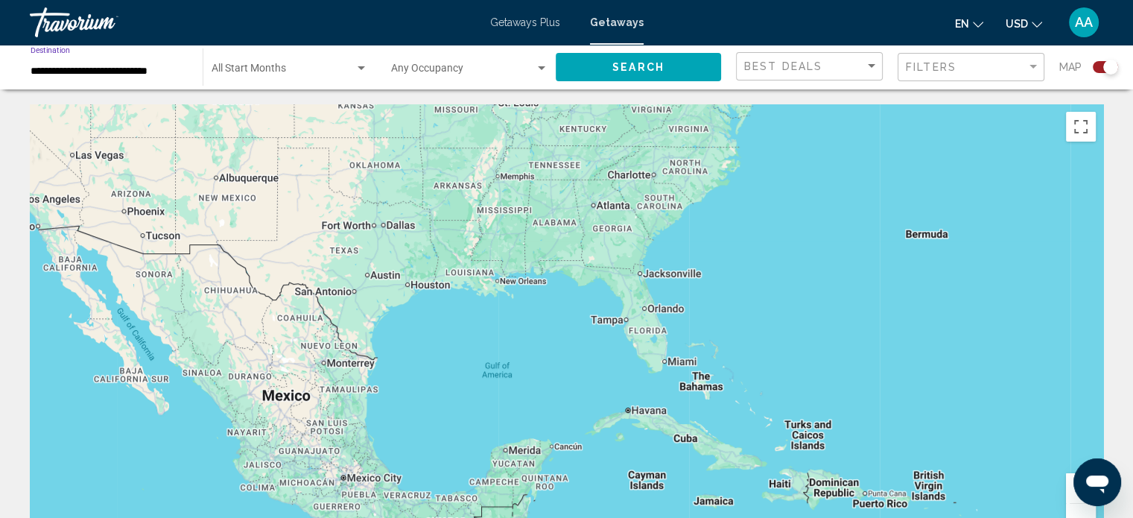
click at [608, 62] on button "Search" at bounding box center [638, 67] width 165 height 28
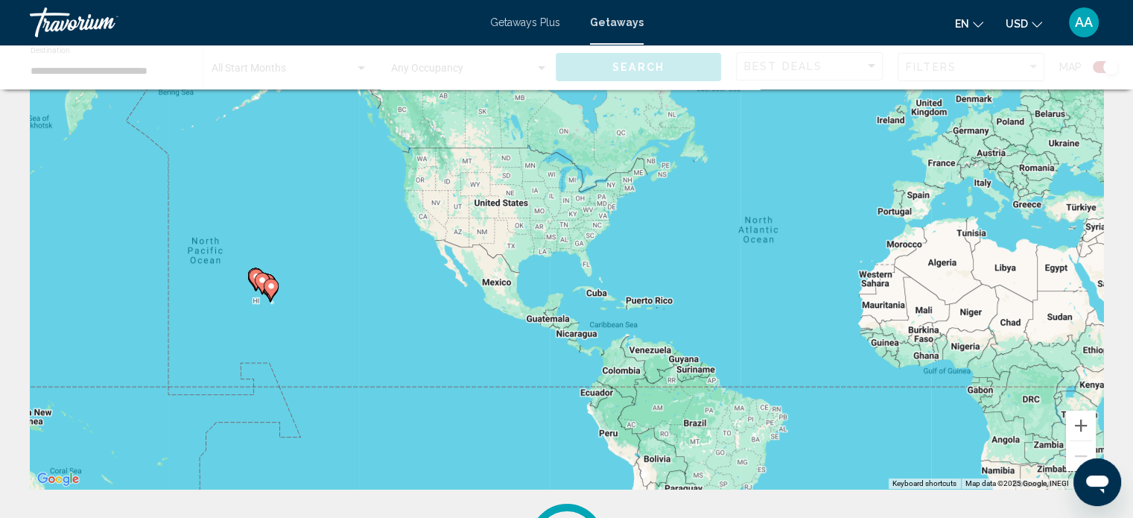
scroll to position [60, 0]
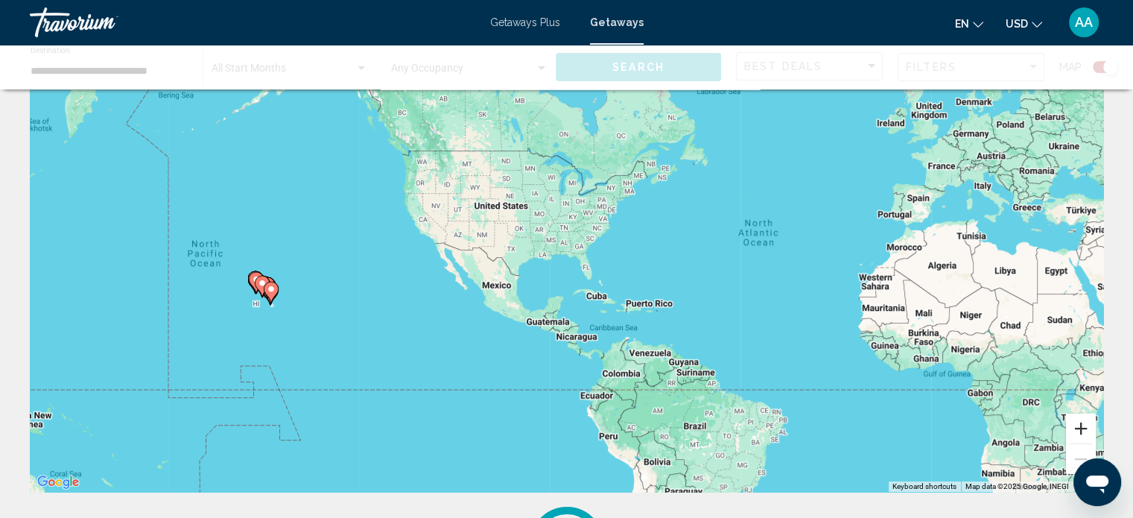
click at [1080, 424] on button "Zoom in" at bounding box center [1081, 428] width 30 height 30
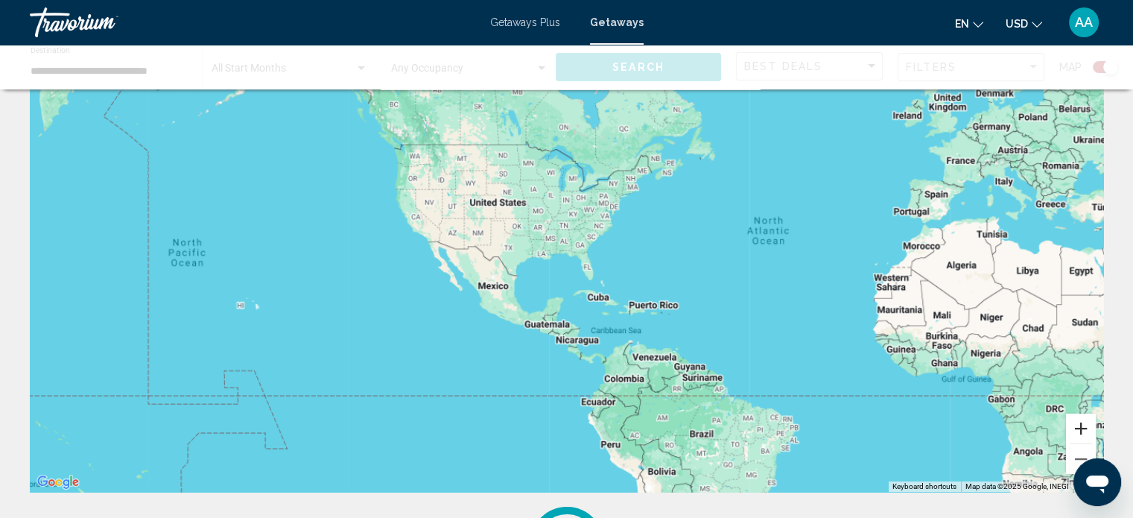
click at [1080, 424] on button "Zoom in" at bounding box center [1081, 428] width 30 height 30
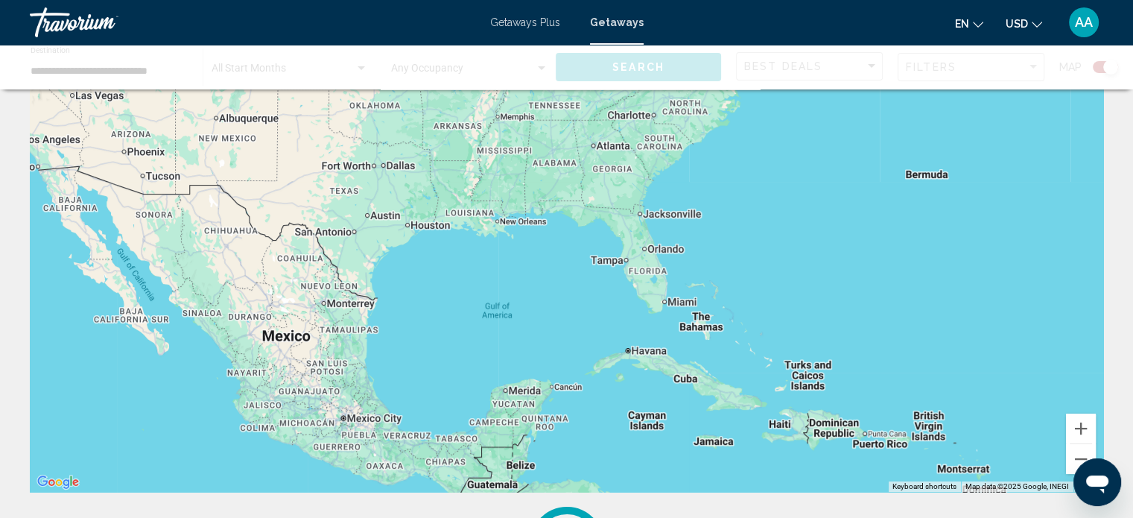
drag, startPoint x: 455, startPoint y: 352, endPoint x: 807, endPoint y: 258, distance: 364.1
click at [807, 258] on div "Main content" at bounding box center [566, 268] width 1073 height 447
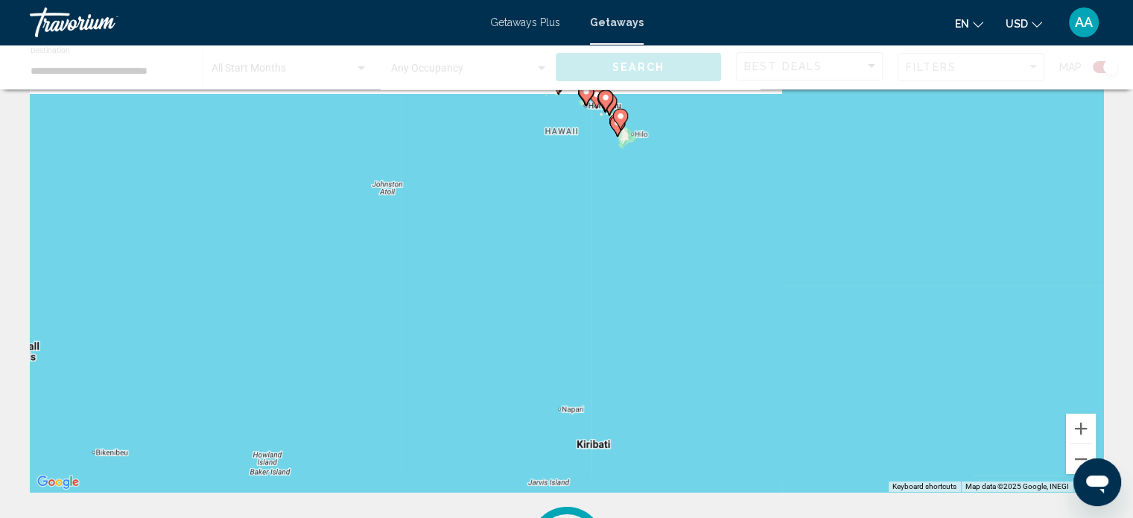
drag, startPoint x: 744, startPoint y: 262, endPoint x: 550, endPoint y: 422, distance: 251.3
click at [550, 422] on div "To activate drag with keyboard, press Alt + Enter. Once in keyboard drag state,…" at bounding box center [566, 268] width 1073 height 447
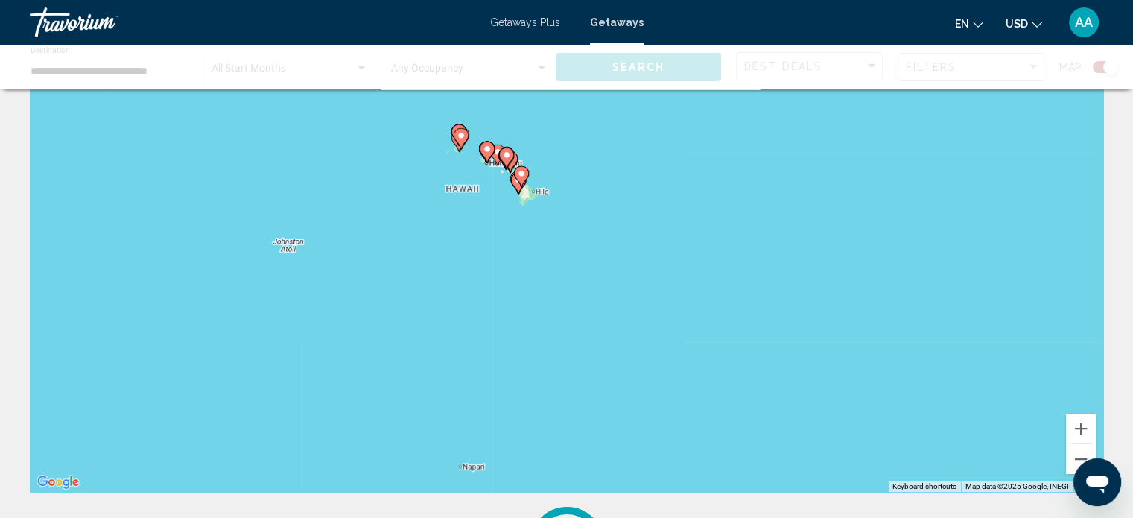
drag, startPoint x: 586, startPoint y: 379, endPoint x: 730, endPoint y: 273, distance: 178.5
click at [730, 273] on div "To activate drag with keyboard, press Alt + Enter. Once in keyboard drag state,…" at bounding box center [566, 268] width 1073 height 447
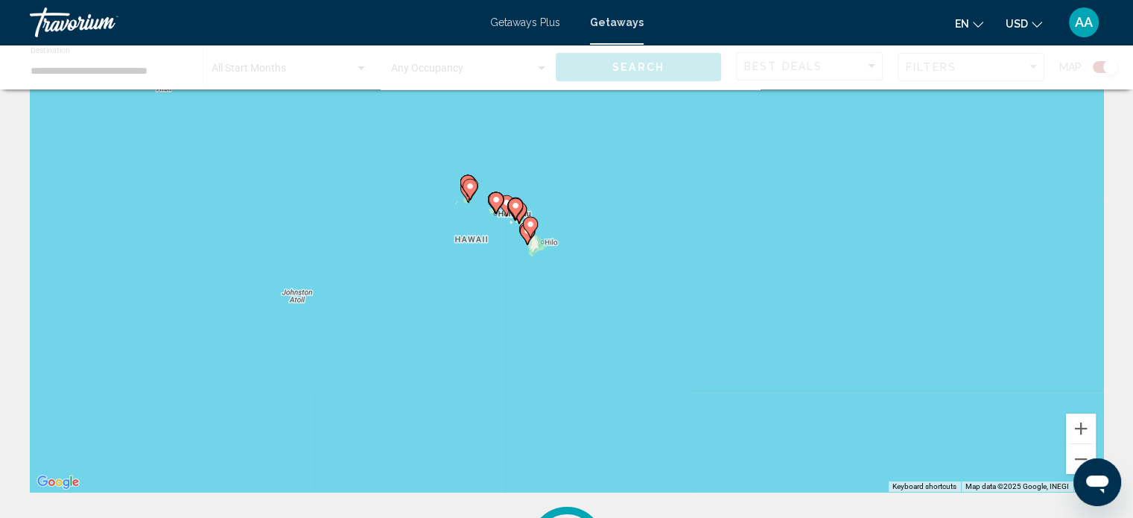
drag, startPoint x: 545, startPoint y: 232, endPoint x: 557, endPoint y: 291, distance: 60.8
click at [557, 291] on div "To activate drag with keyboard, press Alt + Enter. Once in keyboard drag state,…" at bounding box center [566, 268] width 1073 height 447
click at [521, 209] on image "Main content" at bounding box center [520, 211] width 9 height 9
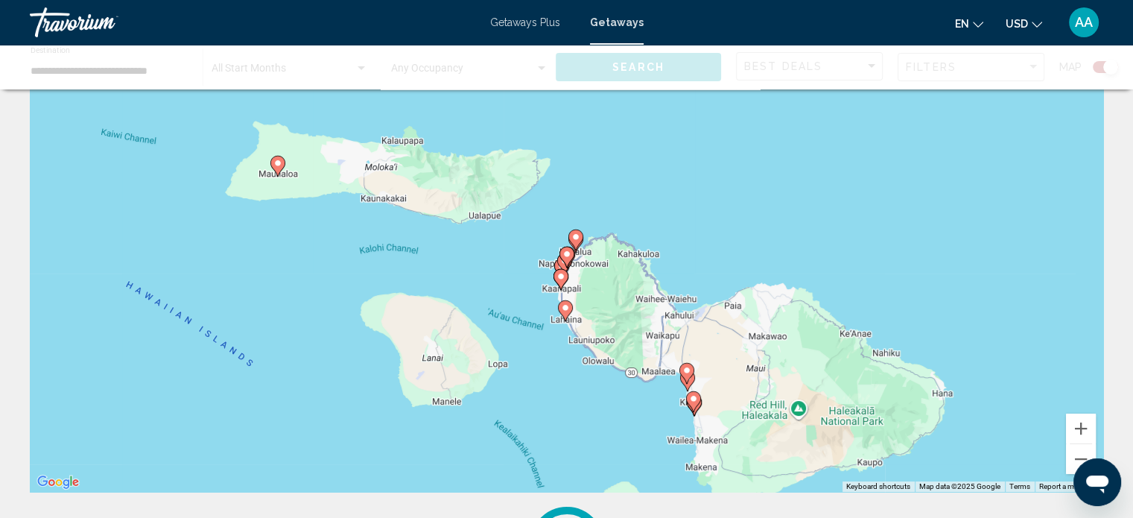
scroll to position [320, 0]
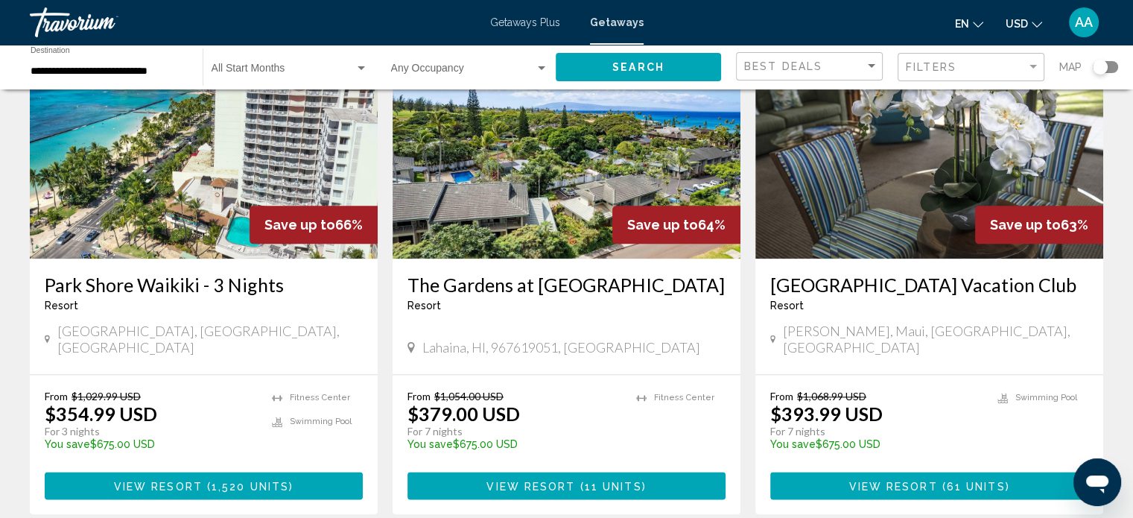
scroll to position [1820, 0]
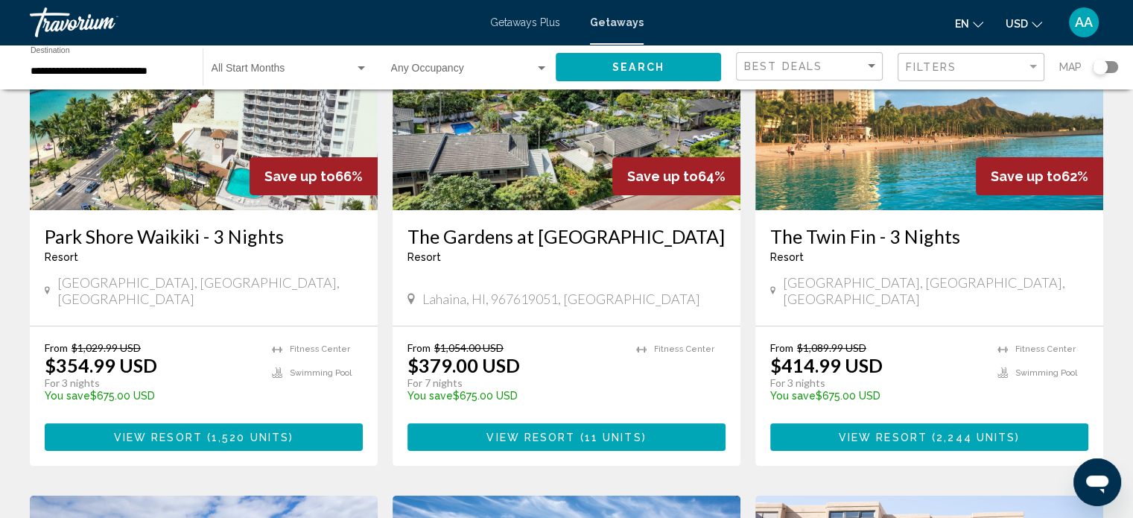
scroll to position [186, 0]
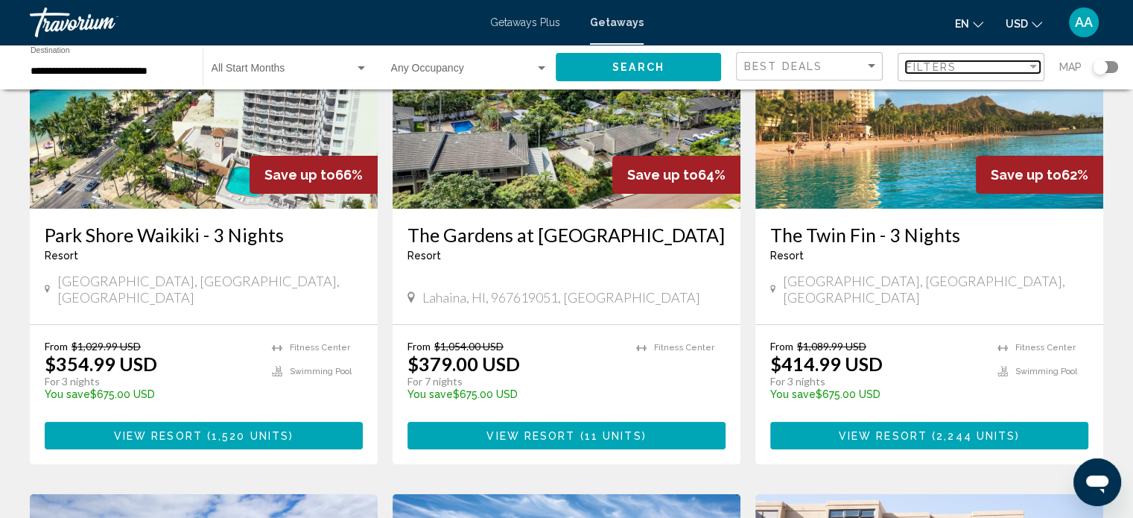
click at [989, 71] on div "Filters" at bounding box center [966, 67] width 121 height 12
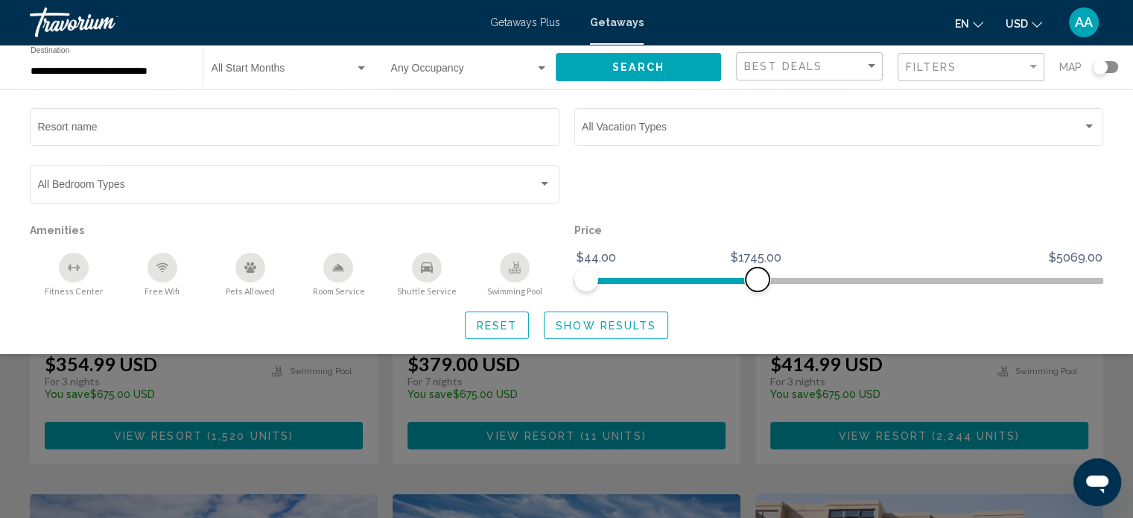
drag, startPoint x: 1090, startPoint y: 276, endPoint x: 757, endPoint y: 301, distance: 334.6
click at [757, 301] on div "Resort name Vacation Types All Vacation Types Bedroom Types All Bedroom Types A…" at bounding box center [566, 222] width 1133 height 234
drag, startPoint x: 760, startPoint y: 285, endPoint x: 614, endPoint y: 288, distance: 146.0
click at [614, 288] on span "Search widget" at bounding box center [615, 279] width 24 height 24
click at [601, 328] on span "Show Results" at bounding box center [606, 326] width 101 height 12
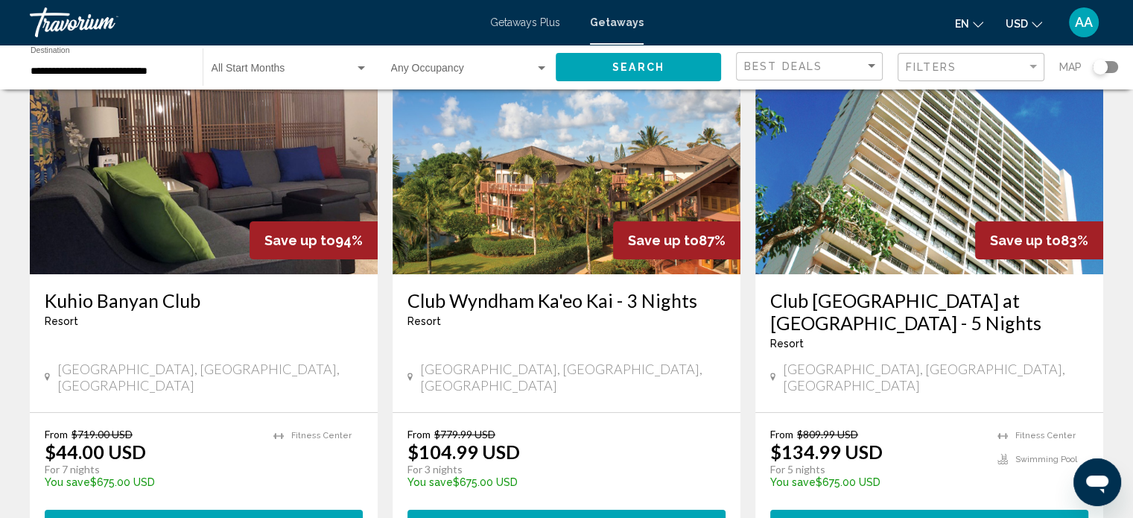
scroll to position [121, 0]
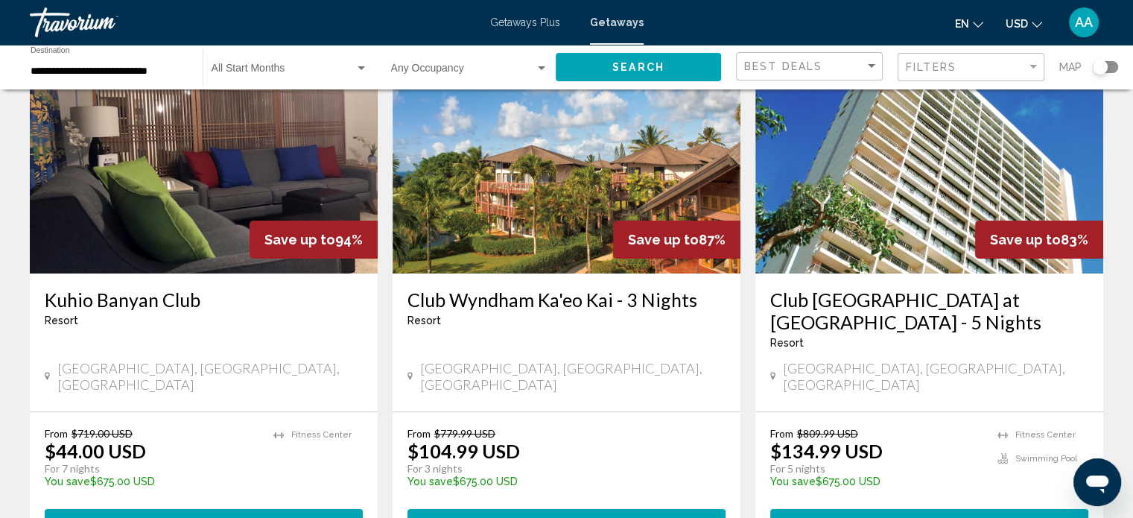
click at [283, 204] on img "Main content" at bounding box center [204, 154] width 348 height 238
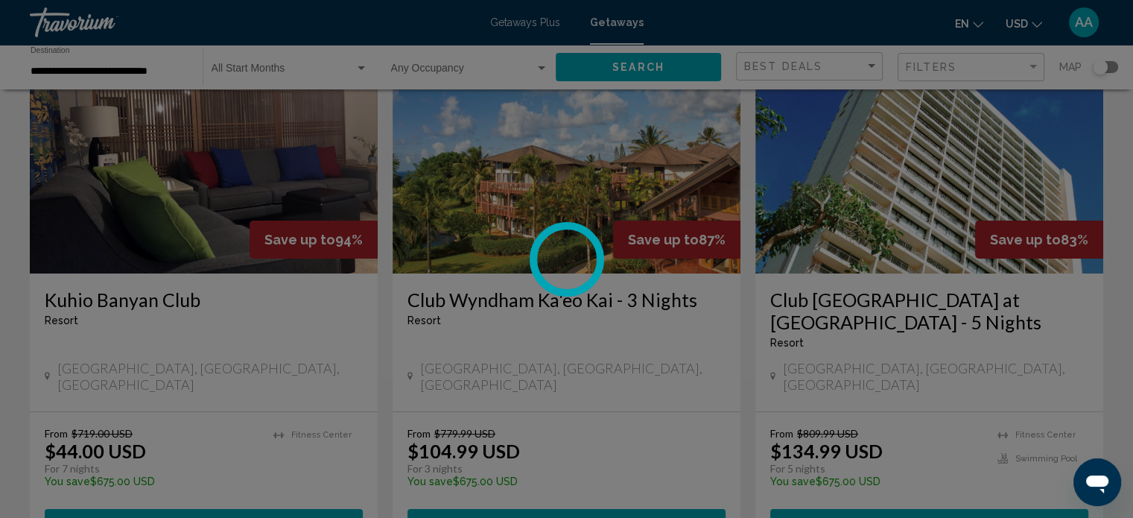
scroll to position [9, 0]
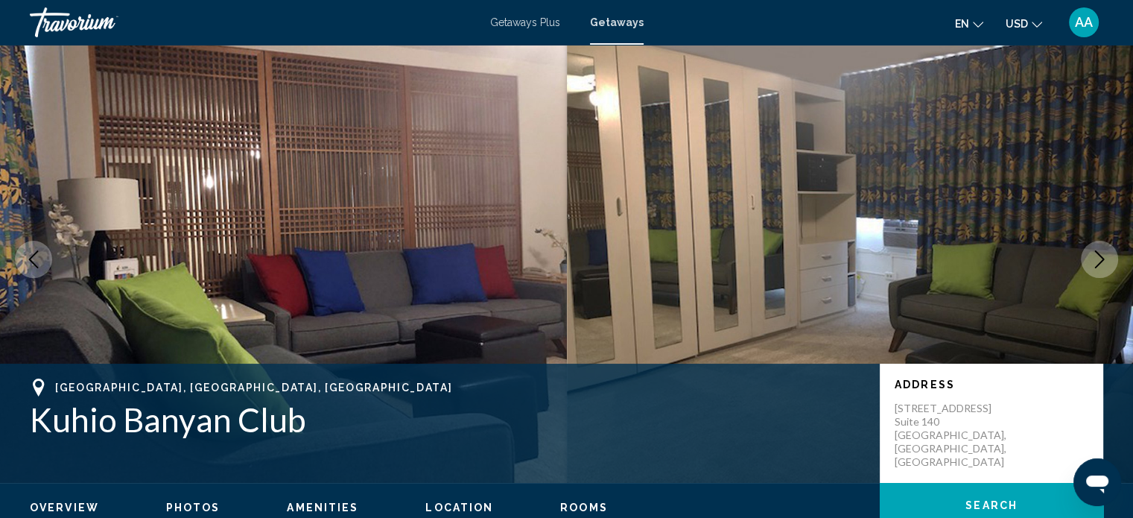
click at [1100, 267] on icon "Next image" at bounding box center [1099, 259] width 18 height 18
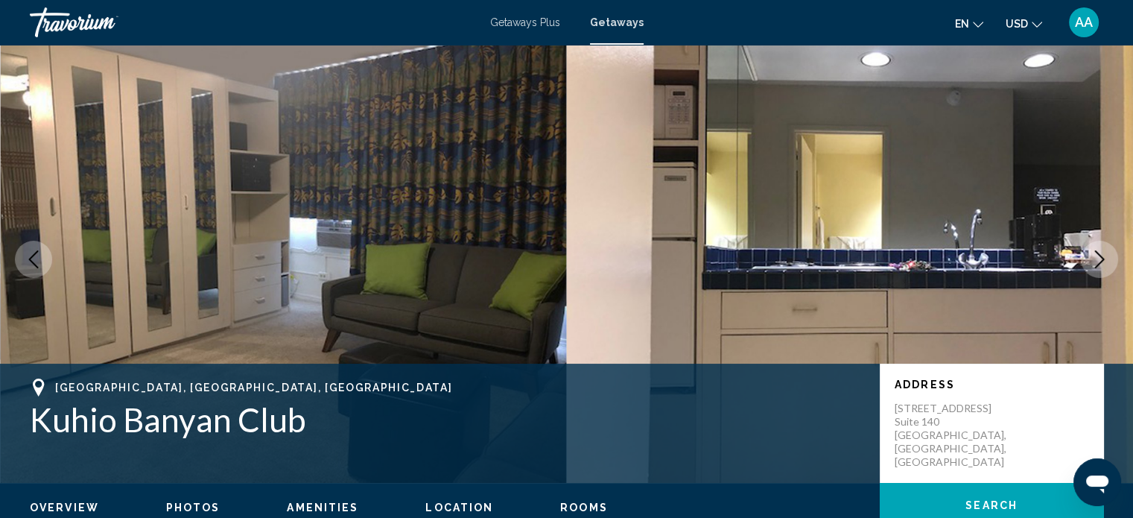
click at [1100, 267] on icon "Next image" at bounding box center [1099, 259] width 18 height 18
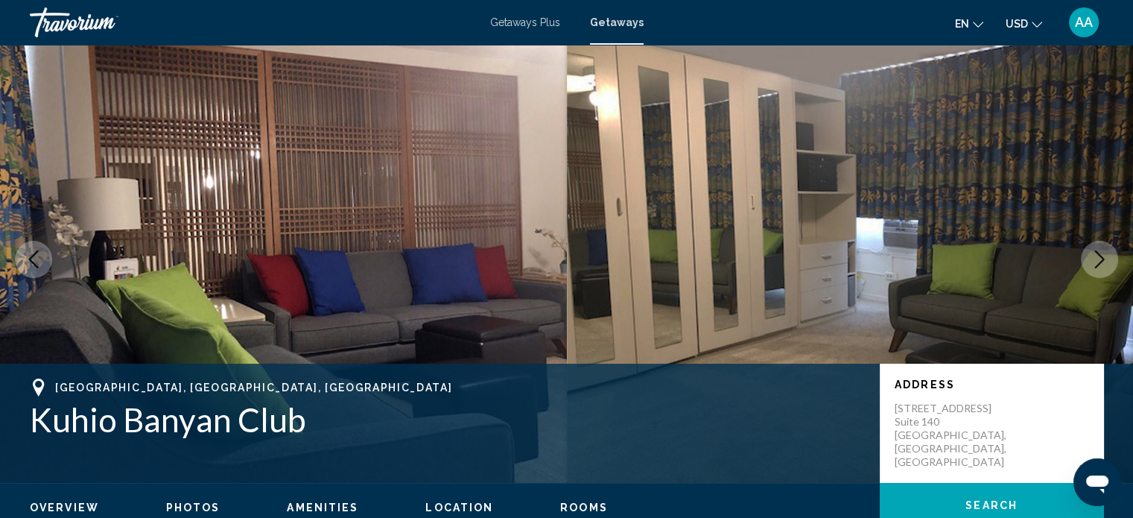
click at [1100, 267] on icon "Next image" at bounding box center [1099, 259] width 18 height 18
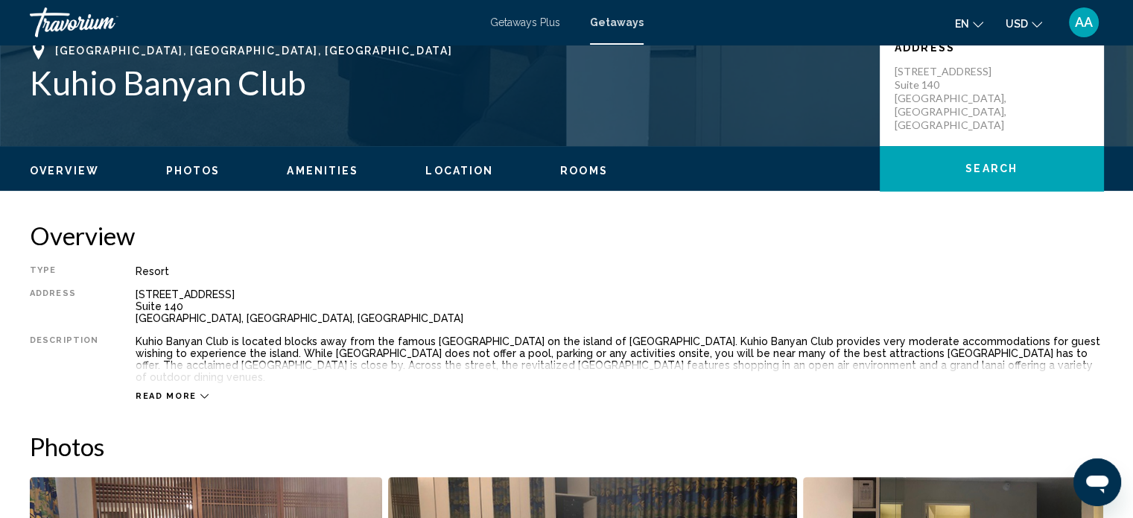
scroll to position [346, 0]
click at [200, 392] on icon "Main content" at bounding box center [204, 396] width 8 height 8
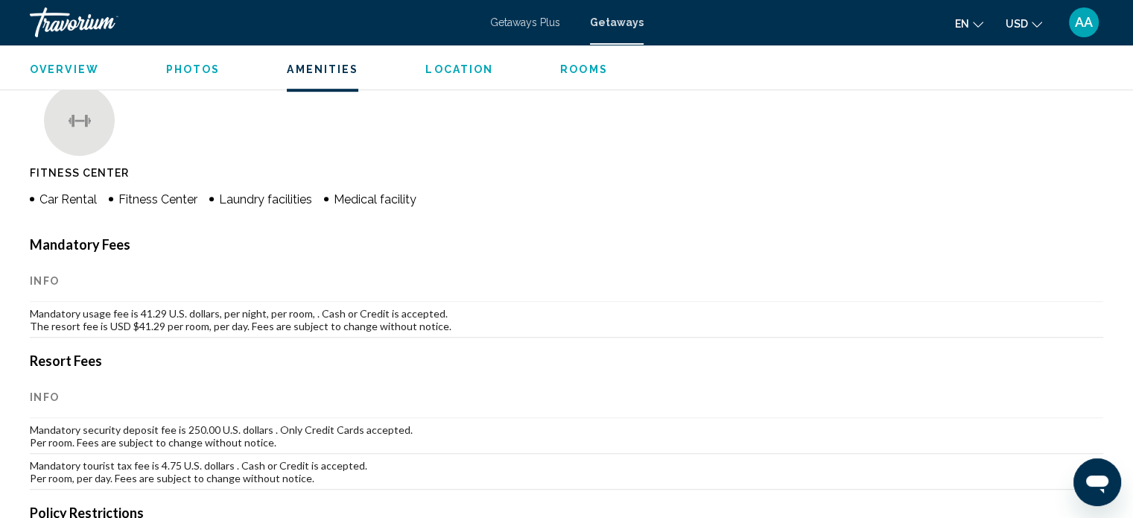
scroll to position [1003, 0]
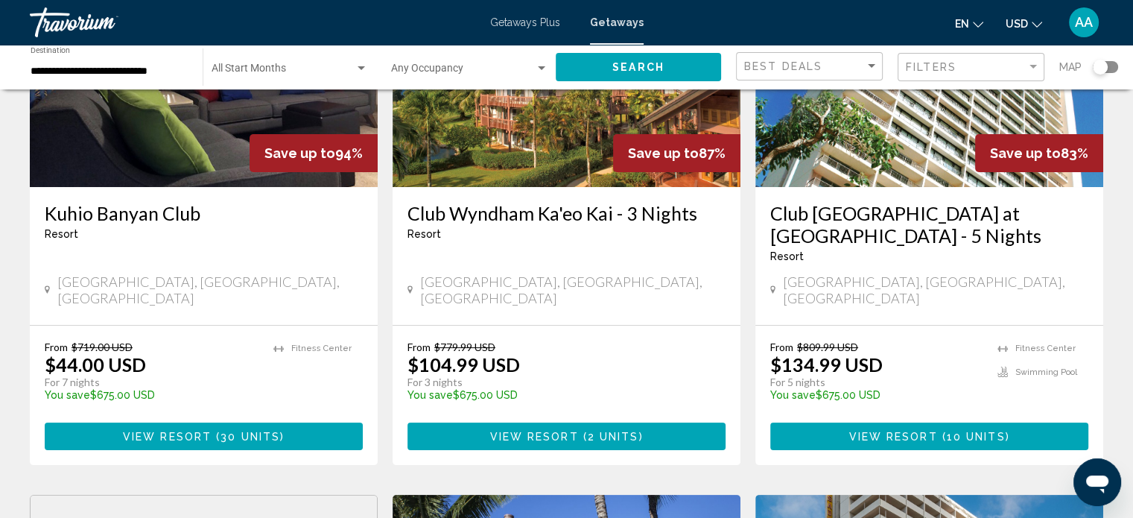
scroll to position [206, 0]
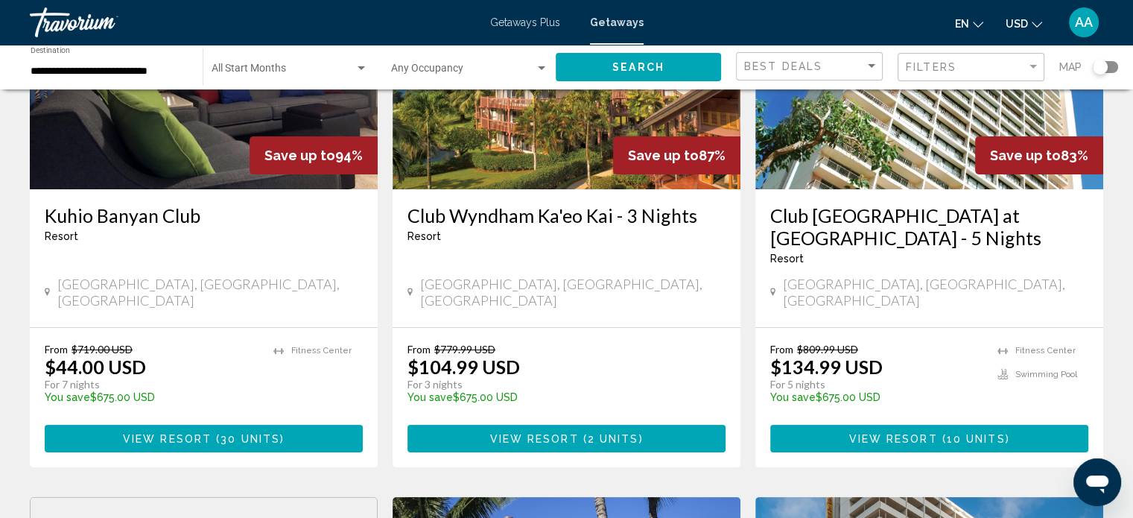
click at [863, 233] on h3 "Club Wyndham Royal Garden at Waikiki - 5 Nights" at bounding box center [929, 226] width 318 height 45
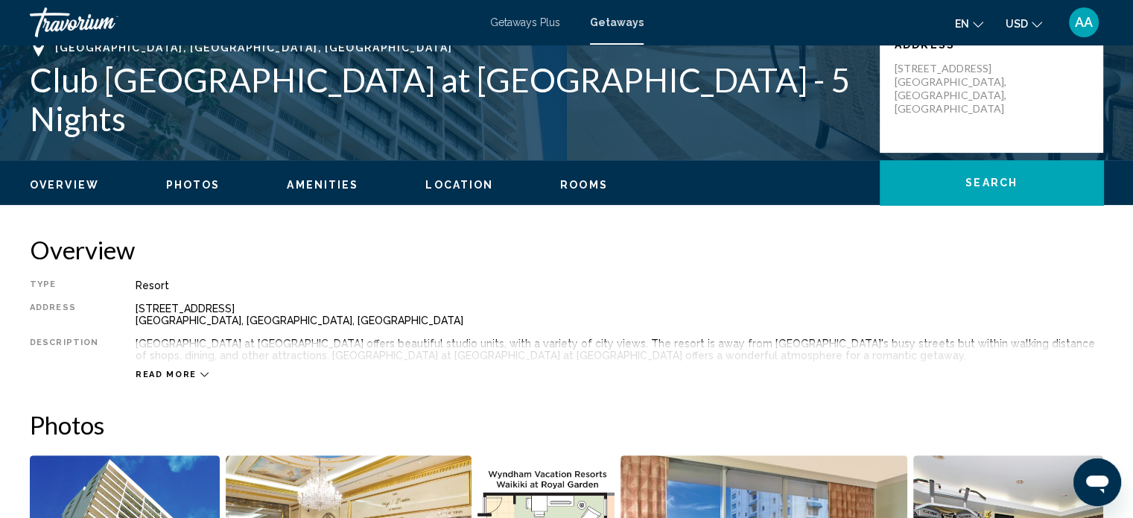
scroll to position [384, 0]
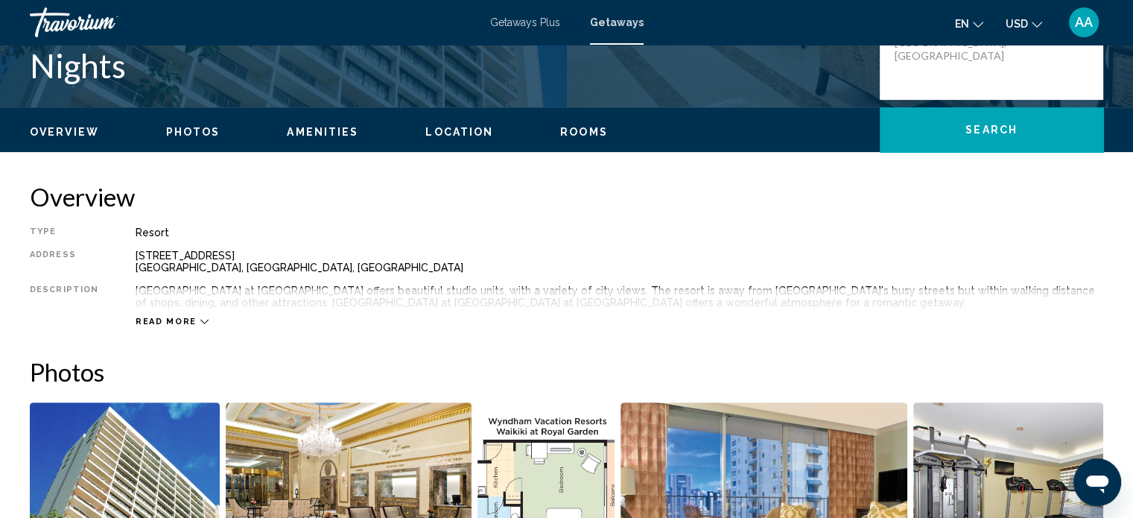
click at [176, 320] on span "Read more" at bounding box center [166, 322] width 61 height 10
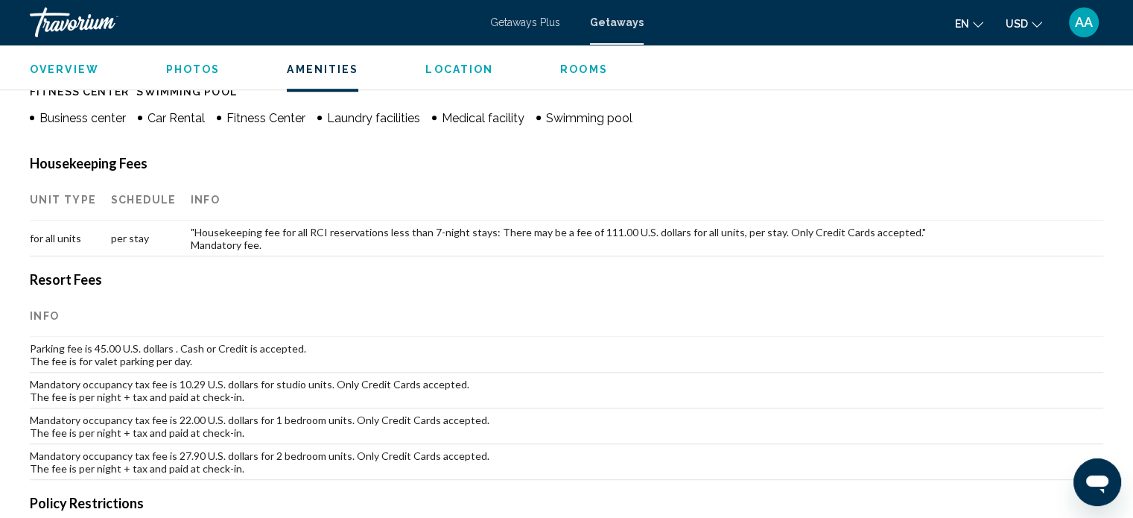
scroll to position [1241, 0]
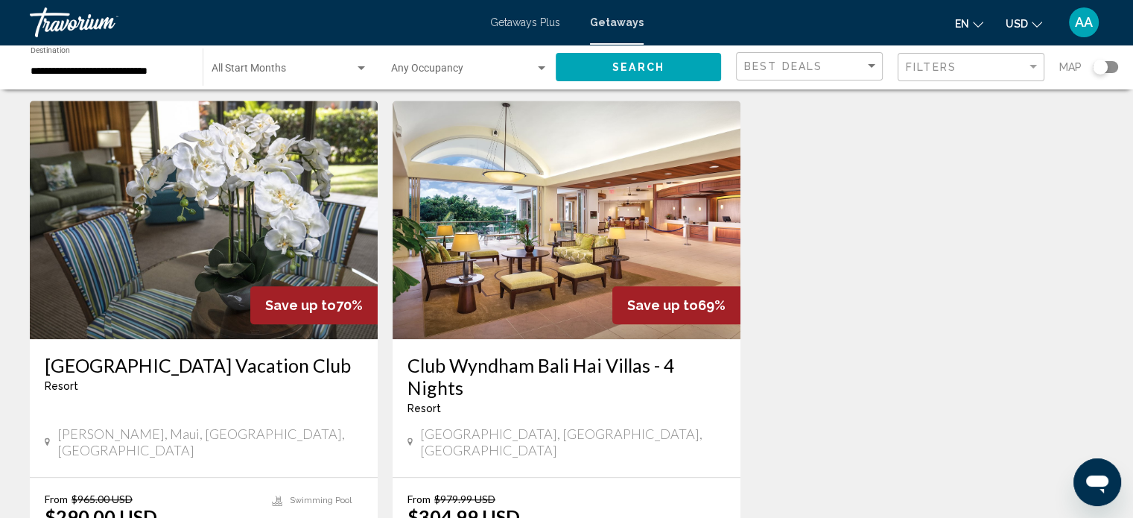
scroll to position [1196, 0]
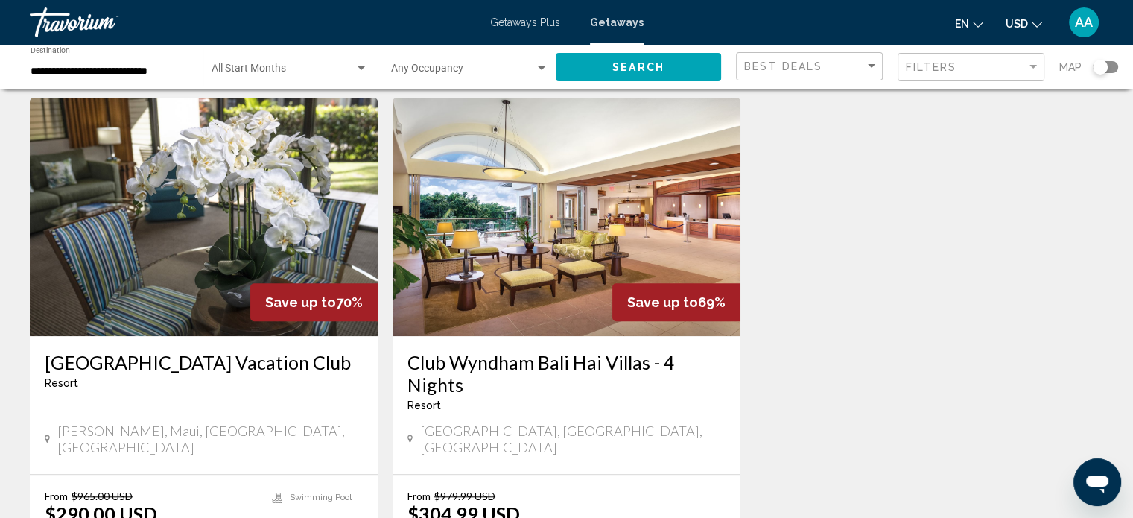
click at [232, 125] on img "Main content" at bounding box center [204, 217] width 348 height 238
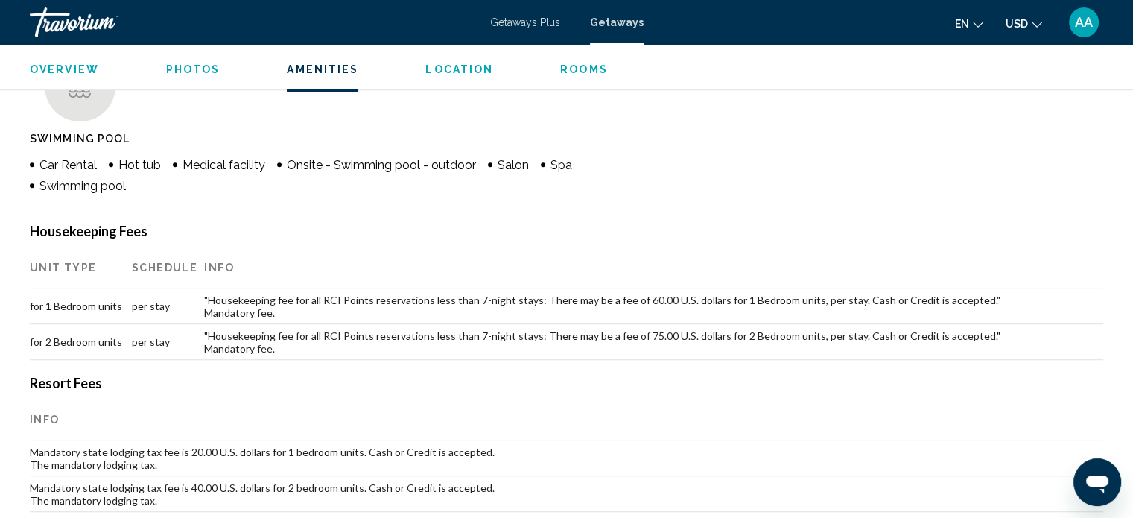
scroll to position [1219, 0]
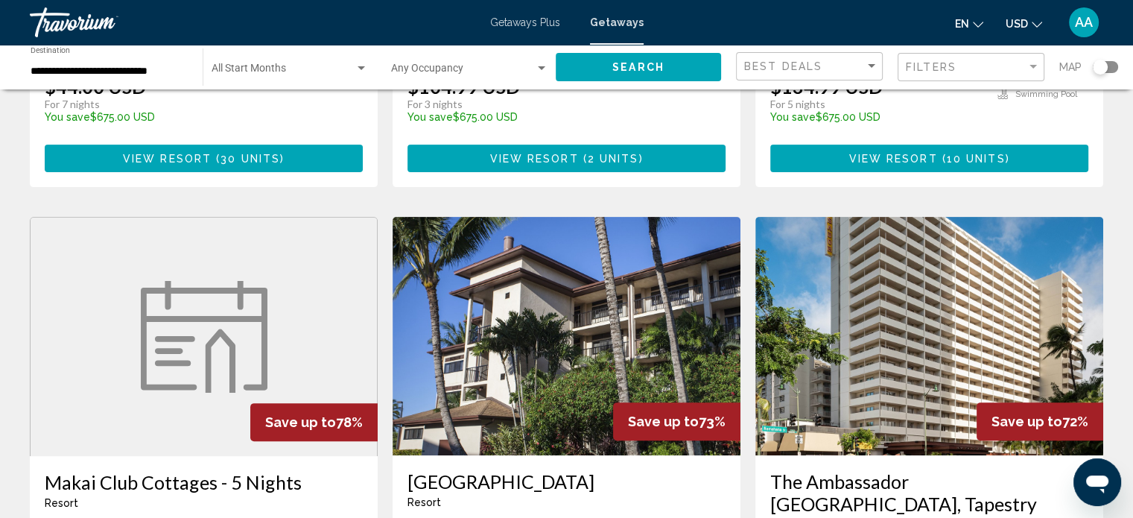
scroll to position [488, 0]
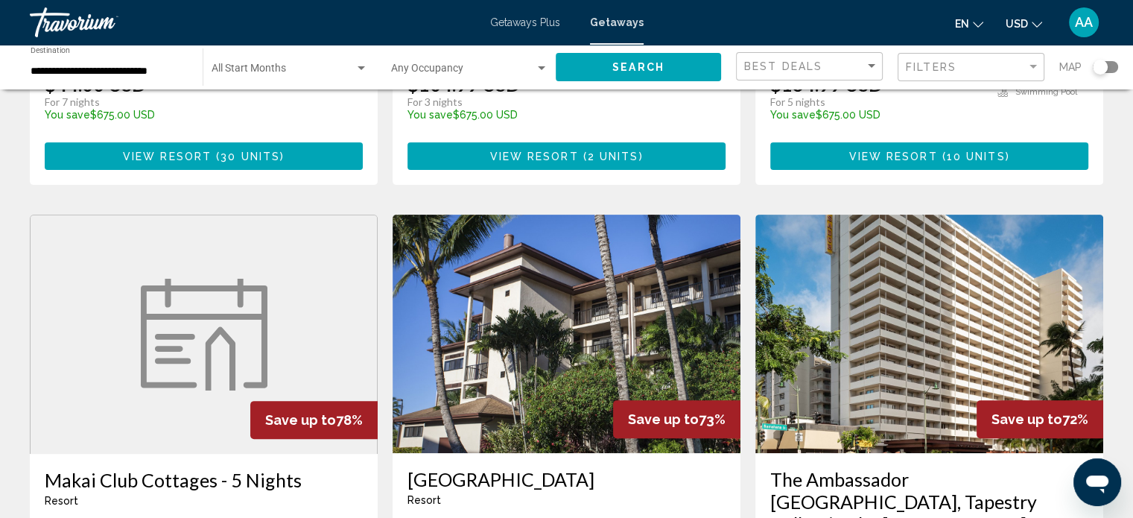
click at [875, 342] on img "Main content" at bounding box center [929, 334] width 348 height 238
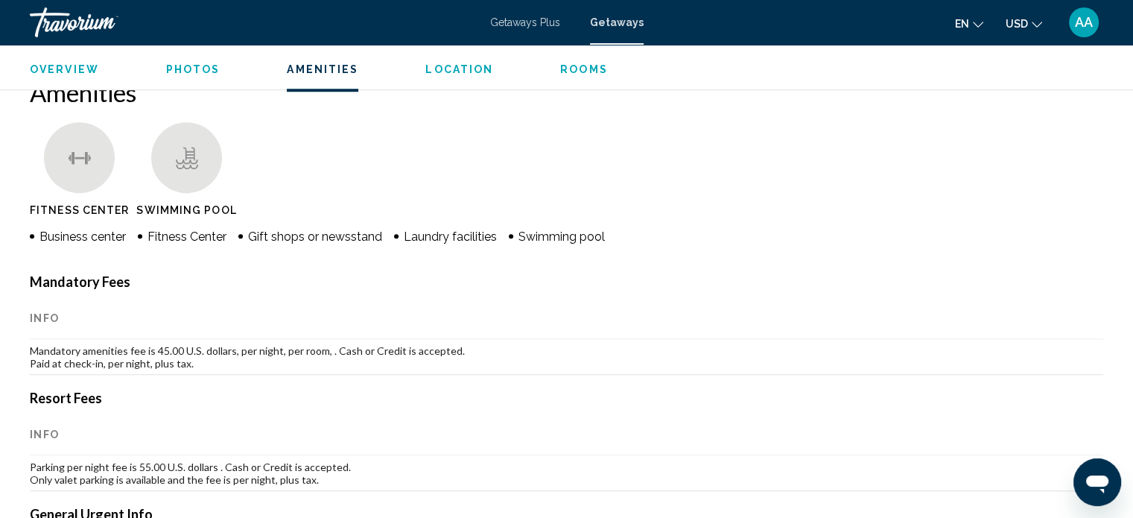
scroll to position [1136, 0]
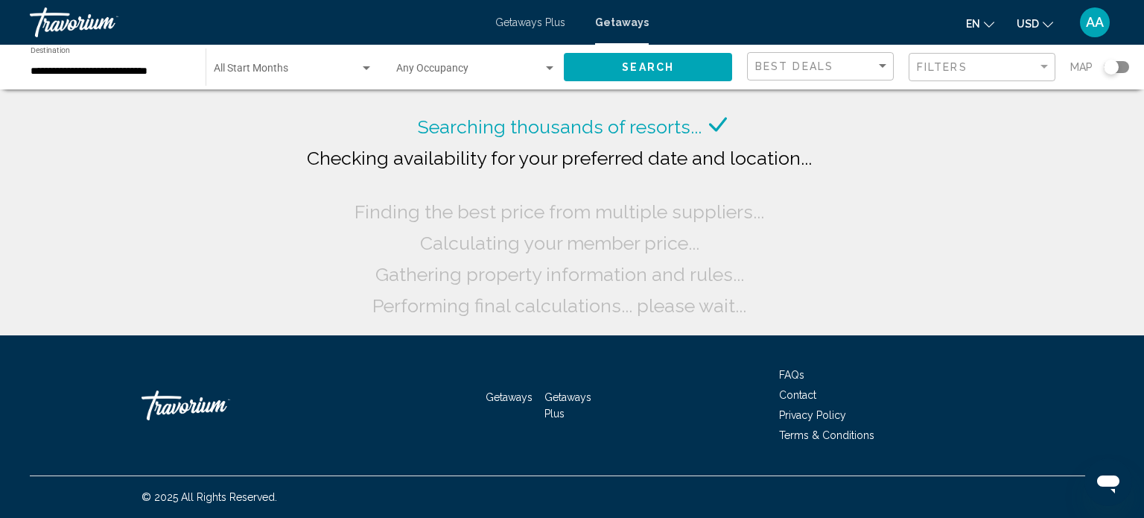
click at [109, 62] on div "**********" at bounding box center [111, 67] width 160 height 41
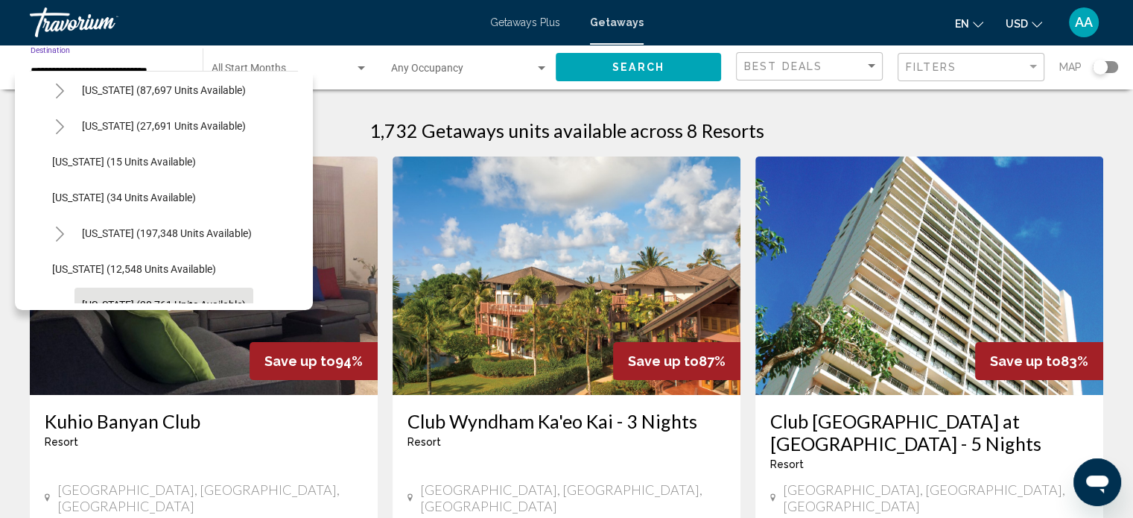
scroll to position [187, 0]
click at [203, 239] on button "[US_STATE] (197,348 units available)" at bounding box center [166, 232] width 185 height 34
type input "**********"
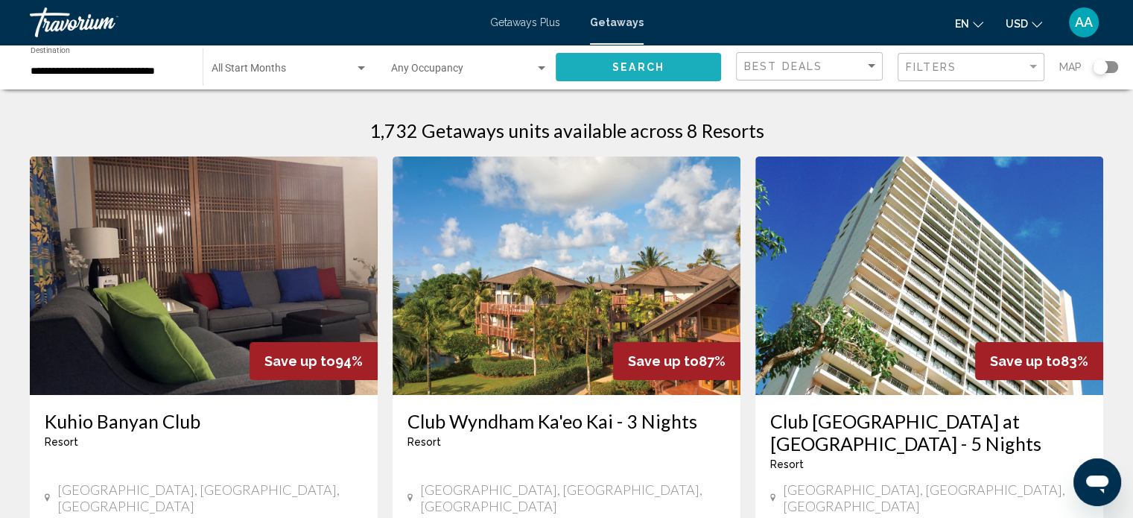
click at [619, 69] on span "Search" at bounding box center [638, 68] width 52 height 12
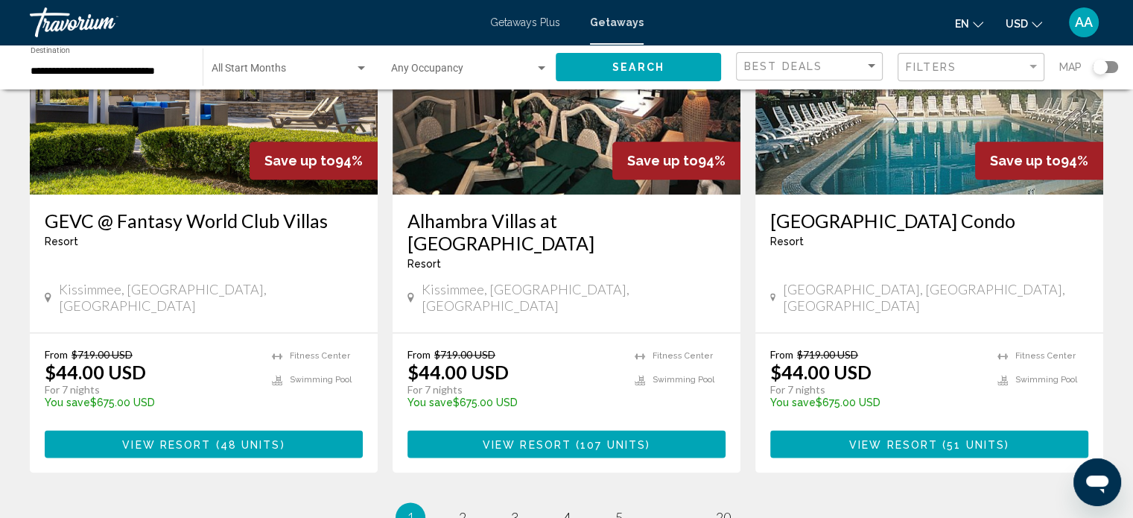
scroll to position [1823, 0]
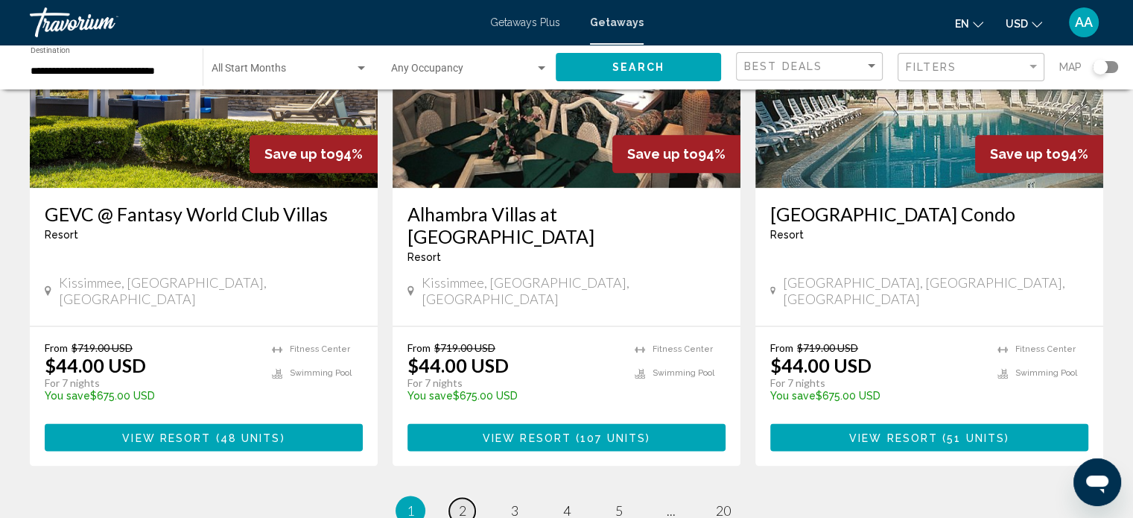
click at [471, 498] on link "page 2" at bounding box center [462, 511] width 26 height 26
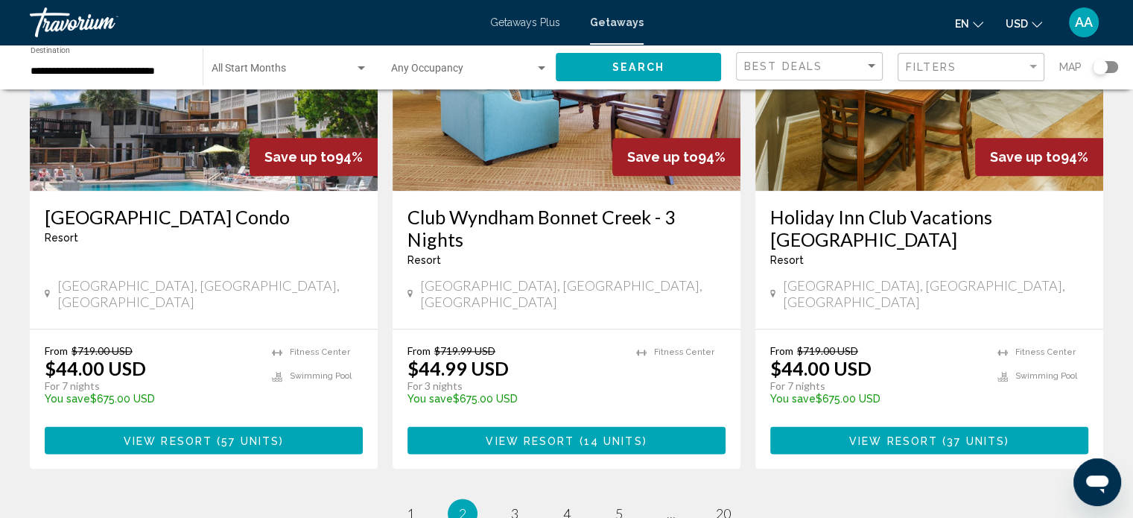
scroll to position [1800, 0]
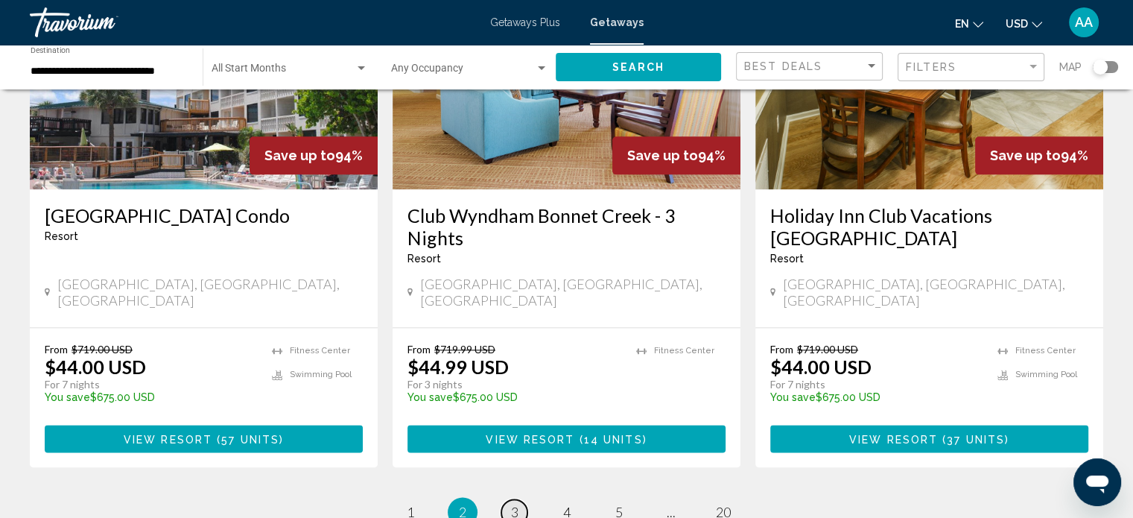
click at [521, 499] on link "page 3" at bounding box center [514, 512] width 26 height 26
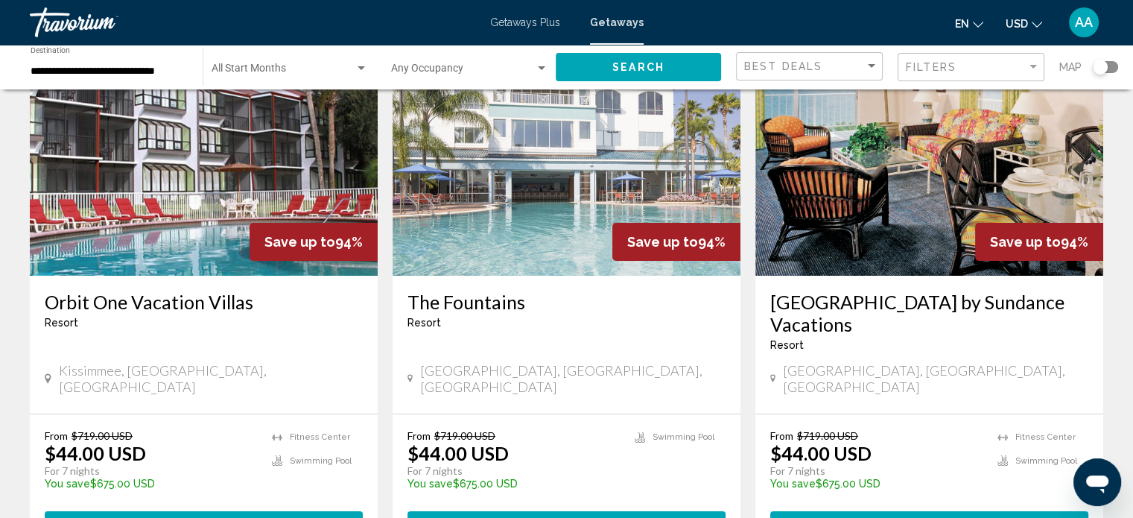
scroll to position [121, 0]
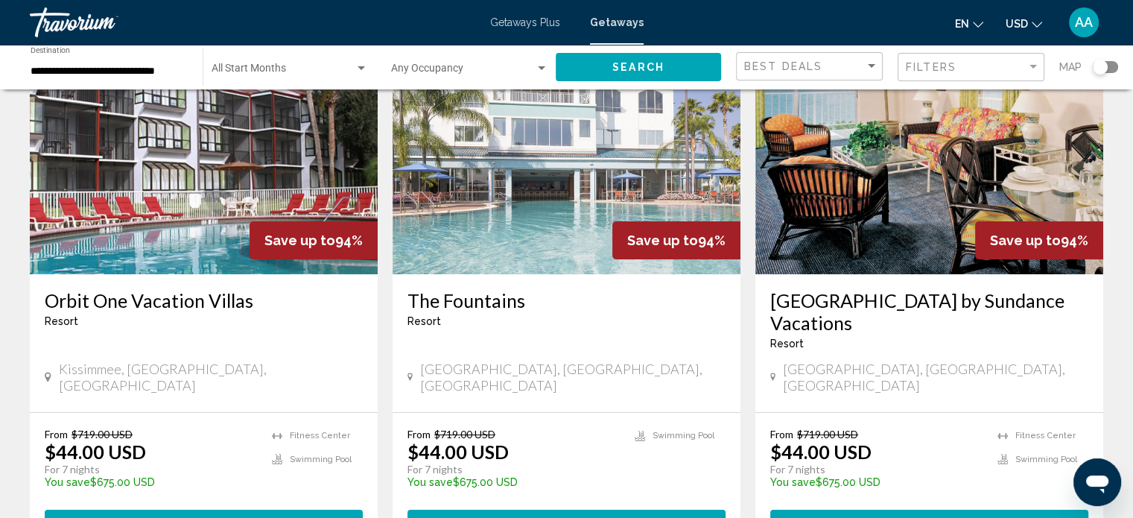
click at [445, 297] on h3 "The Fountains" at bounding box center [566, 300] width 318 height 22
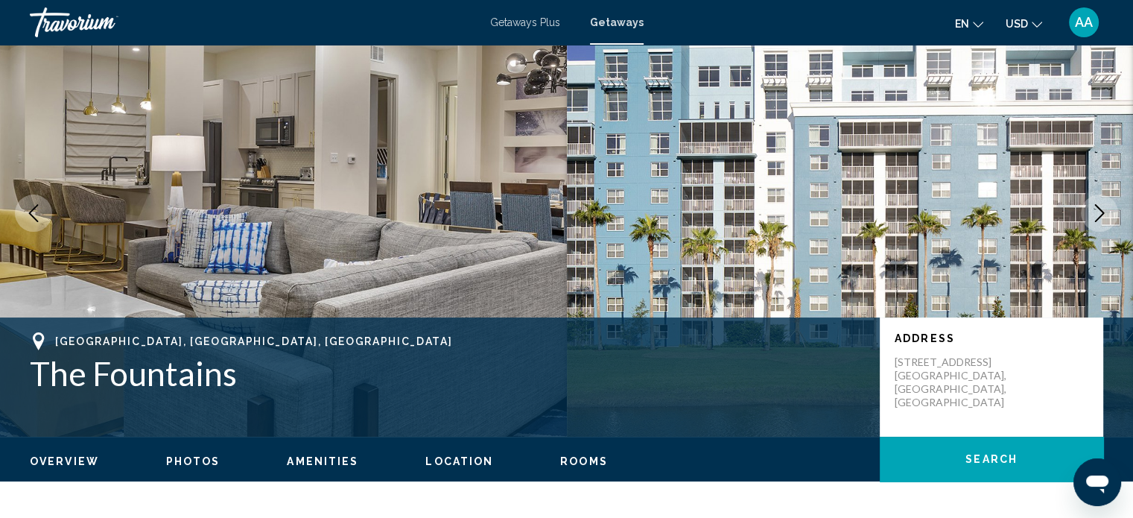
scroll to position [54, 0]
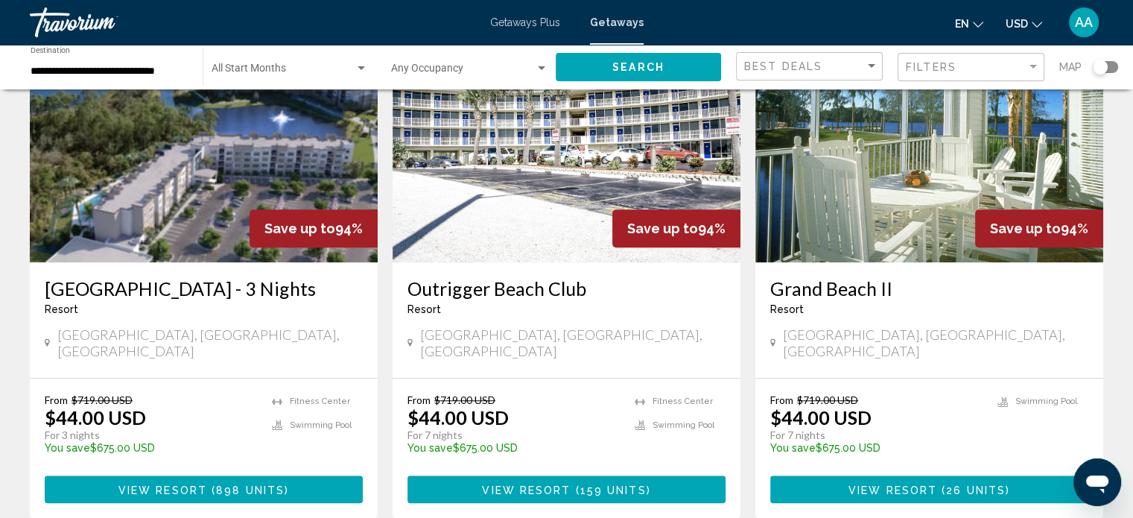
scroll to position [1247, 0]
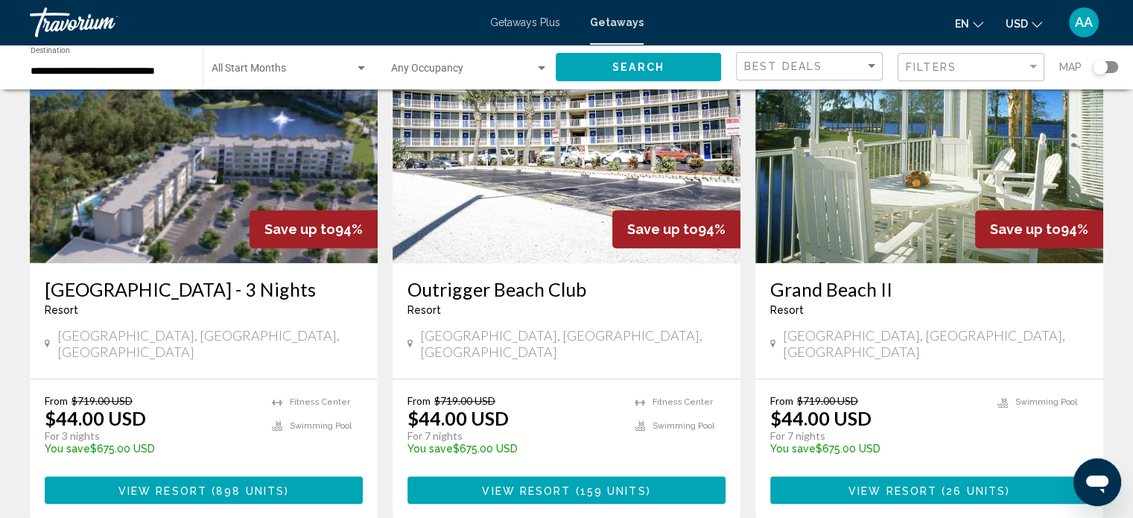
click at [816, 278] on h3 "Grand Beach II" at bounding box center [929, 289] width 318 height 22
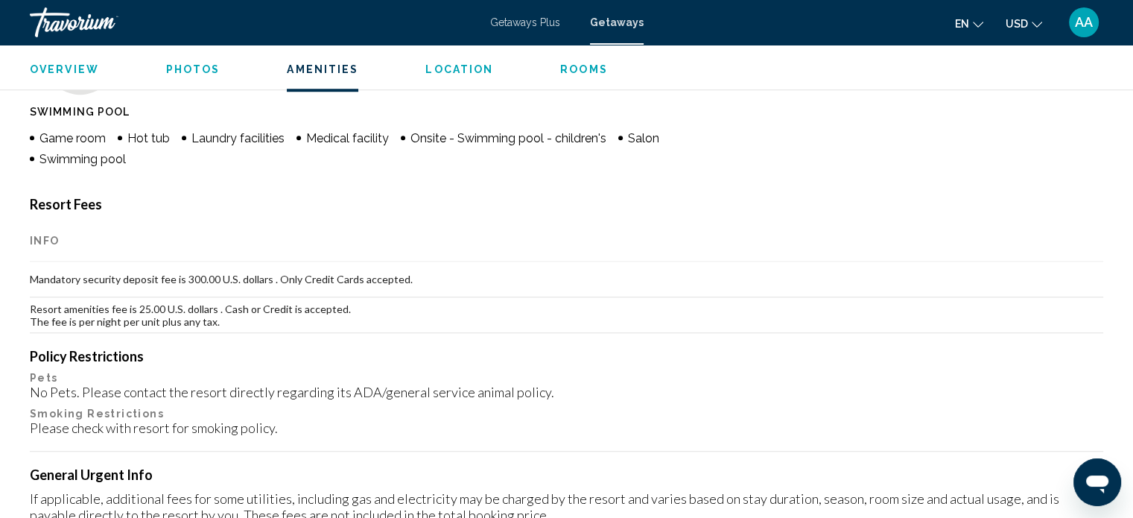
scroll to position [1225, 0]
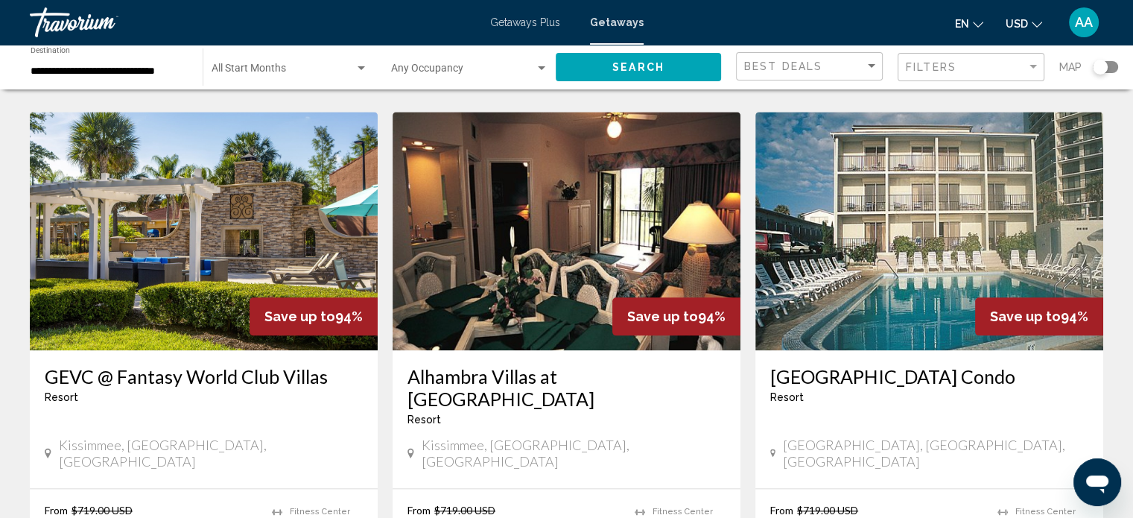
scroll to position [1662, 0]
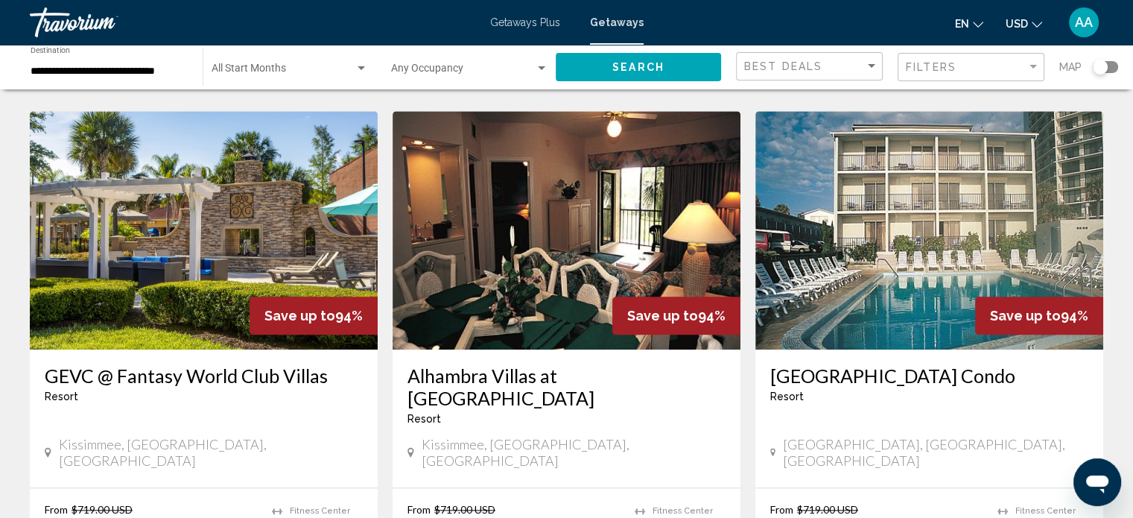
click at [277, 364] on h3 "GEVC @ Fantasy World Club Villas" at bounding box center [204, 375] width 318 height 22
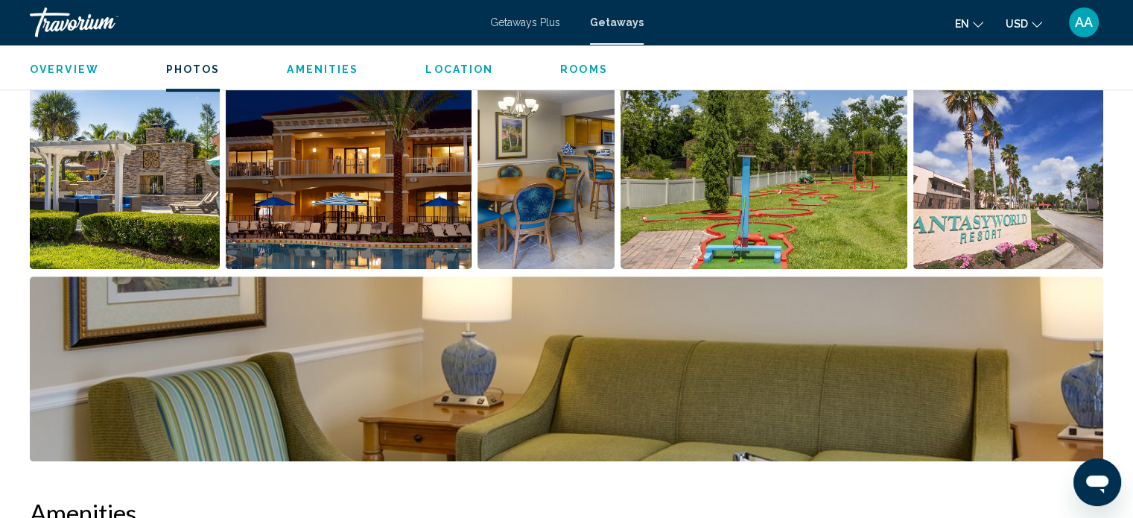
scroll to position [716, 0]
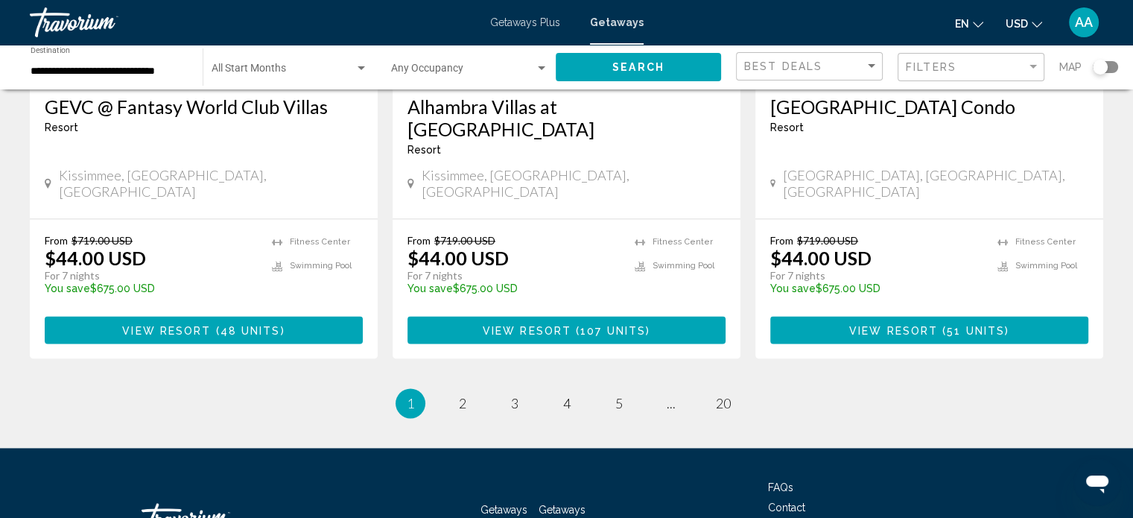
scroll to position [1914, 0]
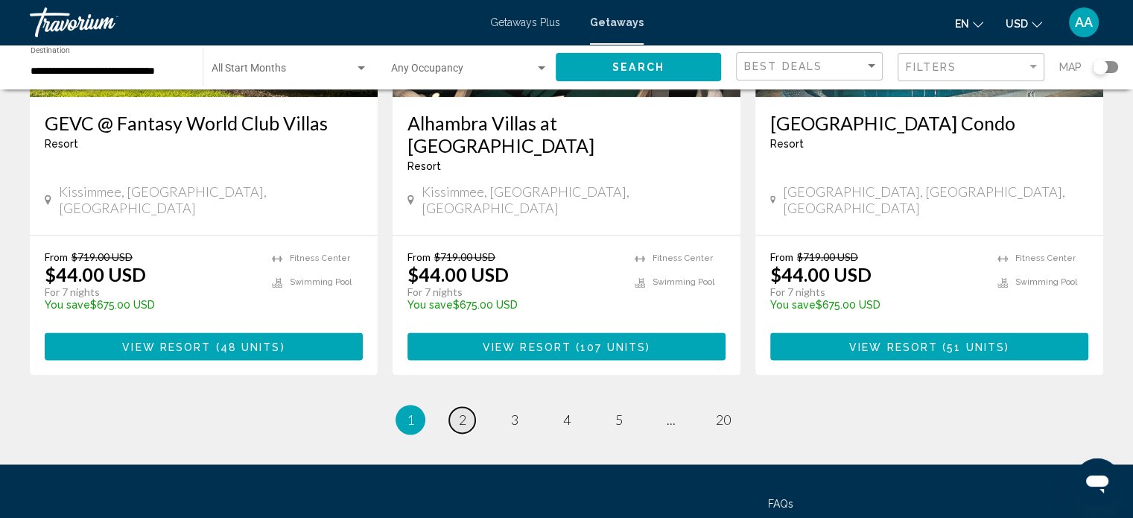
click at [468, 407] on link "page 2" at bounding box center [462, 420] width 26 height 26
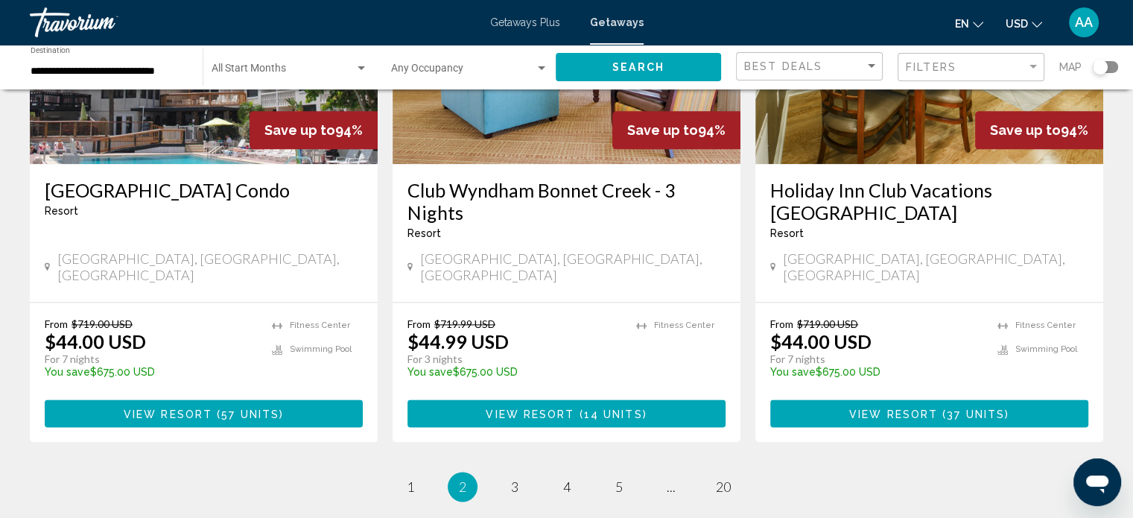
scroll to position [1826, 0]
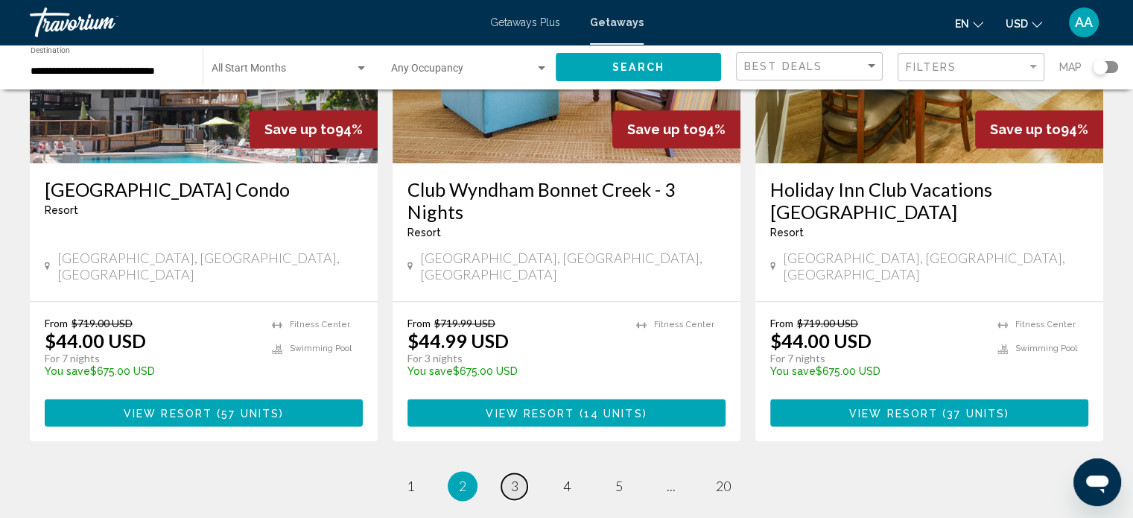
click at [518, 473] on link "page 3" at bounding box center [514, 486] width 26 height 26
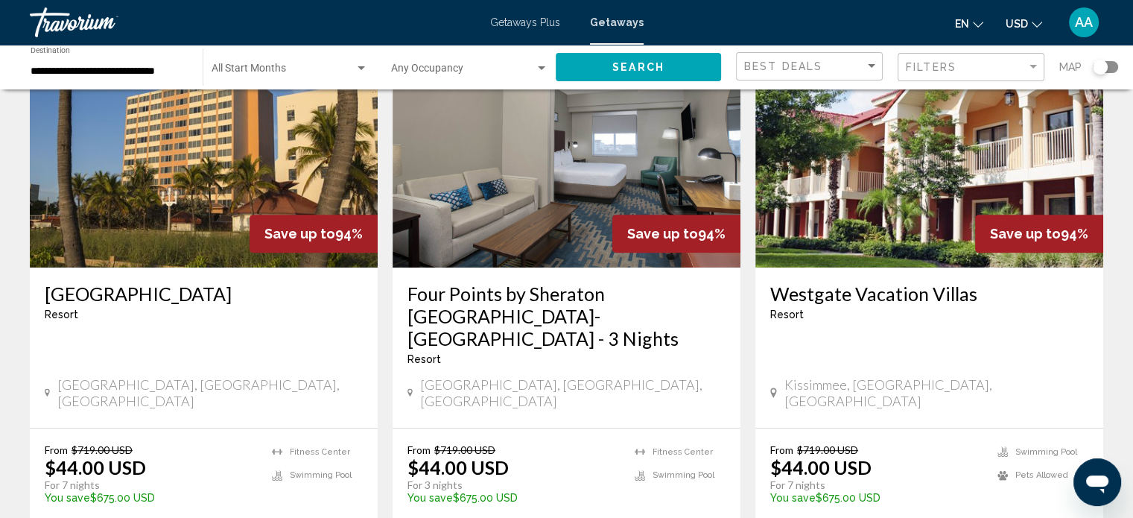
scroll to position [681, 0]
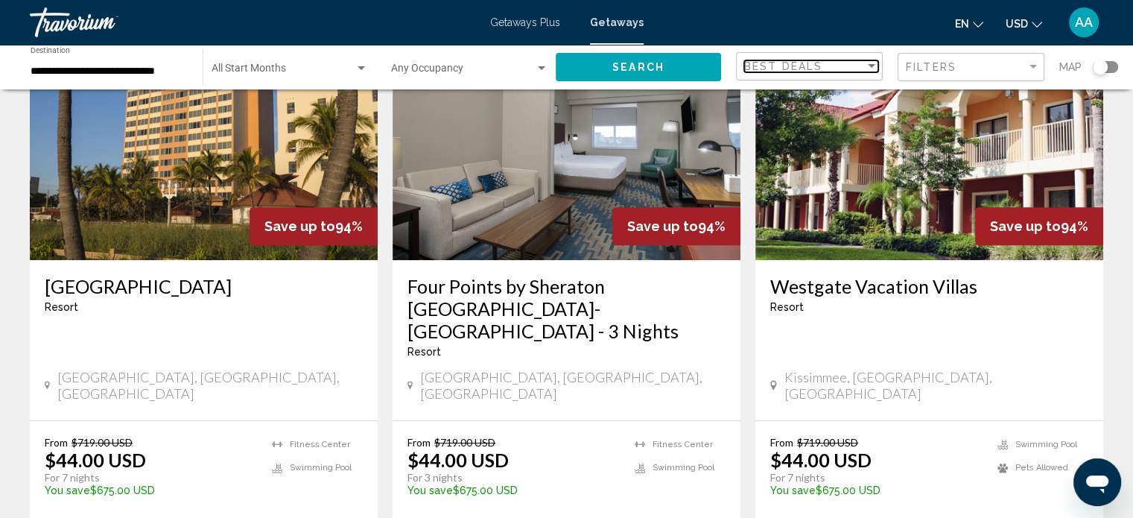
click at [778, 72] on span "Best Deals" at bounding box center [783, 66] width 78 height 12
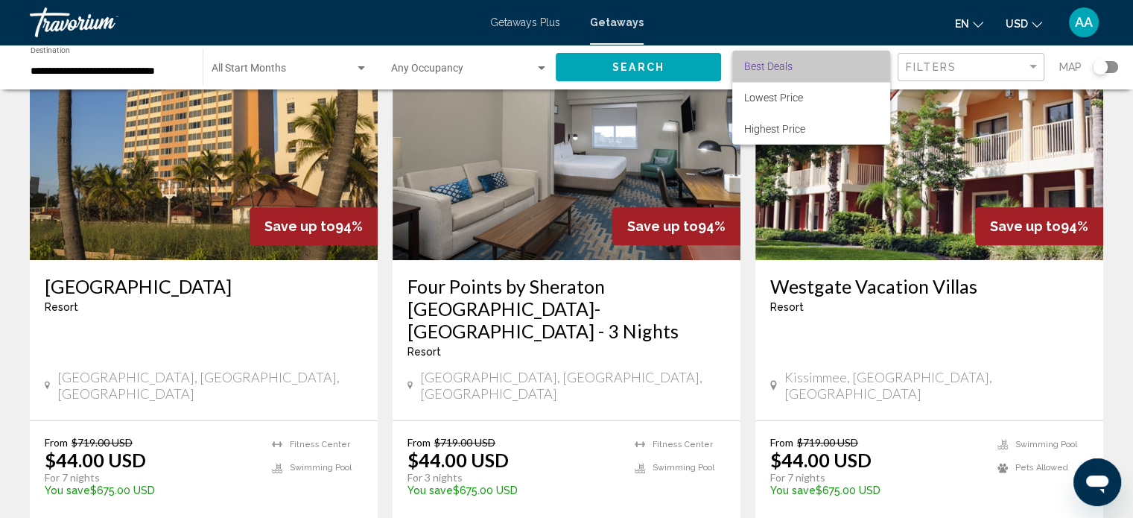
click at [778, 70] on span "Best Deals" at bounding box center [768, 66] width 48 height 12
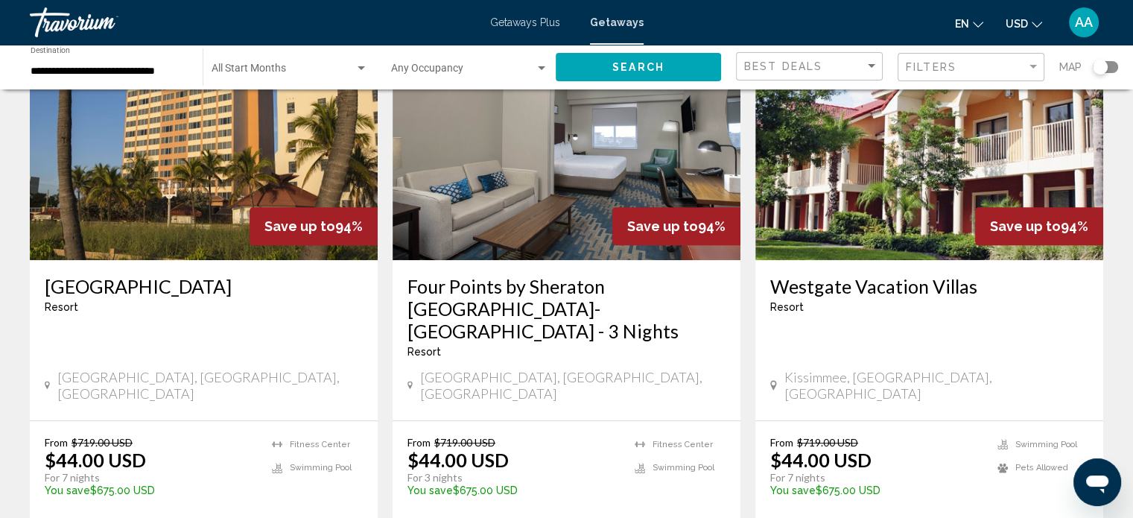
click at [962, 74] on div "Filters" at bounding box center [973, 68] width 134 height 28
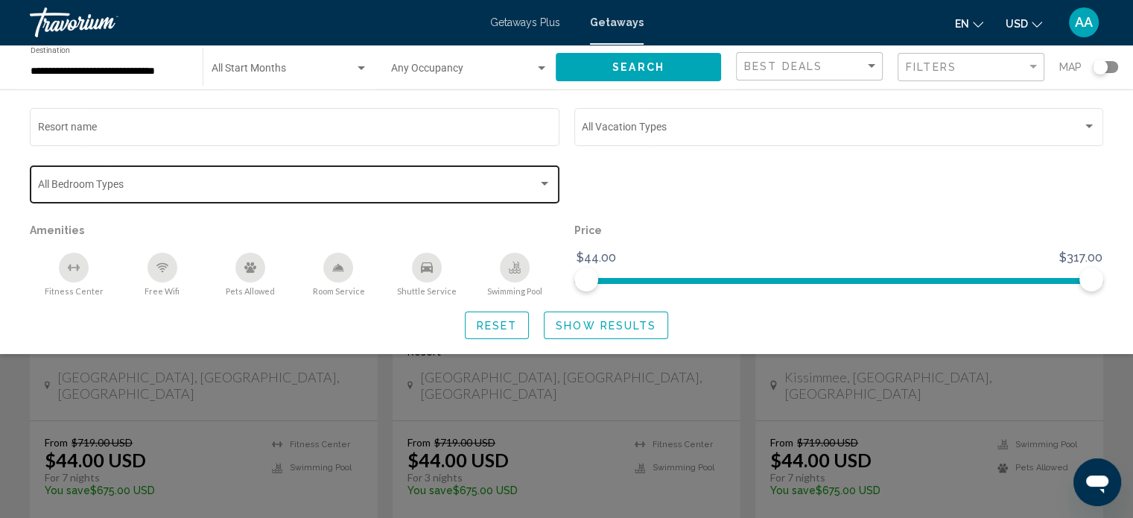
click at [512, 175] on div "Bedroom Types All Bedroom Types" at bounding box center [295, 182] width 514 height 41
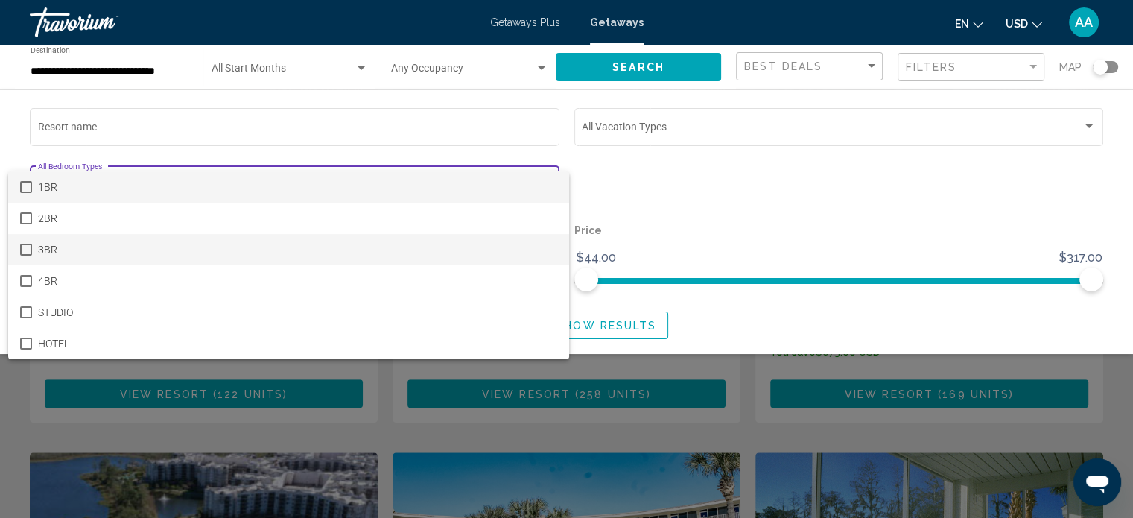
scroll to position [834, 0]
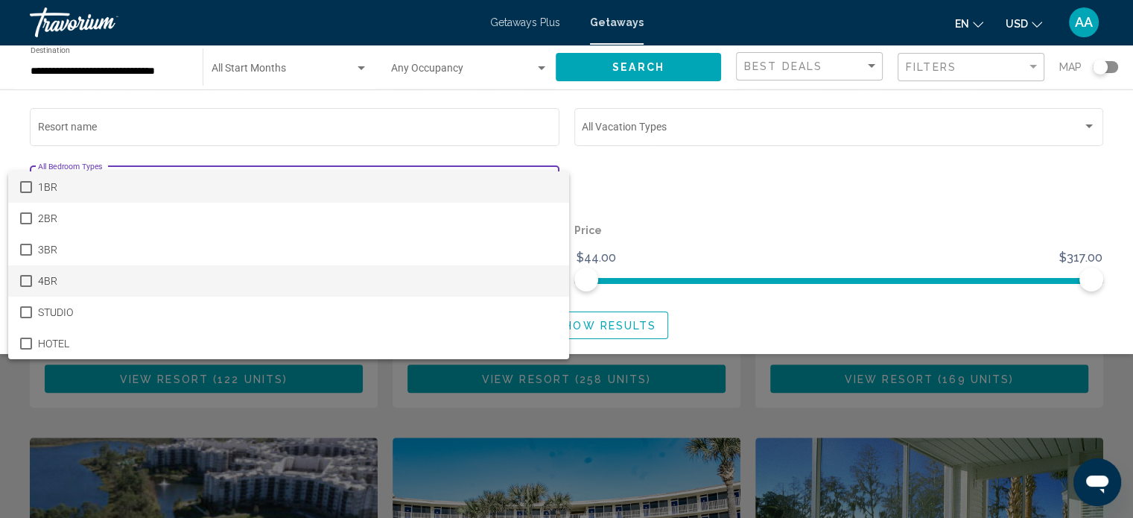
click at [31, 279] on mat-pseudo-checkbox at bounding box center [26, 281] width 12 height 12
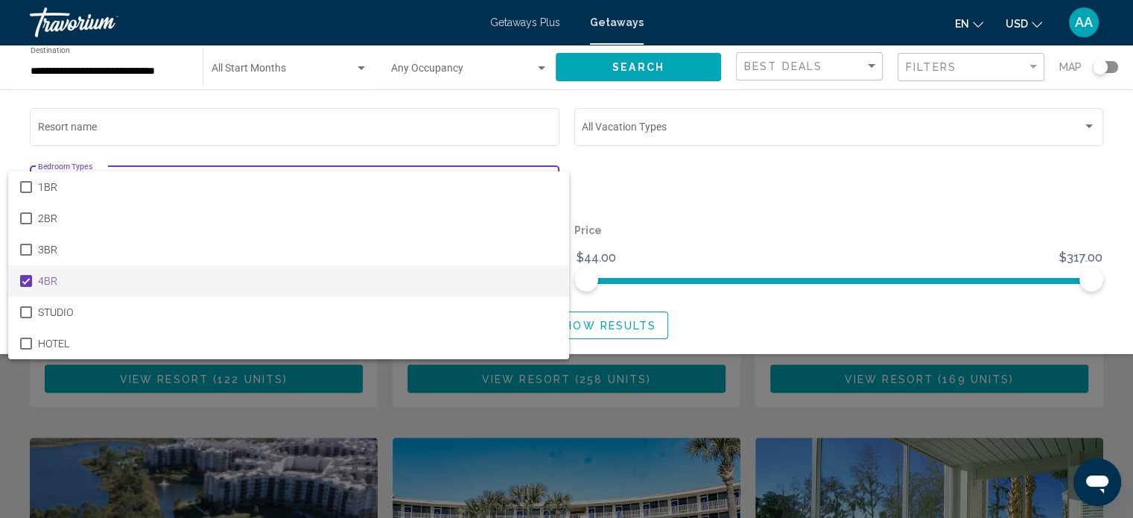
click at [617, 154] on div at bounding box center [566, 259] width 1133 height 518
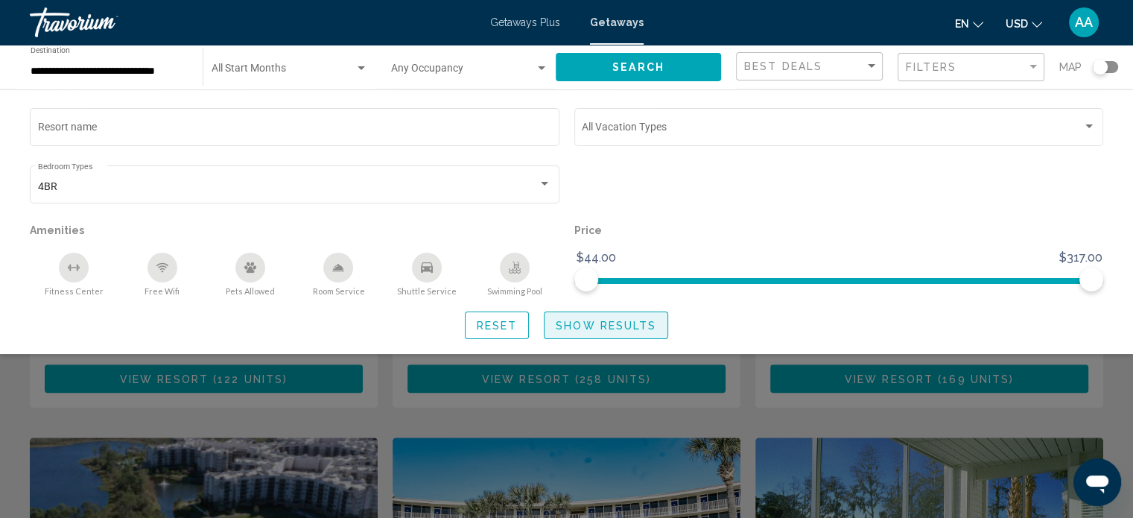
click at [599, 315] on button "Show Results" at bounding box center [606, 325] width 124 height 28
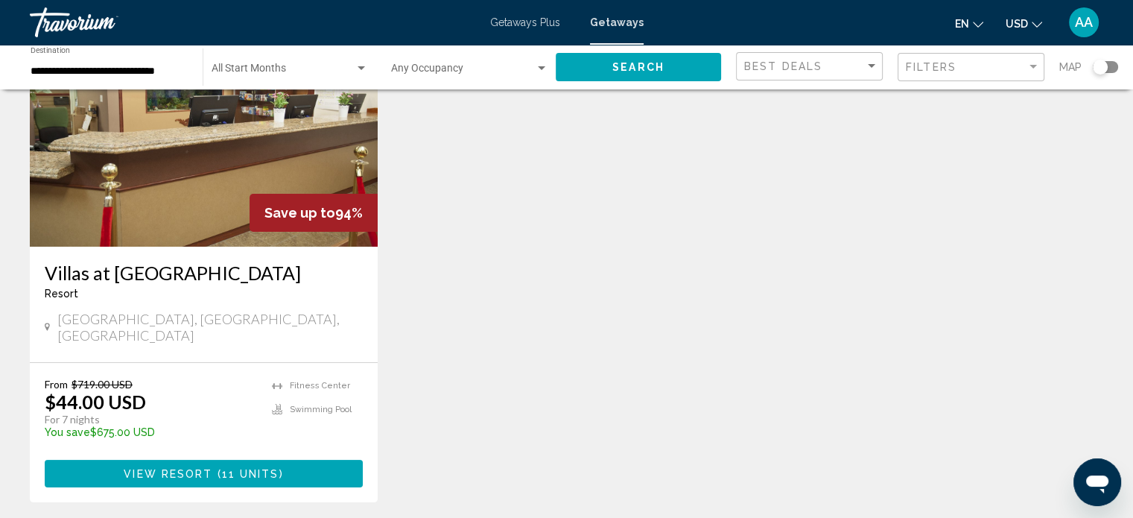
scroll to position [149, 0]
click at [314, 153] on img "Main content" at bounding box center [204, 126] width 348 height 238
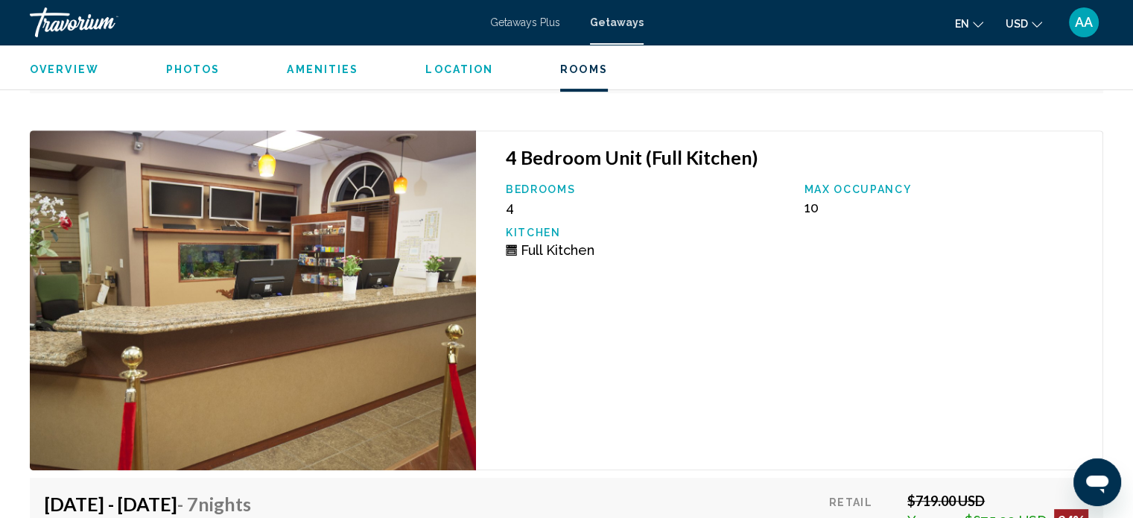
scroll to position [6277, 0]
click at [515, 25] on span "Getaways Plus" at bounding box center [525, 22] width 70 height 12
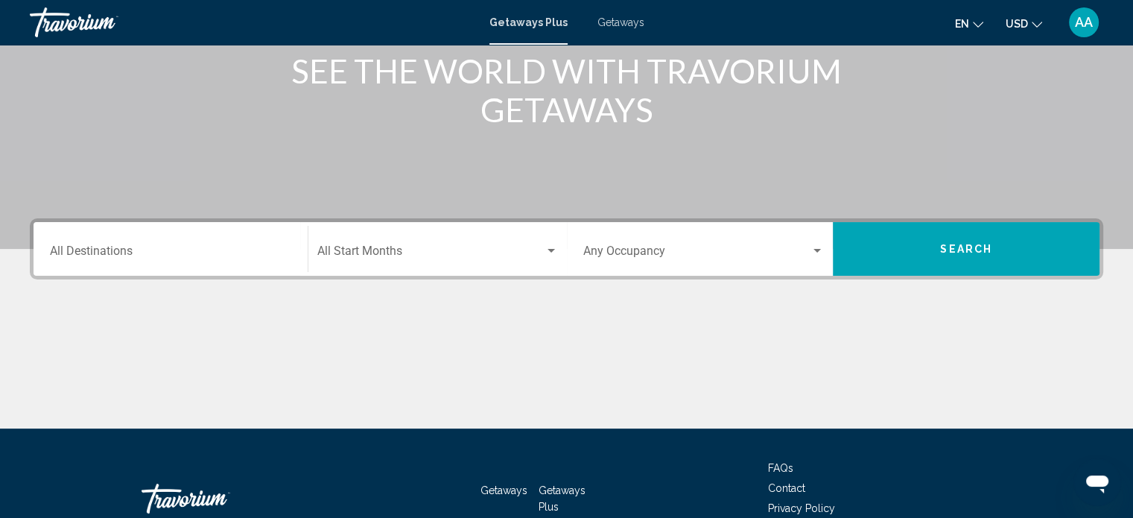
scroll to position [200, 0]
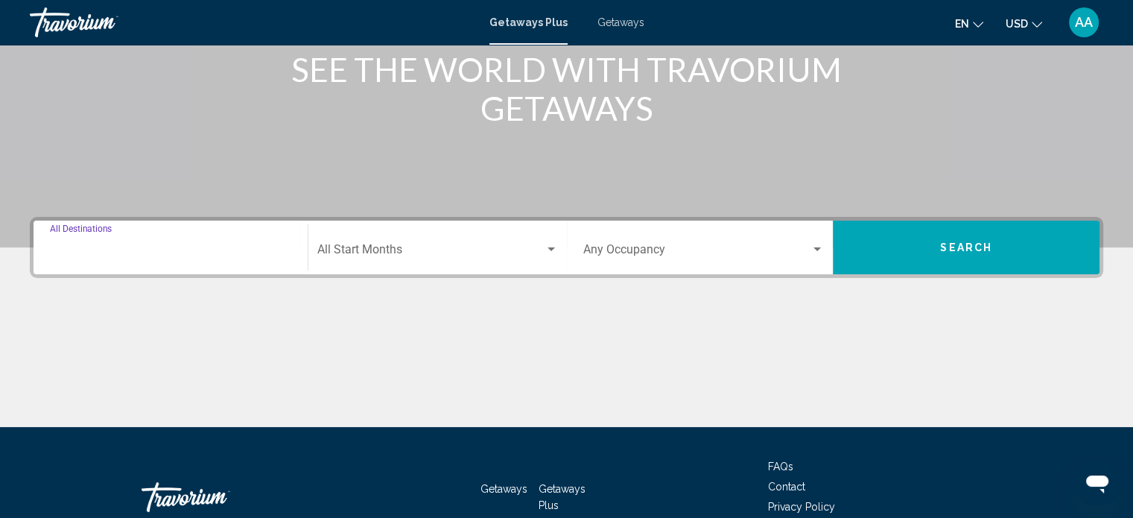
click at [104, 257] on input "Destination All Destinations" at bounding box center [170, 252] width 241 height 13
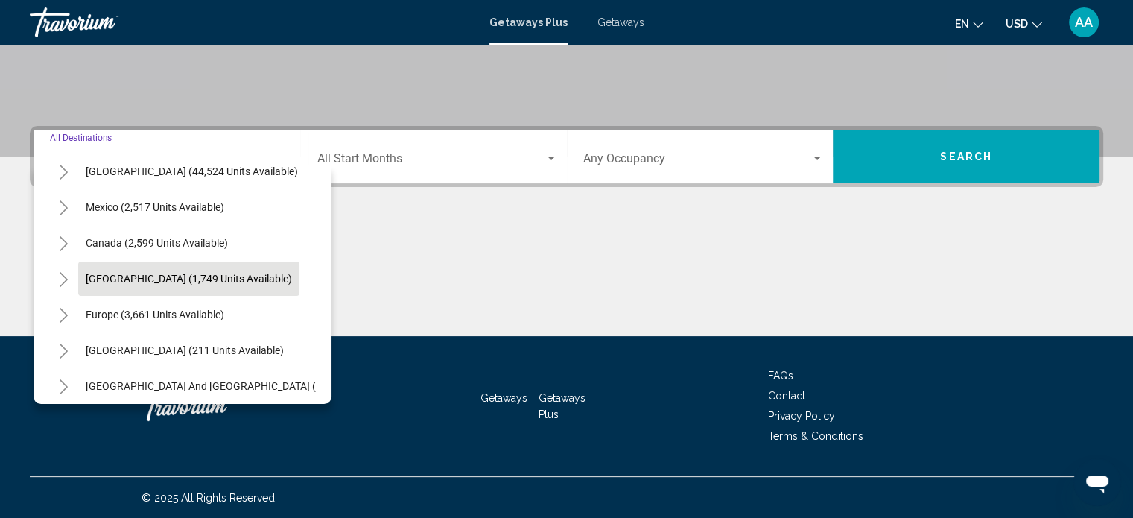
scroll to position [0, 0]
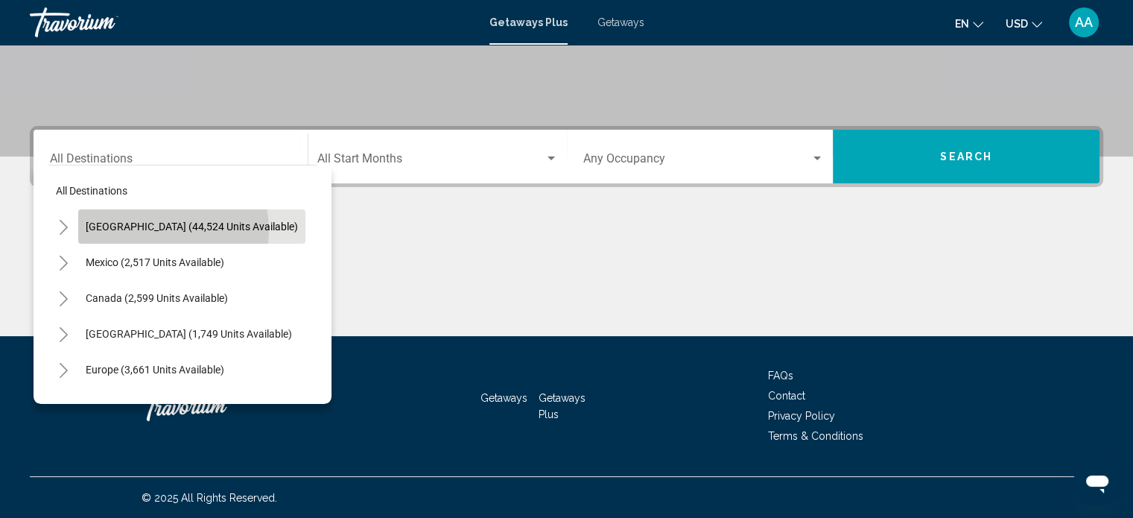
click at [140, 230] on span "[GEOGRAPHIC_DATA] (44,524 units available)" at bounding box center [192, 226] width 212 height 12
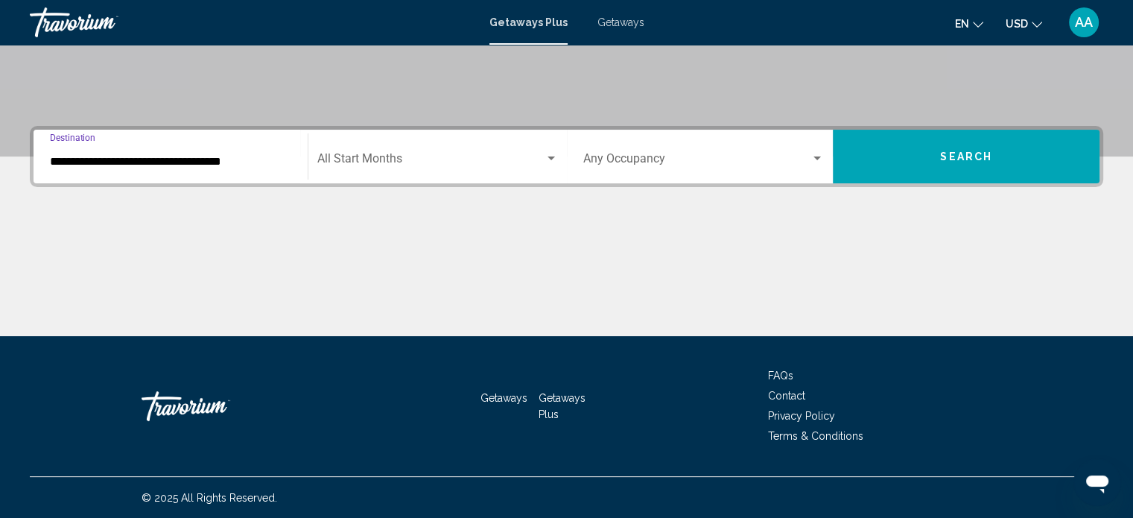
click at [173, 166] on input "**********" at bounding box center [170, 161] width 241 height 13
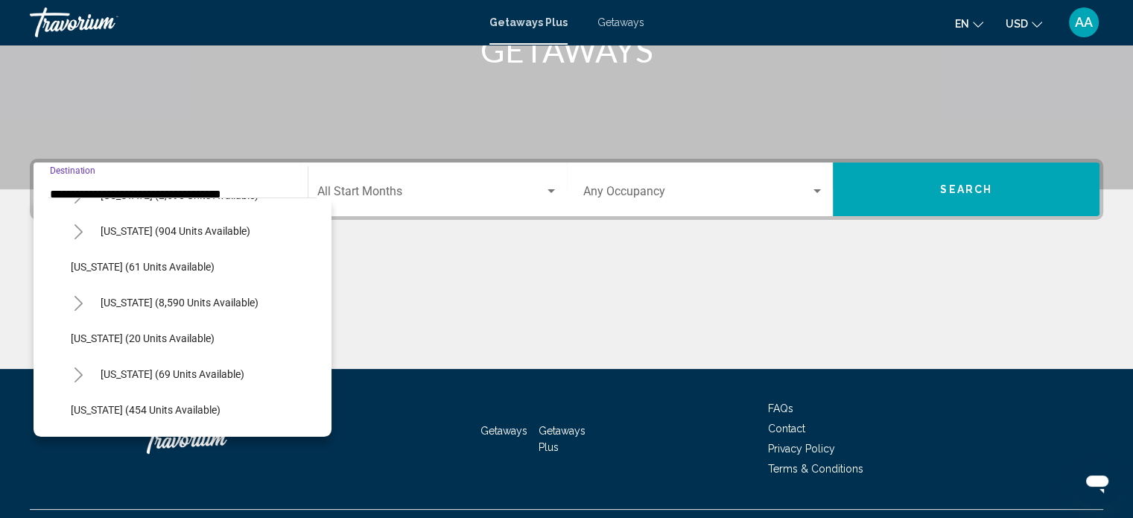
scroll to position [212, 0]
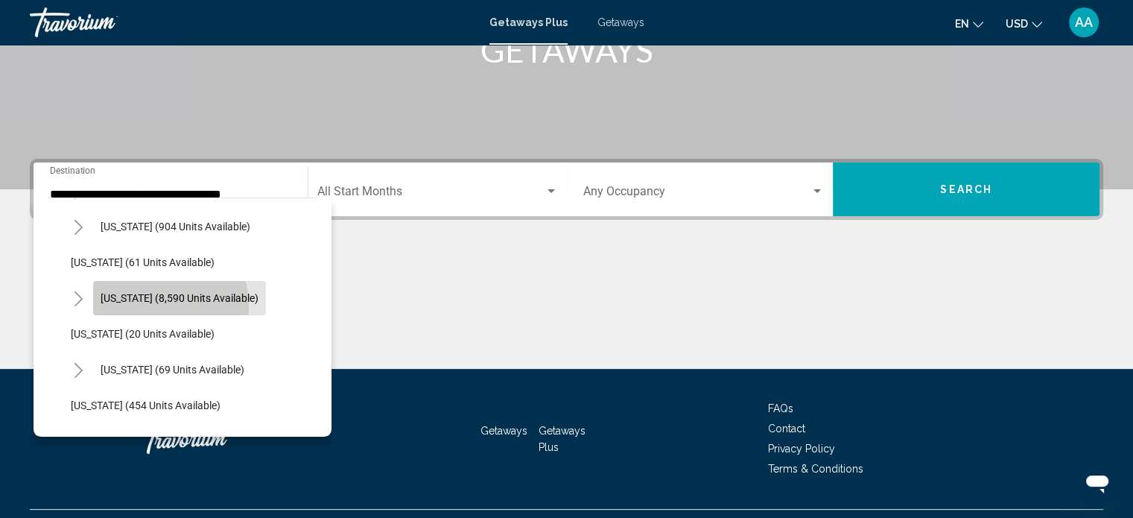
click at [130, 306] on button "Florida (8,590 units available)" at bounding box center [179, 298] width 173 height 34
type input "**********"
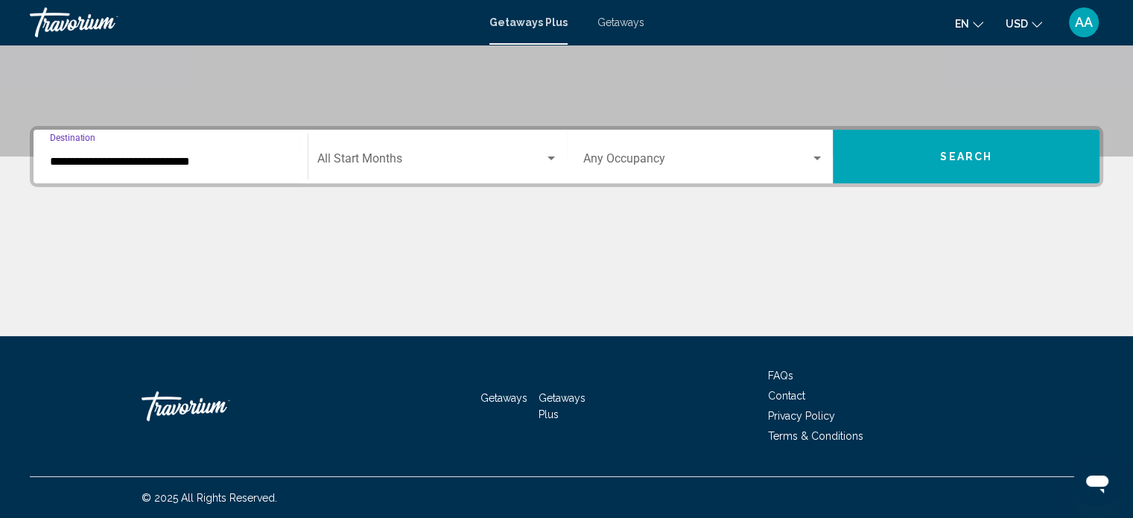
click at [947, 167] on button "Search" at bounding box center [966, 157] width 267 height 54
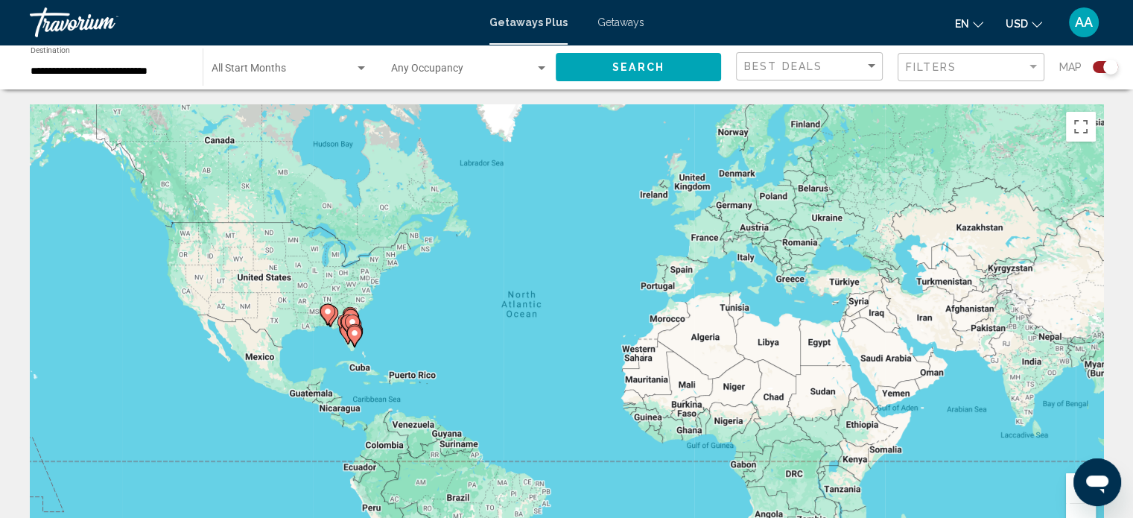
click at [1105, 63] on div "Search widget" at bounding box center [1110, 67] width 15 height 15
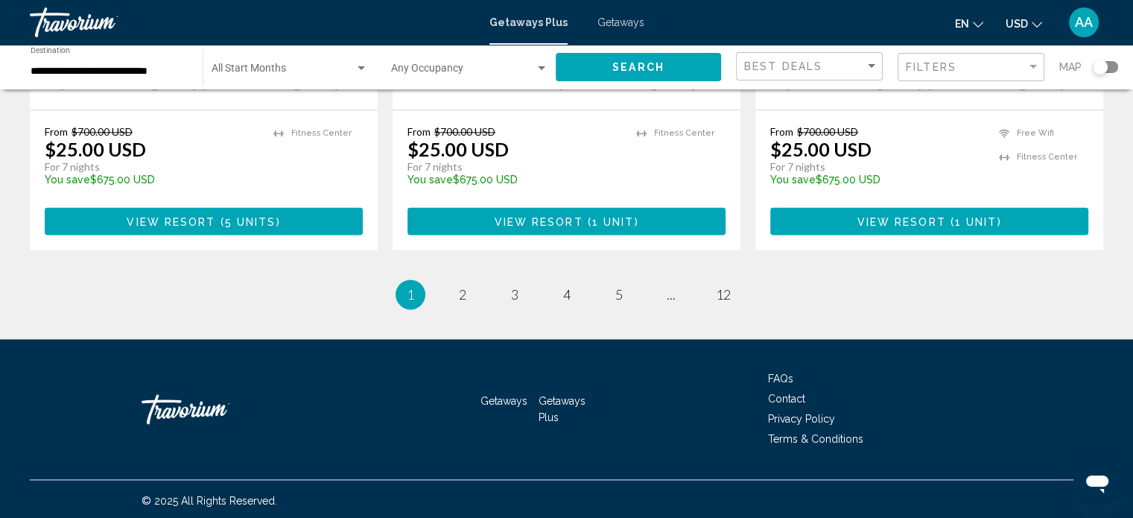
scroll to position [1952, 0]
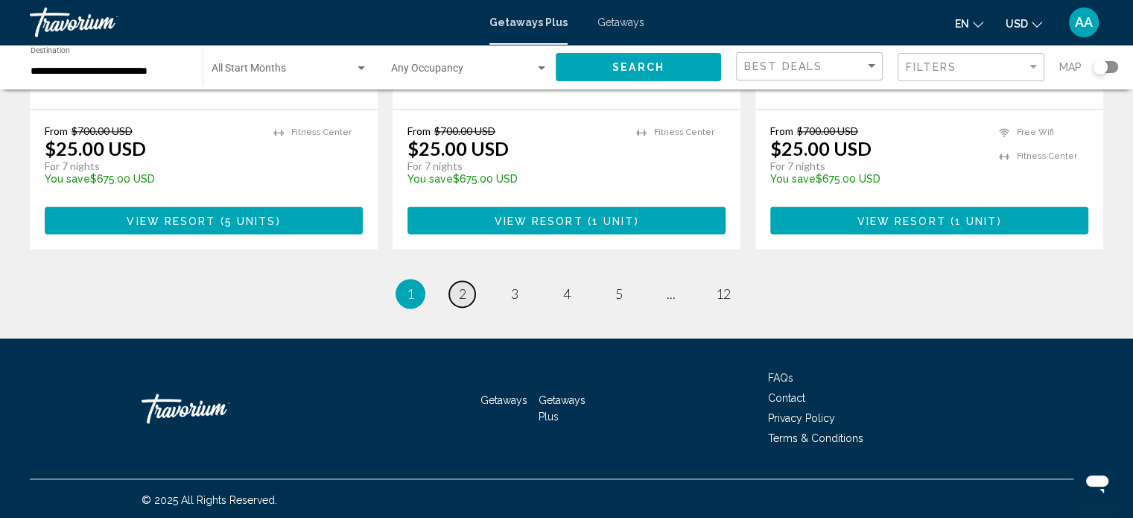
click at [460, 285] on span "2" at bounding box center [462, 293] width 7 height 16
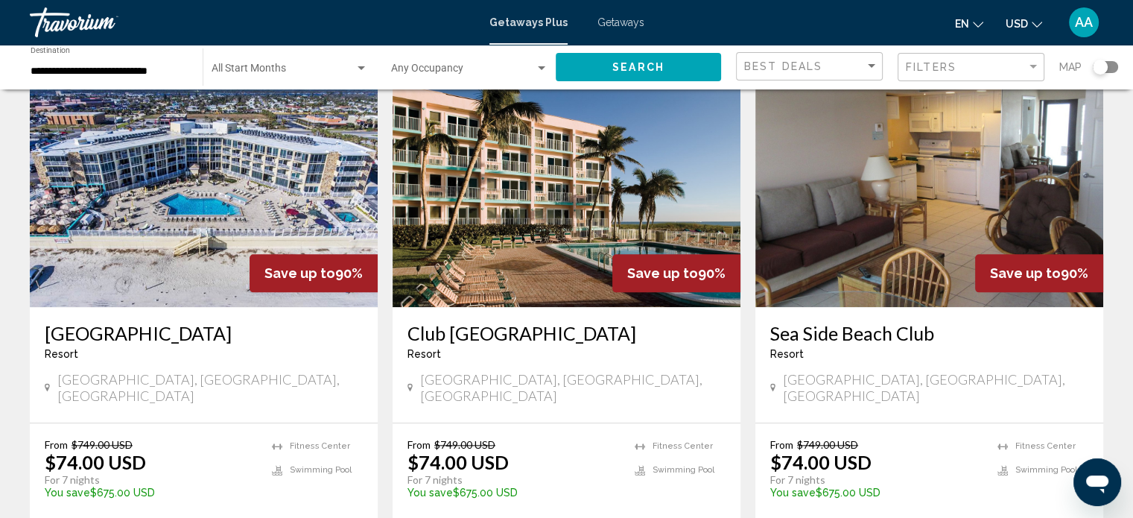
scroll to position [1931, 0]
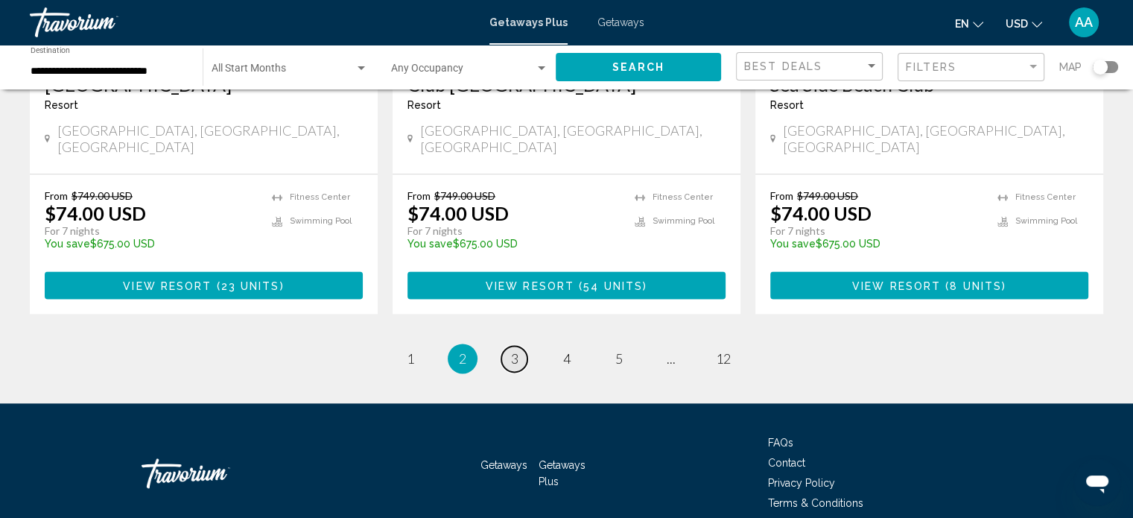
click at [507, 346] on link "page 3" at bounding box center [514, 359] width 26 height 26
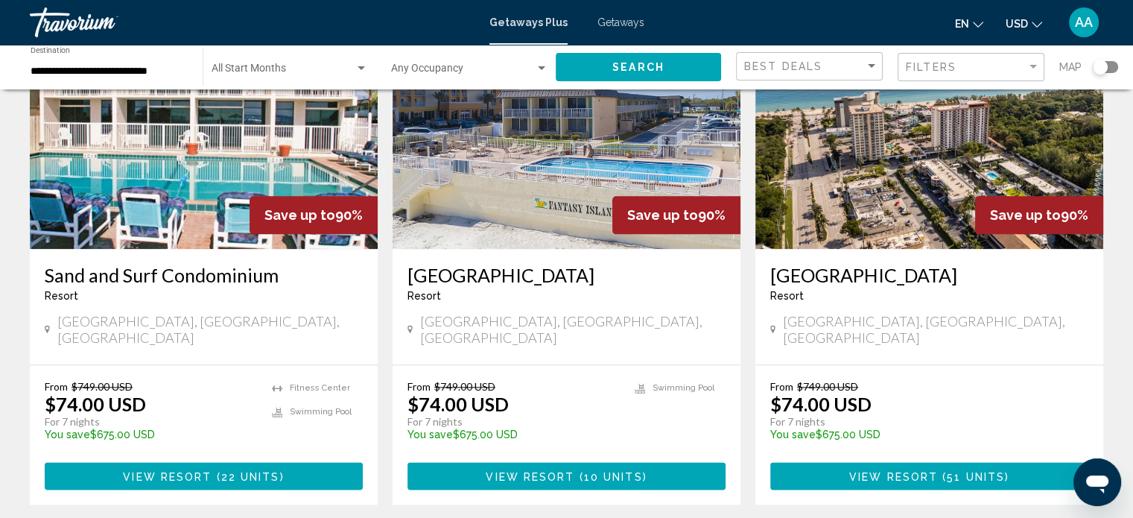
scroll to position [1792, 0]
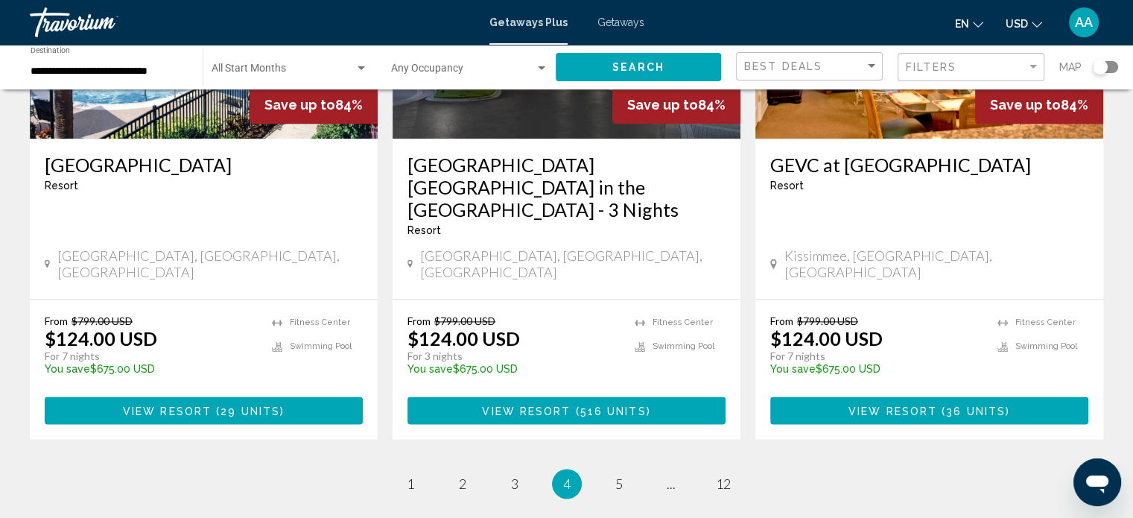
scroll to position [2020, 0]
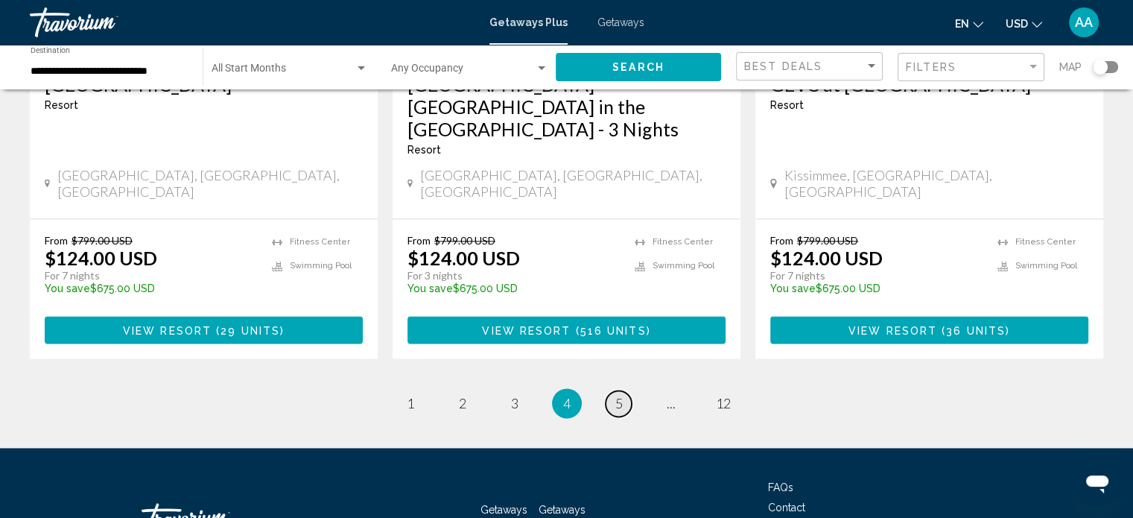
click at [619, 395] on span "5" at bounding box center [618, 403] width 7 height 16
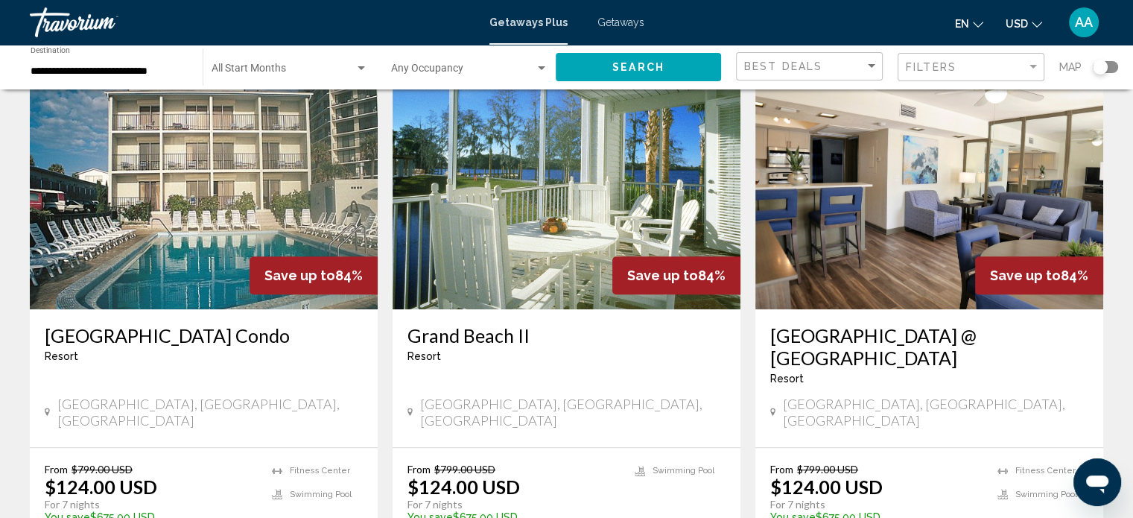
scroll to position [1176, 0]
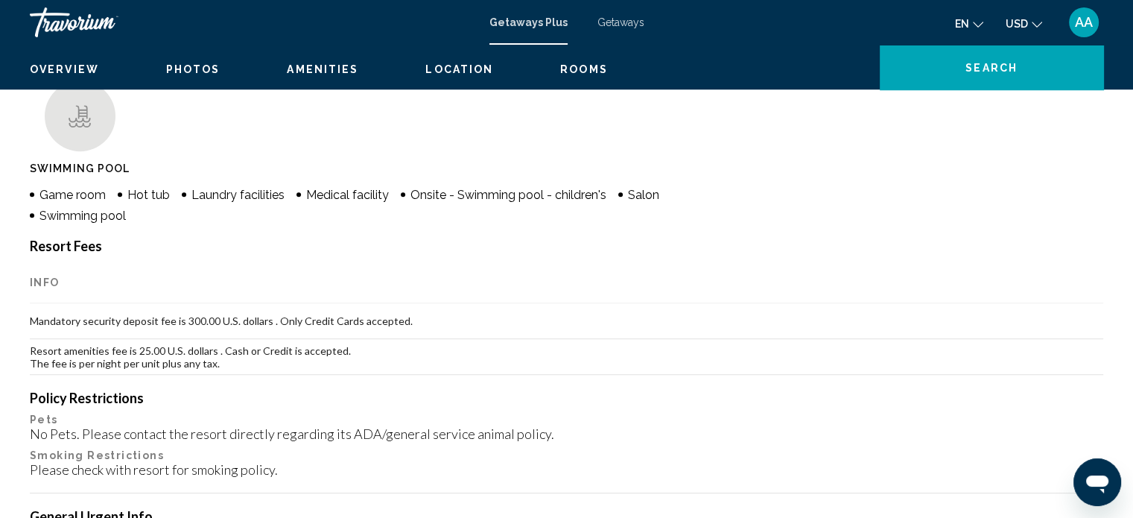
scroll to position [9, 0]
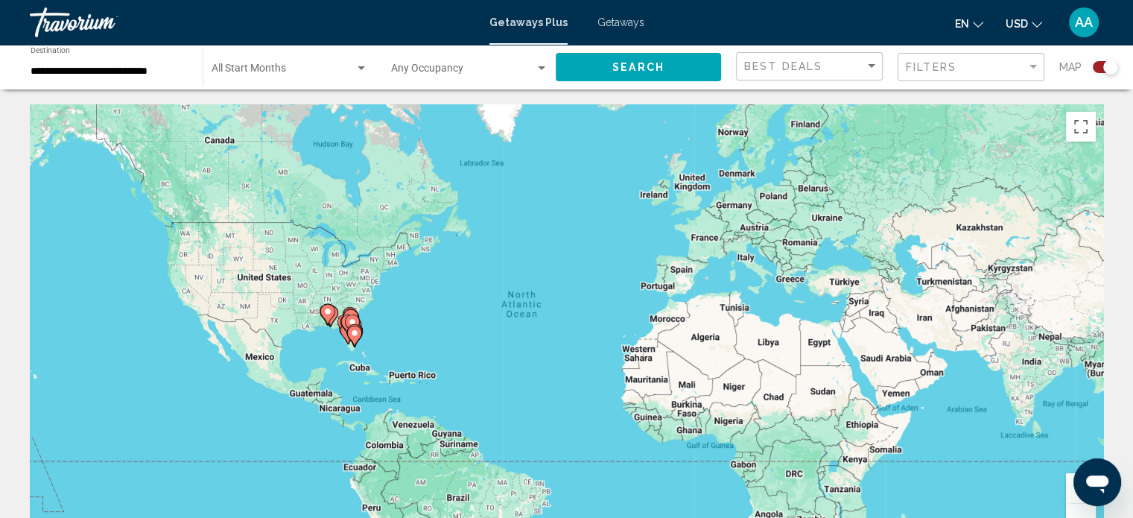
click at [1105, 59] on div "Map" at bounding box center [1088, 67] width 59 height 31
click at [1098, 54] on div "Map" at bounding box center [1088, 67] width 59 height 31
click at [1104, 66] on div "Search widget" at bounding box center [1110, 67] width 15 height 15
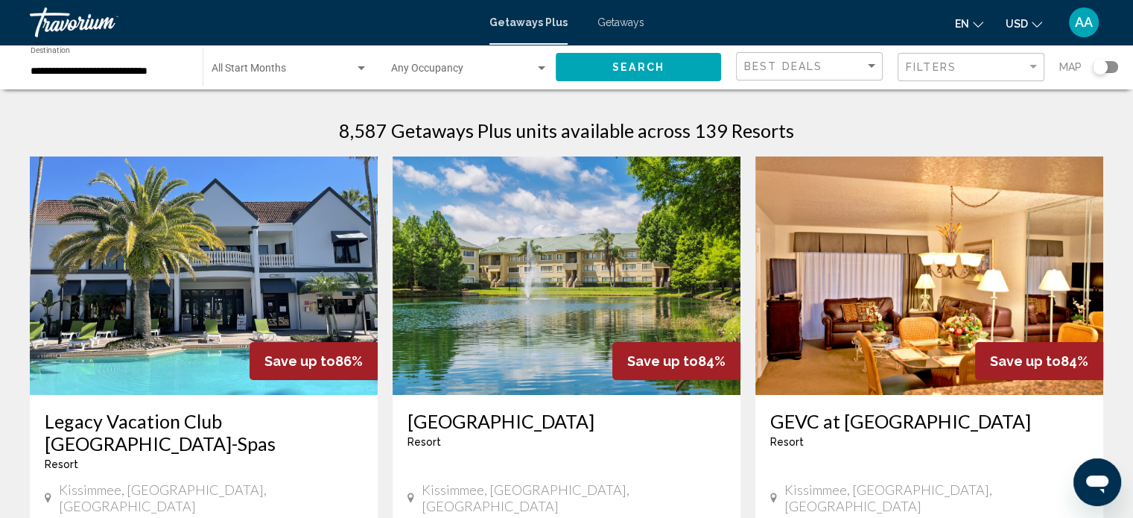
click at [795, 83] on app-map-search-filters "Best Deals Filters Map" at bounding box center [927, 67] width 382 height 45
click at [790, 74] on div "Best Deals" at bounding box center [811, 67] width 134 height 28
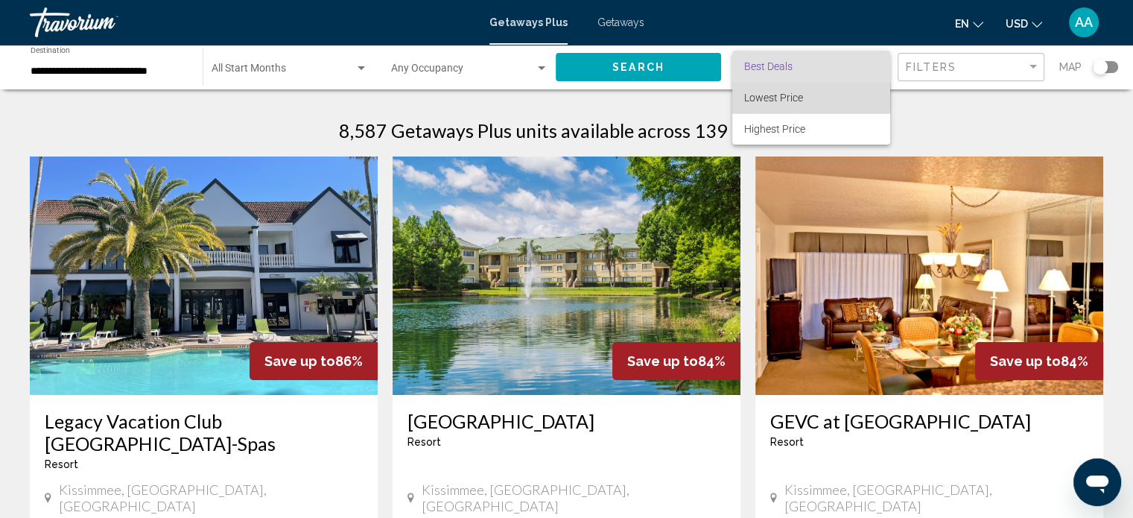
click at [778, 97] on span "Lowest Price" at bounding box center [773, 98] width 59 height 12
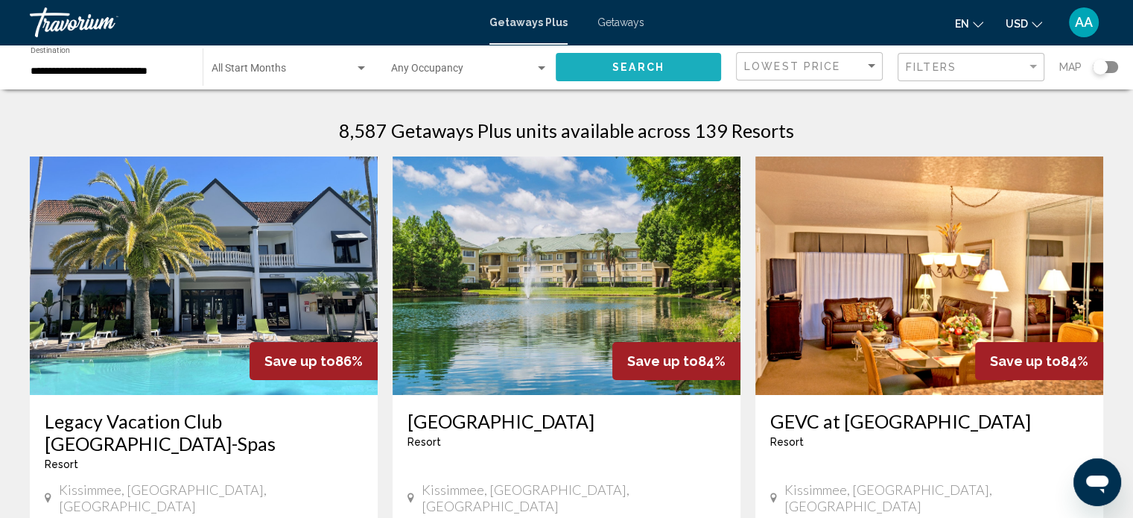
click at [641, 65] on span "Search" at bounding box center [638, 68] width 52 height 12
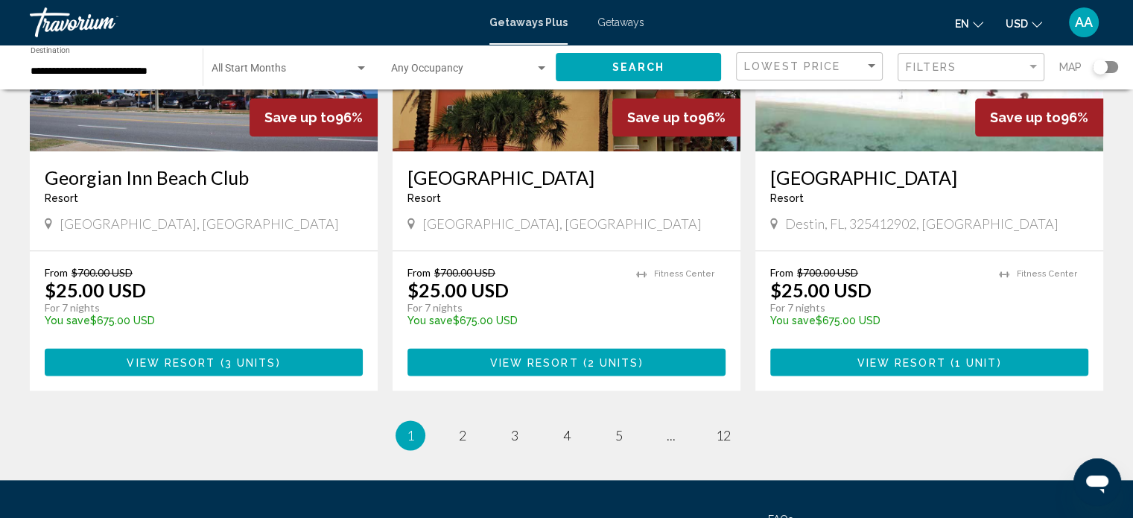
scroll to position [1823, 0]
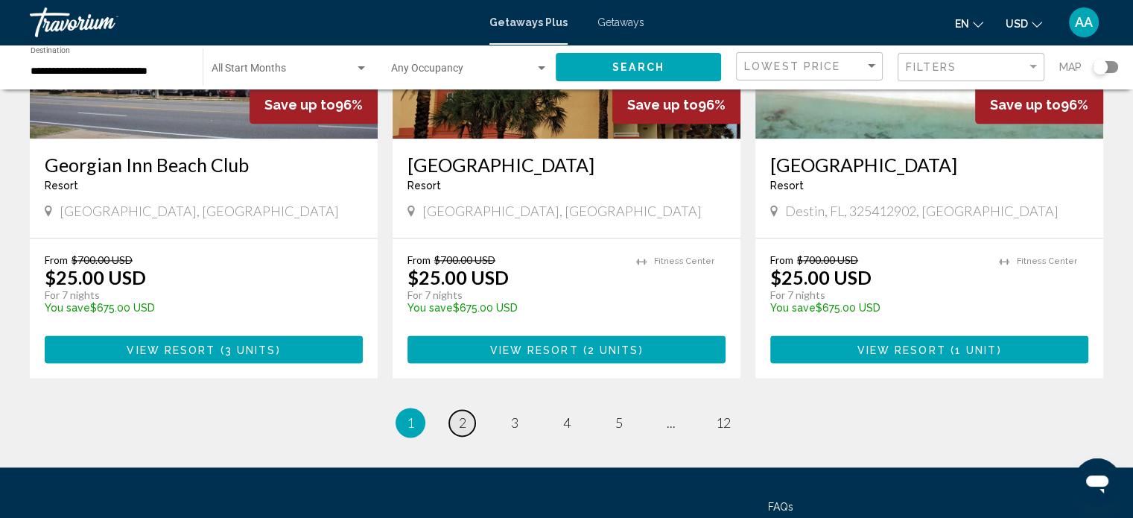
click at [463, 414] on span "2" at bounding box center [462, 422] width 7 height 16
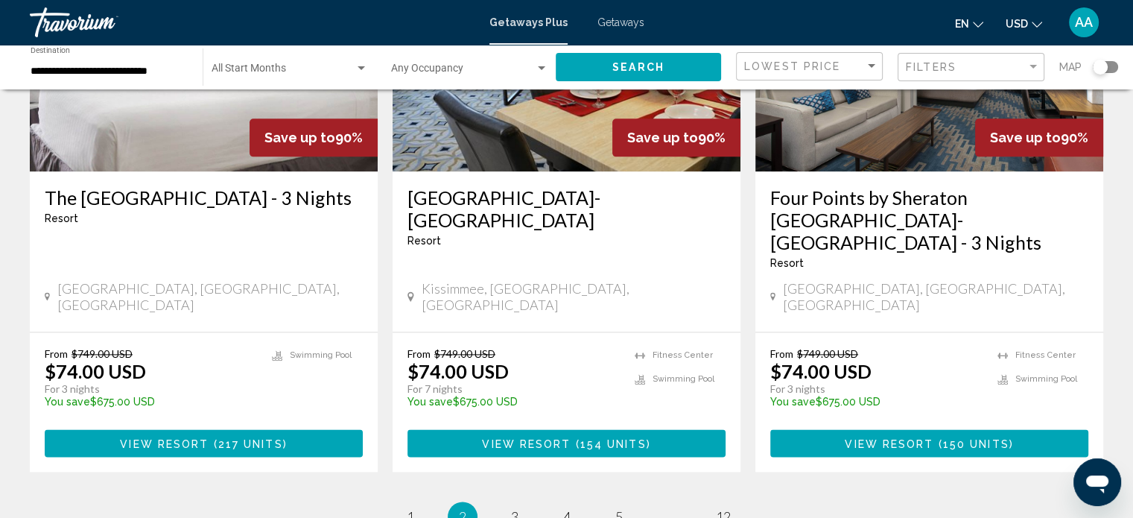
scroll to position [2020, 0]
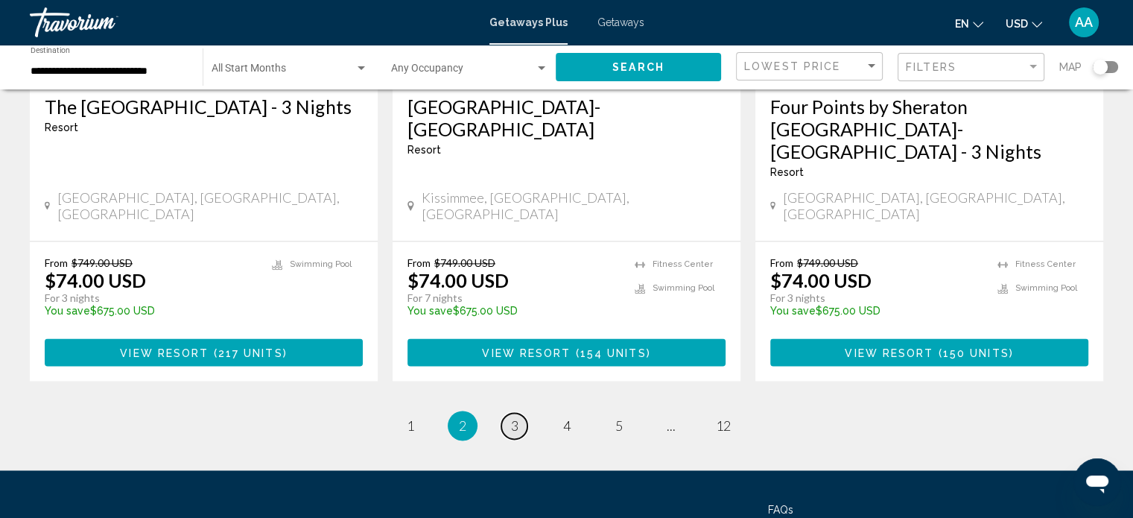
click at [516, 417] on span "3" at bounding box center [514, 425] width 7 height 16
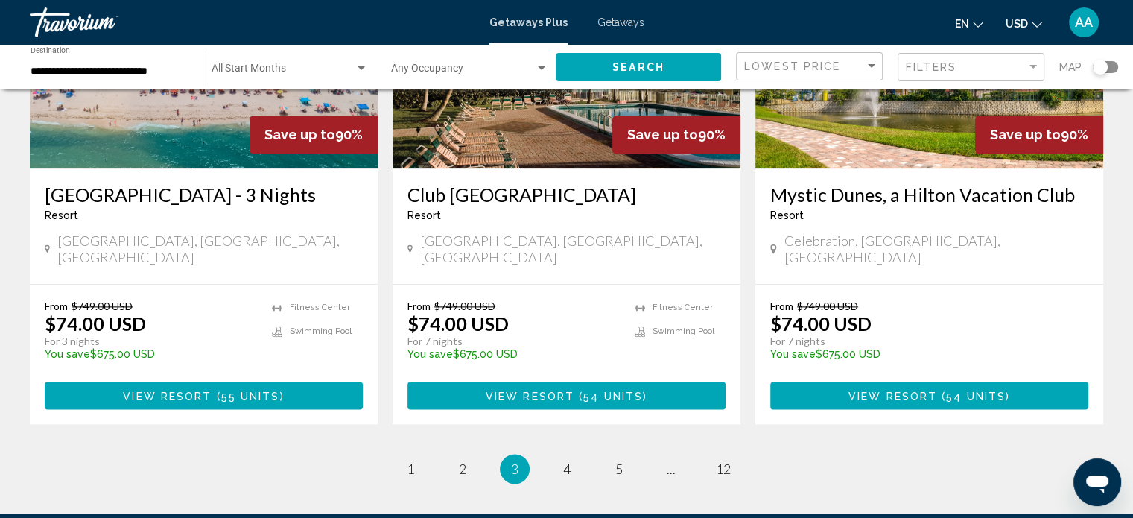
scroll to position [1865, 0]
click at [563, 460] on span "4" at bounding box center [566, 468] width 7 height 16
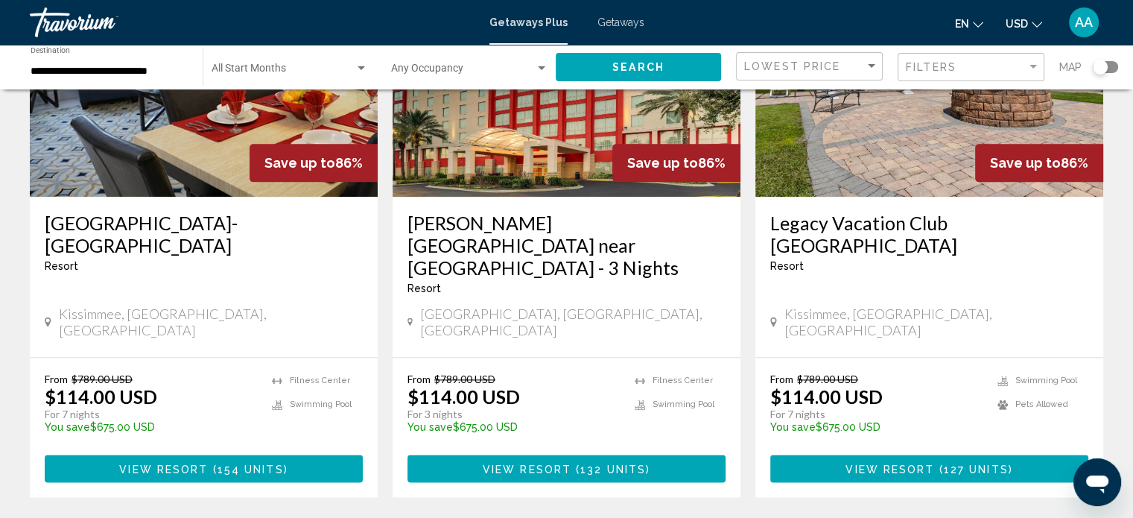
scroll to position [1906, 0]
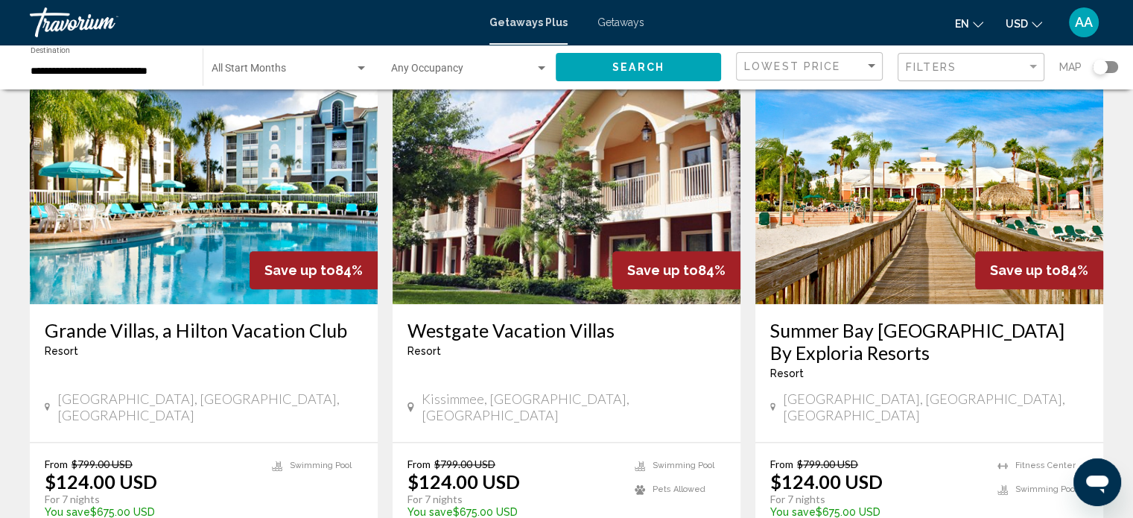
scroll to position [1709, 0]
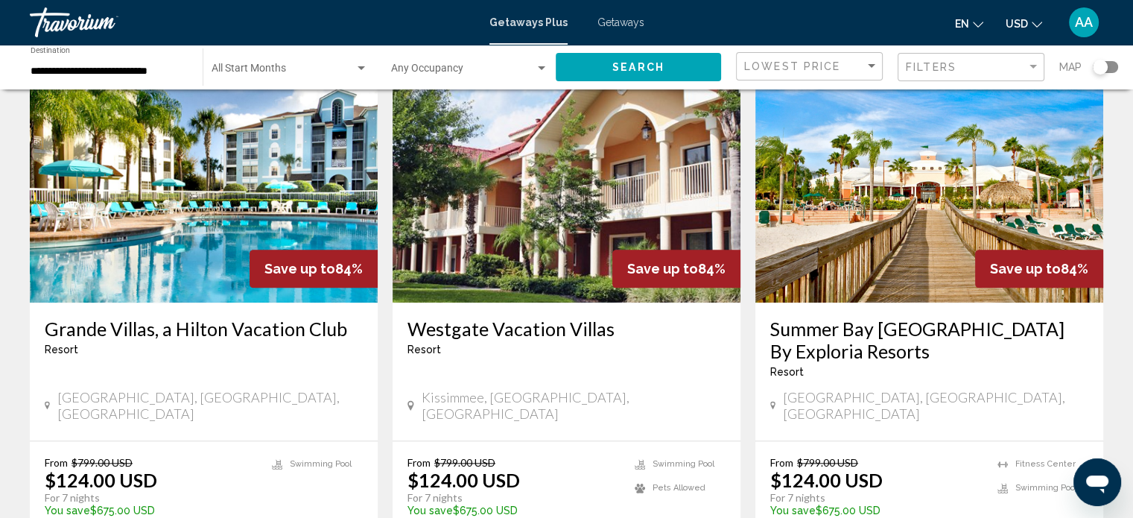
click at [217, 184] on img "Main content" at bounding box center [204, 183] width 348 height 238
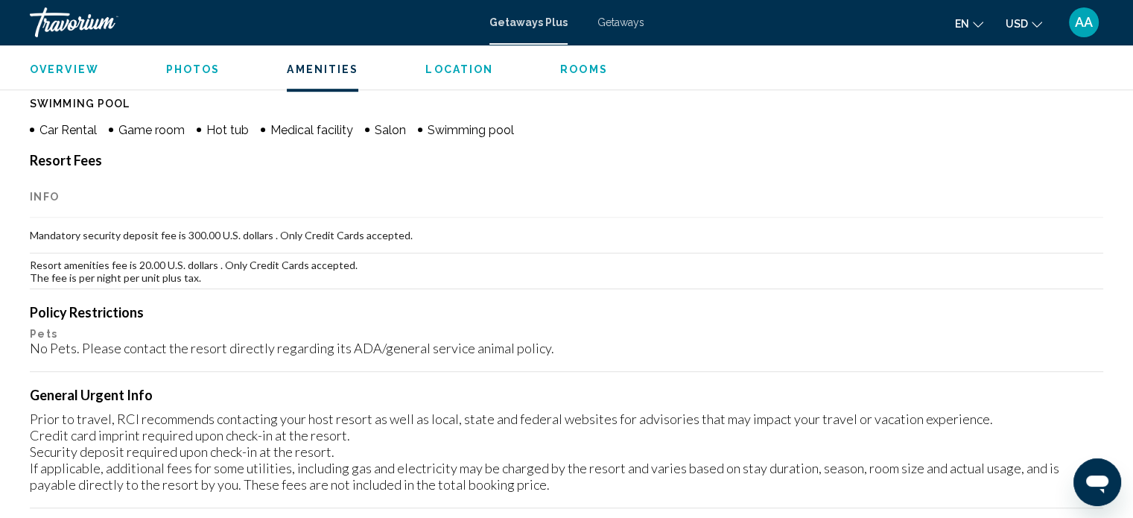
scroll to position [1050, 0]
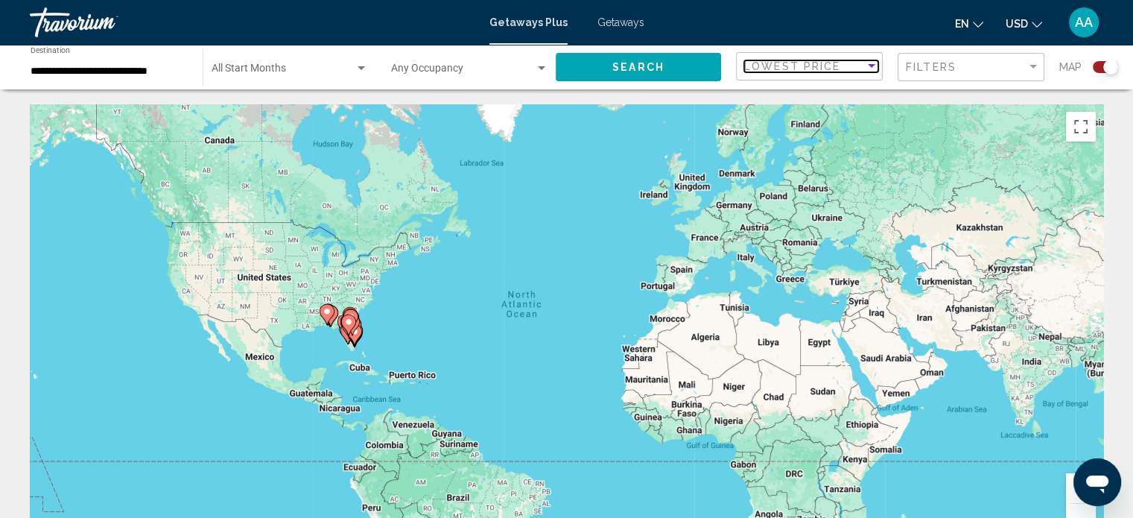
click at [796, 67] on span "Lowest Price" at bounding box center [792, 66] width 96 height 12
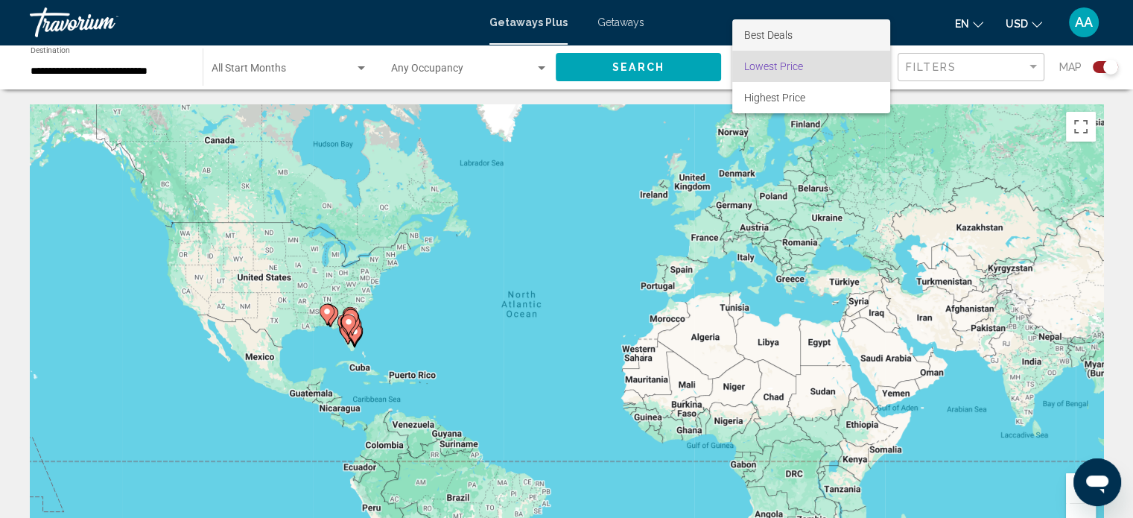
click at [761, 38] on span "Best Deals" at bounding box center [768, 35] width 48 height 12
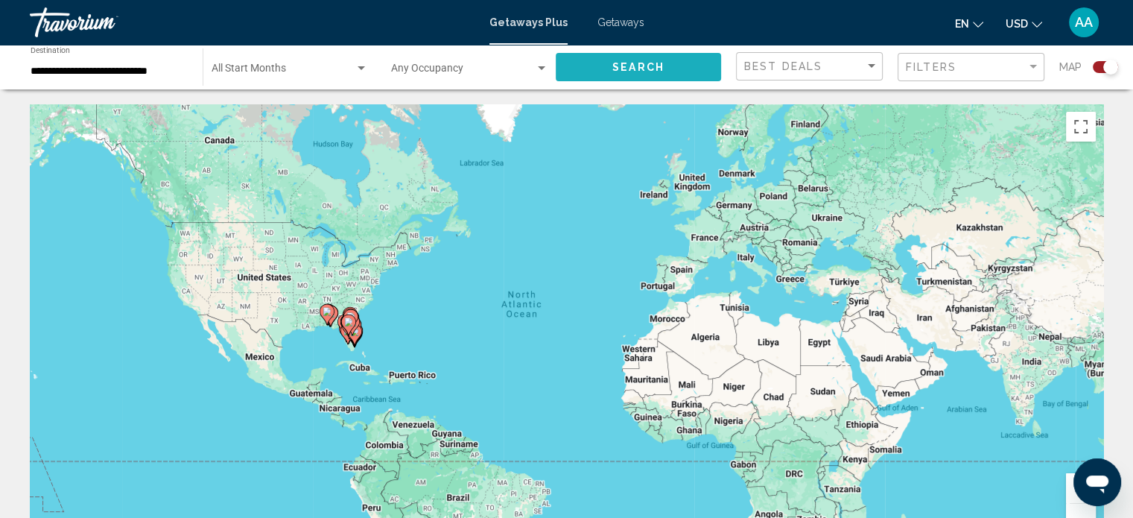
click at [627, 68] on span "Search" at bounding box center [638, 68] width 52 height 12
click at [106, 68] on input "**********" at bounding box center [109, 72] width 157 height 12
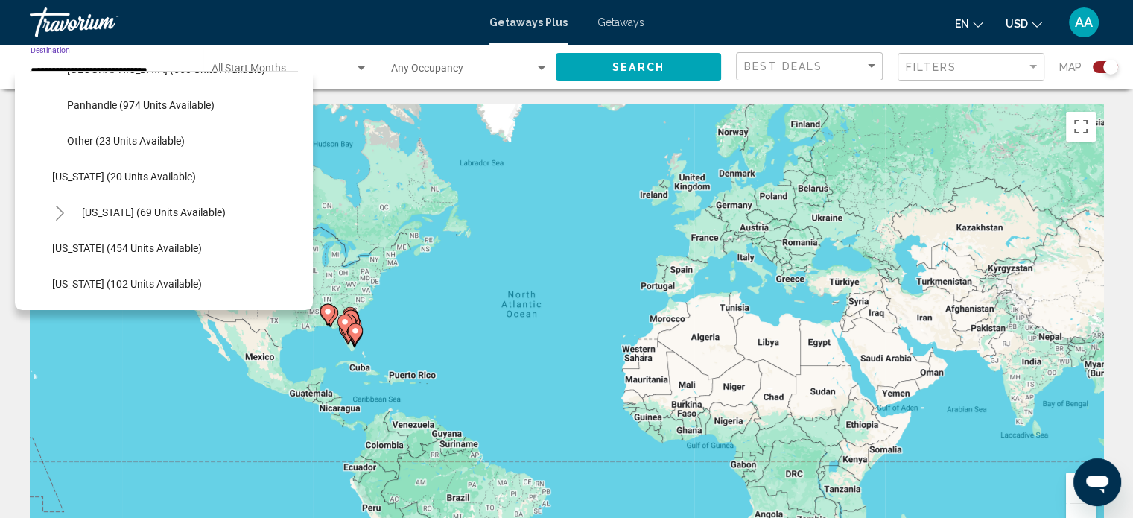
scroll to position [422, 0]
click at [112, 171] on span "Georgia (20 units available)" at bounding box center [124, 176] width 144 height 12
type input "**********"
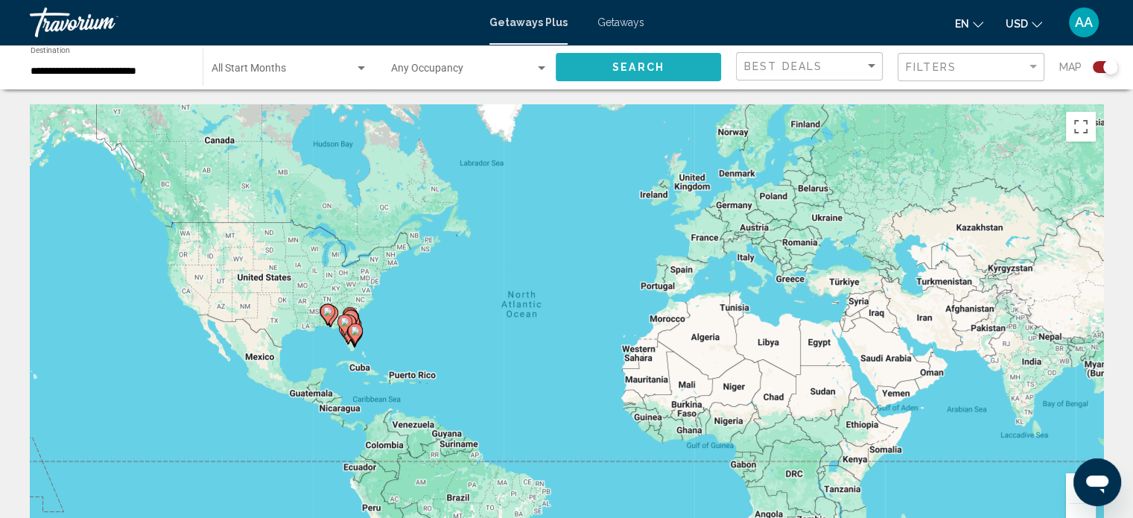
click at [629, 60] on span "Search" at bounding box center [638, 66] width 52 height 12
click at [1075, 490] on div "Open messaging window" at bounding box center [1097, 482] width 45 height 45
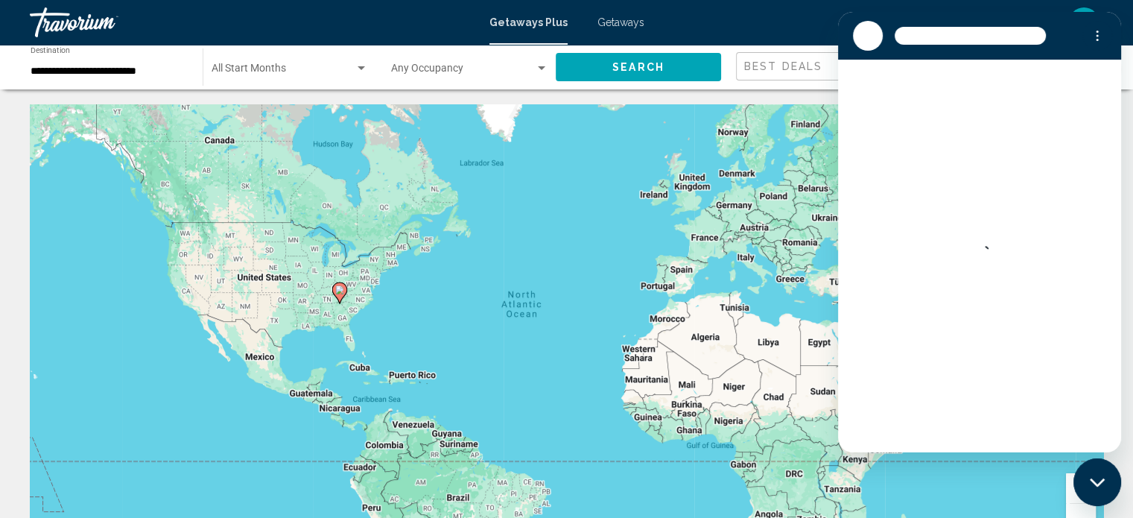
click at [1073, 493] on button "Zoom in" at bounding box center [1081, 488] width 30 height 30
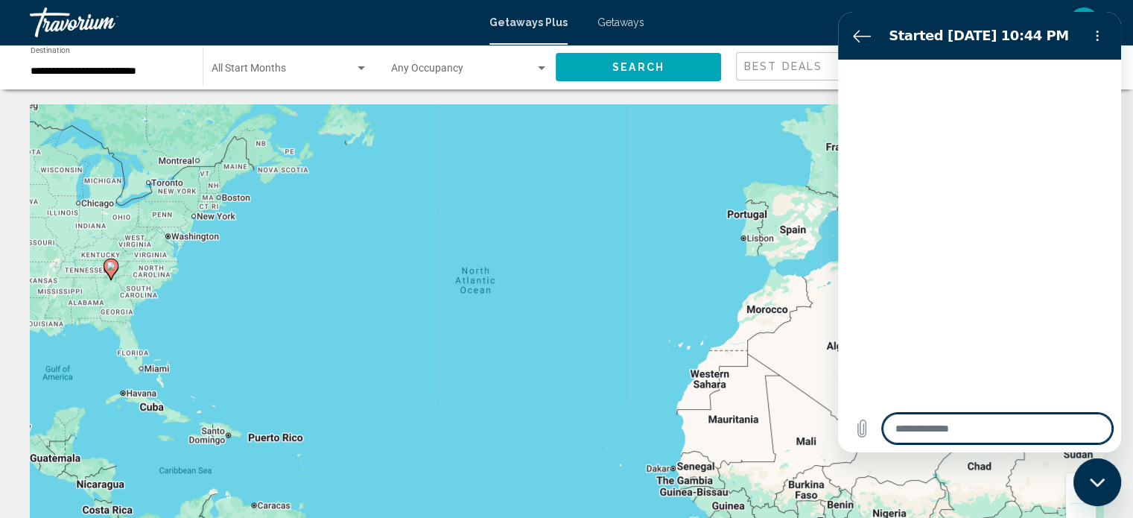
click at [1091, 487] on div "Close messaging window" at bounding box center [1097, 482] width 45 height 45
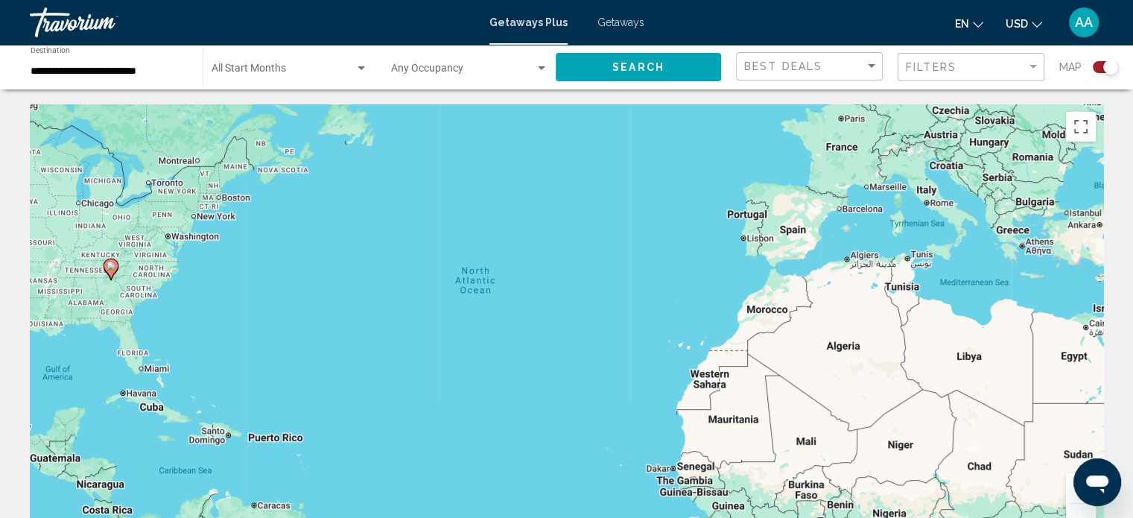
type textarea "*"
click at [1067, 496] on button "Zoom in" at bounding box center [1081, 488] width 30 height 30
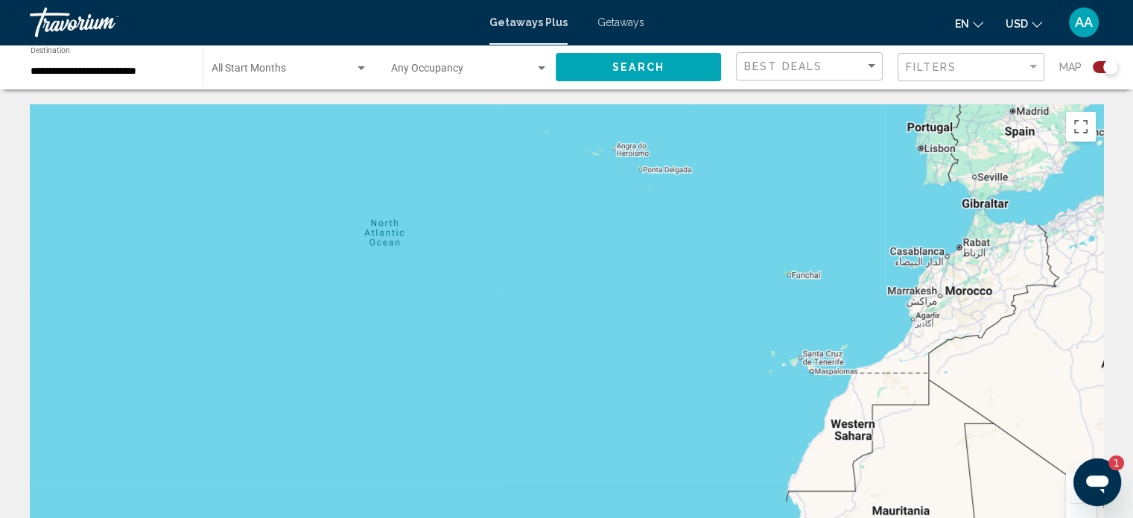
drag, startPoint x: 676, startPoint y: 315, endPoint x: 1075, endPoint y: 299, distance: 398.8
click at [1075, 299] on div "Main content" at bounding box center [566, 327] width 1073 height 447
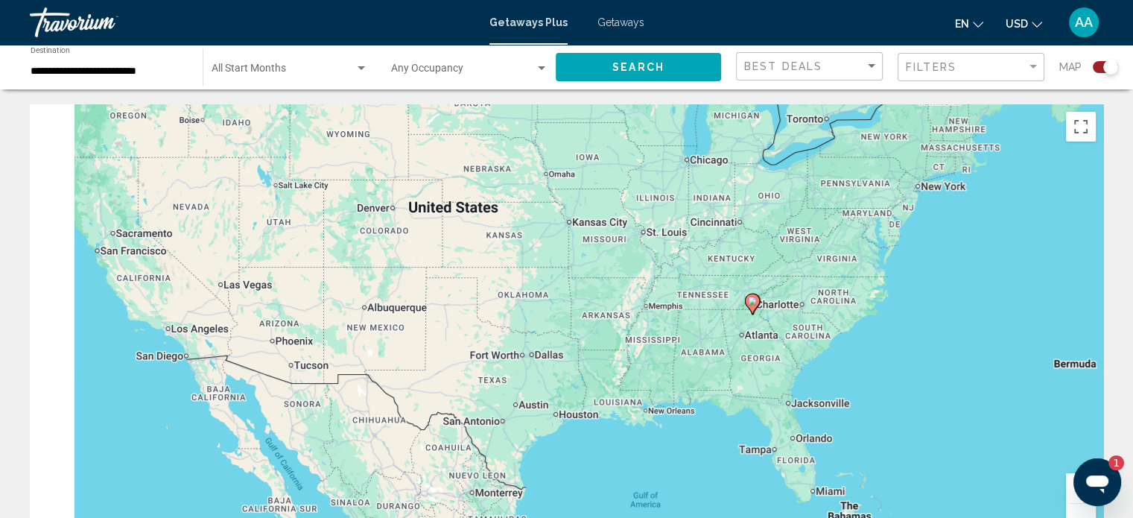
drag, startPoint x: 829, startPoint y: 332, endPoint x: 1075, endPoint y: 437, distance: 267.3
click at [1075, 437] on div "To activate drag with keyboard, press Alt + Enter. Once in keyboard drag state,…" at bounding box center [566, 327] width 1073 height 447
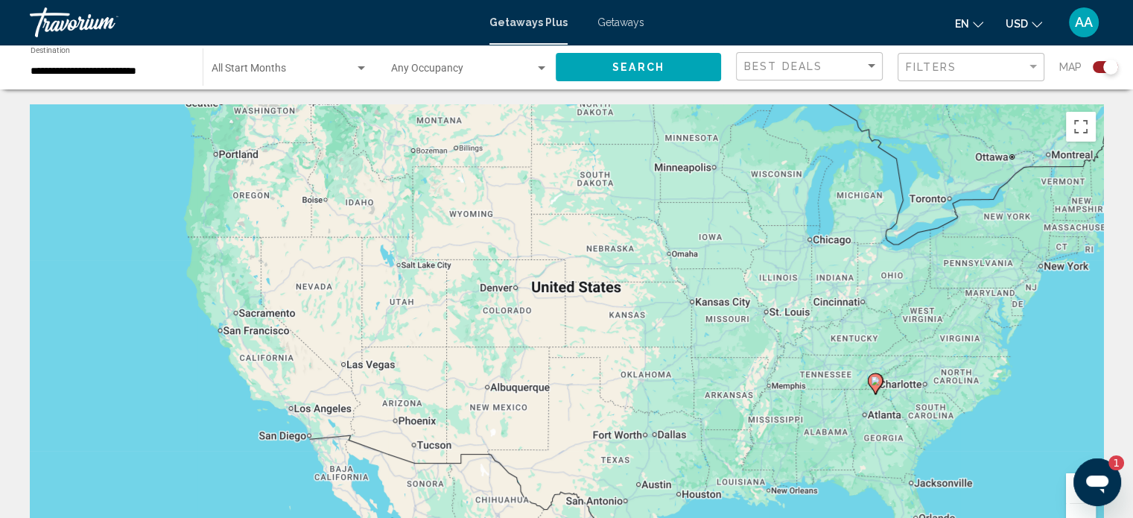
click at [1067, 493] on button "Zoom in" at bounding box center [1081, 488] width 30 height 30
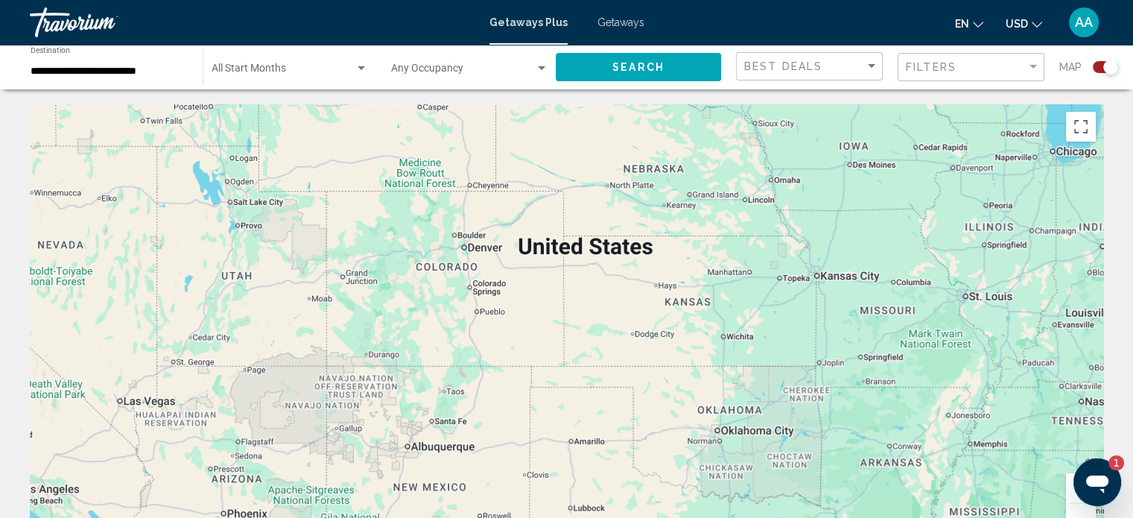
click at [1067, 493] on button "Zoom in" at bounding box center [1081, 488] width 30 height 30
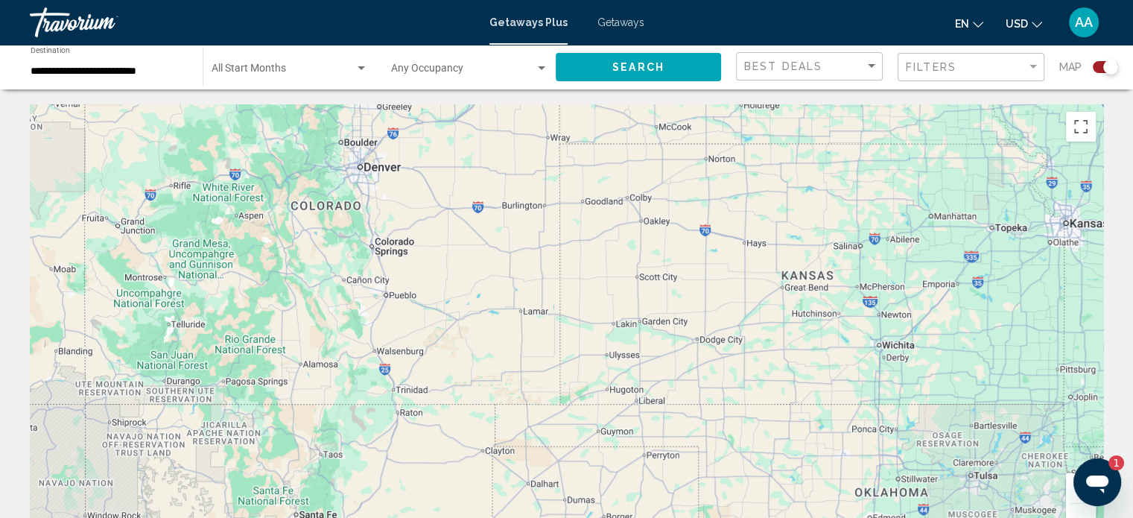
drag, startPoint x: 906, startPoint y: 480, endPoint x: 716, endPoint y: 410, distance: 202.4
click at [716, 410] on div "Main content" at bounding box center [566, 327] width 1073 height 447
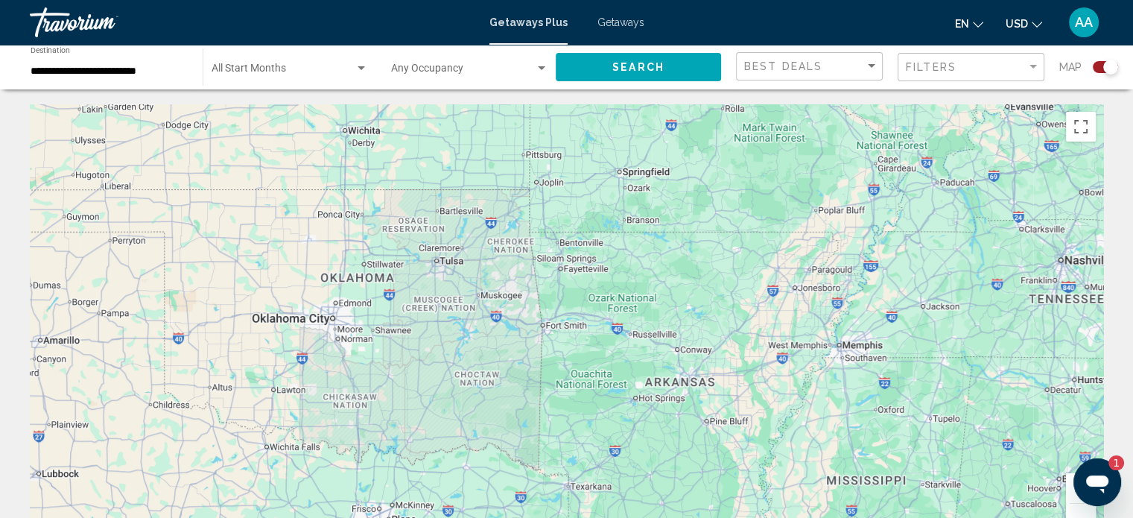
drag, startPoint x: 883, startPoint y: 440, endPoint x: 640, endPoint y: 273, distance: 295.0
click at [640, 273] on div "To activate drag with keyboard, press Alt + Enter. Once in keyboard drag state,…" at bounding box center [566, 327] width 1073 height 447
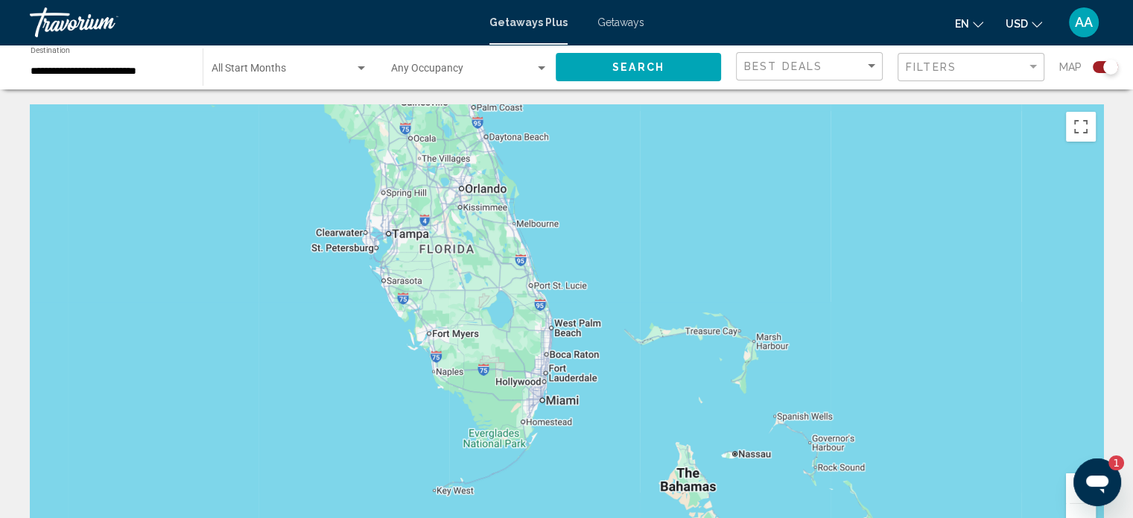
drag, startPoint x: 602, startPoint y: 309, endPoint x: 863, endPoint y: 408, distance: 279.6
click at [863, 408] on div "Main content" at bounding box center [566, 327] width 1073 height 447
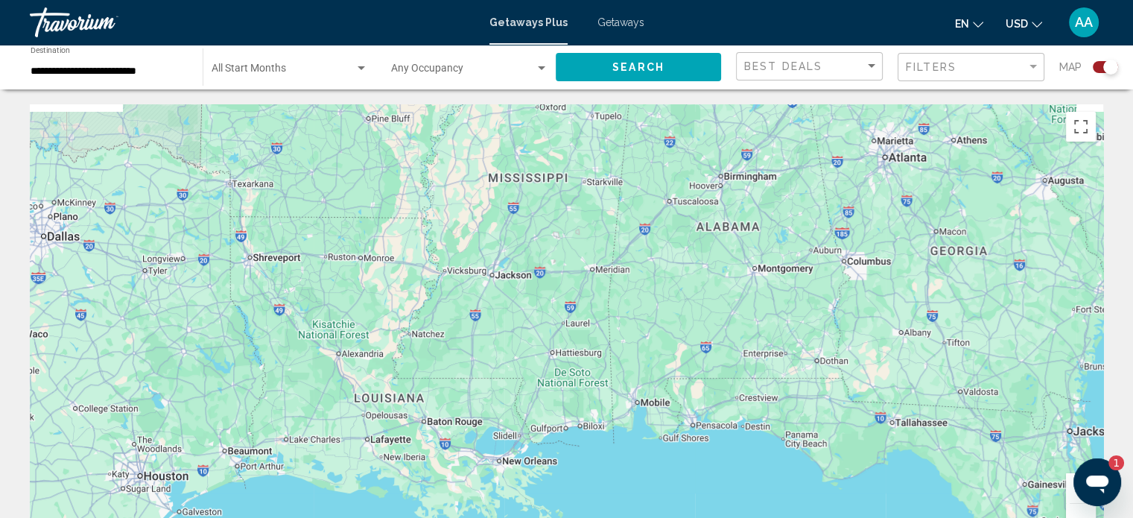
drag, startPoint x: 803, startPoint y: 327, endPoint x: 846, endPoint y: 516, distance: 194.1
click at [846, 516] on div "Main content" at bounding box center [566, 327] width 1073 height 447
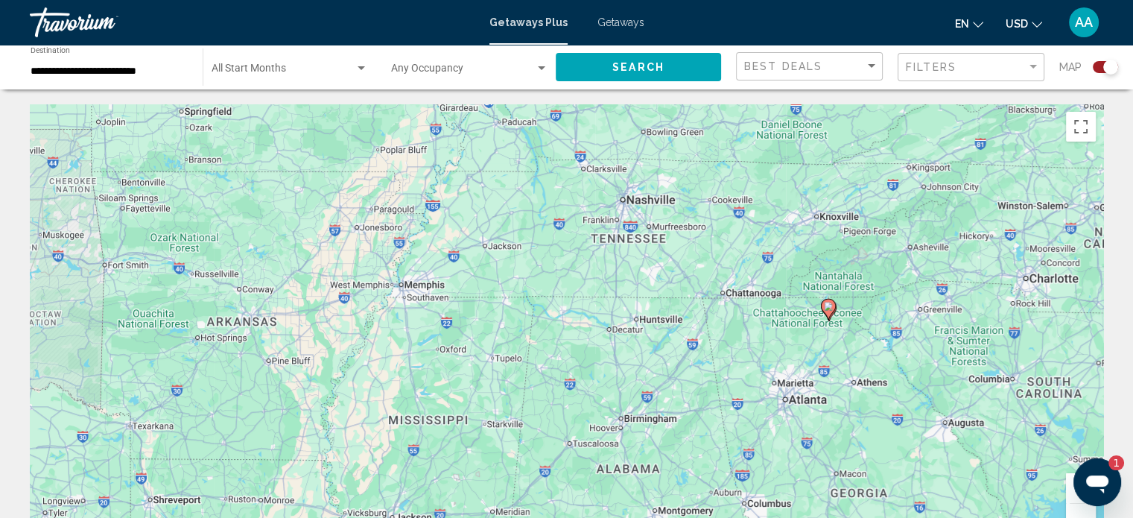
drag, startPoint x: 939, startPoint y: 270, endPoint x: 842, endPoint y: 434, distance: 191.4
click at [842, 434] on div "To activate drag with keyboard, press Alt + Enter. Once in keyboard drag state,…" at bounding box center [566, 327] width 1073 height 447
click at [167, 68] on input "**********" at bounding box center [109, 72] width 157 height 12
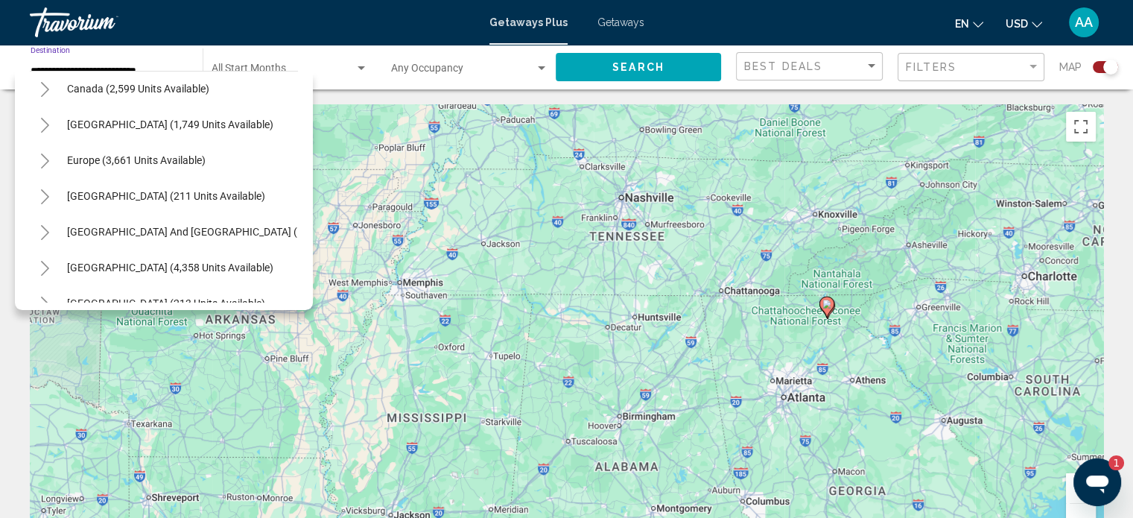
scroll to position [1718, 0]
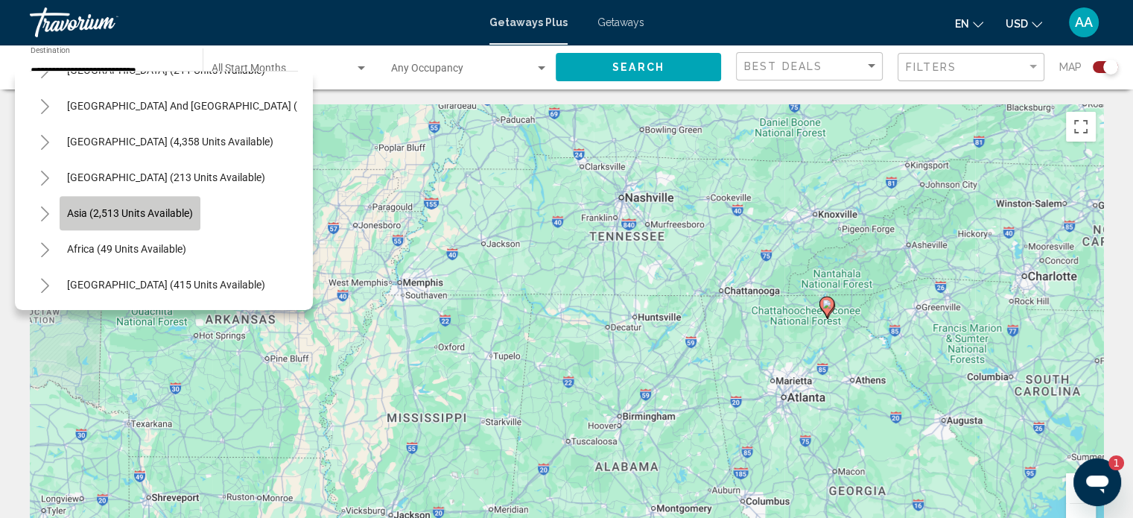
click at [129, 207] on span "Asia (2,513 units available)" at bounding box center [130, 213] width 126 height 12
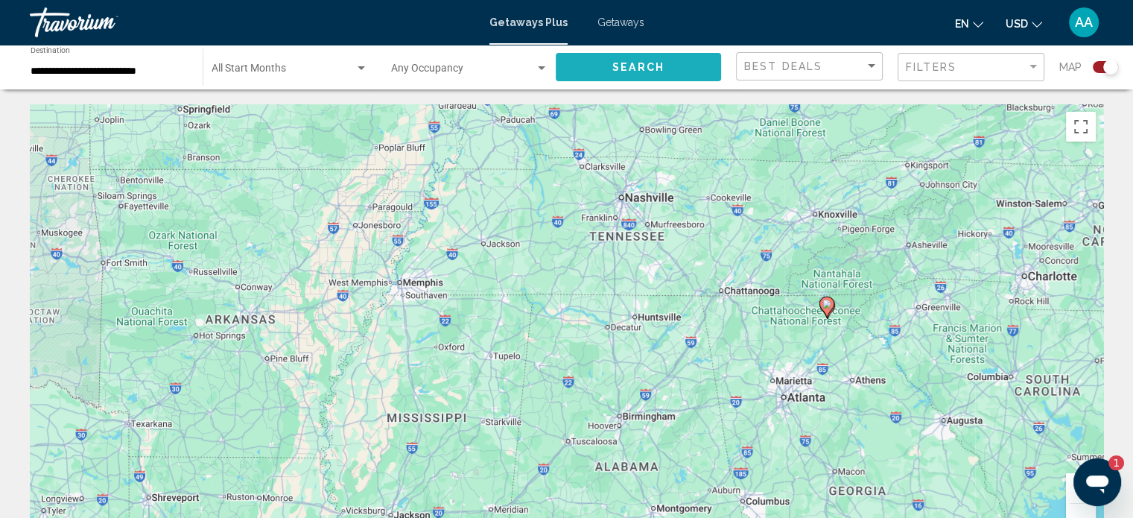
click at [678, 68] on button "Search" at bounding box center [638, 67] width 165 height 28
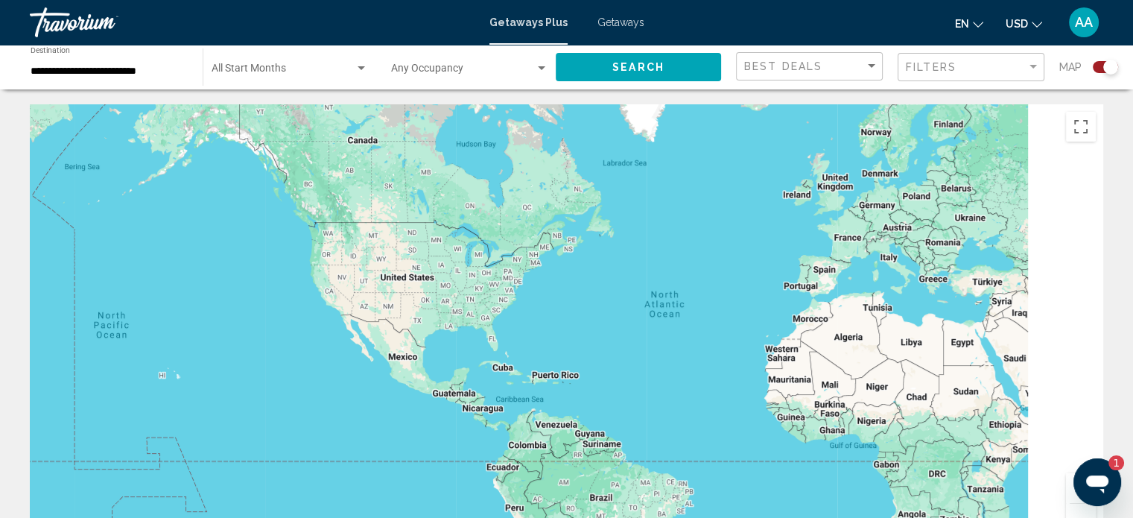
drag, startPoint x: 834, startPoint y: 384, endPoint x: 571, endPoint y: 343, distance: 266.0
click at [571, 343] on div "Main content" at bounding box center [566, 327] width 1073 height 447
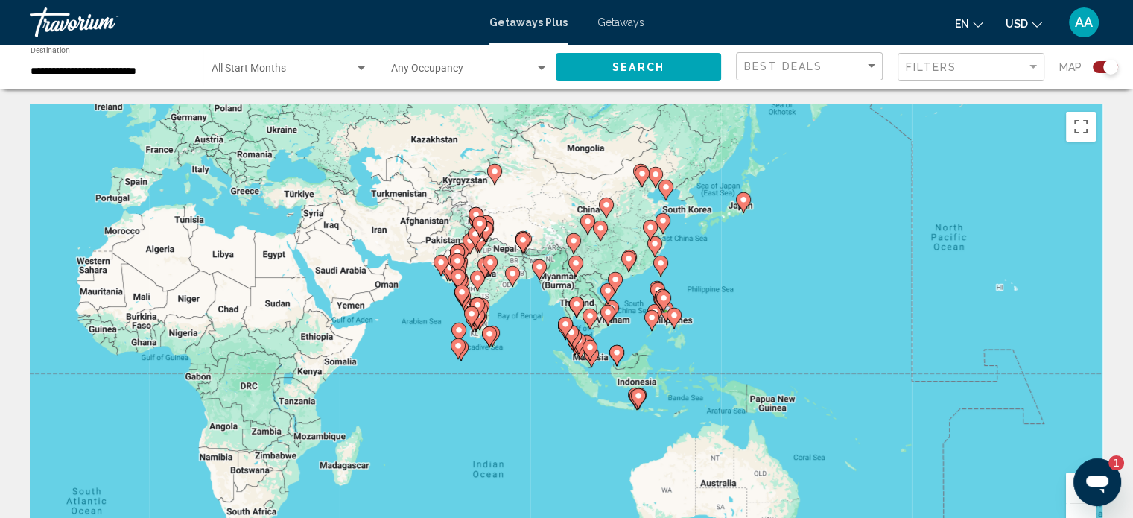
drag, startPoint x: 653, startPoint y: 355, endPoint x: 444, endPoint y: 338, distance: 209.2
click at [444, 338] on div "To activate drag with keyboard, press Alt + Enter. Once in keyboard drag state,…" at bounding box center [566, 327] width 1073 height 447
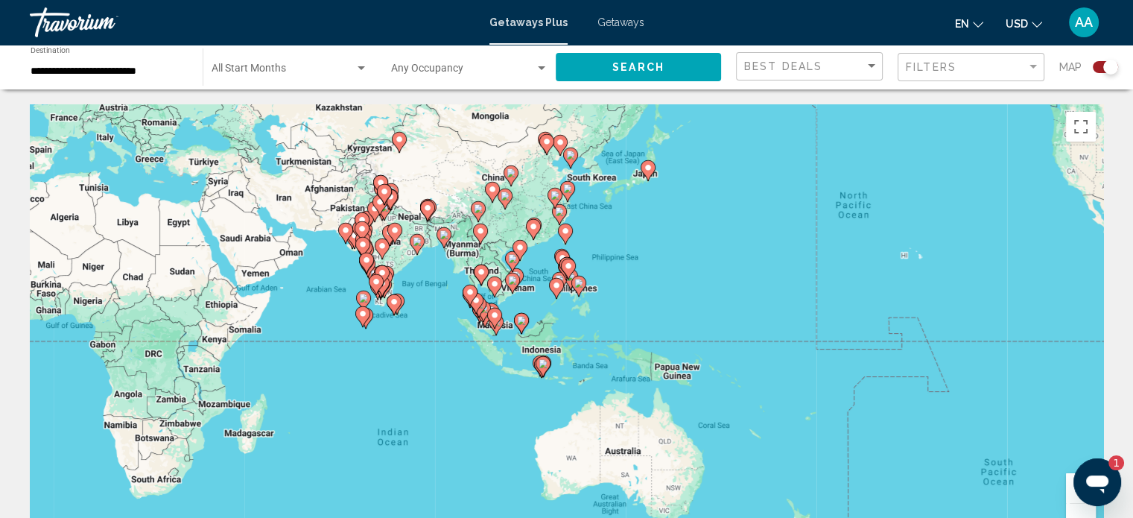
click at [483, 269] on image "Main content" at bounding box center [481, 271] width 9 height 9
type input "**********"
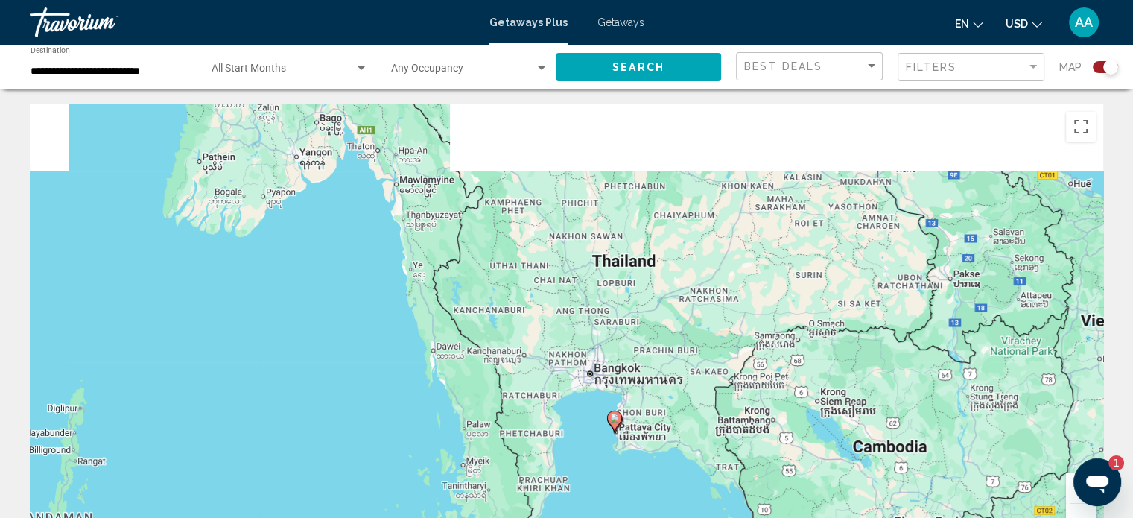
drag, startPoint x: 578, startPoint y: 191, endPoint x: 626, endPoint y: 298, distance: 117.4
click at [626, 298] on div "To activate drag with keyboard, press Alt + Enter. Once in keyboard drag state,…" at bounding box center [566, 327] width 1073 height 447
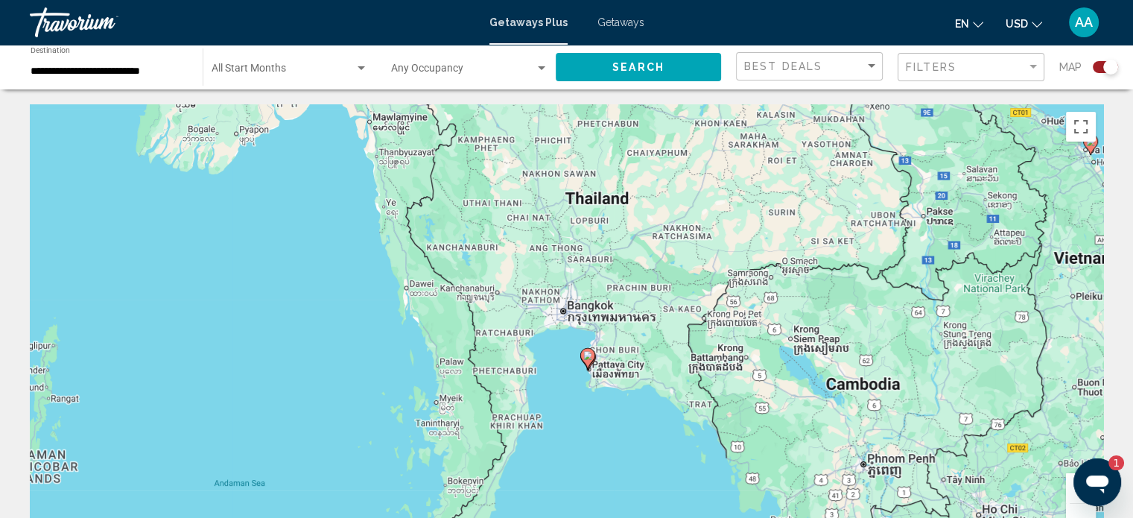
drag, startPoint x: 632, startPoint y: 347, endPoint x: 601, endPoint y: 241, distance: 110.8
click at [601, 241] on div "To activate drag with keyboard, press Alt + Enter. Once in keyboard drag state,…" at bounding box center [566, 327] width 1073 height 447
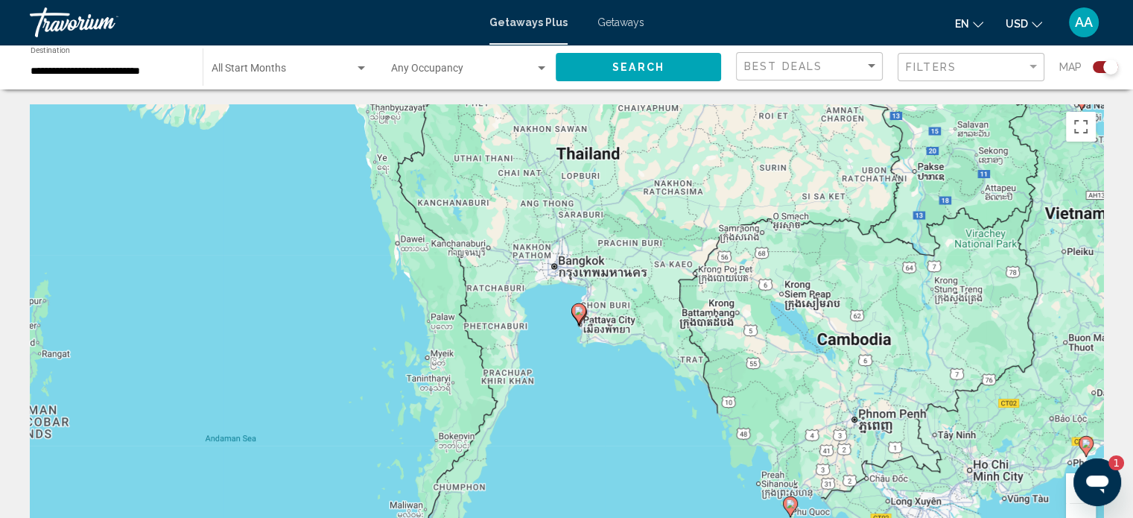
click at [581, 309] on image "Main content" at bounding box center [578, 310] width 9 height 9
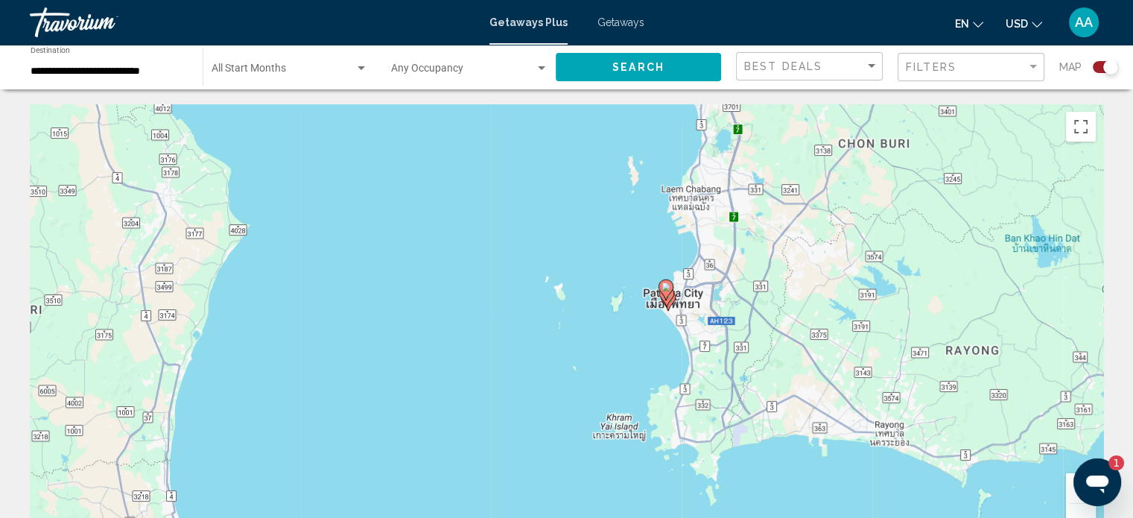
click at [666, 289] on image "Main content" at bounding box center [665, 286] width 9 height 9
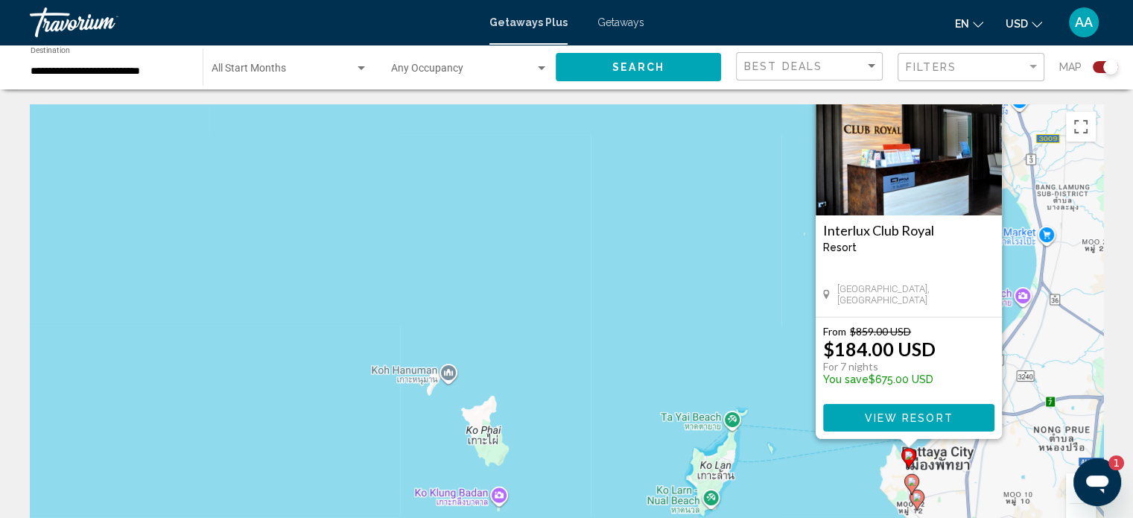
drag, startPoint x: 644, startPoint y: 306, endPoint x: 577, endPoint y: 229, distance: 102.4
click at [577, 229] on div "To activate drag with keyboard, press Alt + Enter. Once in keyboard drag state,…" at bounding box center [566, 327] width 1073 height 447
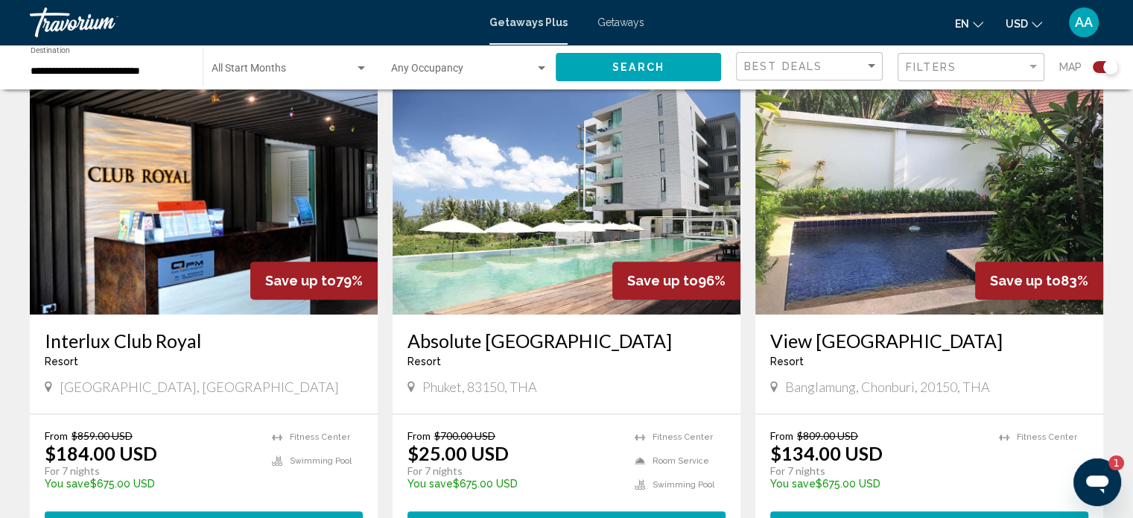
scroll to position [542, 0]
click at [451, 339] on h3 "Absolute Twin Sands Resort & Spa" at bounding box center [566, 340] width 318 height 22
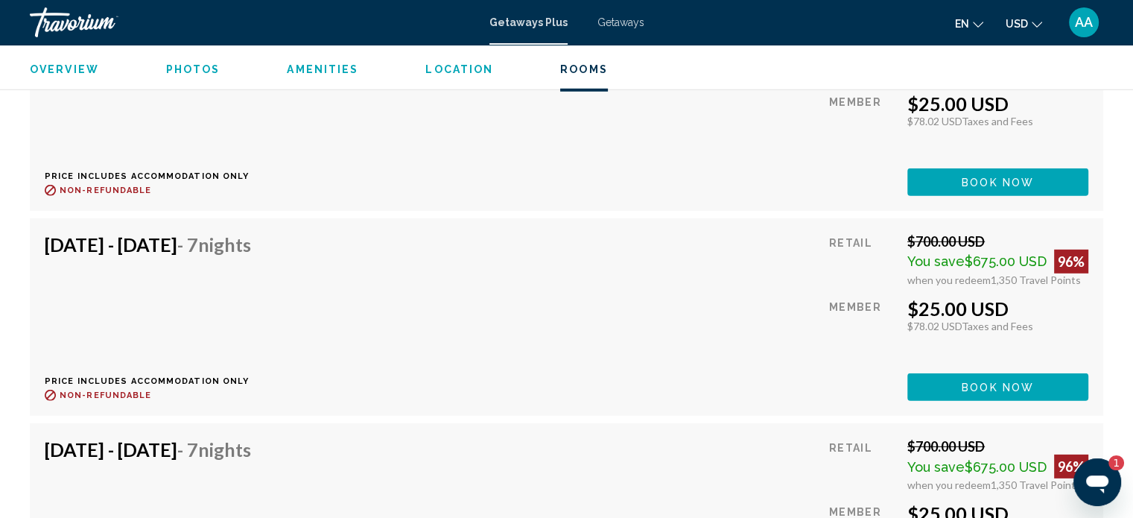
scroll to position [4337, 0]
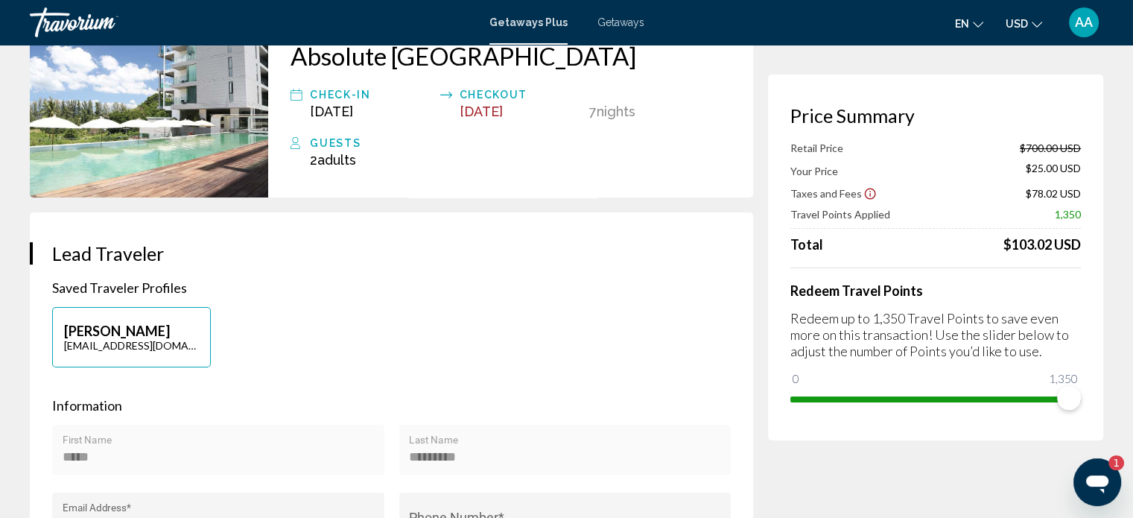
scroll to position [116, 0]
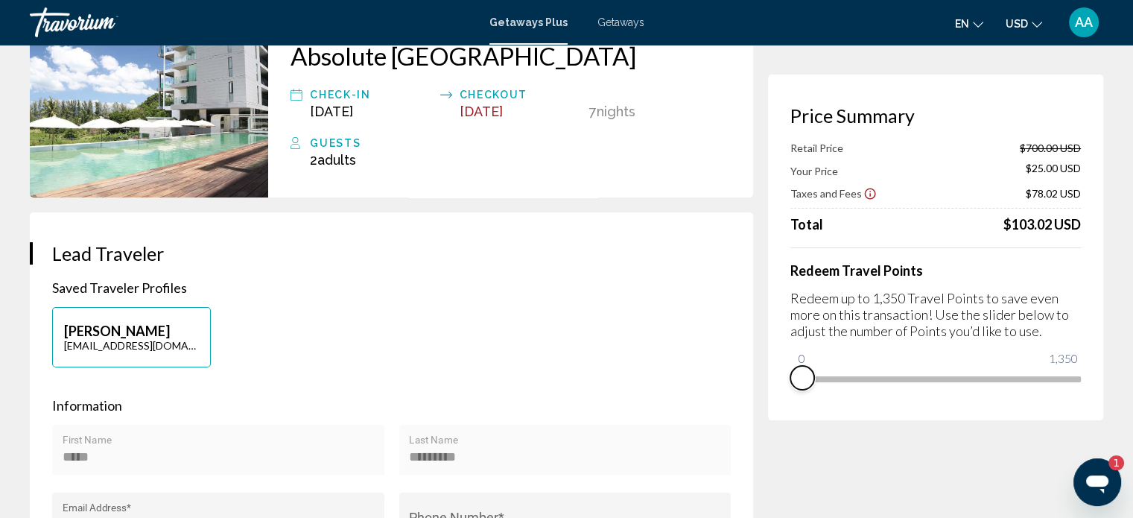
drag, startPoint x: 1069, startPoint y: 404, endPoint x: 694, endPoint y: 352, distance: 378.2
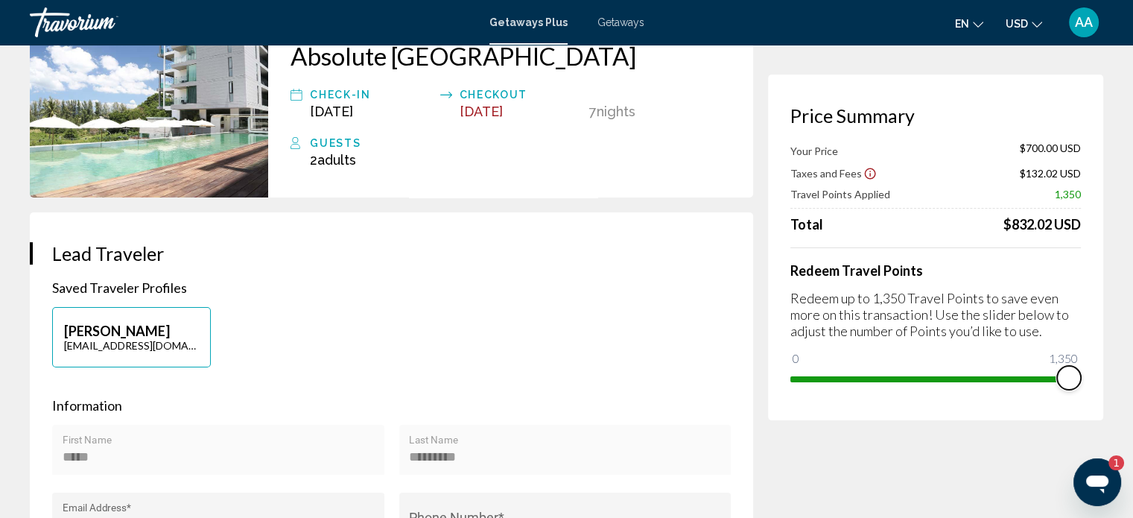
drag, startPoint x: 802, startPoint y: 354, endPoint x: 1143, endPoint y: 375, distance: 341.8
click at [1133, 375] on html "Skip to main content Getaways Plus Getaways en English Español Français Italian…" at bounding box center [566, 143] width 1133 height 518
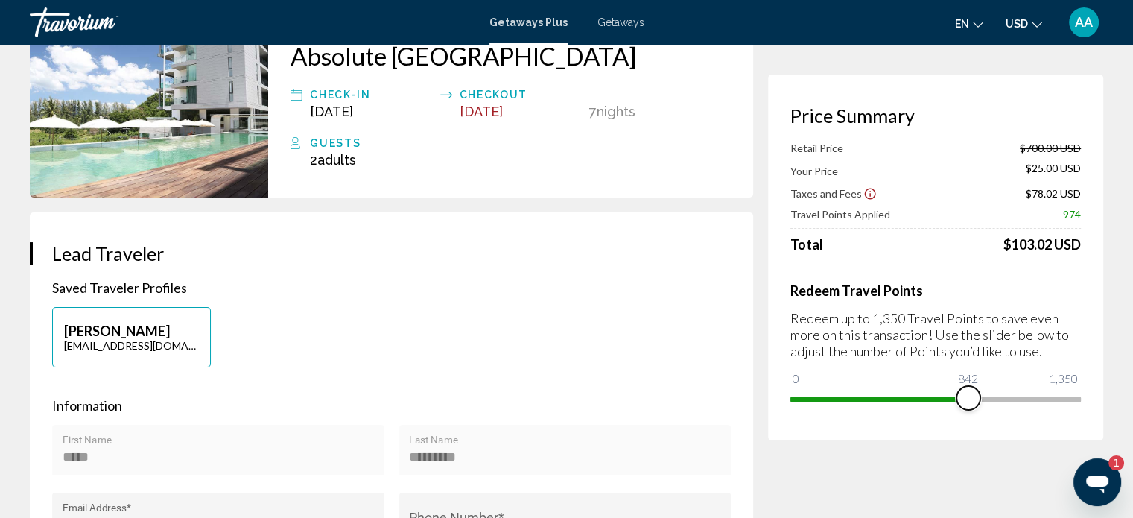
drag, startPoint x: 1073, startPoint y: 401, endPoint x: 962, endPoint y: 399, distance: 111.0
click at [962, 399] on span "Main content" at bounding box center [968, 398] width 24 height 24
drag, startPoint x: 966, startPoint y: 396, endPoint x: 1037, endPoint y: 401, distance: 71.0
drag, startPoint x: 1037, startPoint y: 401, endPoint x: 1104, endPoint y: 356, distance: 80.6
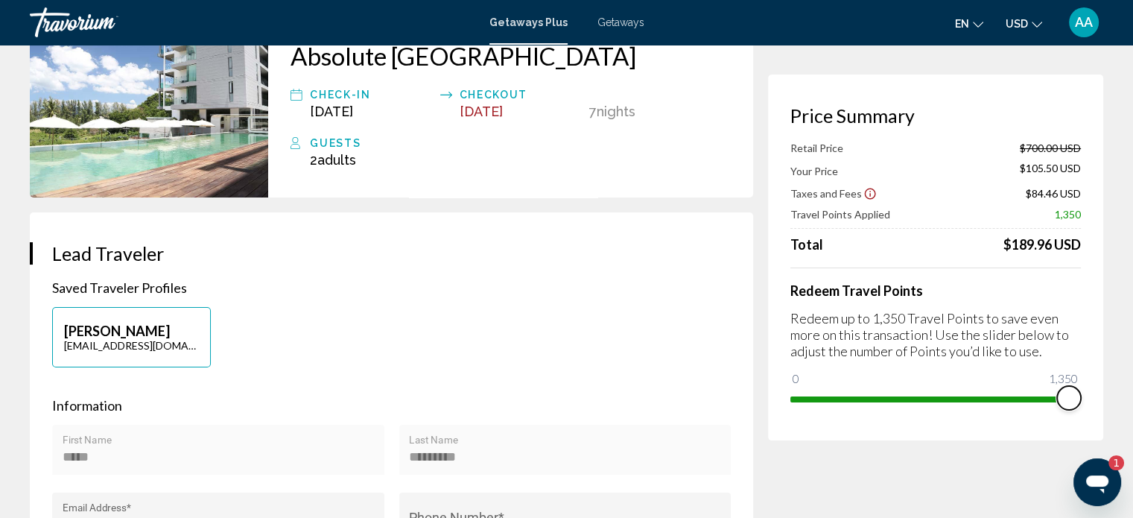
drag, startPoint x: 1034, startPoint y: 399, endPoint x: 1097, endPoint y: 413, distance: 64.9
click at [1097, 413] on div "Price Summary Retail Price $700.00 USD Your Price $105.50 USD Taxes and Fees $8…" at bounding box center [935, 257] width 335 height 366
drag, startPoint x: 865, startPoint y: 193, endPoint x: 857, endPoint y: 190, distance: 8.7
click at [857, 190] on span "Taxes and Fees" at bounding box center [826, 193] width 72 height 13
click at [865, 188] on icon "Show Taxes and Fees disclaimer" at bounding box center [870, 193] width 11 height 11
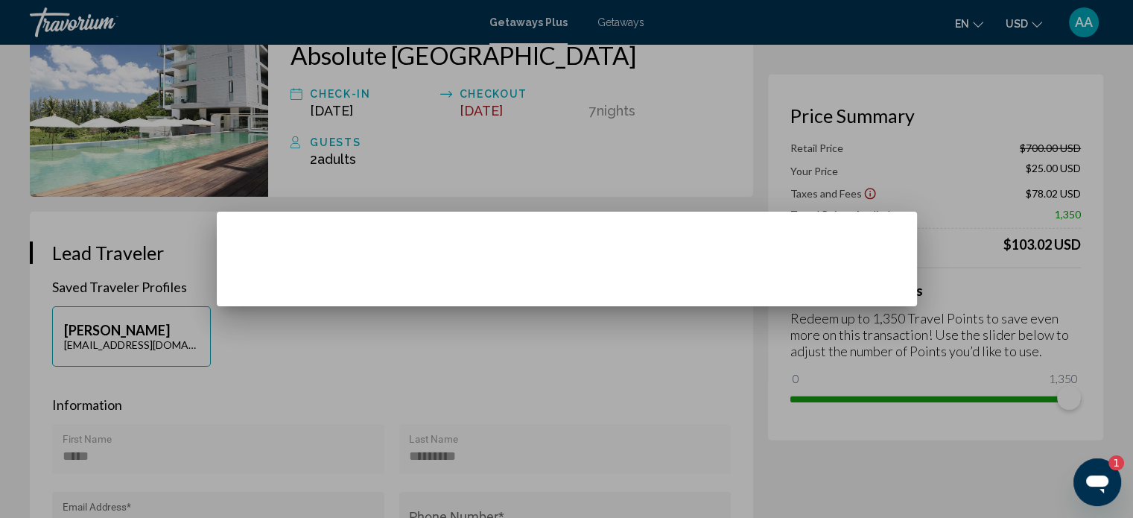
scroll to position [0, 0]
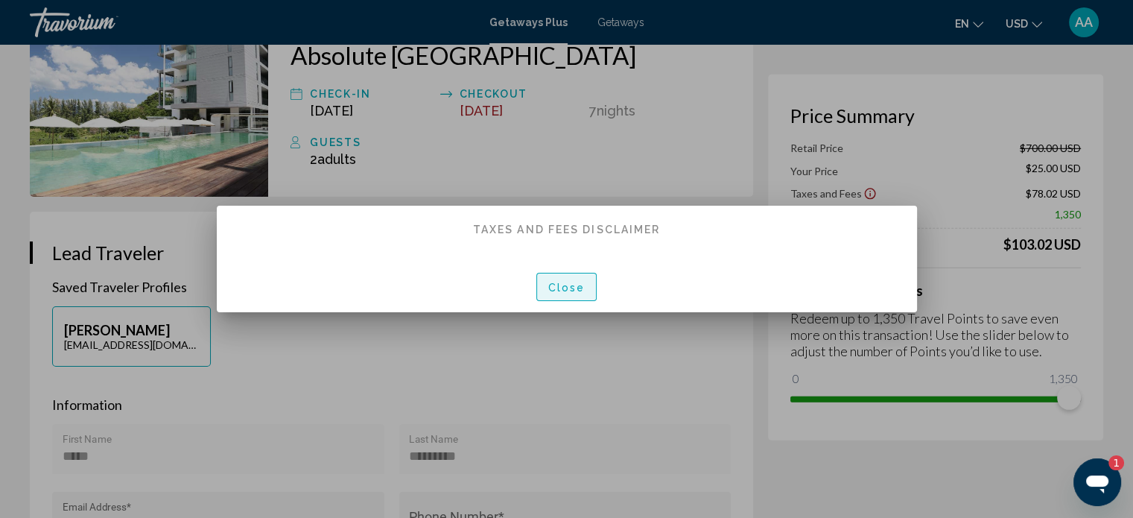
click at [544, 282] on button "Close" at bounding box center [566, 287] width 61 height 28
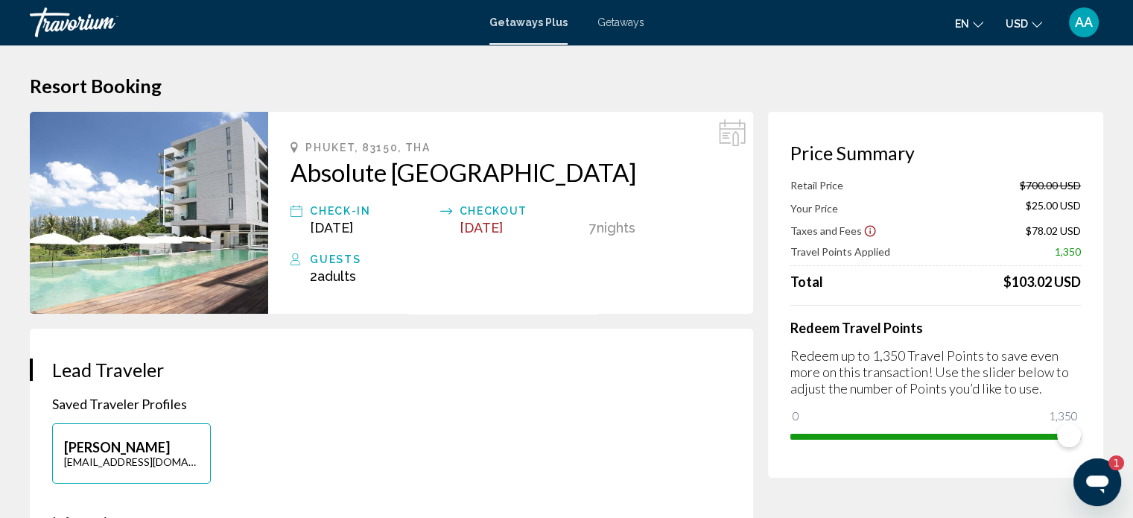
type textarea "*"
